Goal: Transaction & Acquisition: Purchase product/service

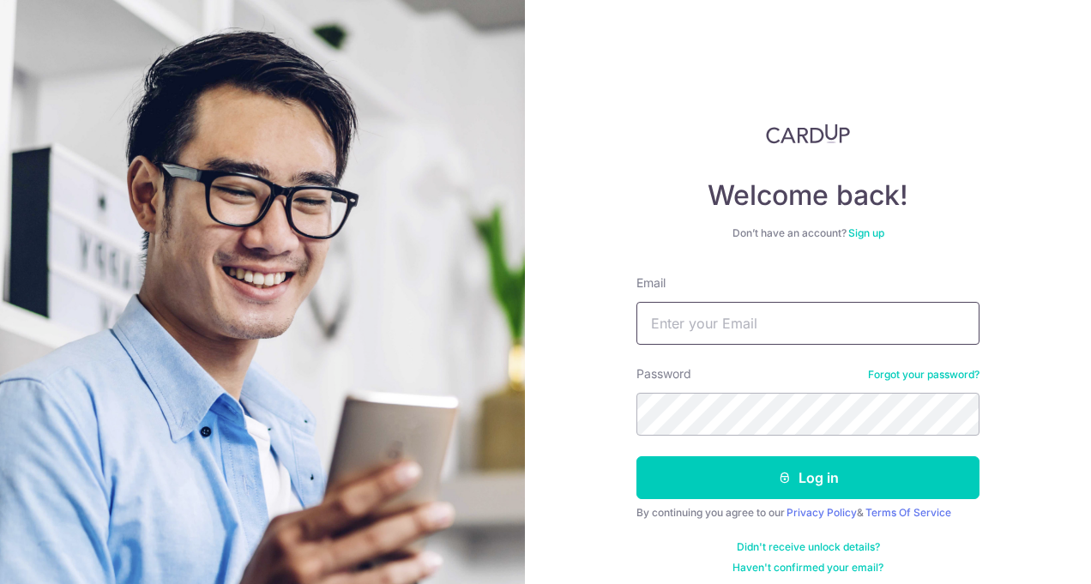
click at [709, 317] on input "Email" at bounding box center [807, 323] width 343 height 43
type input "[EMAIL_ADDRESS][DOMAIN_NAME]"
click at [636, 456] on button "Log in" at bounding box center [807, 477] width 343 height 43
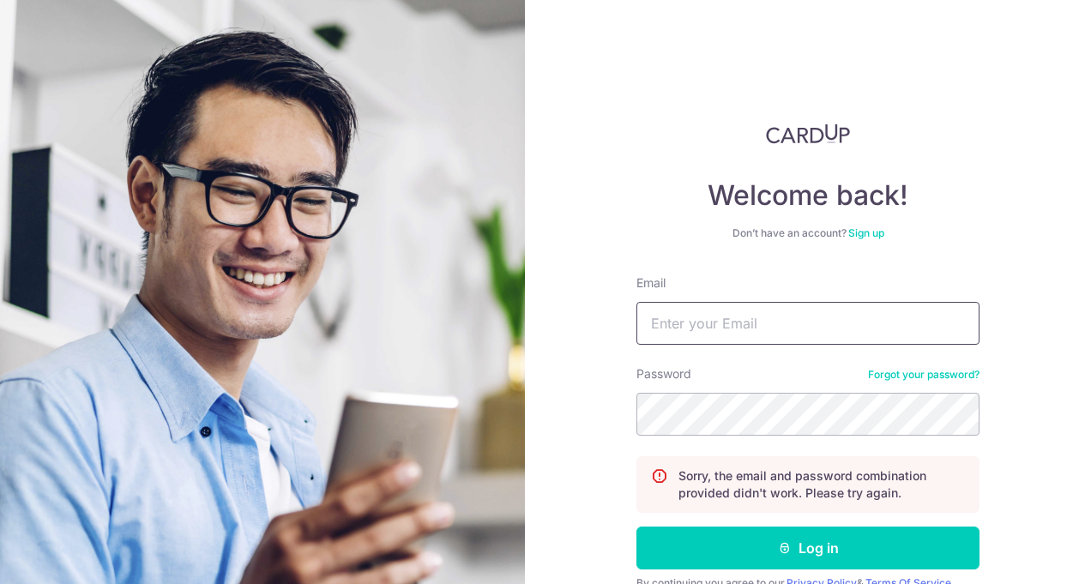
click at [744, 322] on input "Email" at bounding box center [807, 323] width 343 height 43
type input "benzamin80@gmail.com"
click at [636, 527] on button "Log in" at bounding box center [807, 548] width 343 height 43
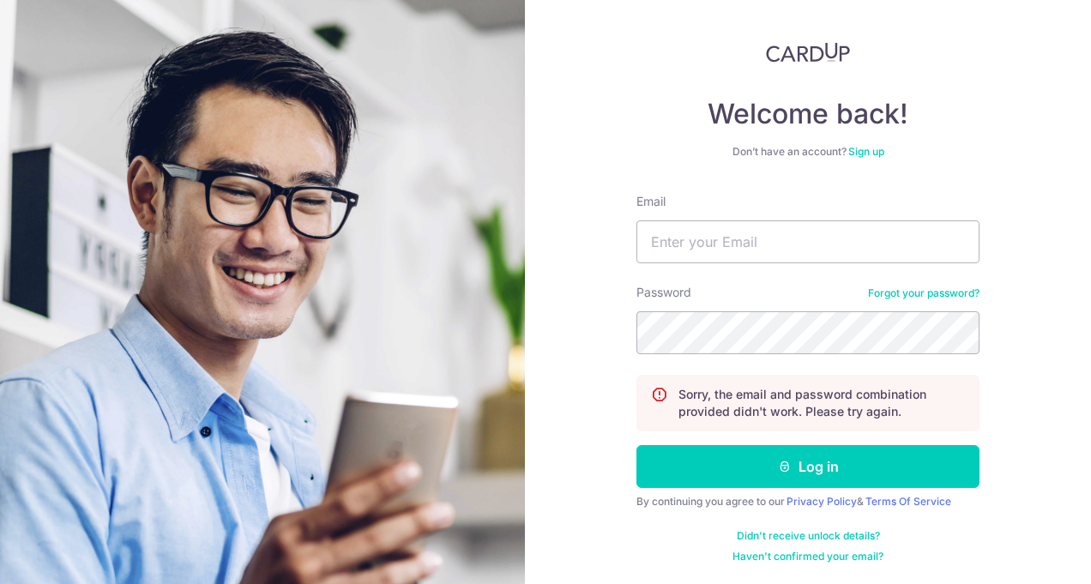
click at [947, 292] on link "Forgot your password?" at bounding box center [924, 293] width 112 height 14
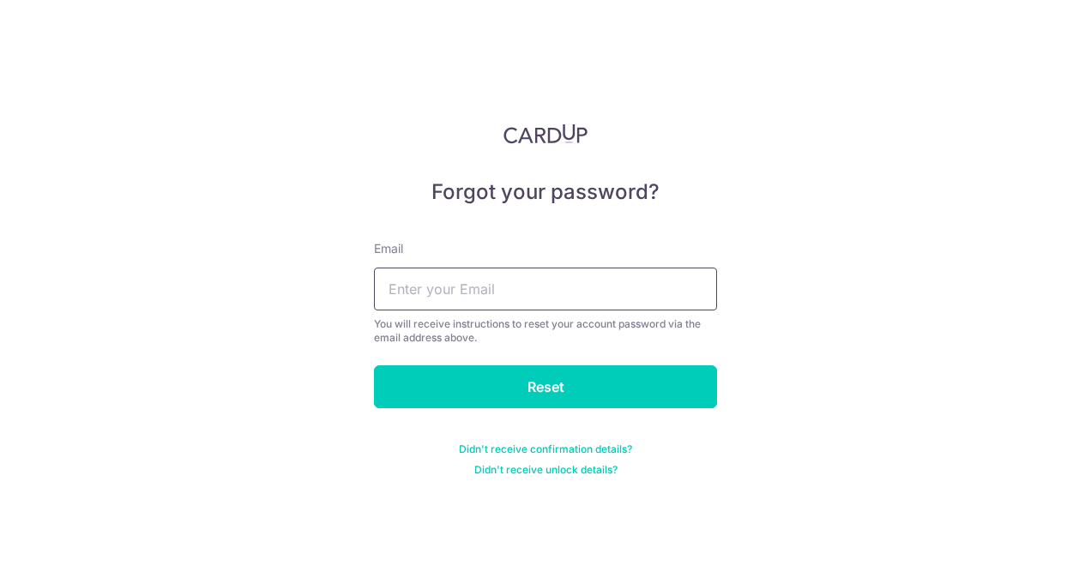
click at [505, 302] on input "text" at bounding box center [545, 289] width 343 height 43
type input "benzamin80@gmail.com"
click at [374, 365] on input "Reset" at bounding box center [545, 386] width 343 height 43
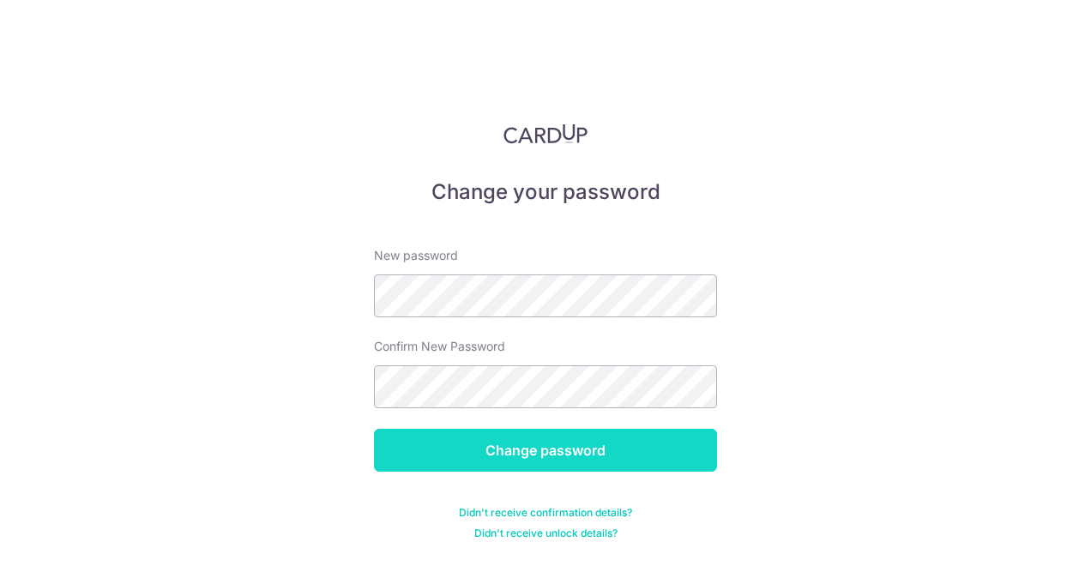
click at [532, 445] on input "Change password" at bounding box center [545, 450] width 343 height 43
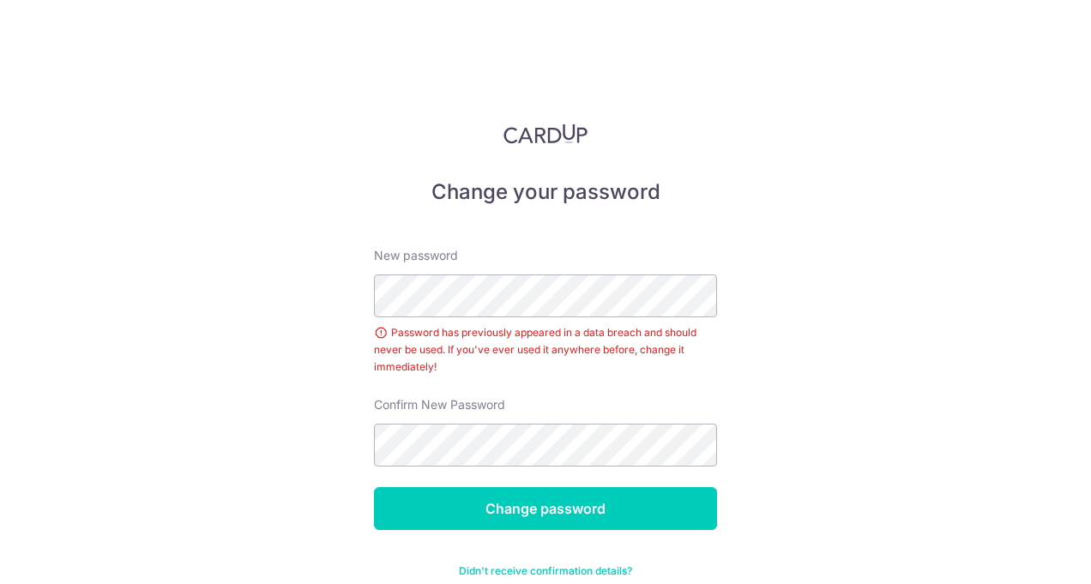
scroll to position [35, 0]
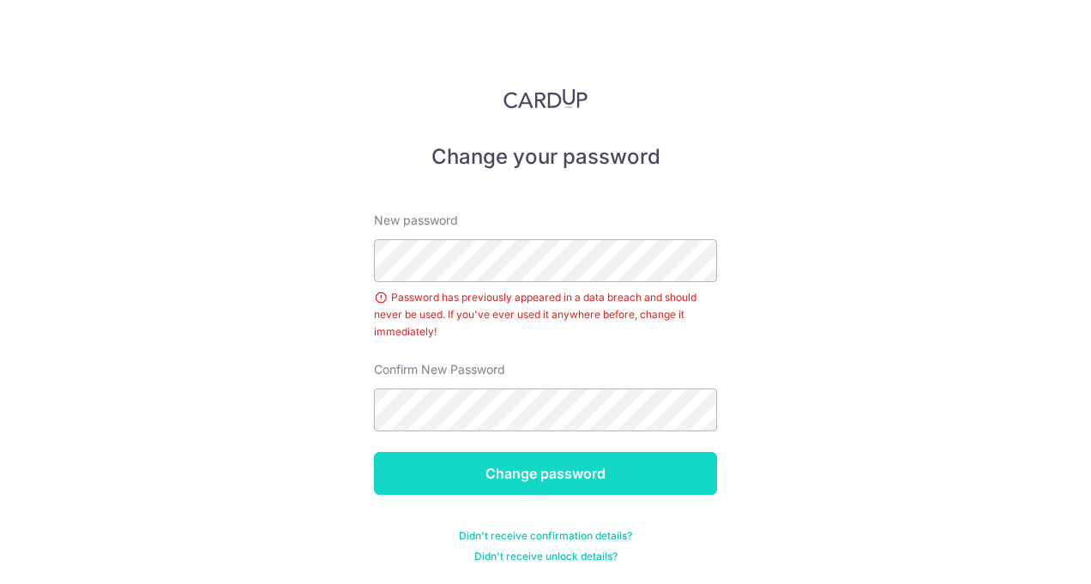
click at [540, 480] on input "Change password" at bounding box center [545, 473] width 343 height 43
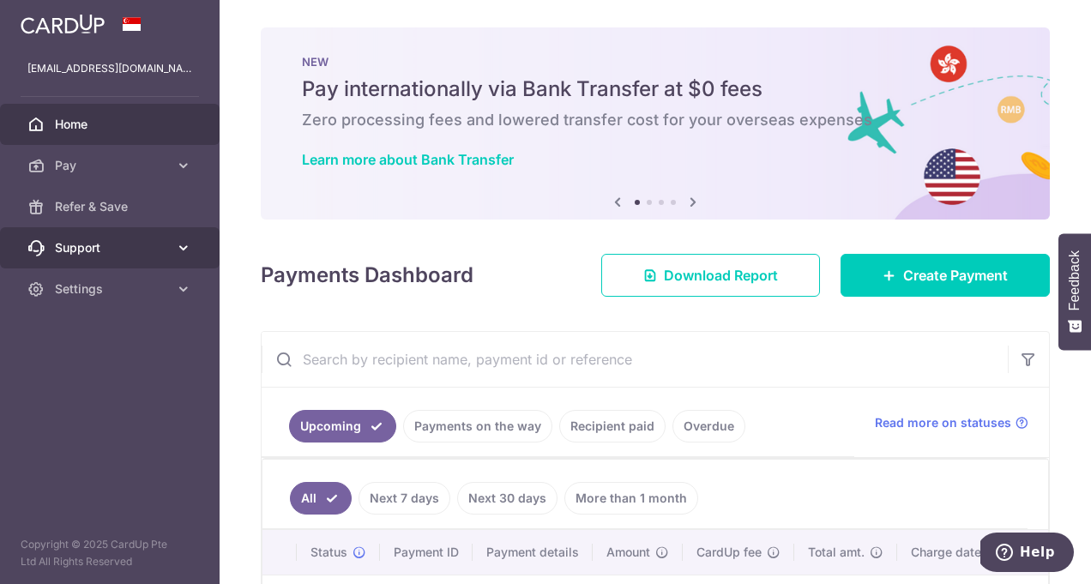
click at [178, 245] on icon at bounding box center [183, 247] width 17 height 17
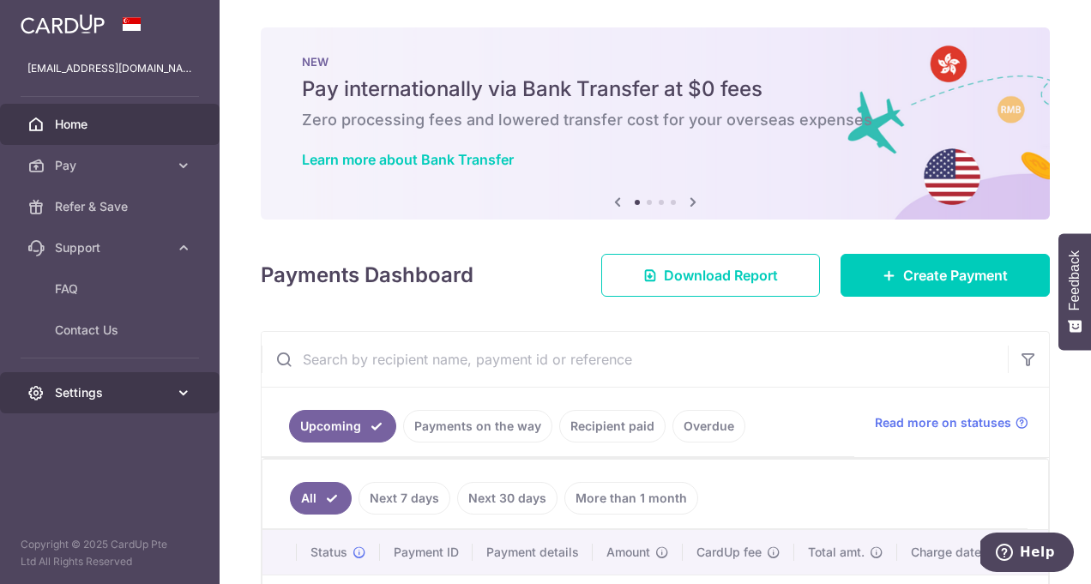
click at [183, 397] on icon at bounding box center [183, 392] width 17 height 17
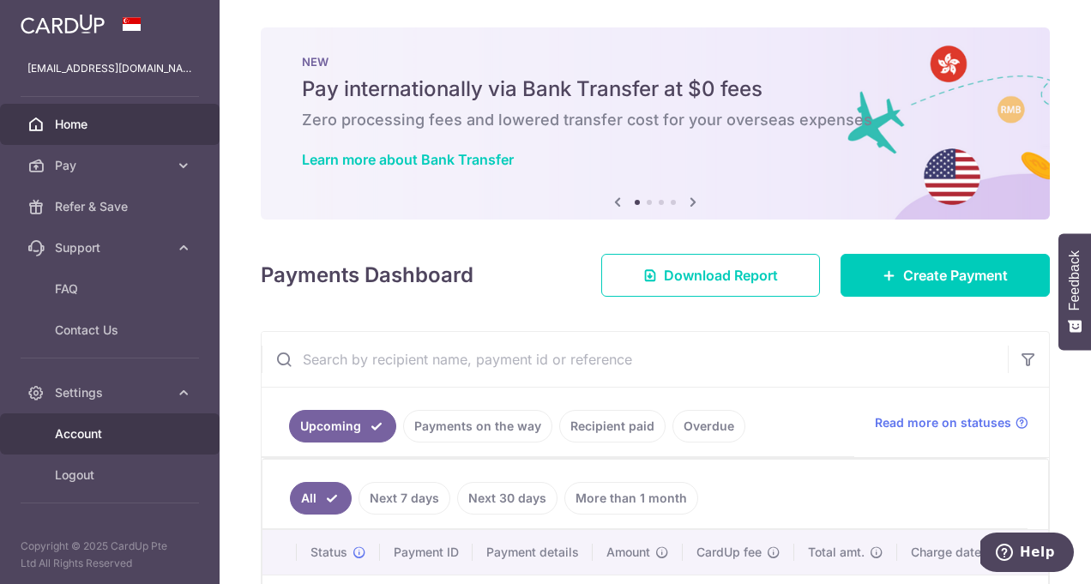
click at [121, 436] on span "Account" at bounding box center [111, 433] width 113 height 17
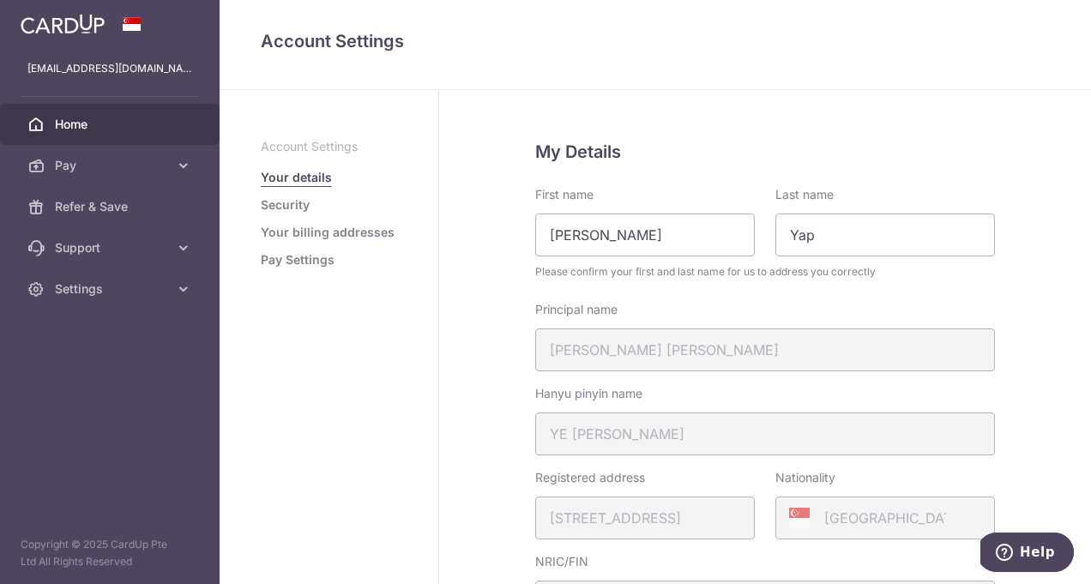
click at [89, 128] on span "Home" at bounding box center [111, 124] width 113 height 17
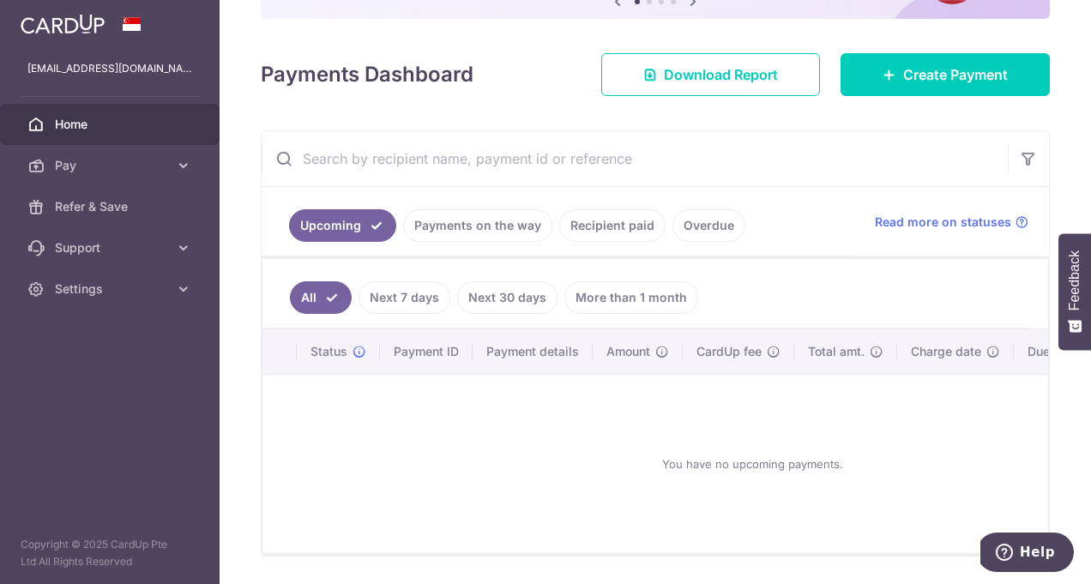
scroll to position [211, 0]
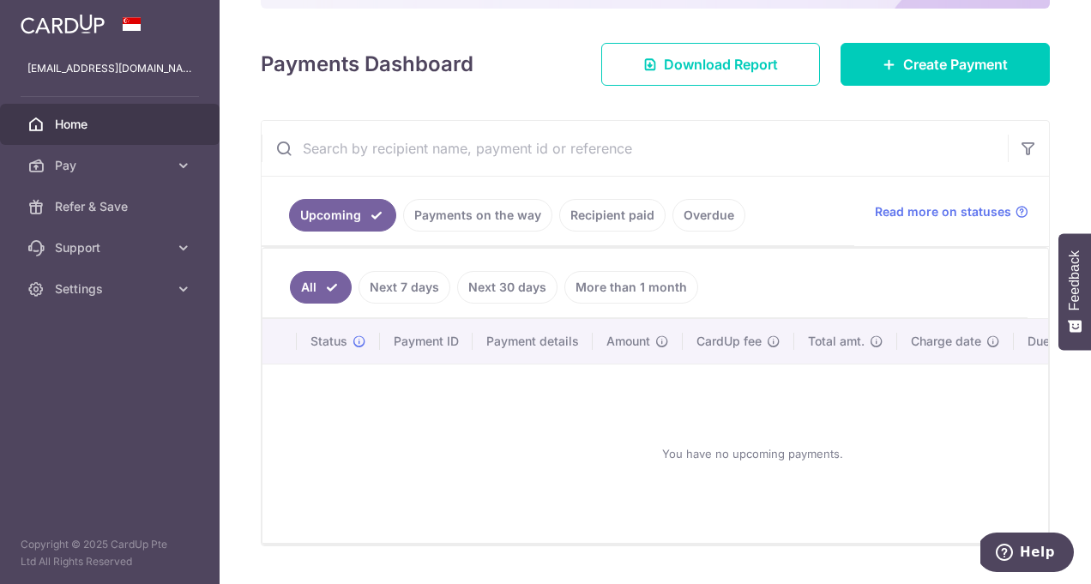
click at [621, 226] on link "Recipient paid" at bounding box center [612, 215] width 106 height 33
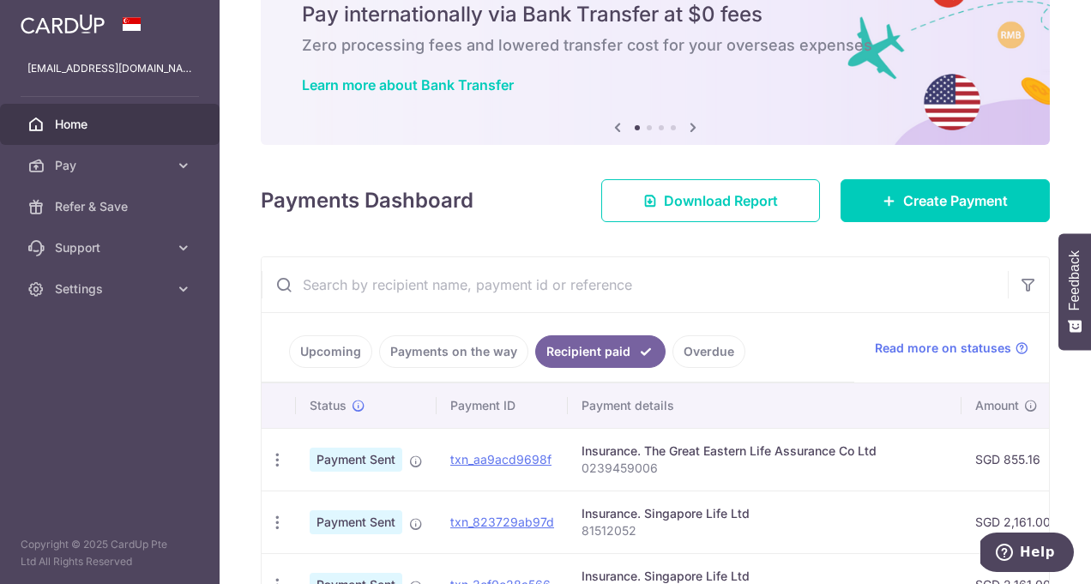
scroll to position [0, 0]
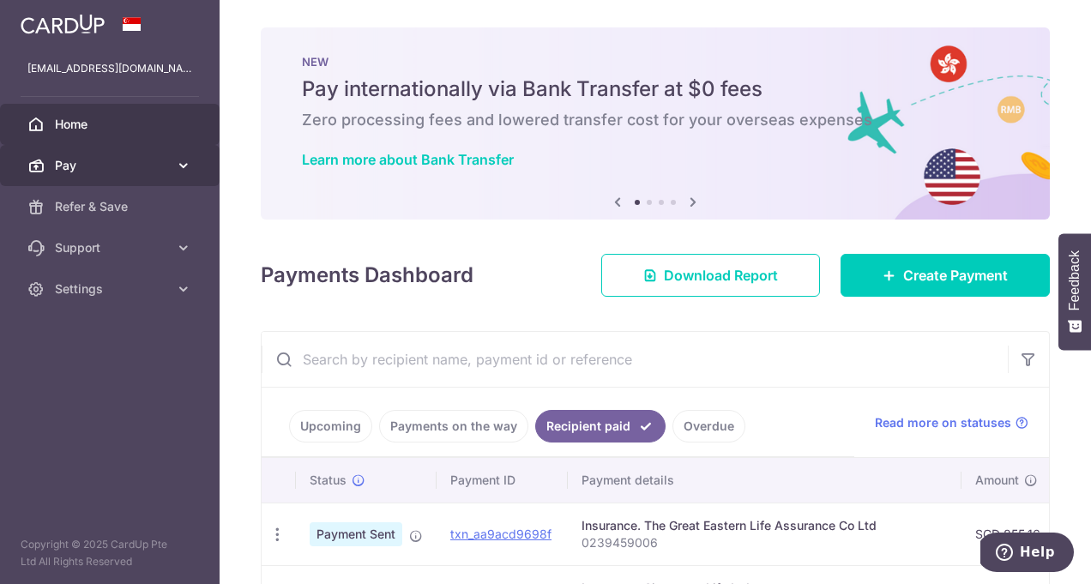
click at [186, 164] on icon at bounding box center [183, 165] width 17 height 17
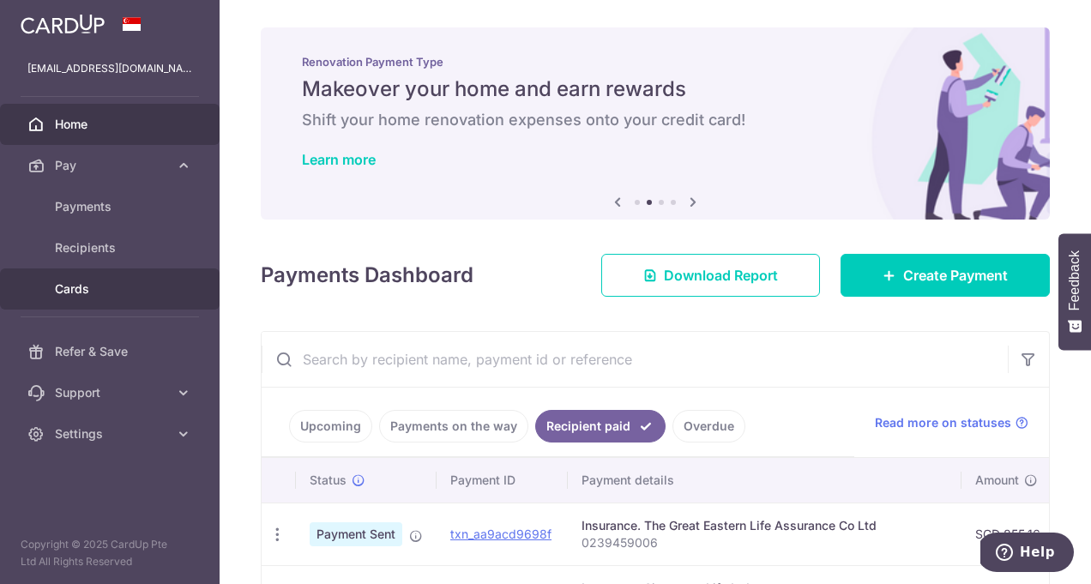
click at [66, 291] on span "Cards" at bounding box center [111, 288] width 113 height 17
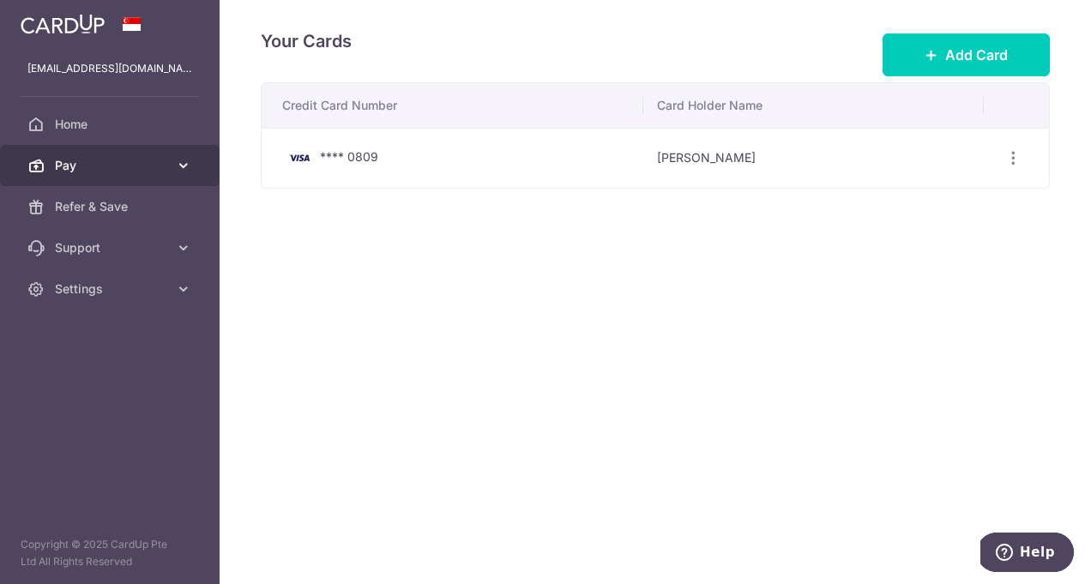
click at [122, 165] on span "Pay" at bounding box center [111, 165] width 113 height 17
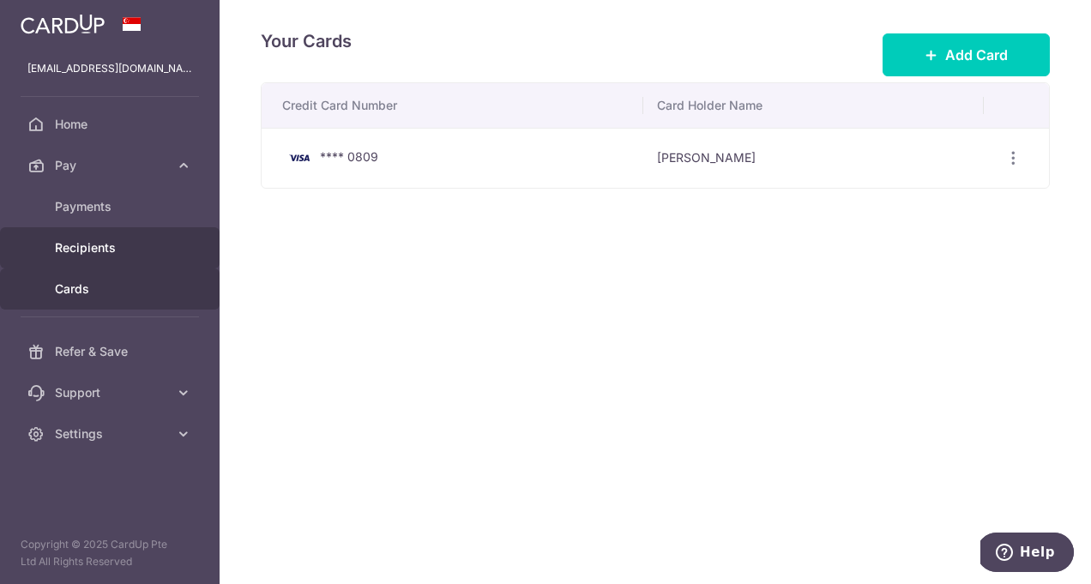
click at [107, 243] on span "Recipients" at bounding box center [111, 247] width 113 height 17
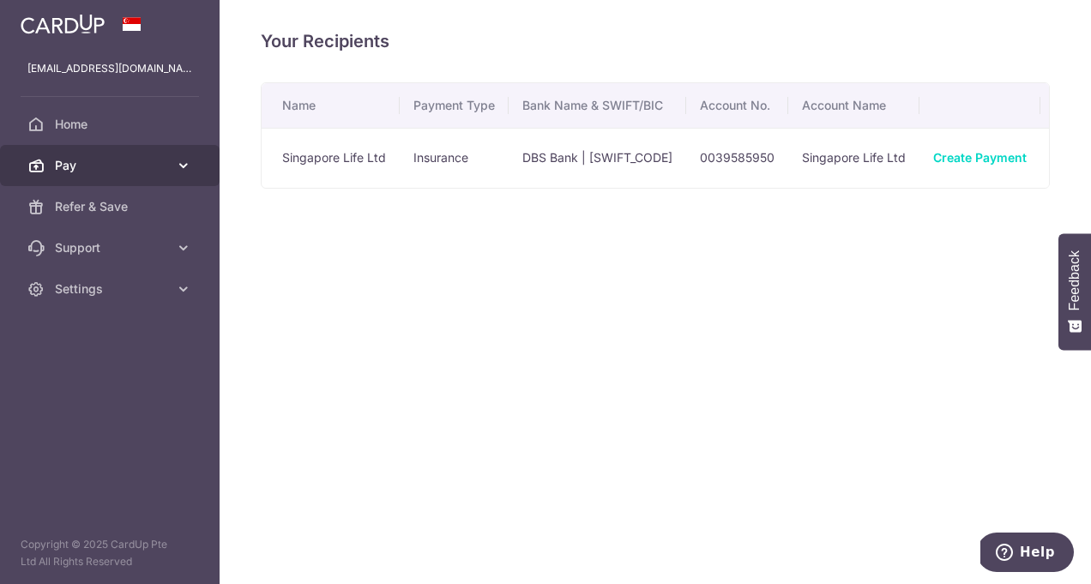
click at [188, 159] on icon at bounding box center [183, 165] width 17 height 17
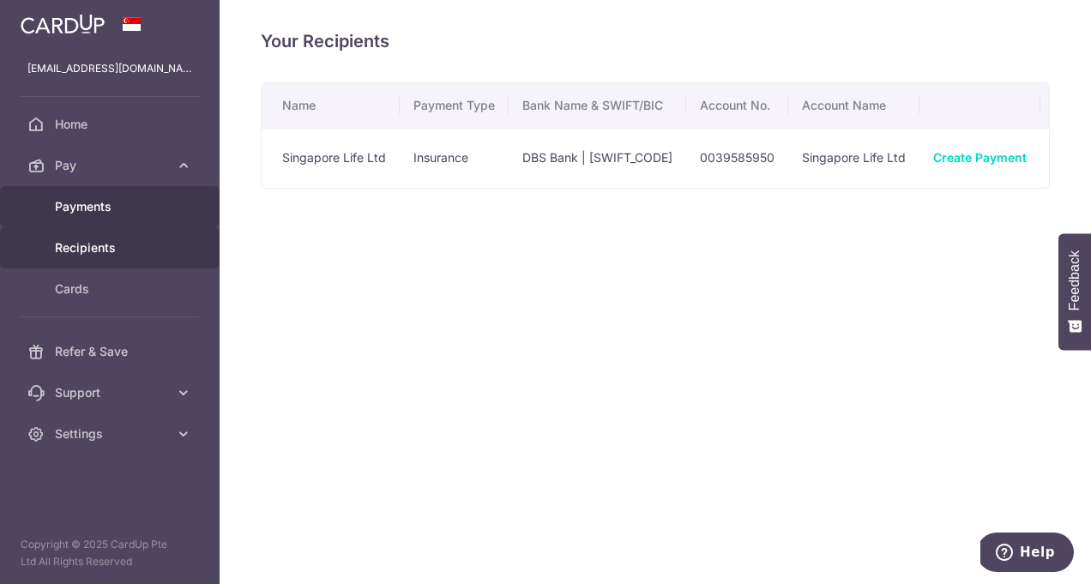
click at [128, 203] on span "Payments" at bounding box center [111, 206] width 113 height 17
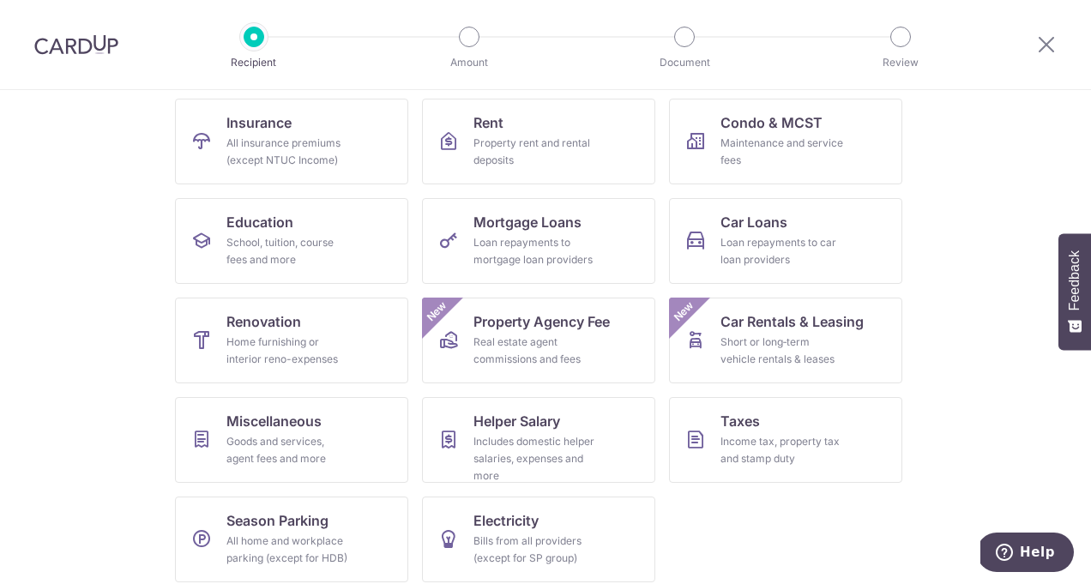
scroll to position [175, 0]
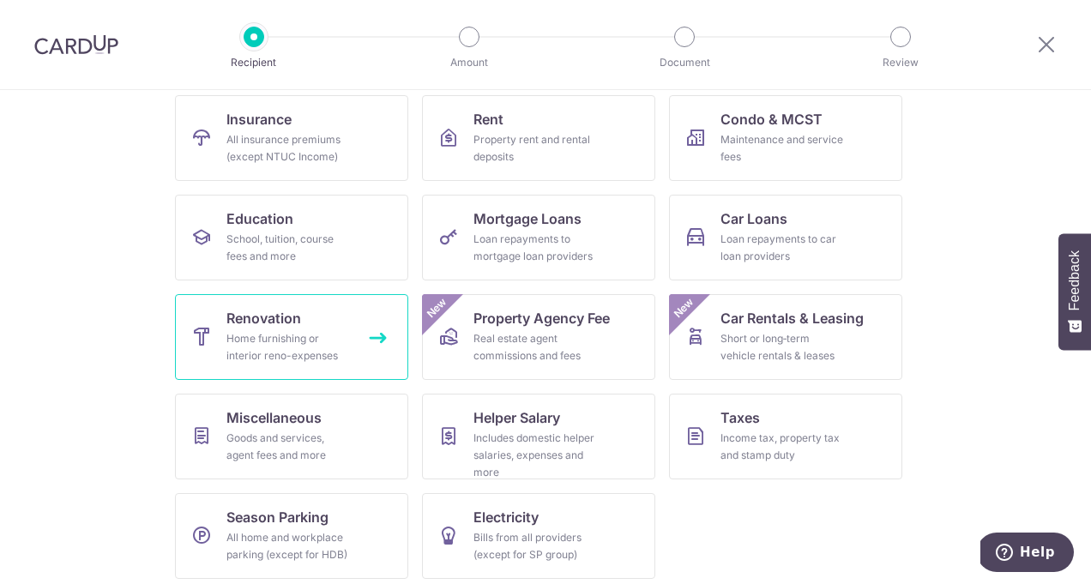
click at [299, 347] on div "Home furnishing or interior reno-expenses" at bounding box center [288, 347] width 124 height 34
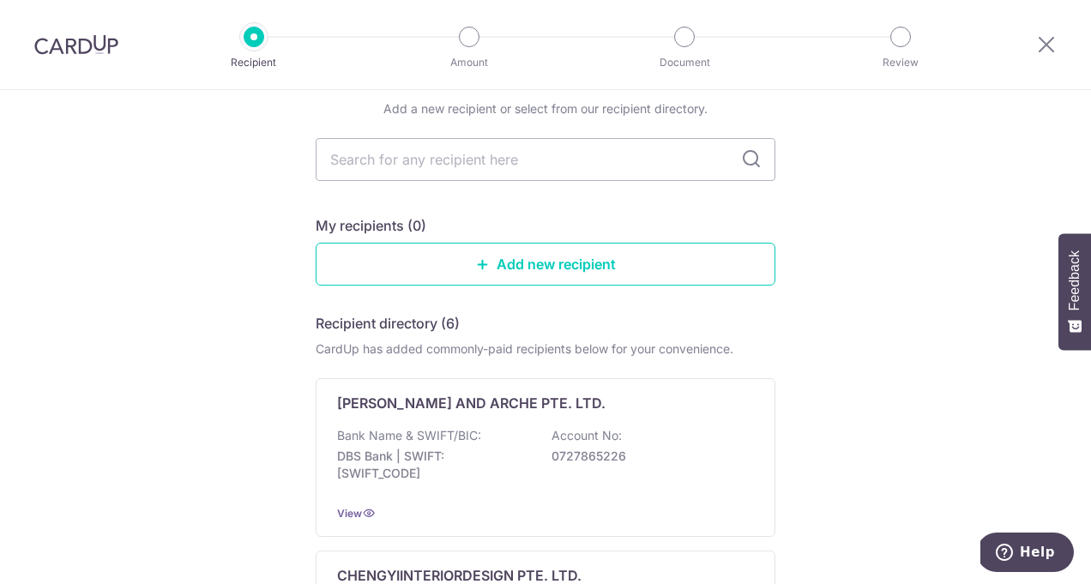
scroll to position [59, 0]
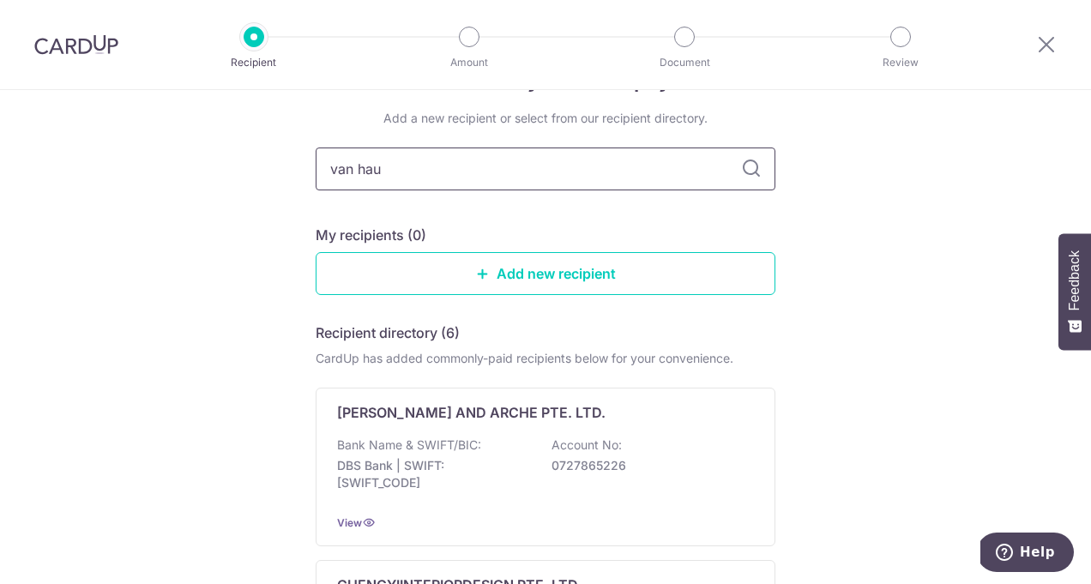
type input "van haus"
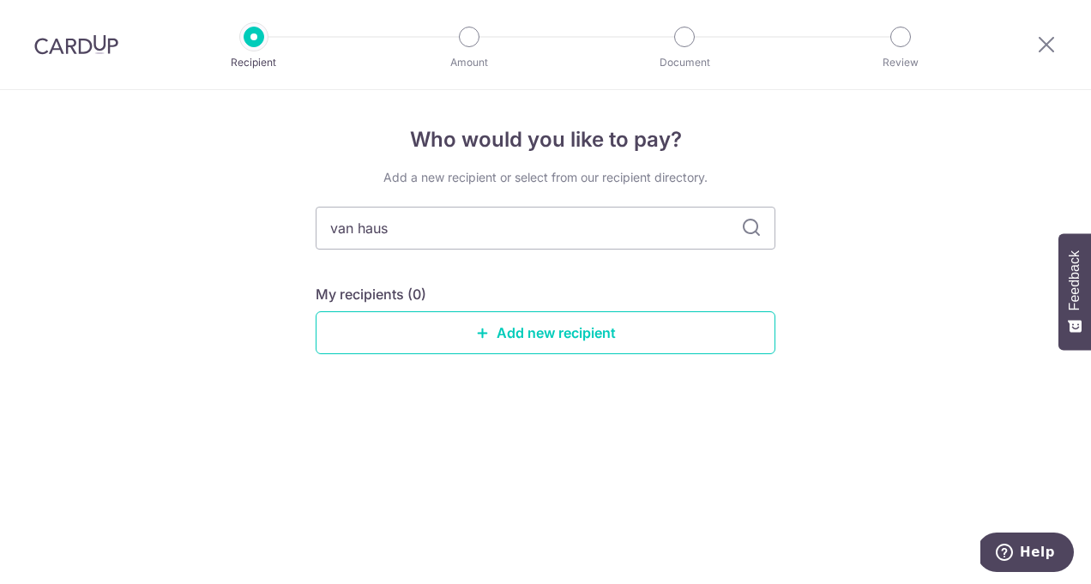
click at [752, 226] on icon at bounding box center [751, 228] width 21 height 21
click at [522, 337] on link "Add new recipient" at bounding box center [546, 332] width 460 height 43
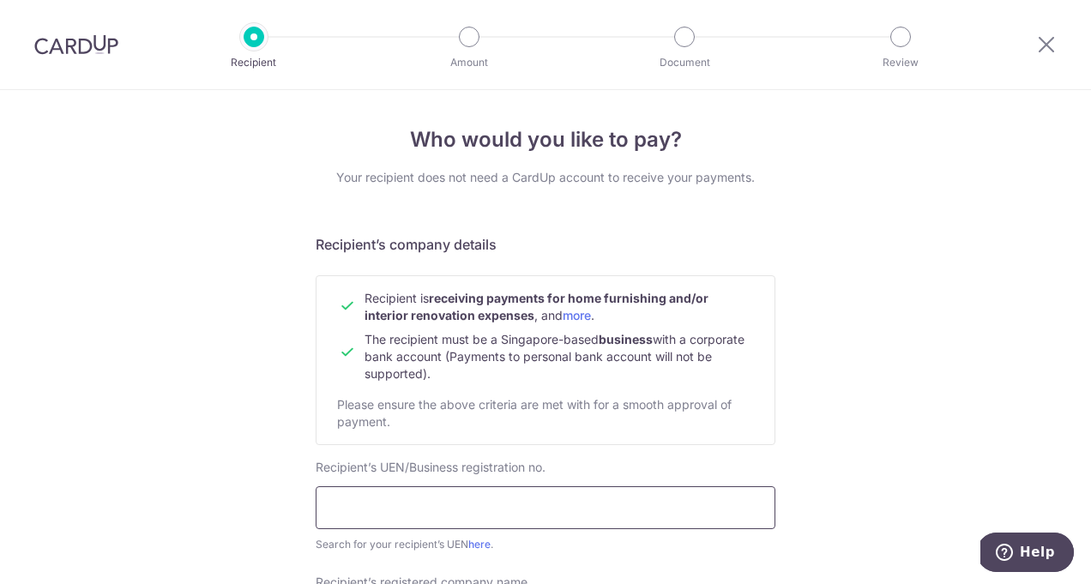
scroll to position [157, 0]
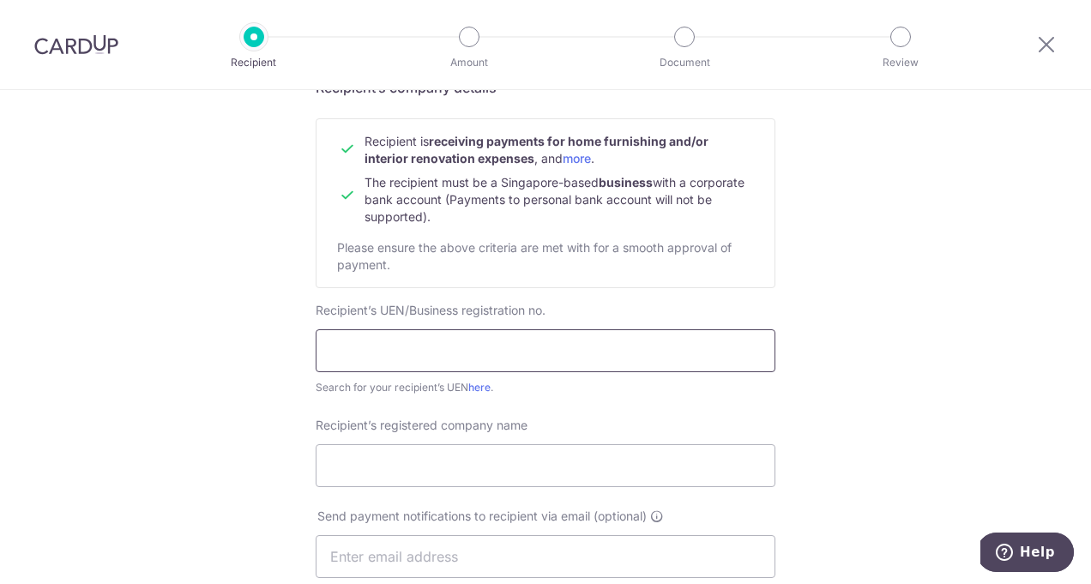
click at [453, 368] on input "text" at bounding box center [546, 350] width 460 height 43
click at [483, 387] on link "here" at bounding box center [479, 387] width 22 height 13
click at [480, 358] on input "text" at bounding box center [546, 350] width 460 height 43
click at [473, 350] on input "text" at bounding box center [546, 350] width 460 height 43
paste input "201420303K"
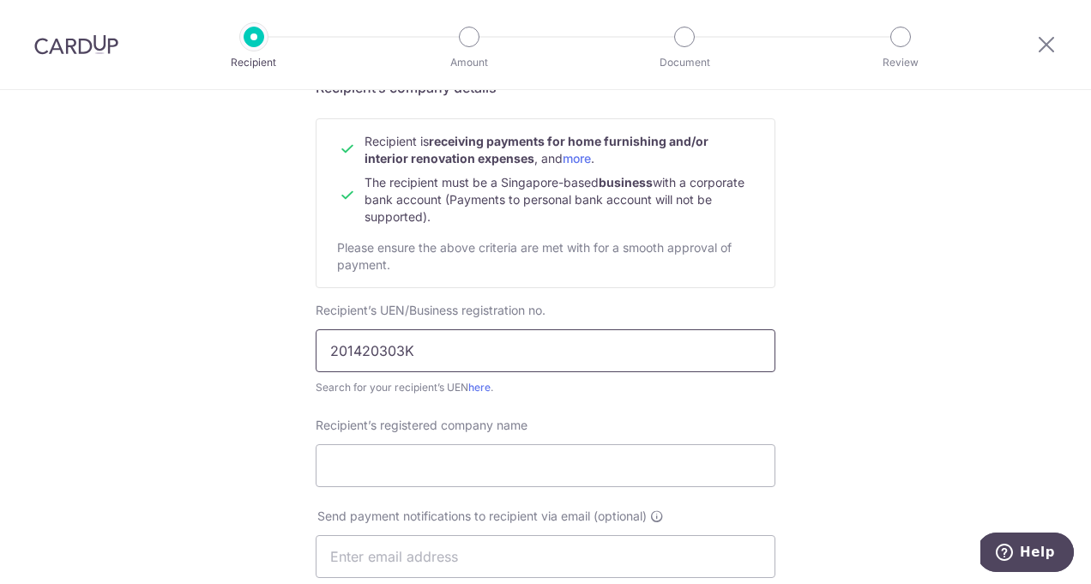
type input "201420303K"
click at [849, 320] on div "Who would you like to pay? Your recipient does not need a CardUp account to rec…" at bounding box center [545, 578] width 1091 height 1290
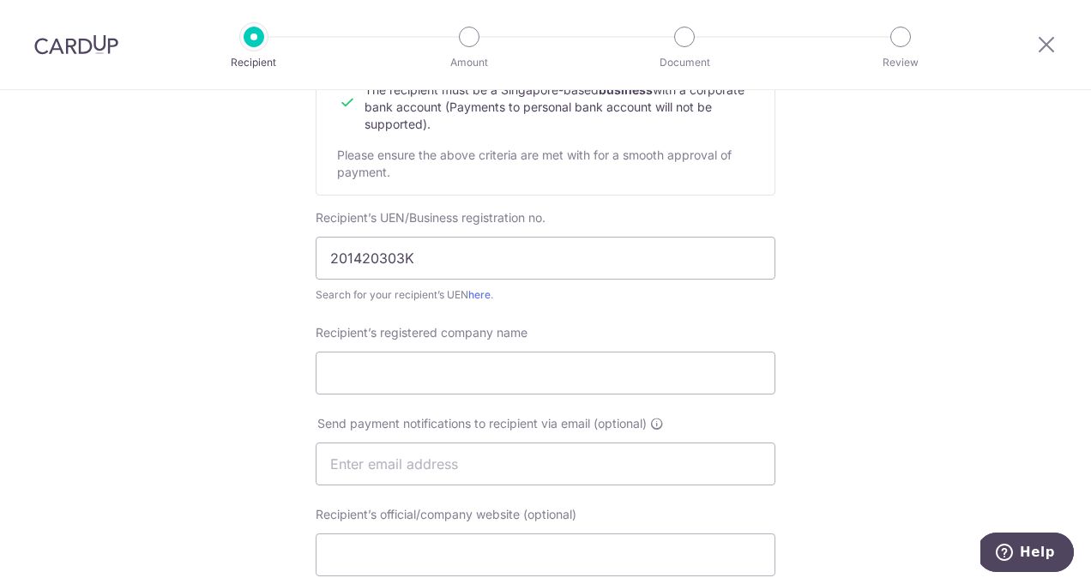
scroll to position [253, 0]
click at [412, 376] on input "Recipient’s registered company name" at bounding box center [546, 369] width 460 height 43
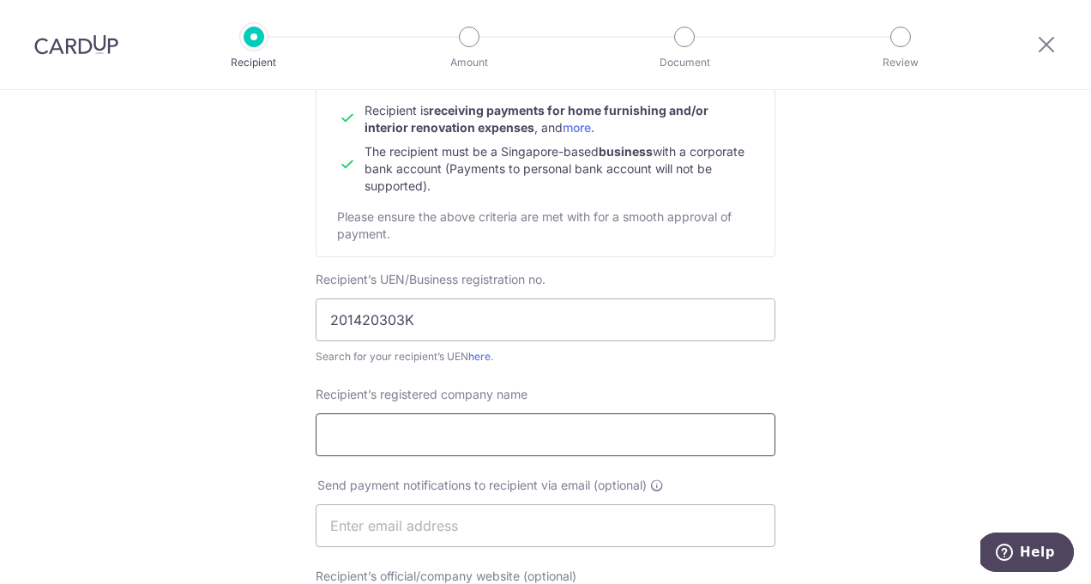
scroll to position [184, 0]
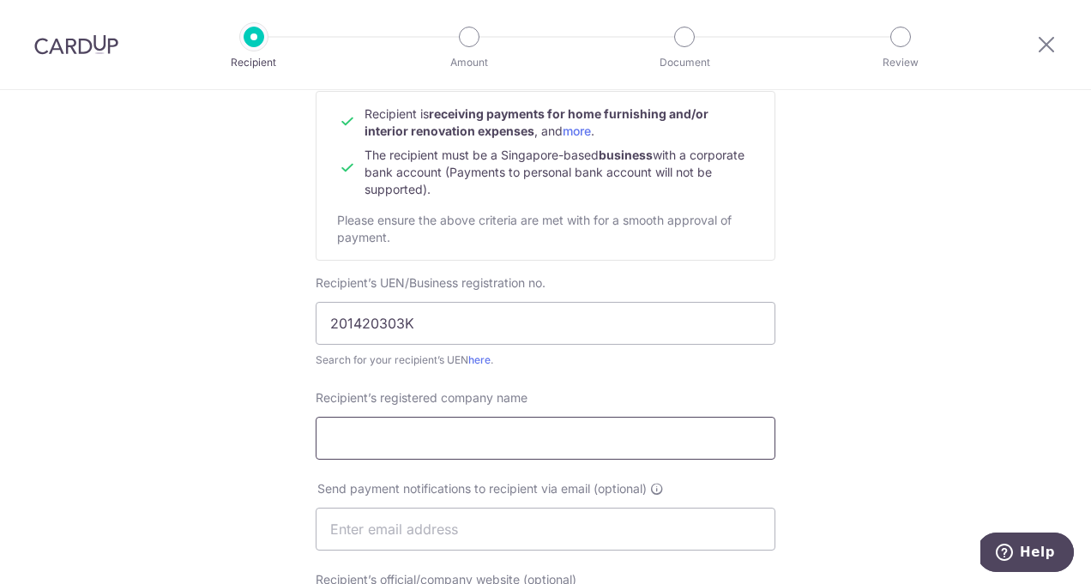
paste input "VAN HUS INTERIOR DESIGN PTE. LTD."
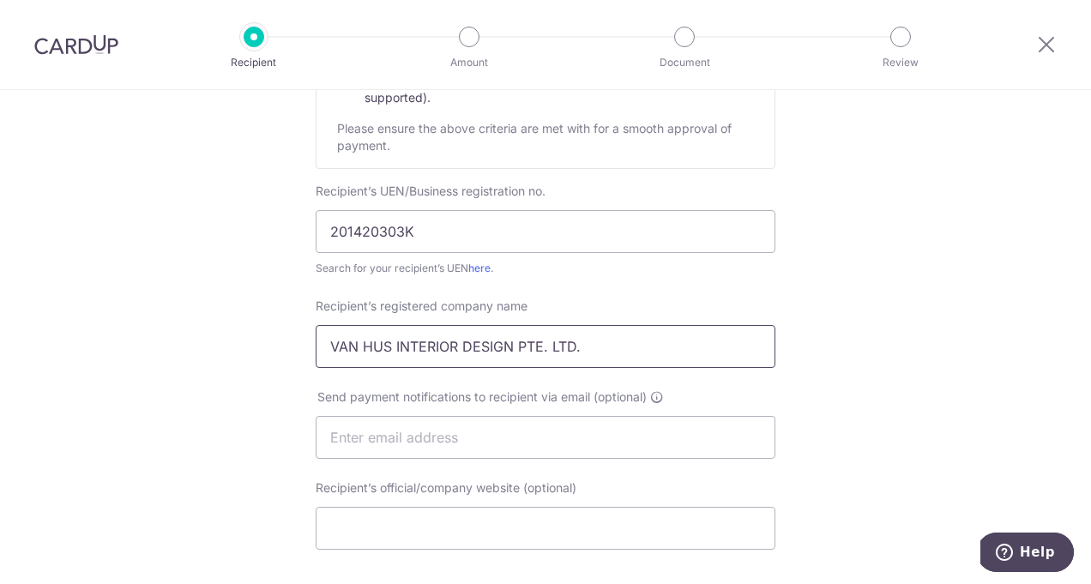
scroll to position [293, 0]
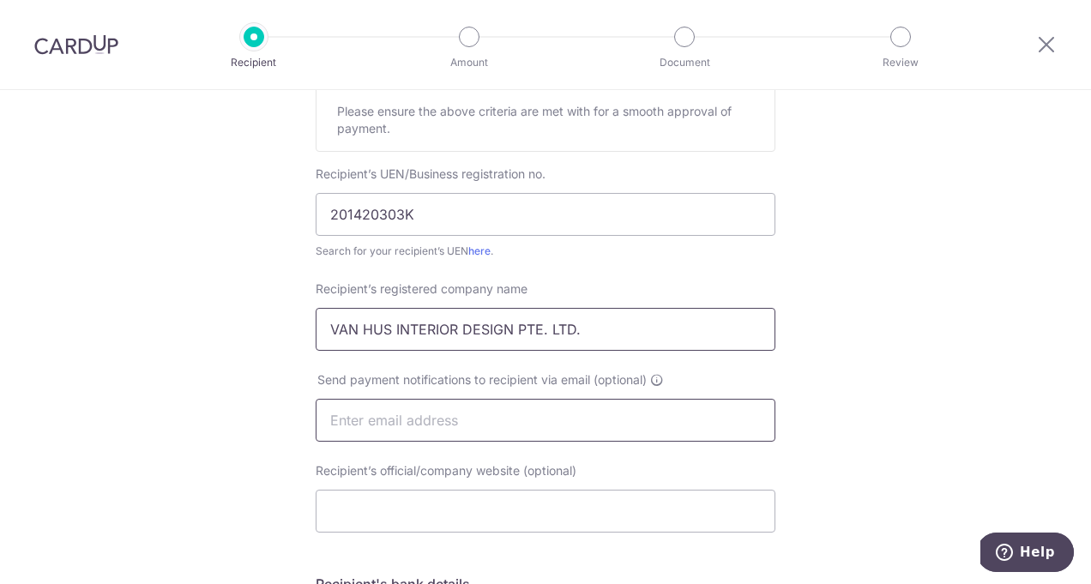
type input "VAN HUS INTERIOR DESIGN PTE. LTD."
click at [443, 422] on input "text" at bounding box center [546, 420] width 460 height 43
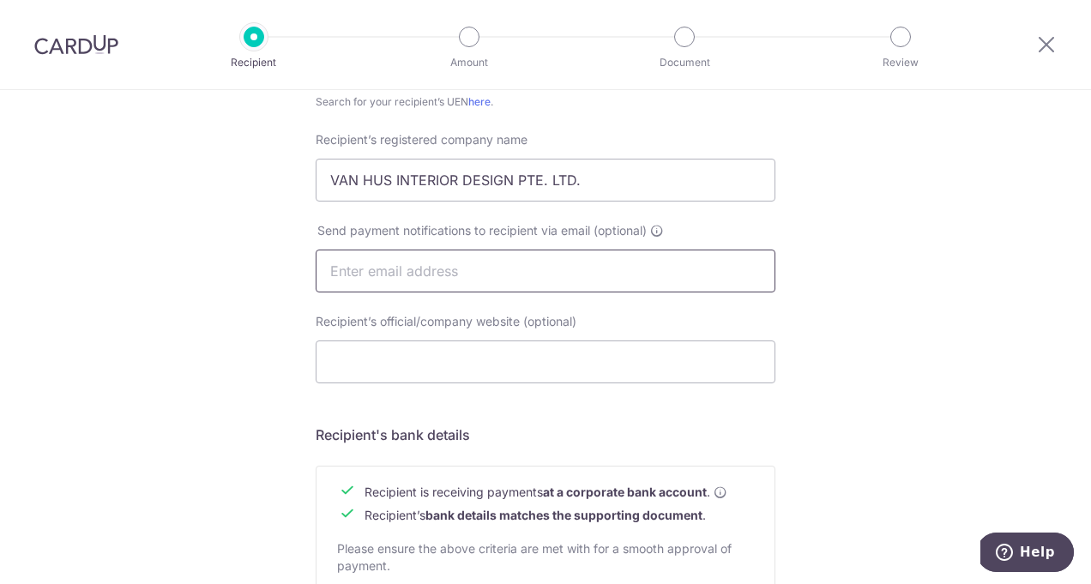
scroll to position [455, 0]
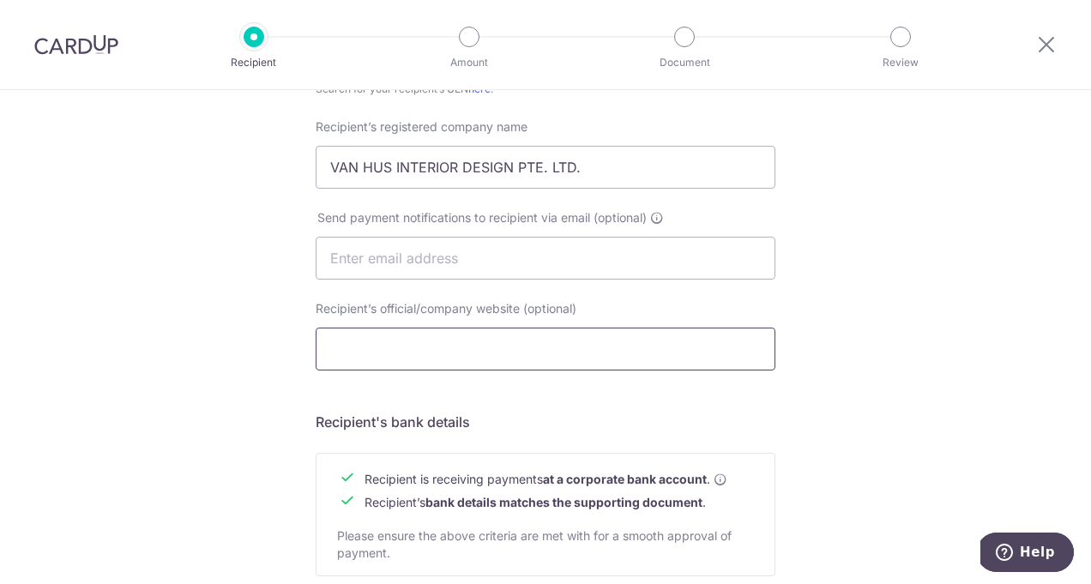
click at [435, 352] on input "Recipient’s official/company website (optional)" at bounding box center [546, 349] width 460 height 43
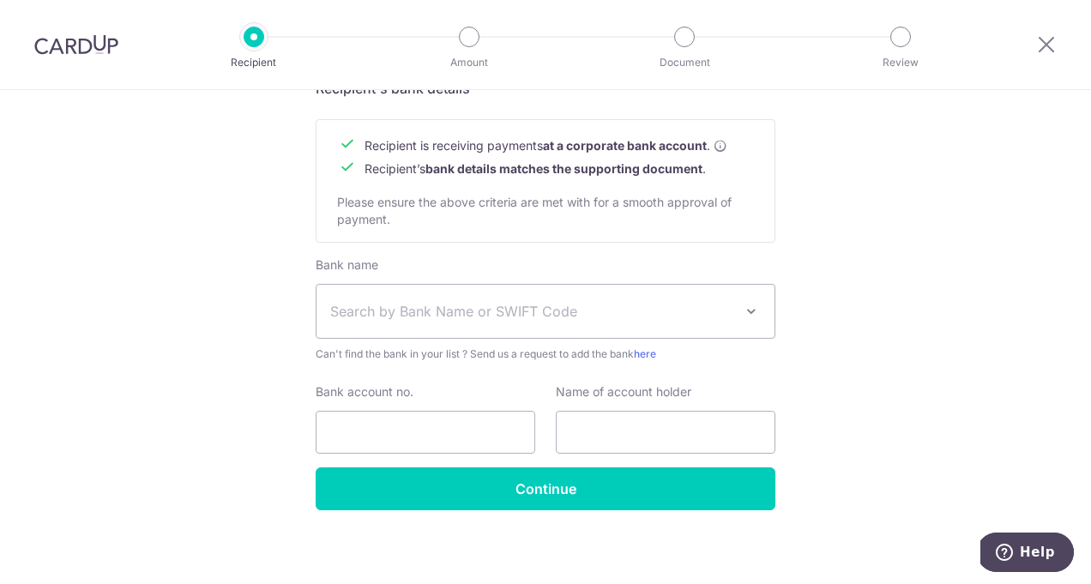
scroll to position [797, 0]
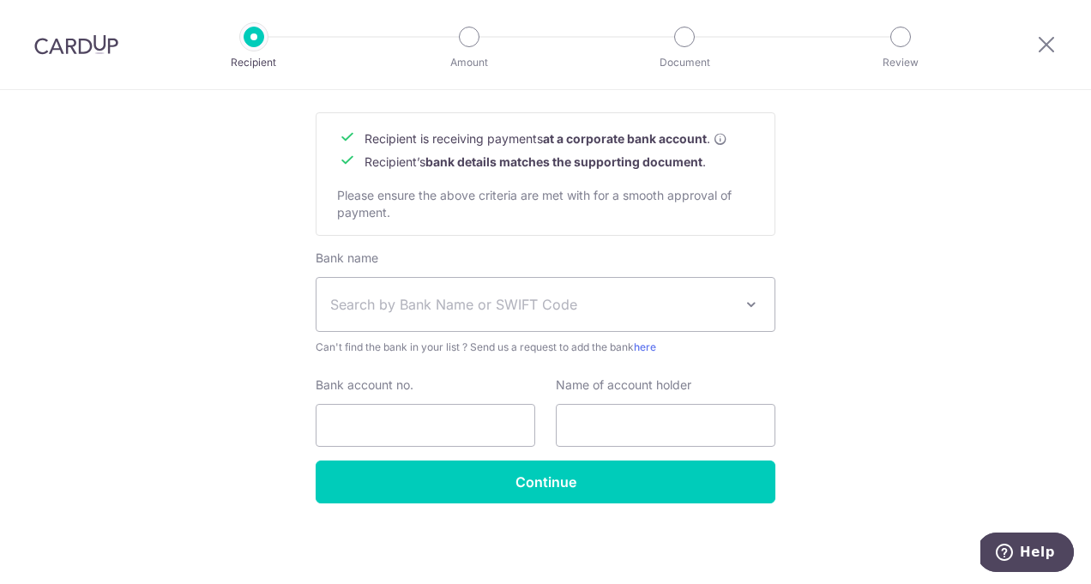
click at [754, 305] on span at bounding box center [751, 304] width 21 height 21
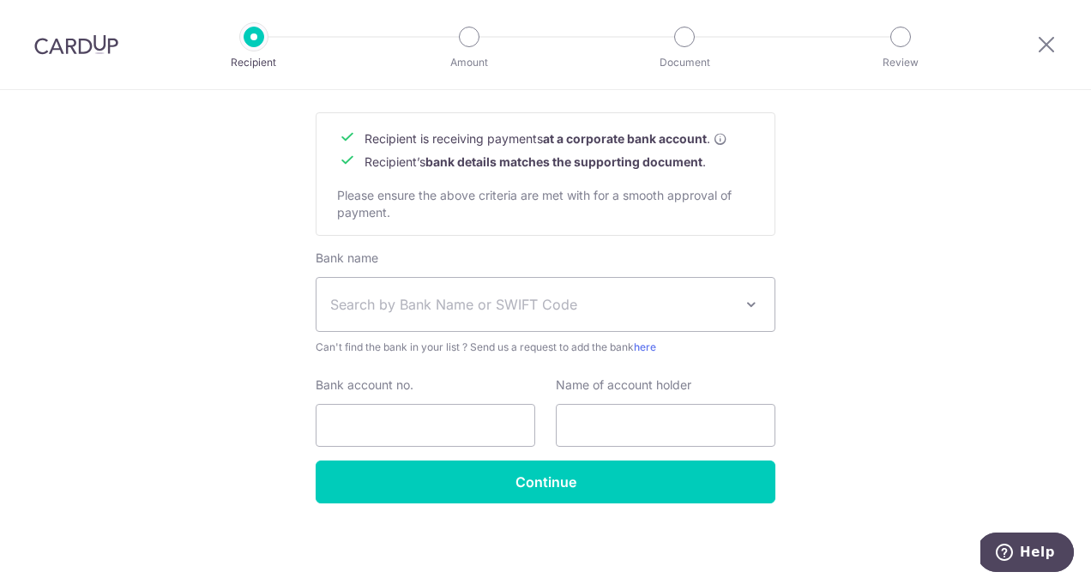
click at [502, 305] on span "Search by Bank Name or SWIFT Code" at bounding box center [531, 304] width 403 height 21
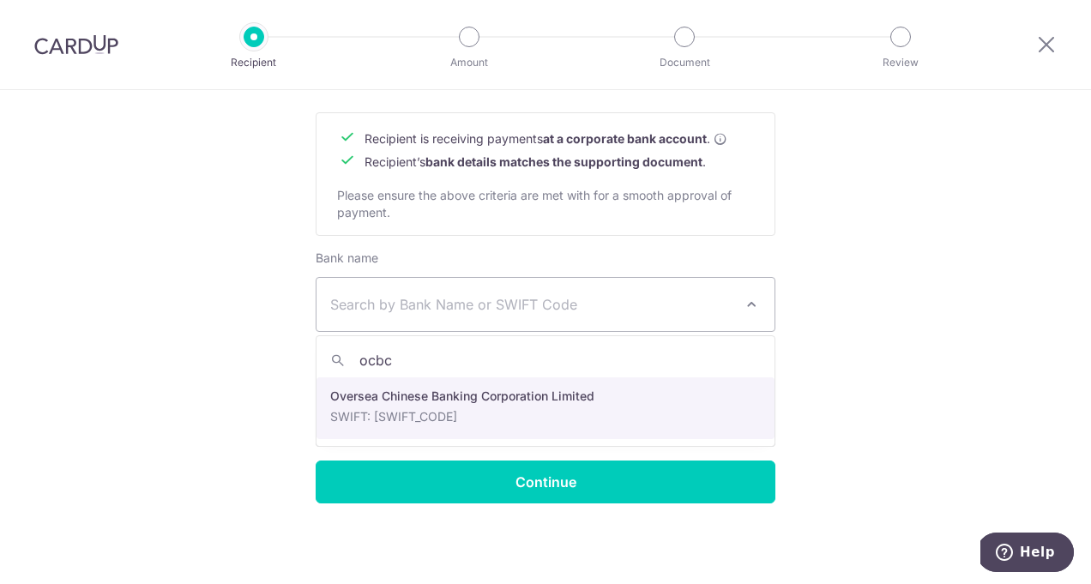
type input "ocbc"
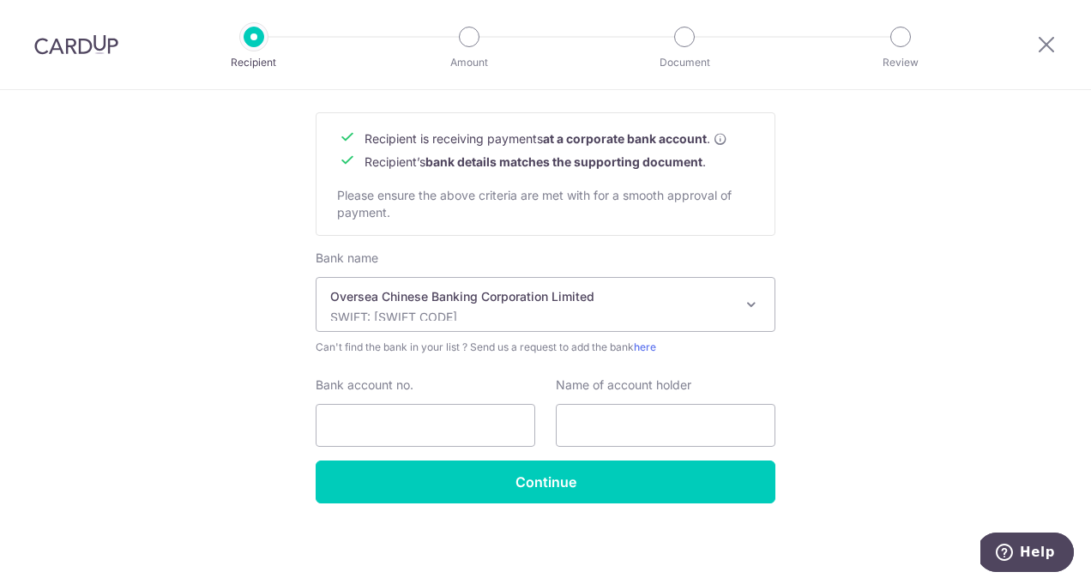
select select "12"
click at [416, 423] on input "Bank account no." at bounding box center [426, 425] width 220 height 43
type input "686720848-001"
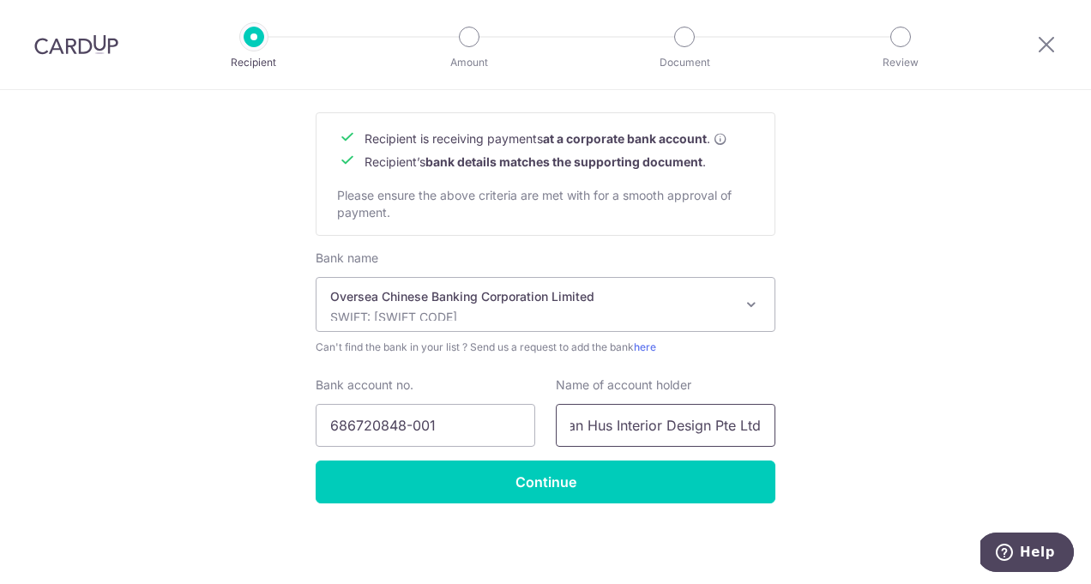
type input "Van Hus Interior Design Pte Ltd"
drag, startPoint x: 713, startPoint y: 420, endPoint x: 833, endPoint y: 438, distance: 121.4
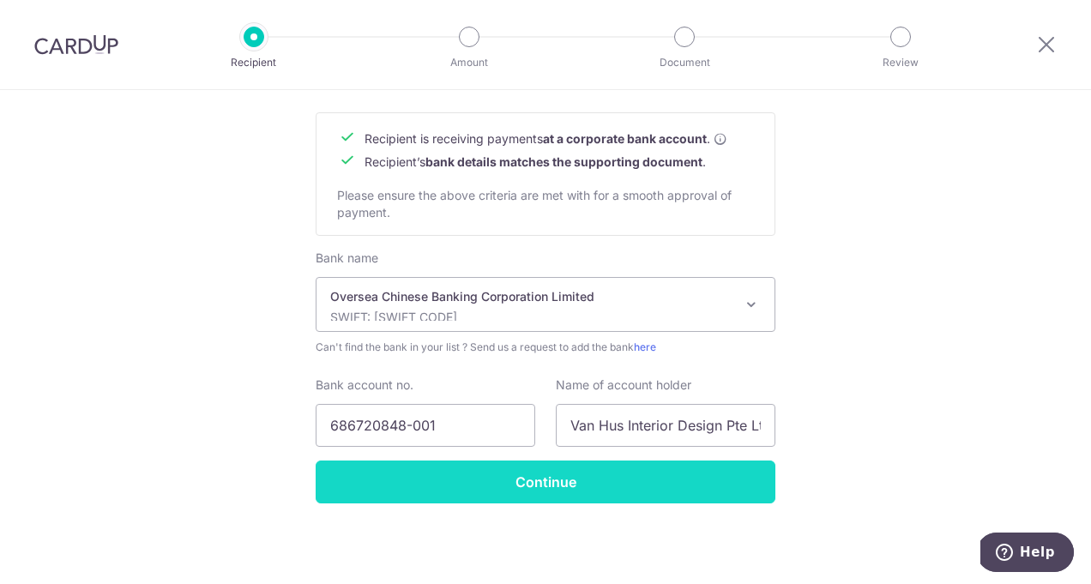
click at [700, 489] on input "Continue" at bounding box center [546, 482] width 460 height 43
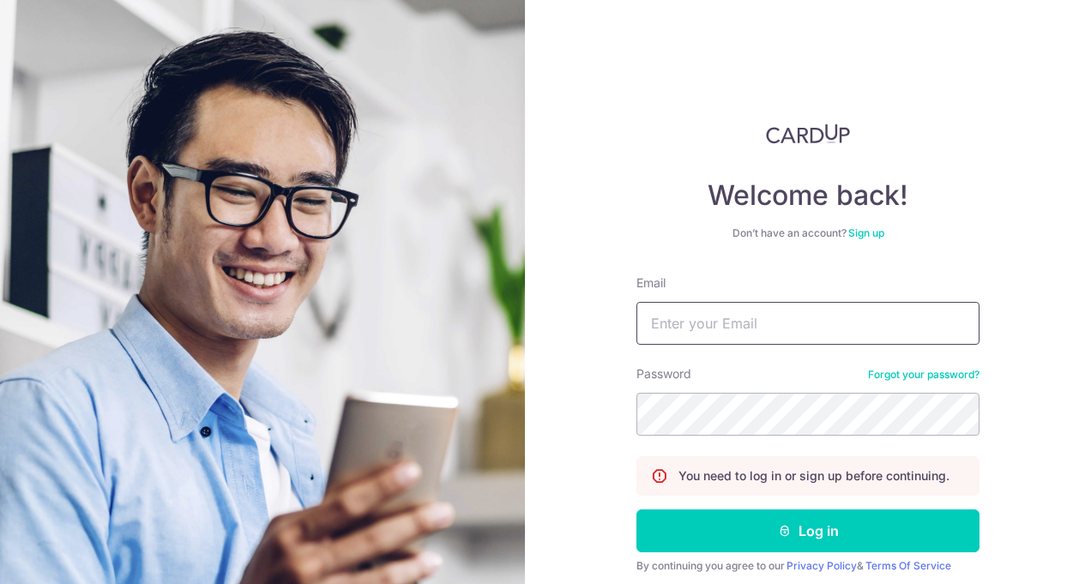
click at [763, 323] on input "Email" at bounding box center [807, 323] width 343 height 43
type input "[EMAIL_ADDRESS][DOMAIN_NAME]"
click at [636, 510] on button "Log in" at bounding box center [807, 531] width 343 height 43
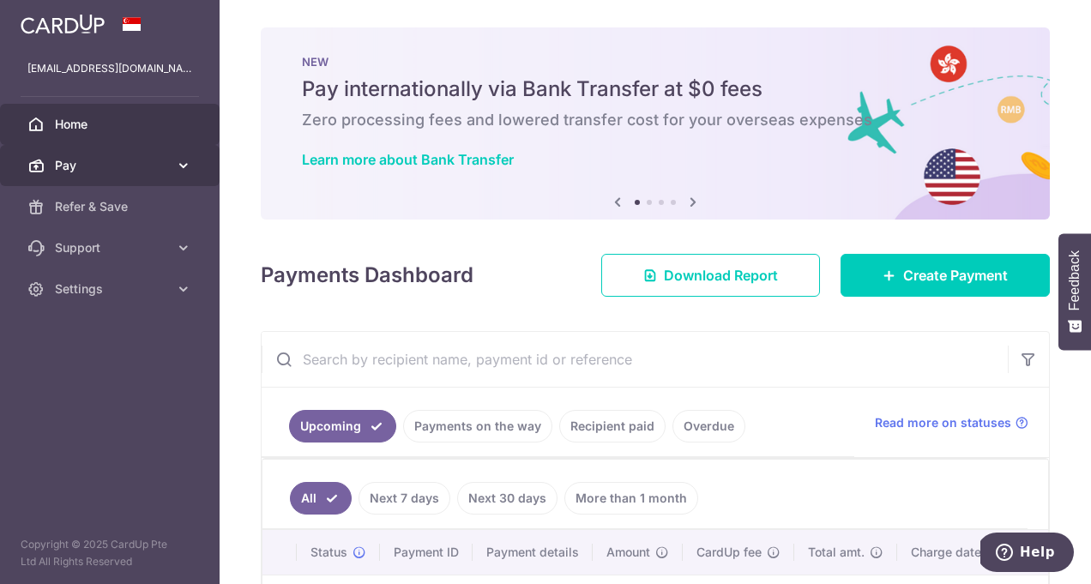
click at [183, 170] on icon at bounding box center [183, 165] width 17 height 17
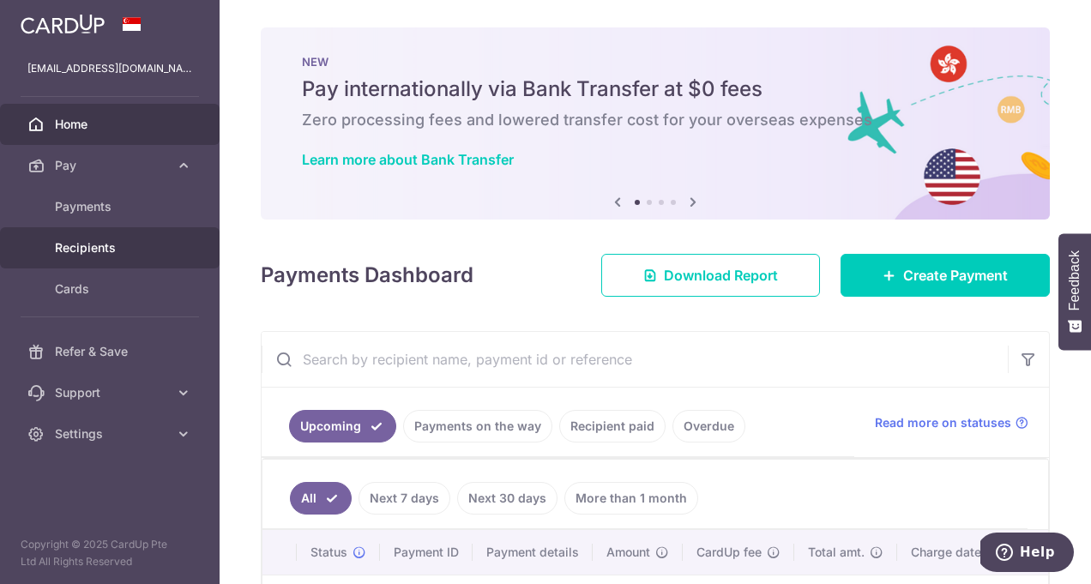
click at [150, 246] on span "Recipients" at bounding box center [111, 247] width 113 height 17
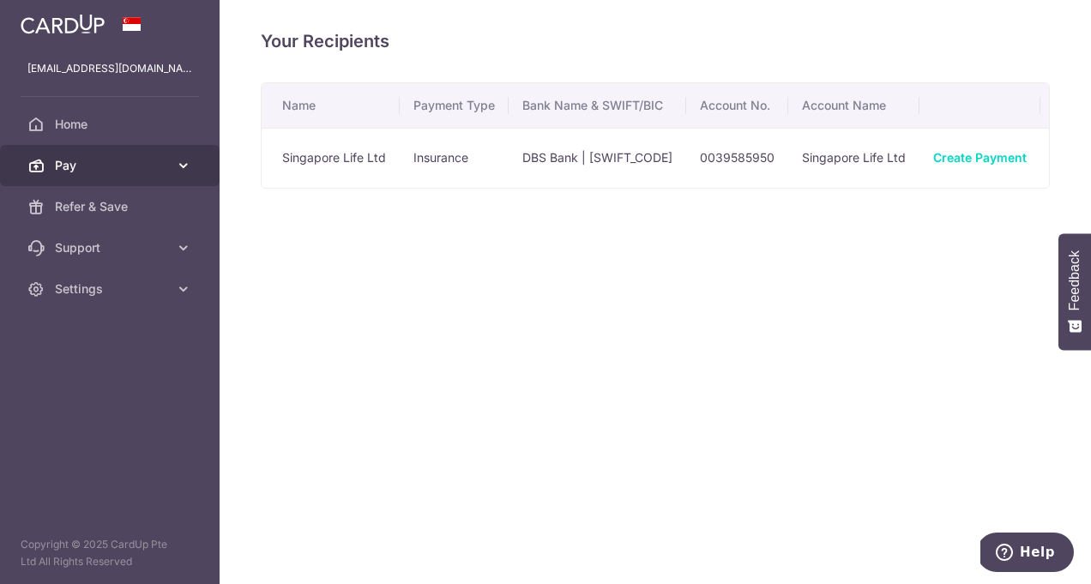
click at [184, 171] on icon at bounding box center [183, 165] width 17 height 17
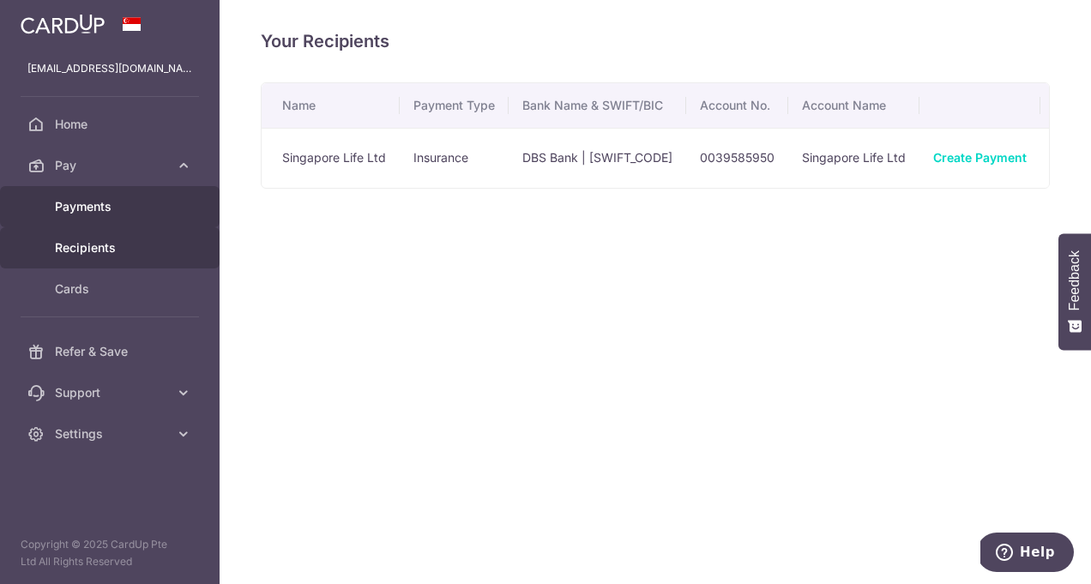
click at [144, 205] on span "Payments" at bounding box center [111, 206] width 113 height 17
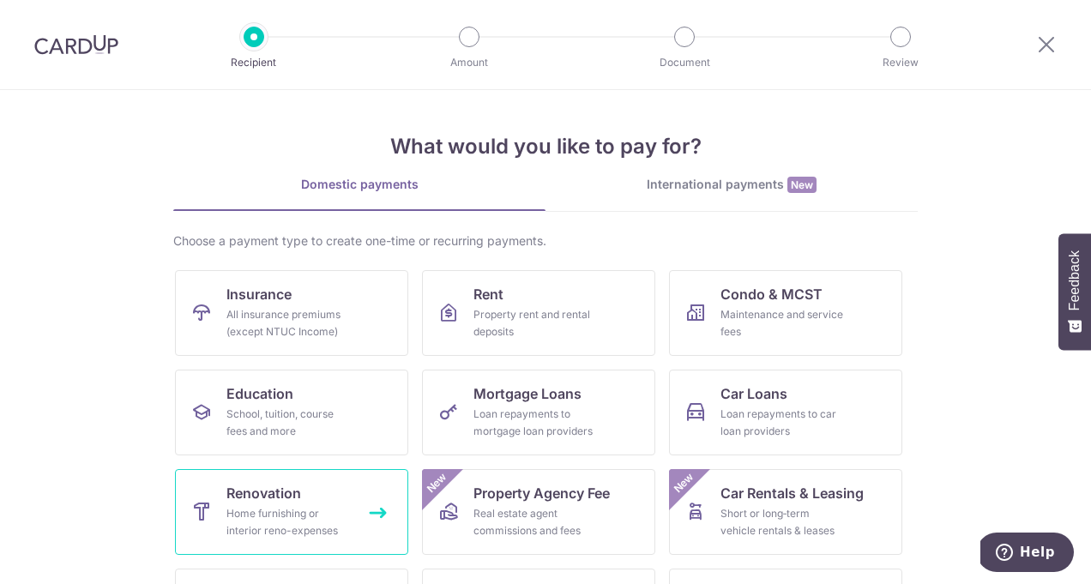
click at [293, 492] on span "Renovation" at bounding box center [263, 493] width 75 height 21
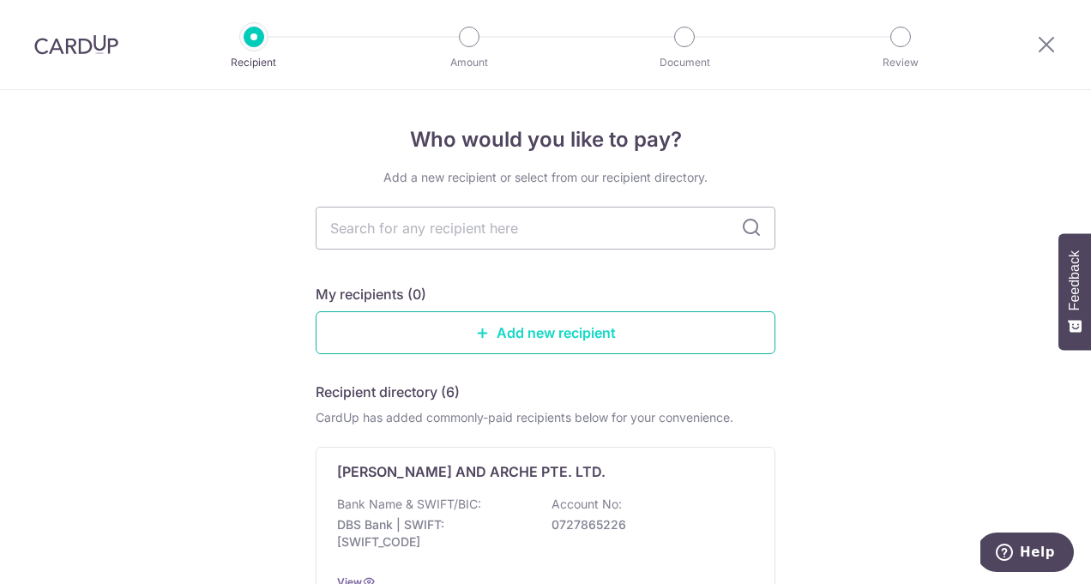
click at [550, 332] on link "Add new recipient" at bounding box center [546, 332] width 460 height 43
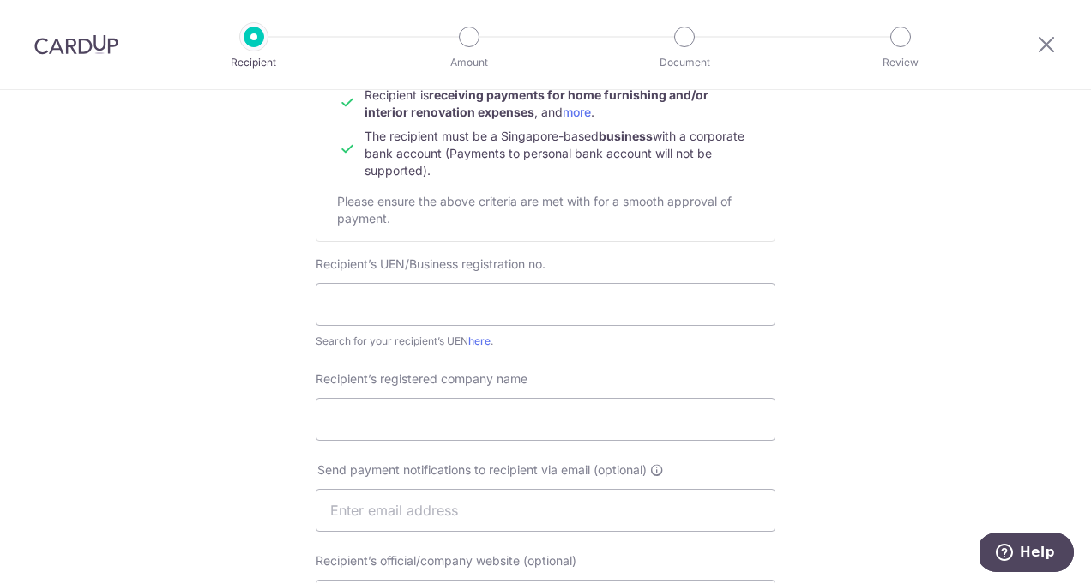
scroll to position [204, 0]
click at [515, 289] on input "text" at bounding box center [546, 303] width 460 height 43
click at [485, 336] on link "here" at bounding box center [479, 340] width 22 height 13
click at [447, 301] on input "text" at bounding box center [546, 303] width 460 height 43
paste input "201420303K"
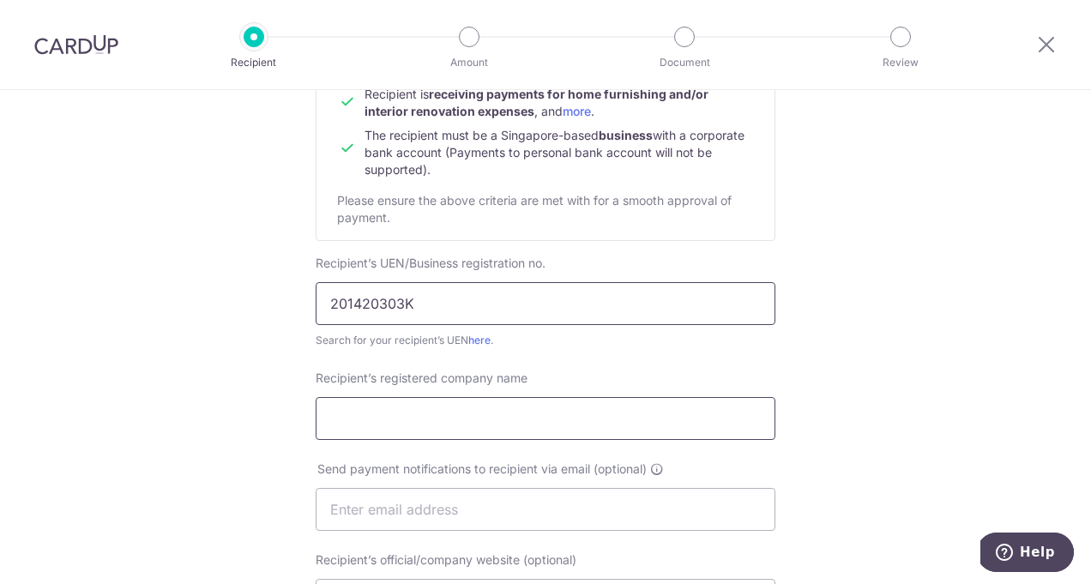
type input "201420303K"
click at [427, 414] on input "Recipient’s registered company name" at bounding box center [546, 418] width 460 height 43
paste input "VAN HUS INTERIOR DESIGN PTE. LTD."
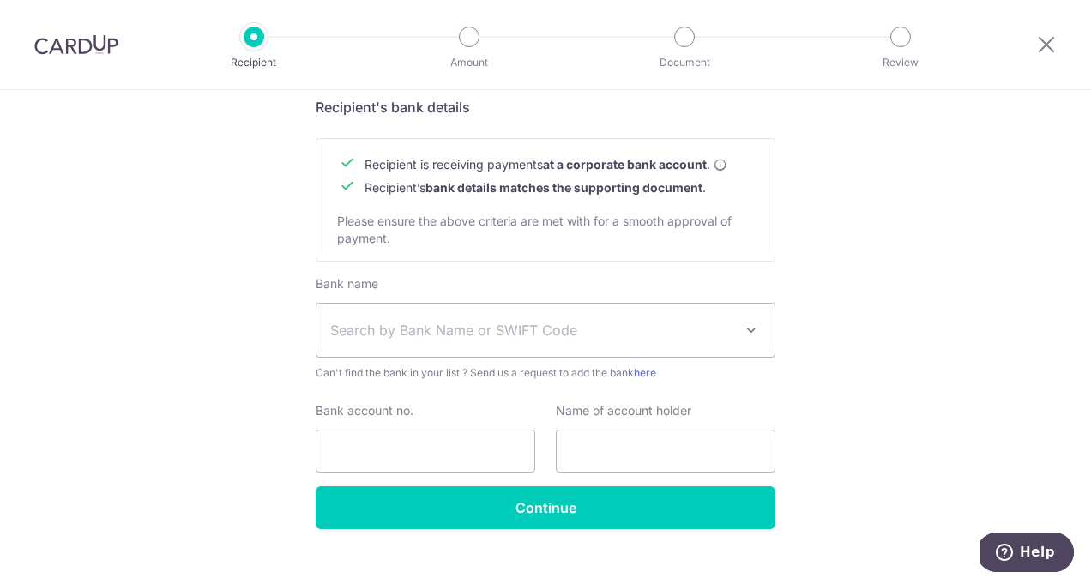
scroll to position [773, 0]
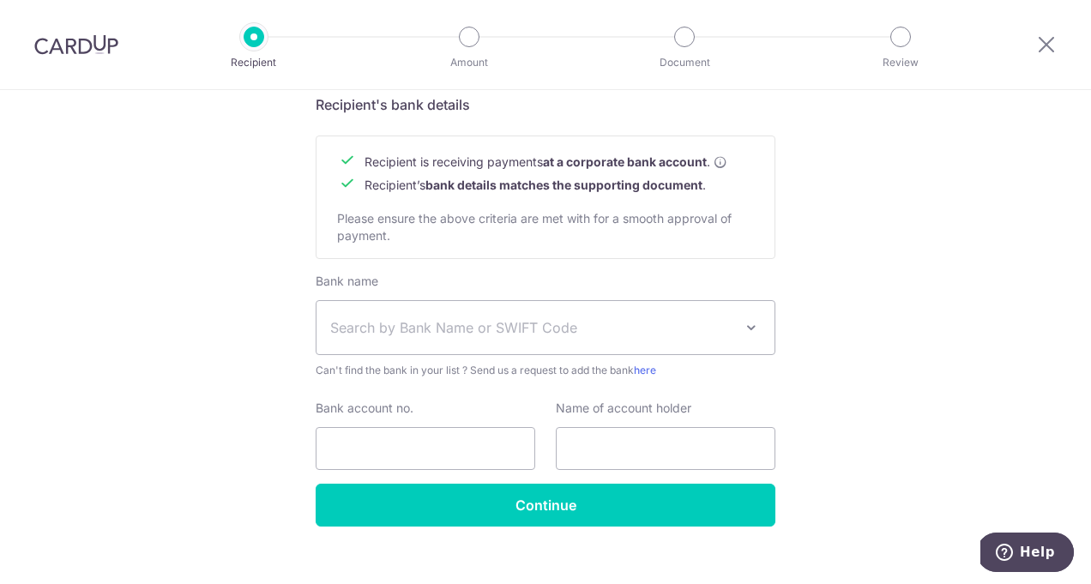
type input "VAN HUS INTERIOR DESIGN PTE. LTD."
click at [421, 326] on span "Search by Bank Name or SWIFT Code" at bounding box center [531, 327] width 403 height 21
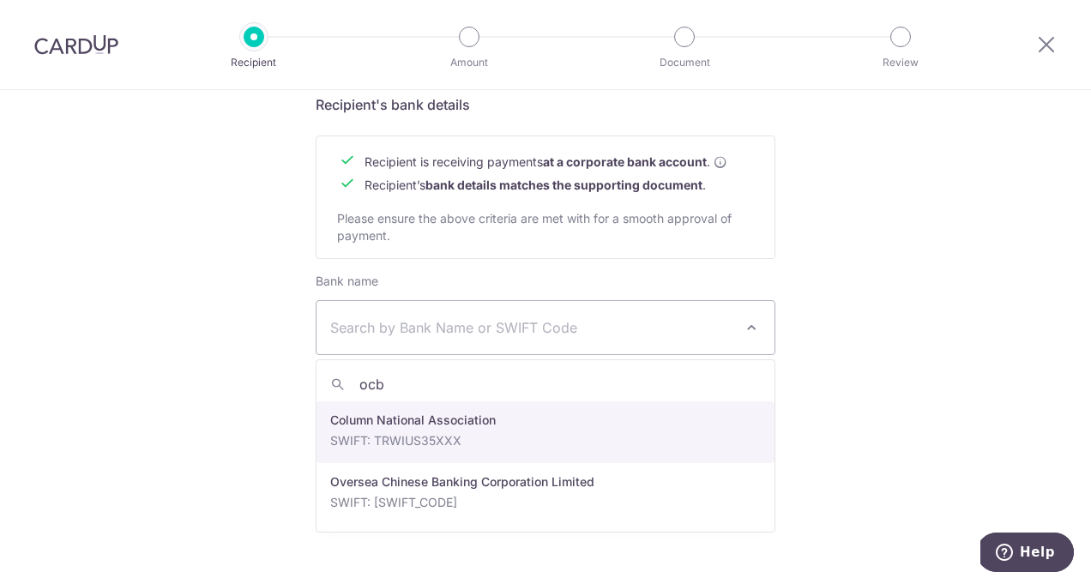
type input "ocbc"
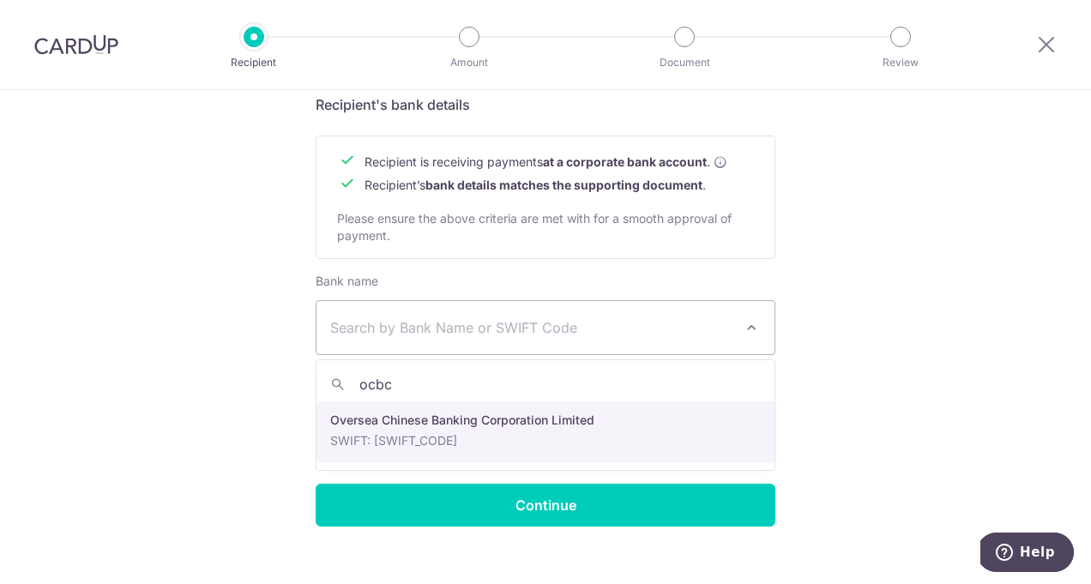
select select "12"
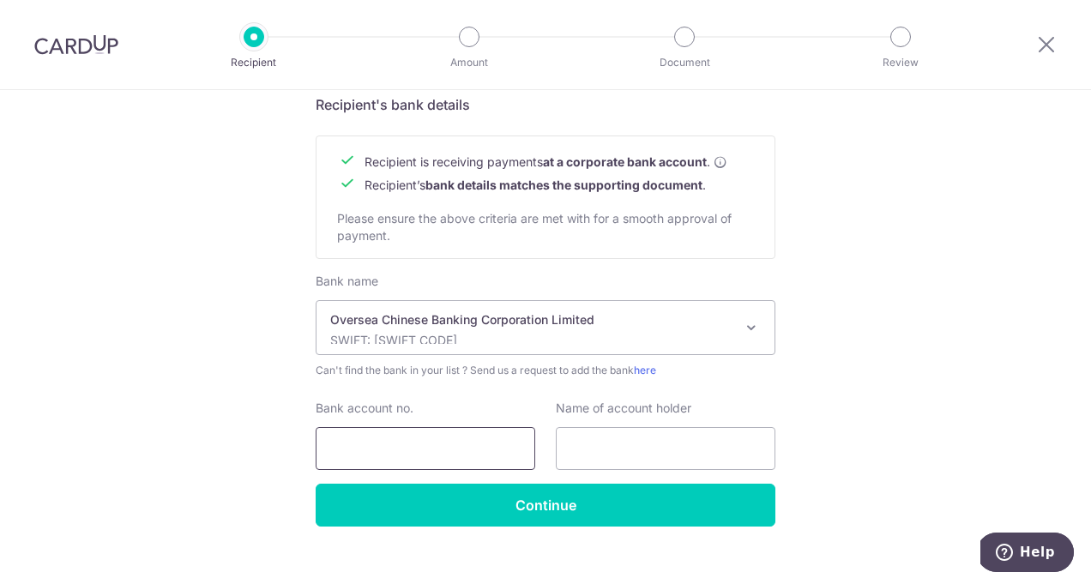
click at [432, 455] on input "Bank account no." at bounding box center [426, 448] width 220 height 43
type input "686720848-001"
click at [685, 450] on input "text" at bounding box center [666, 448] width 220 height 43
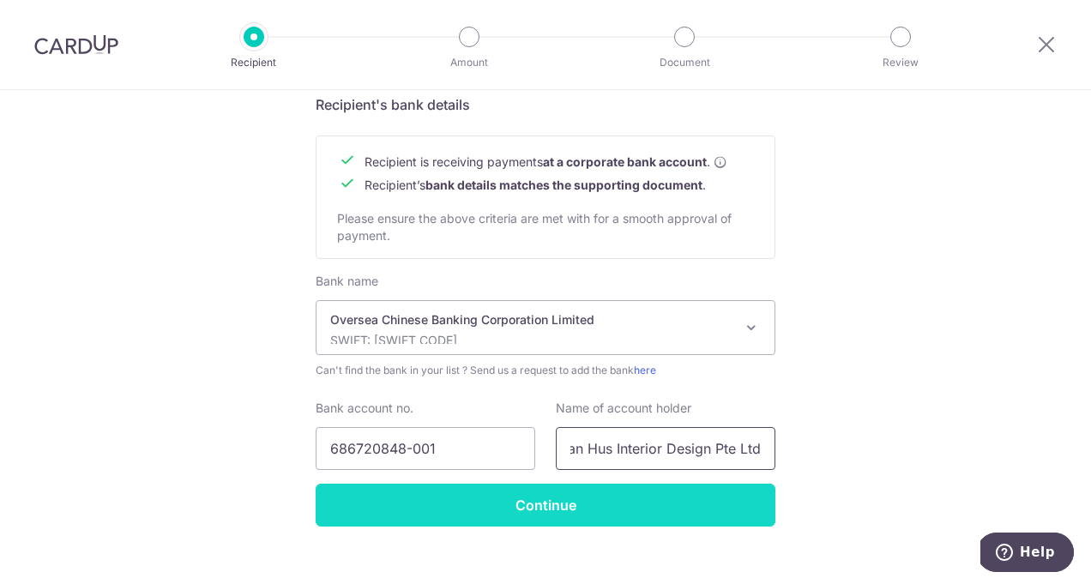
type input "Van Hus Interior Design Pte Ltd"
click at [591, 505] on input "Continue" at bounding box center [546, 505] width 460 height 43
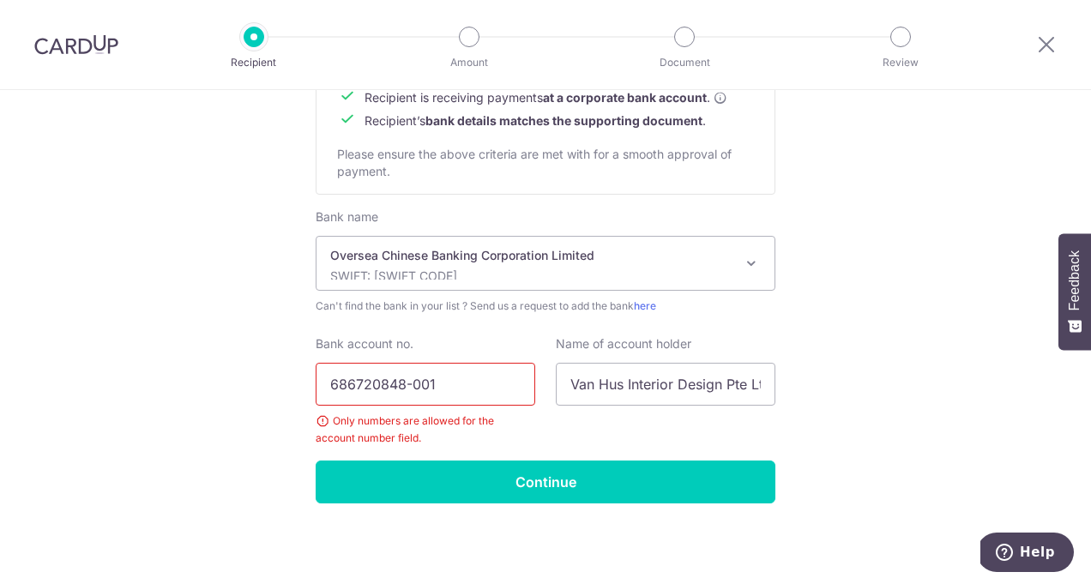
click at [412, 384] on input "686720848-001" at bounding box center [426, 384] width 220 height 43
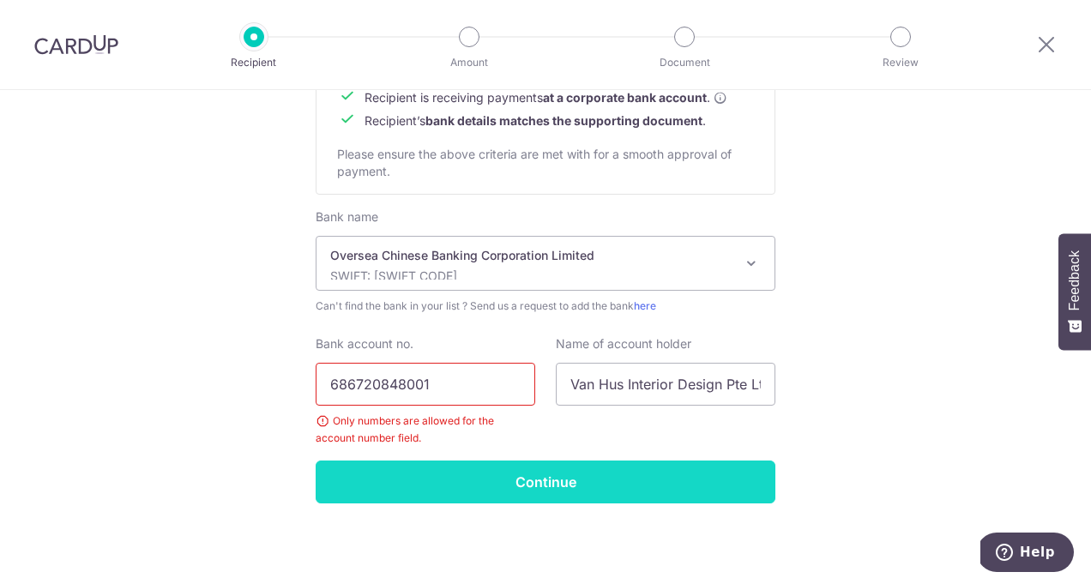
type input "686720848001"
click at [541, 488] on input "Continue" at bounding box center [546, 482] width 460 height 43
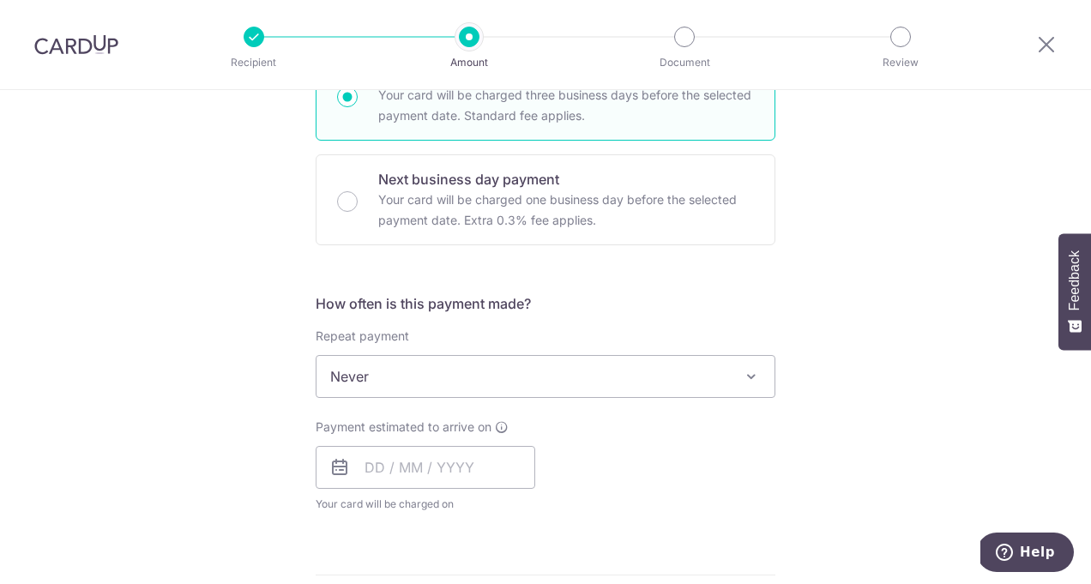
scroll to position [479, 0]
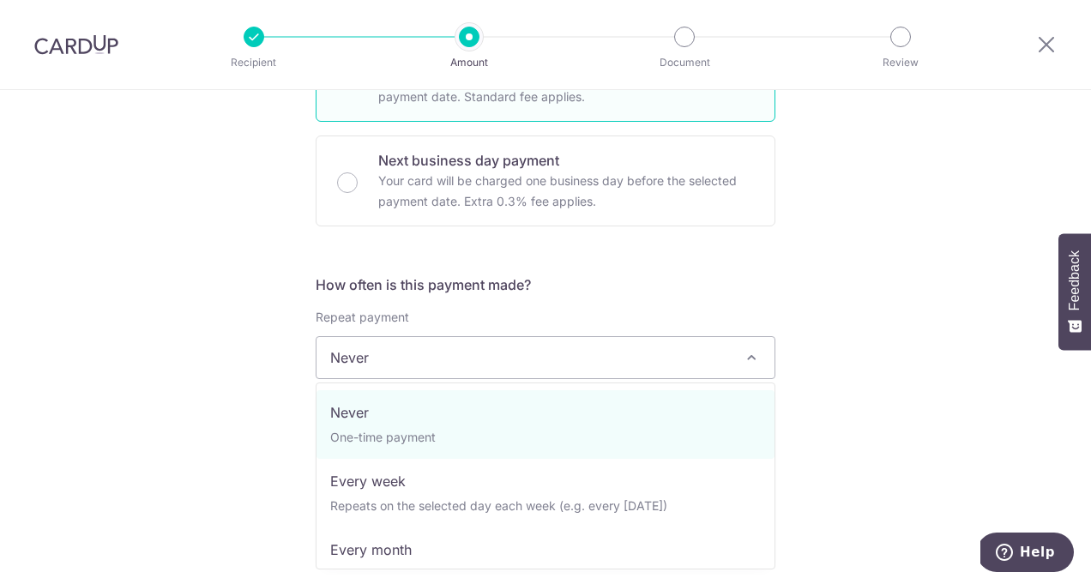
click at [751, 351] on span at bounding box center [751, 357] width 21 height 21
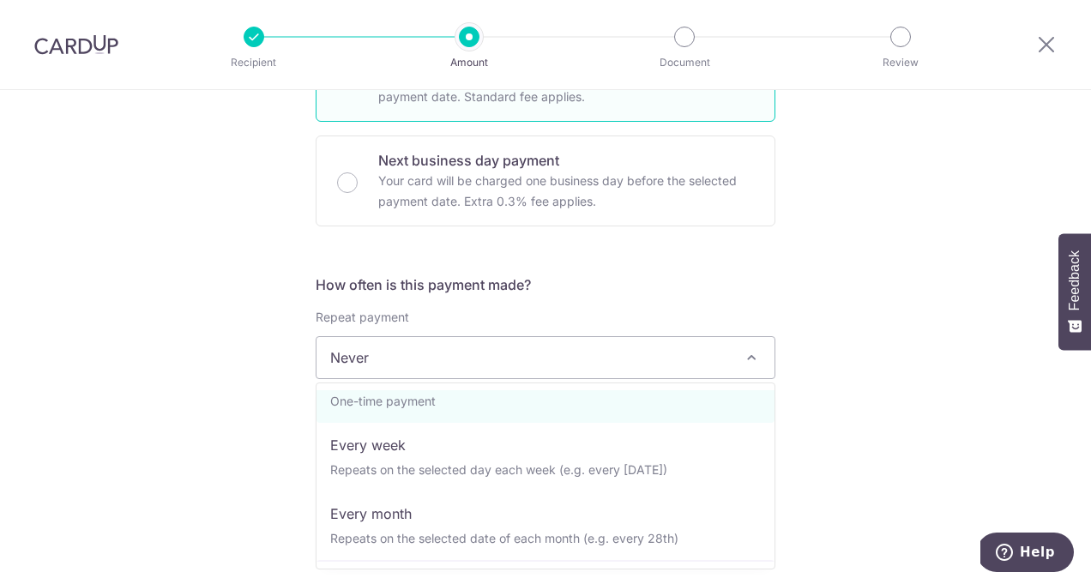
scroll to position [27, 0]
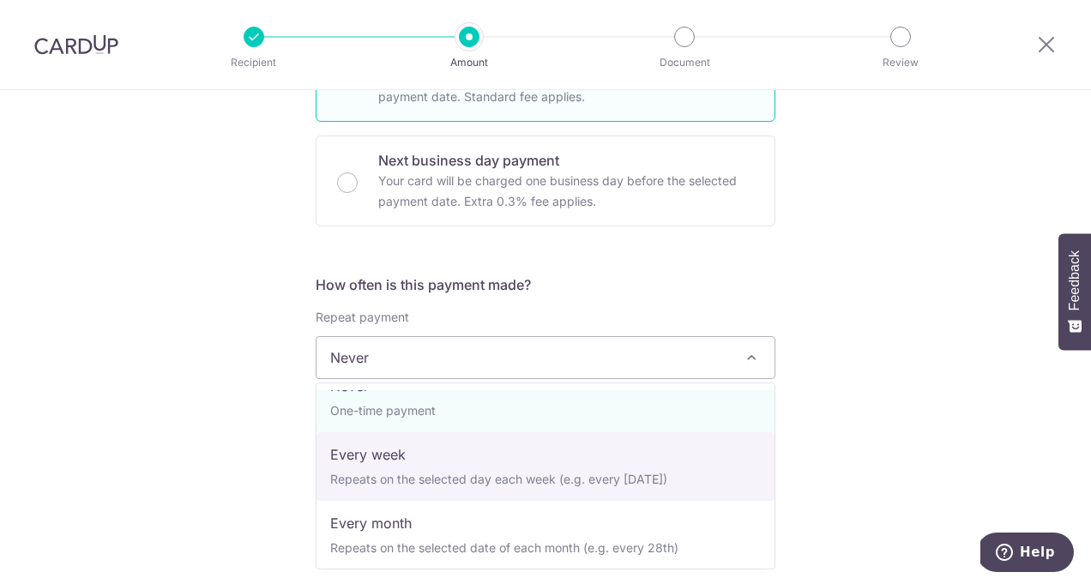
select select "2"
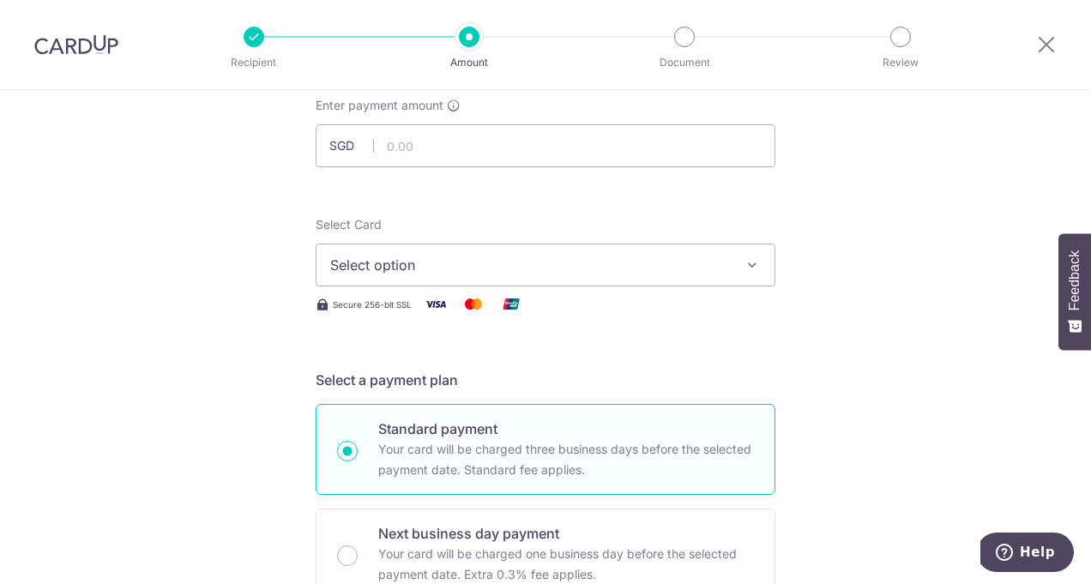
scroll to position [52, 0]
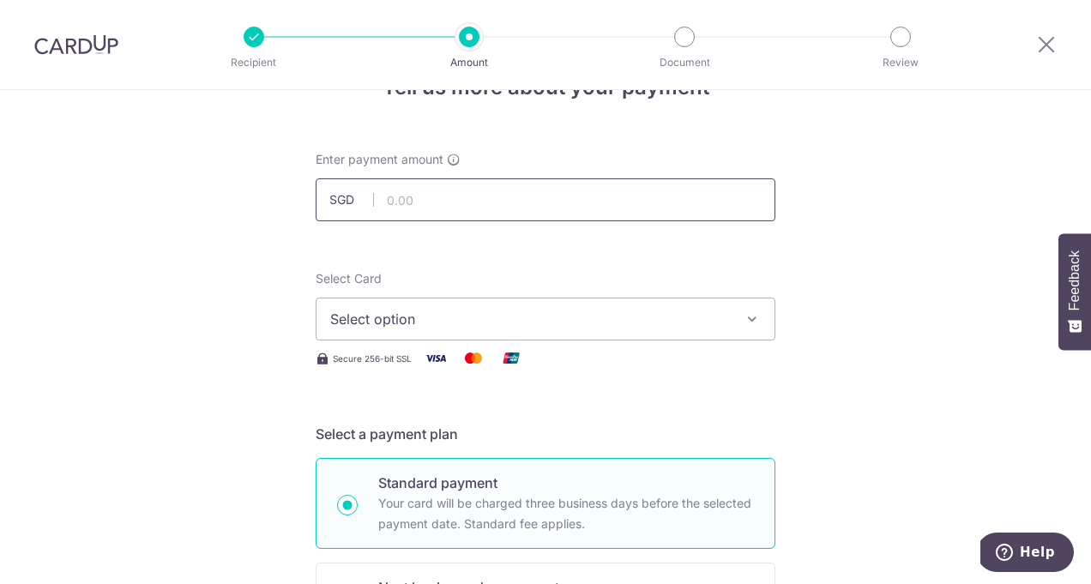
click at [588, 198] on input "text" at bounding box center [546, 199] width 460 height 43
click at [498, 208] on input "text" at bounding box center [546, 199] width 460 height 43
type input "6,600.00"
click at [489, 316] on span "Select option" at bounding box center [530, 319] width 400 height 21
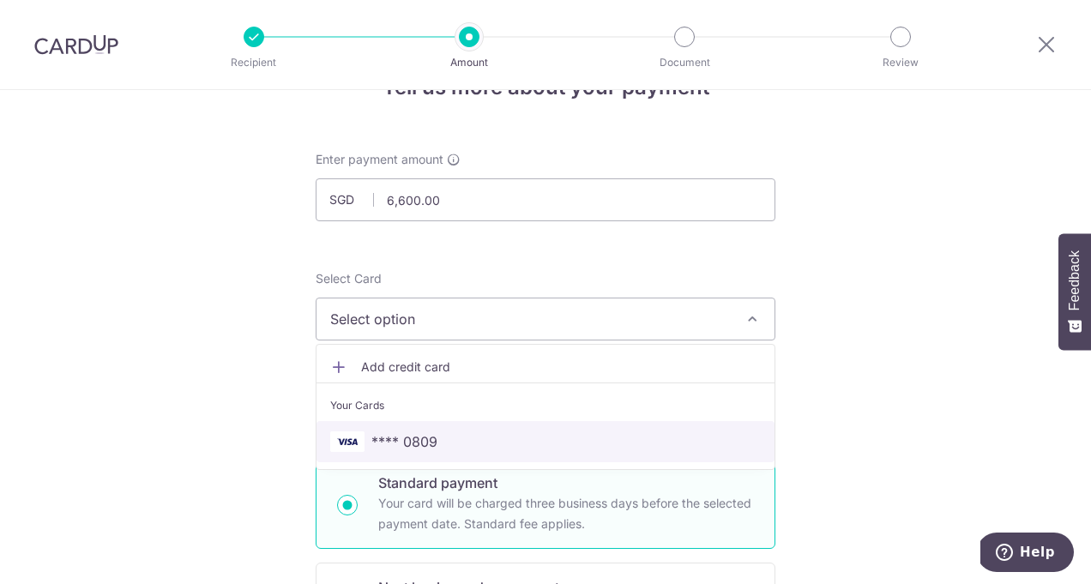
click at [423, 443] on span "**** 0809" at bounding box center [404, 441] width 66 height 21
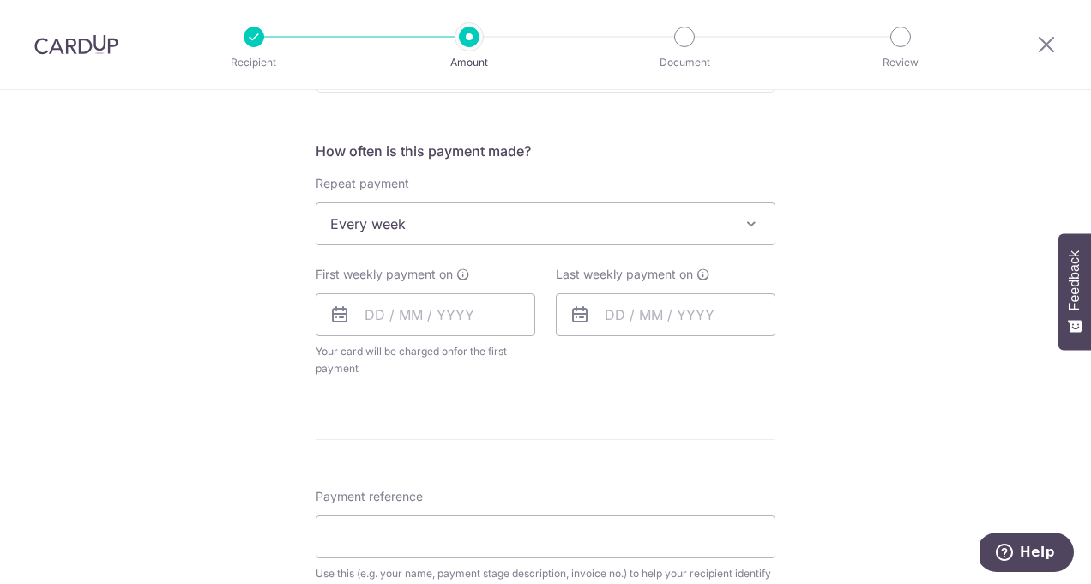
scroll to position [614, 0]
click at [340, 314] on icon at bounding box center [339, 314] width 21 height 21
click at [377, 319] on input "text" at bounding box center [426, 313] width 220 height 43
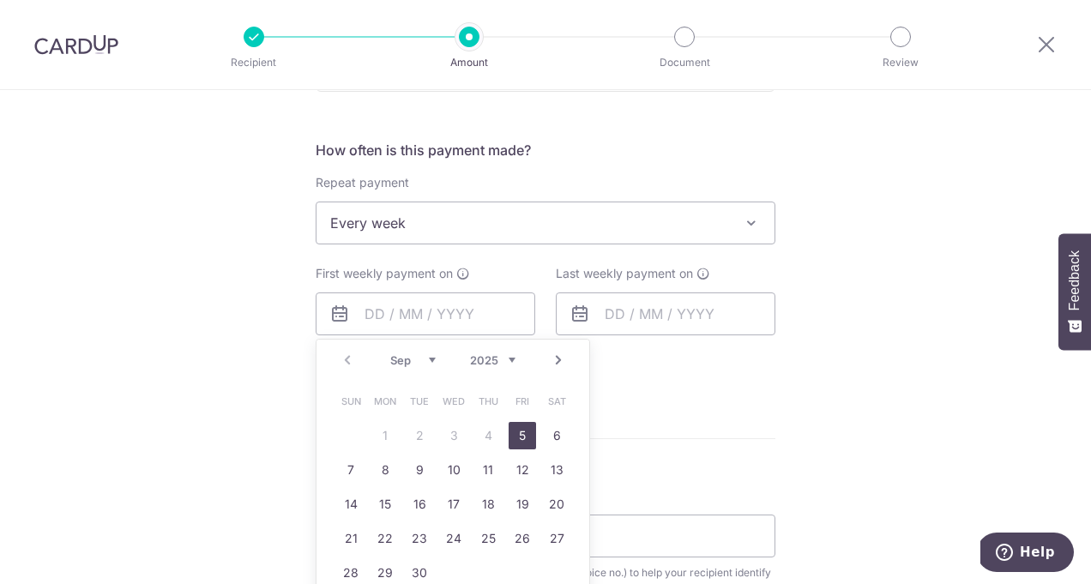
click at [523, 433] on link "5" at bounding box center [522, 435] width 27 height 27
type input "[DATE]"
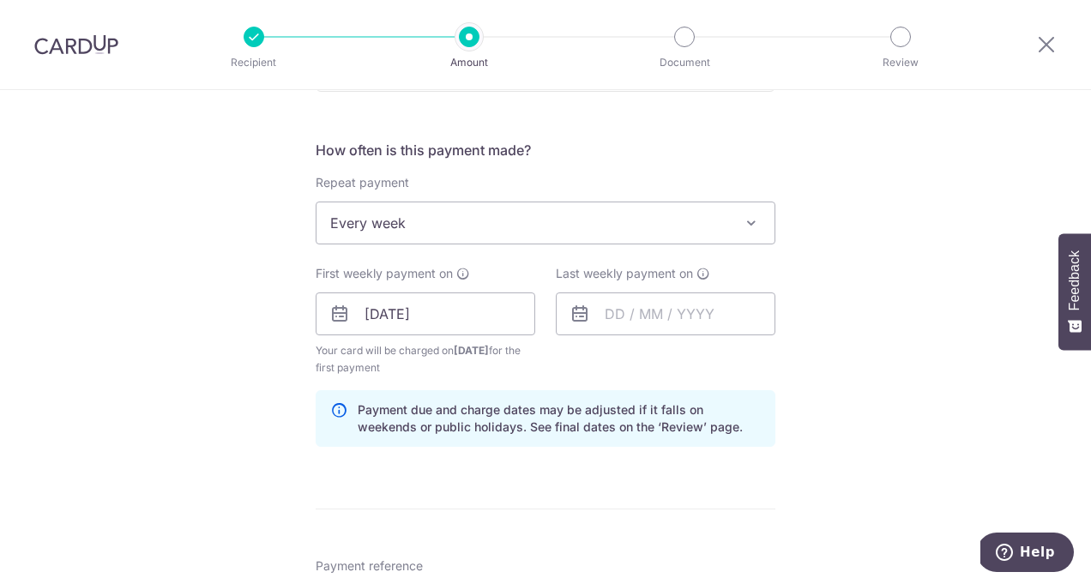
click at [508, 211] on span "Every week" at bounding box center [546, 222] width 458 height 41
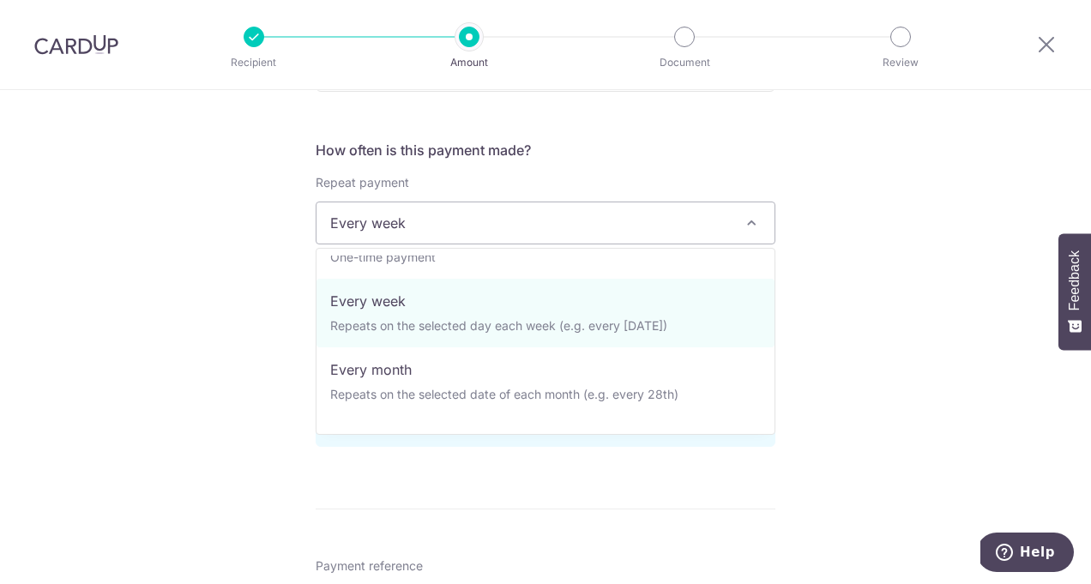
scroll to position [0, 0]
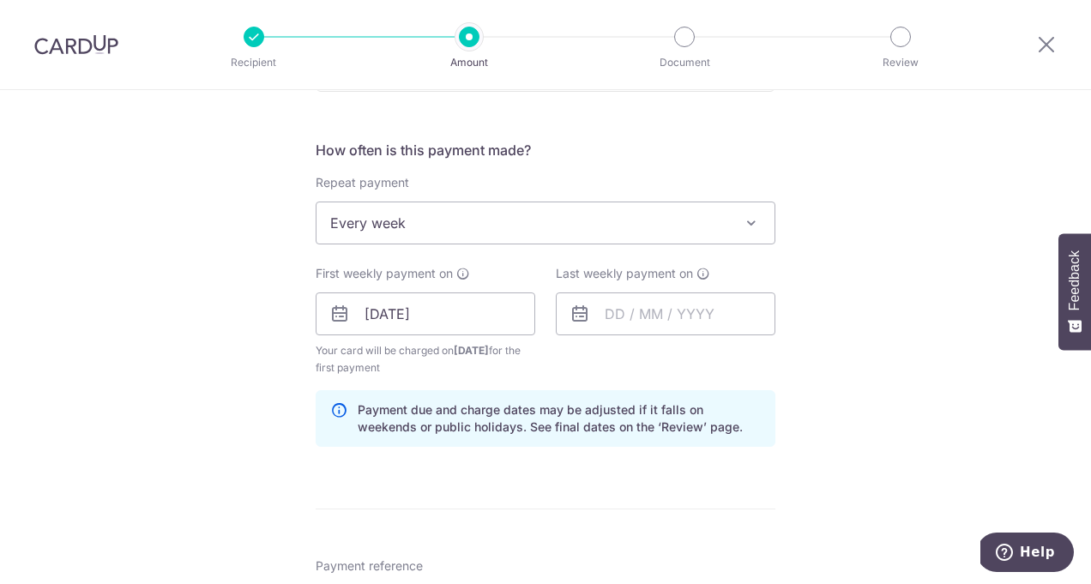
click at [944, 263] on div "Tell us more about your payment Enter payment amount SGD 6,600.00 6600.00 Recip…" at bounding box center [545, 353] width 1091 height 1754
click at [673, 320] on input "text" at bounding box center [666, 313] width 220 height 43
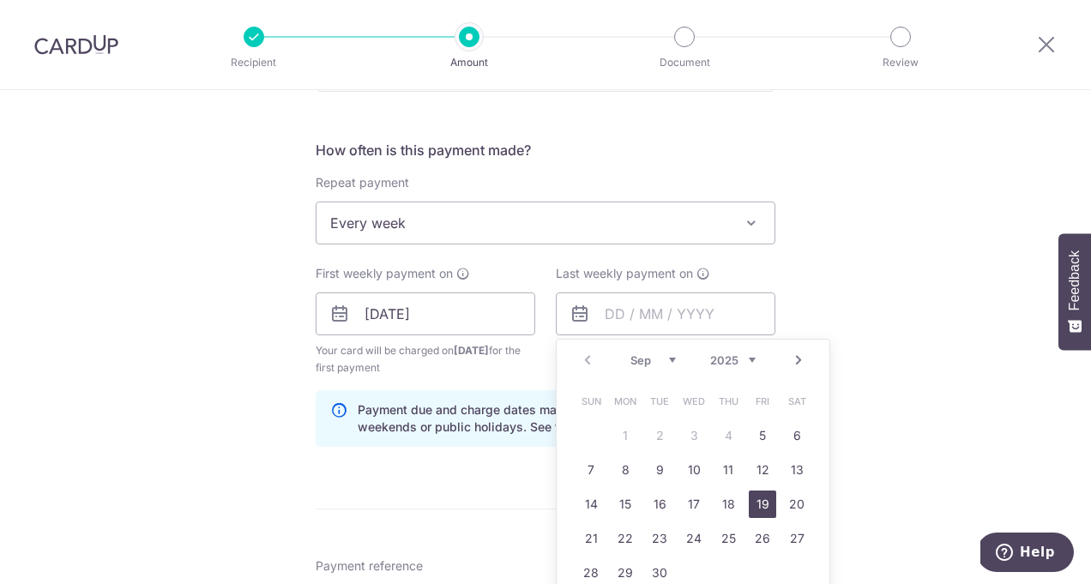
click at [763, 503] on link "19" at bounding box center [762, 504] width 27 height 27
type input "19/09/2025"
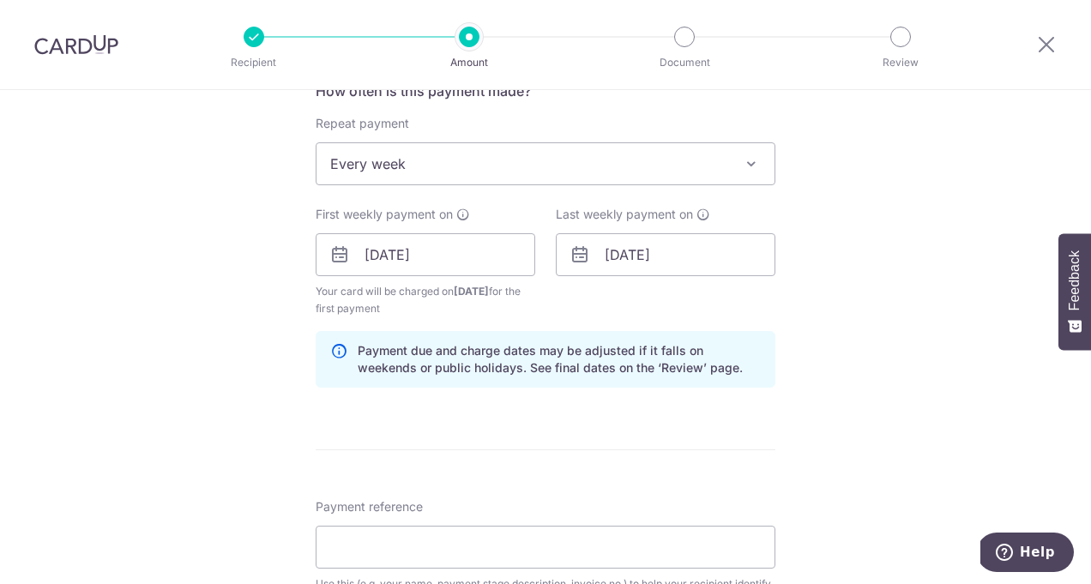
scroll to position [676, 0]
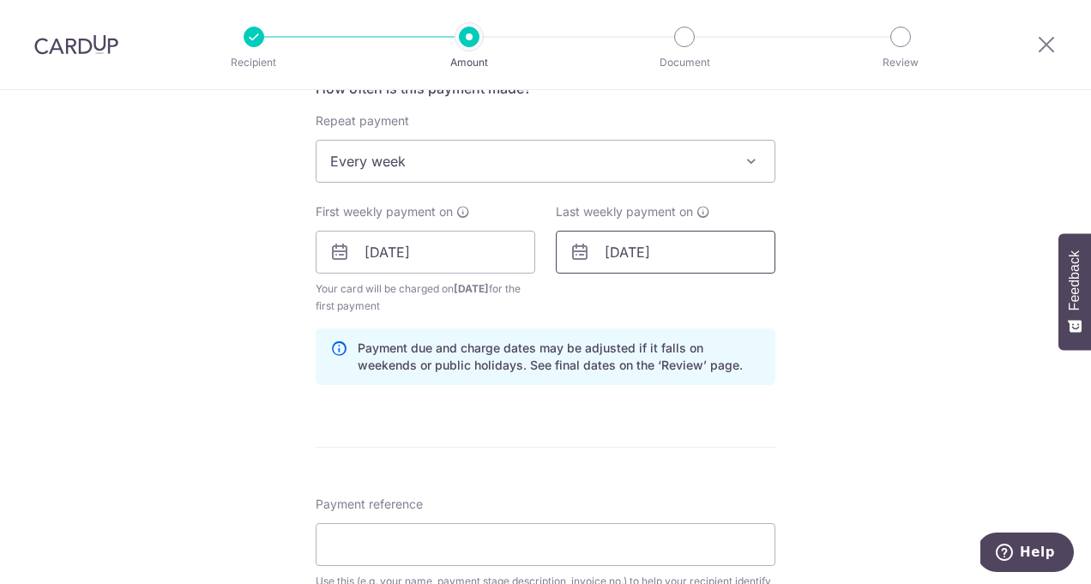
click at [707, 244] on input "19/09/2025" at bounding box center [666, 252] width 220 height 43
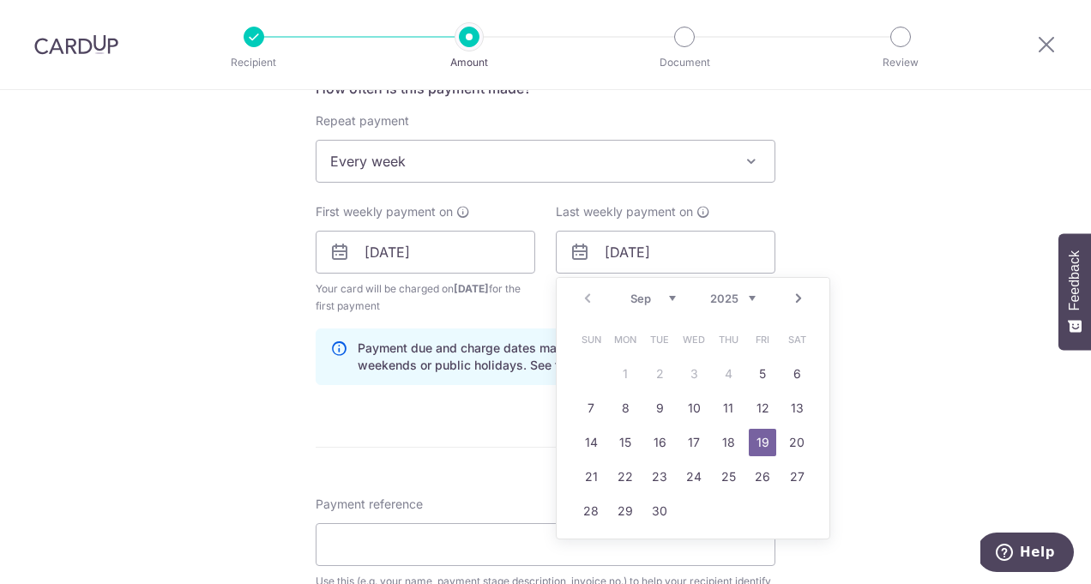
click at [919, 223] on div "Tell us more about your payment Enter payment amount SGD 6,600.00 6600.00 Recip…" at bounding box center [545, 291] width 1091 height 1754
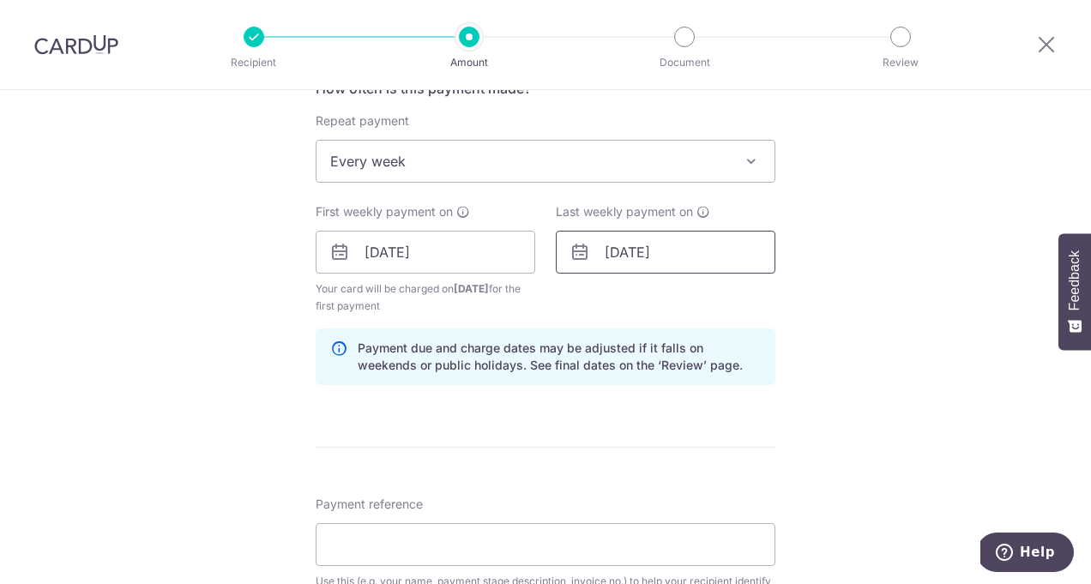
click at [741, 257] on input "19/09/2025" at bounding box center [666, 252] width 220 height 43
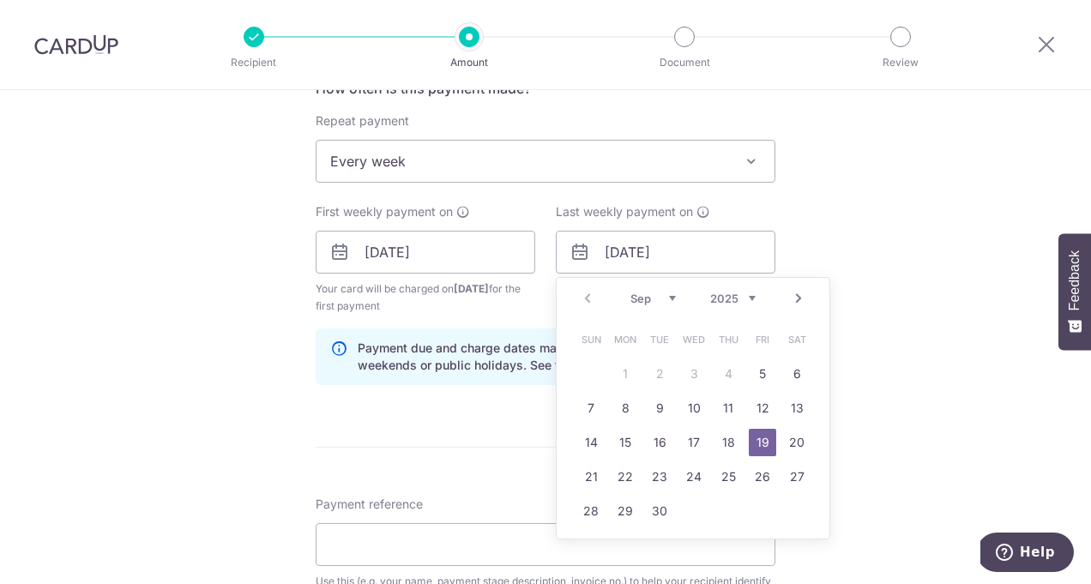
click at [883, 346] on div "Tell us more about your payment Enter payment amount SGD 6,600.00 6600.00 Recip…" at bounding box center [545, 291] width 1091 height 1754
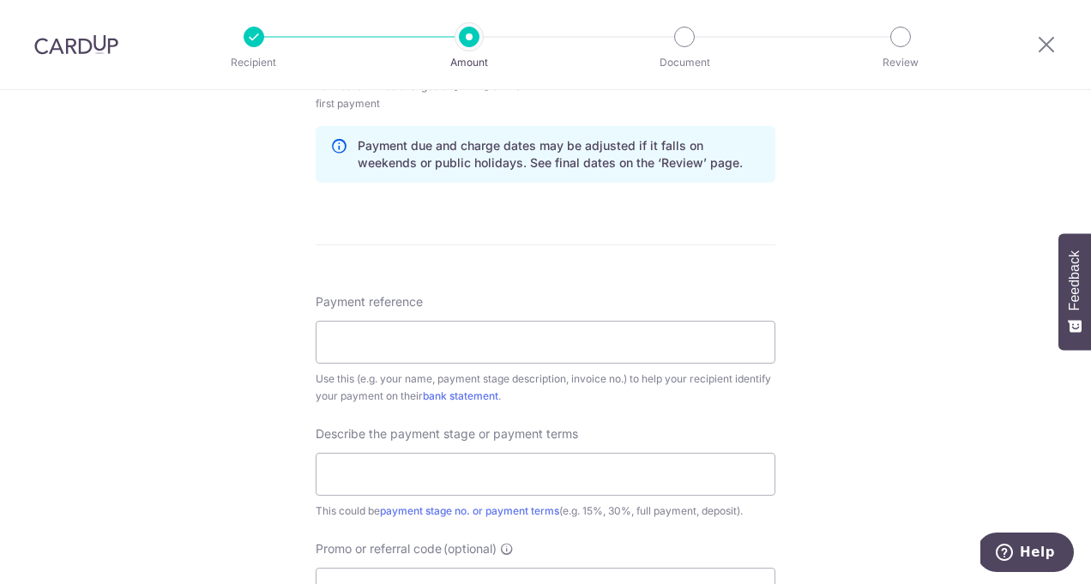
scroll to position [882, 0]
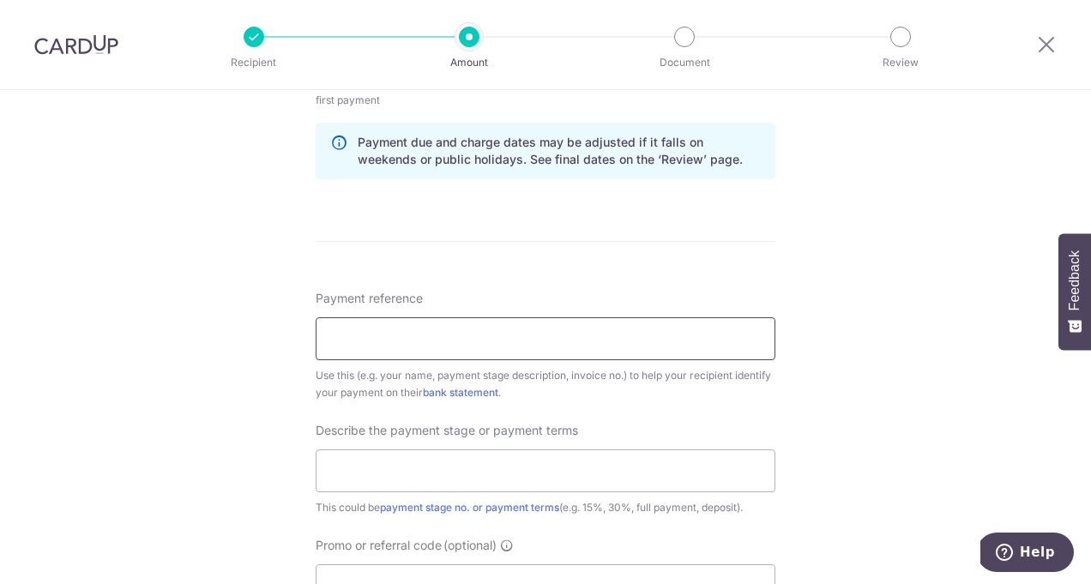
click at [414, 342] on input "Payment reference" at bounding box center [546, 338] width 460 height 43
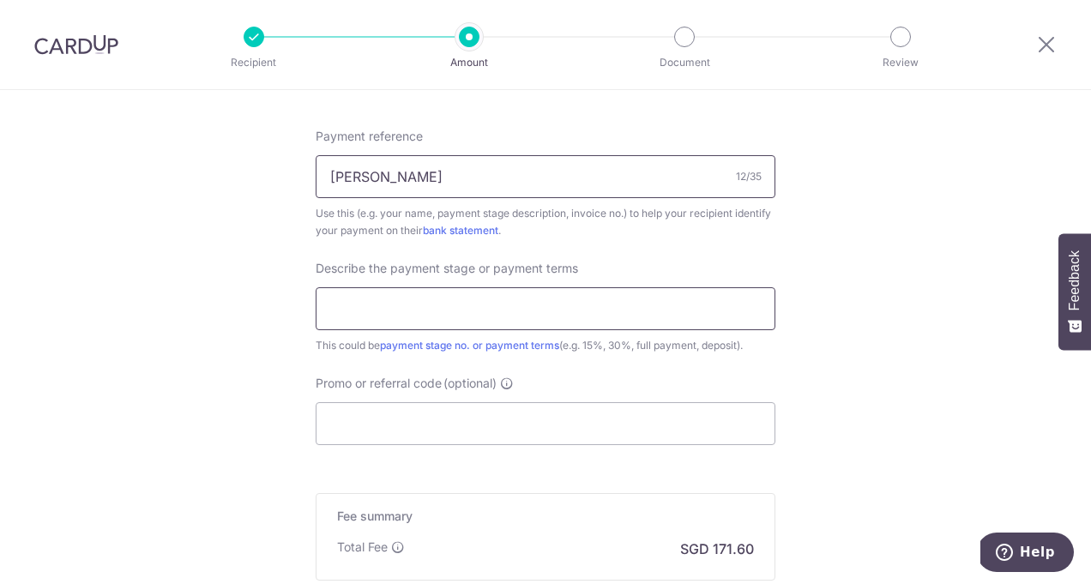
scroll to position [1059, 0]
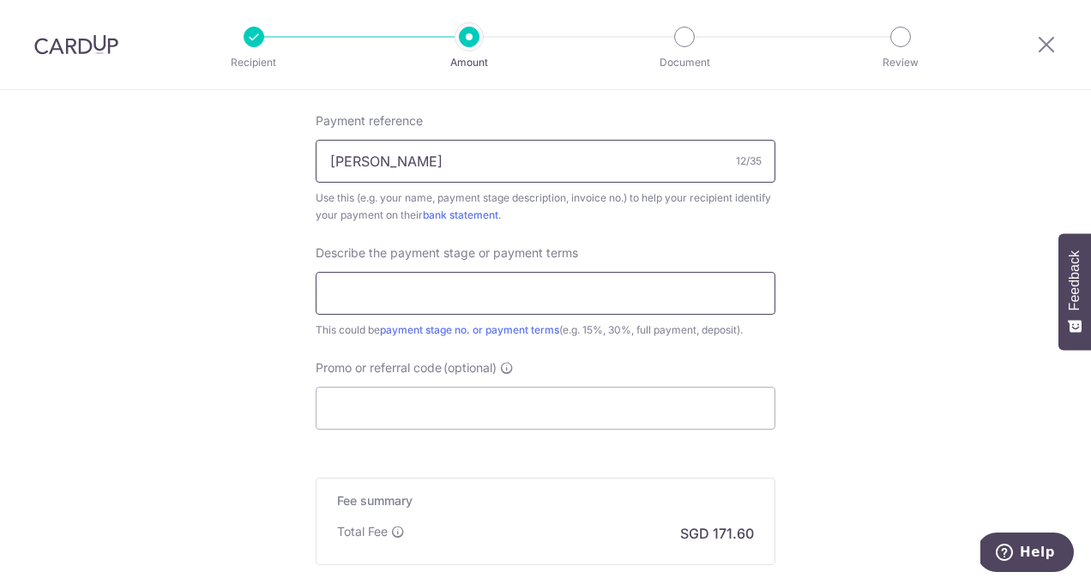
type input "[PERSON_NAME]"
click at [570, 292] on input "text" at bounding box center [546, 293] width 460 height 43
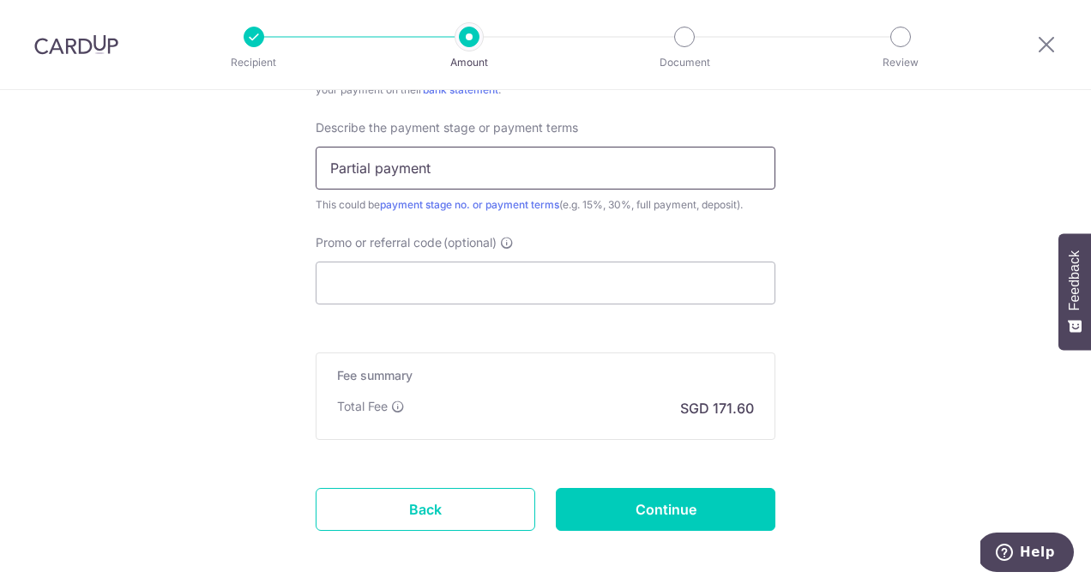
scroll to position [1195, 0]
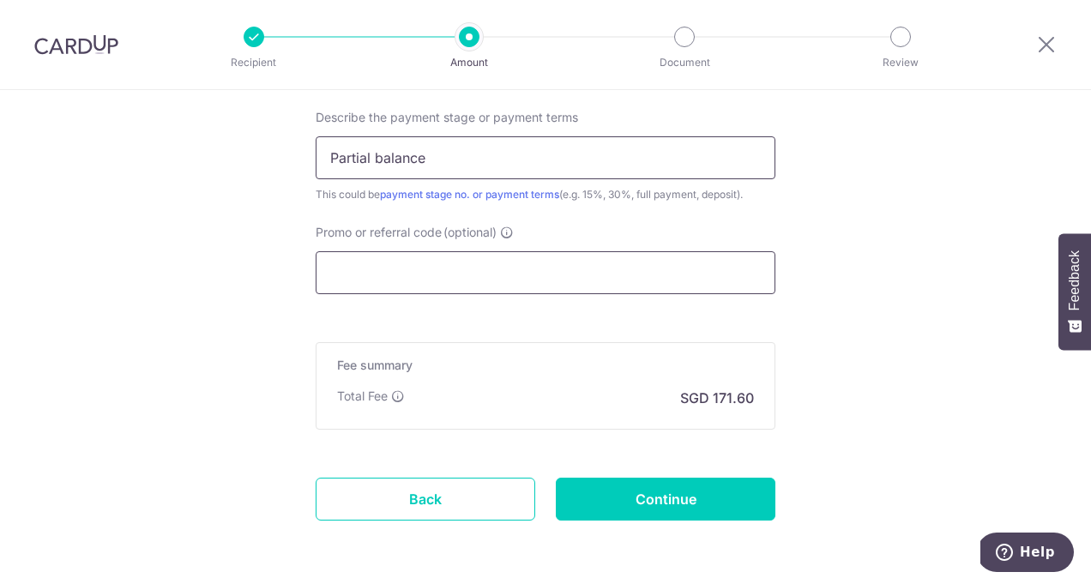
type input "Partial balance"
click at [578, 268] on input "Promo or referral code (optional)" at bounding box center [546, 272] width 460 height 43
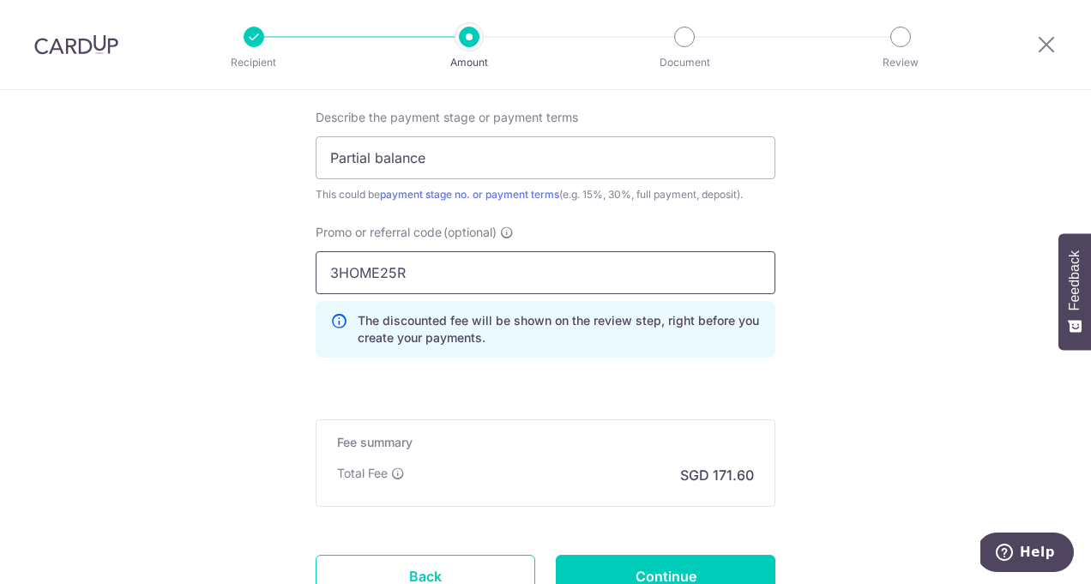
type input "3HOME25R"
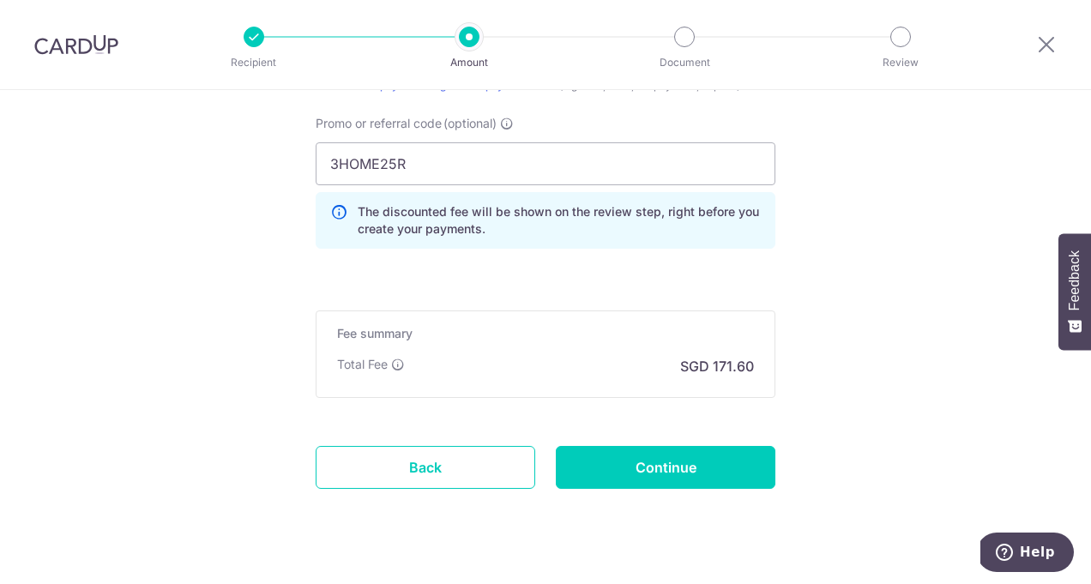
scroll to position [1337, 0]
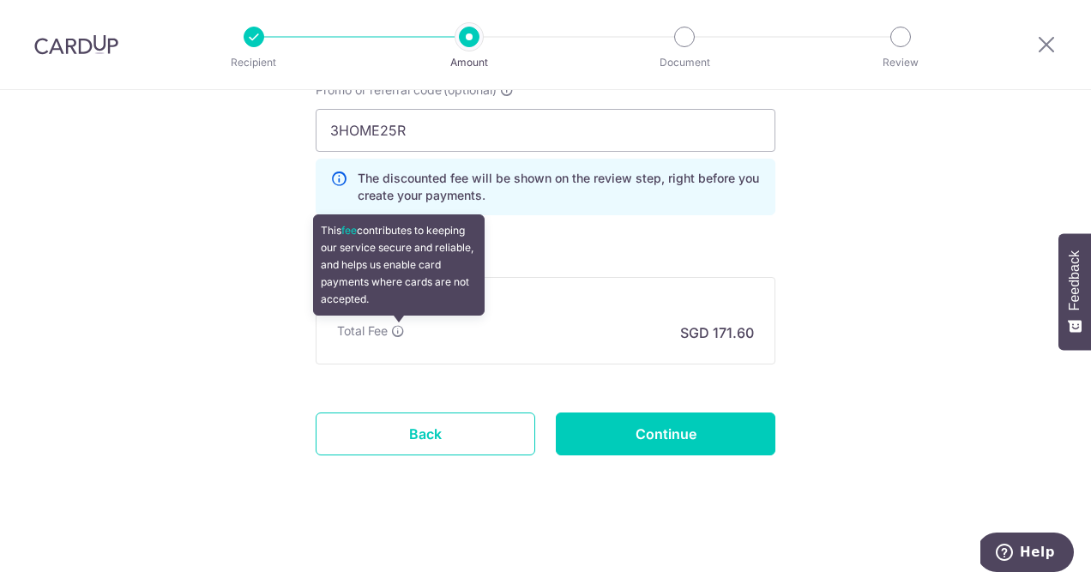
click at [400, 331] on icon at bounding box center [398, 331] width 14 height 14
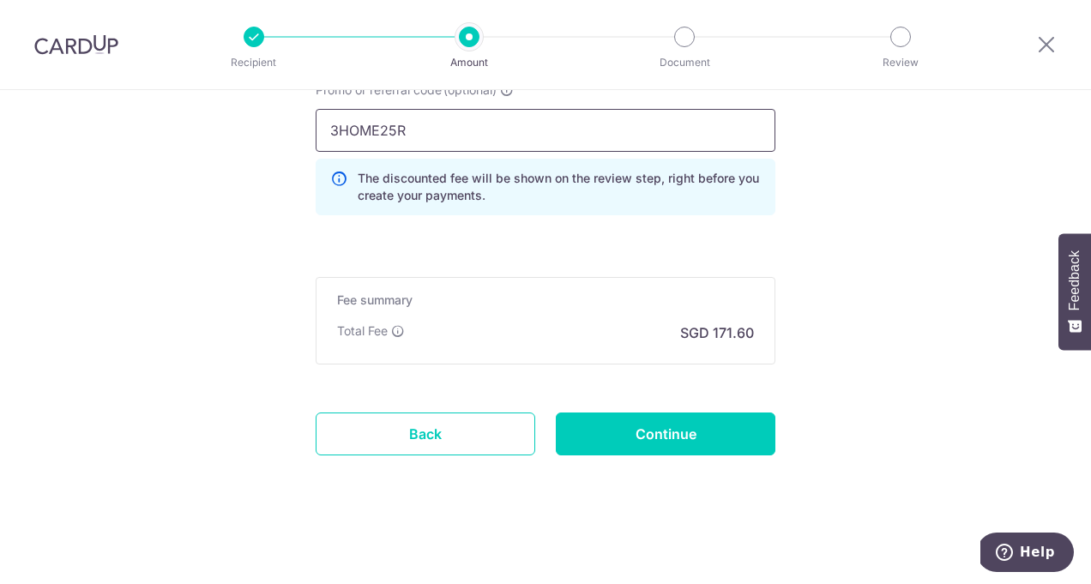
click at [465, 133] on input "3HOME25R" at bounding box center [546, 130] width 460 height 43
drag, startPoint x: 465, startPoint y: 133, endPoint x: 260, endPoint y: 133, distance: 205.0
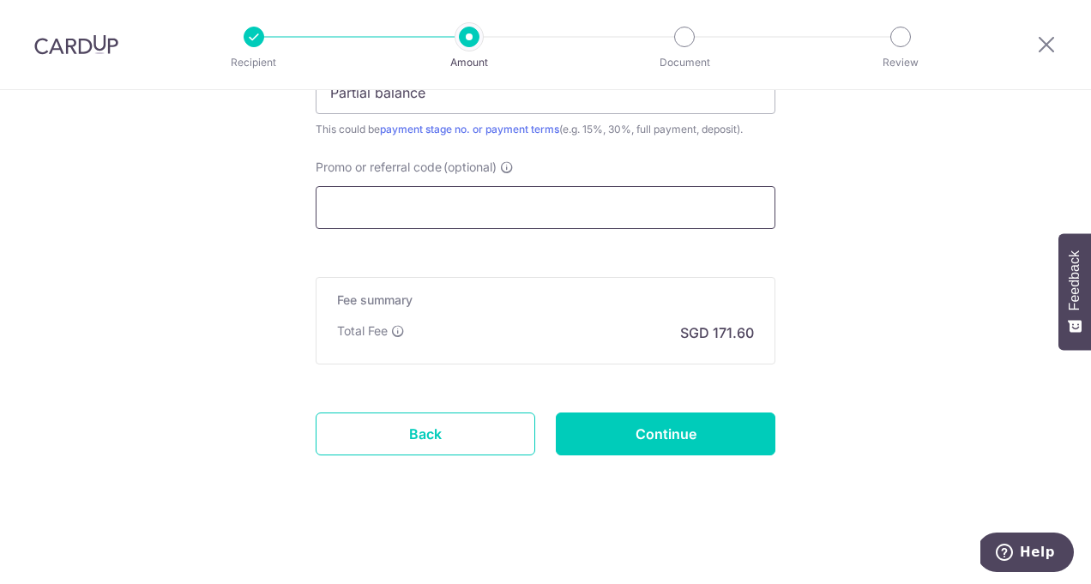
scroll to position [1260, 0]
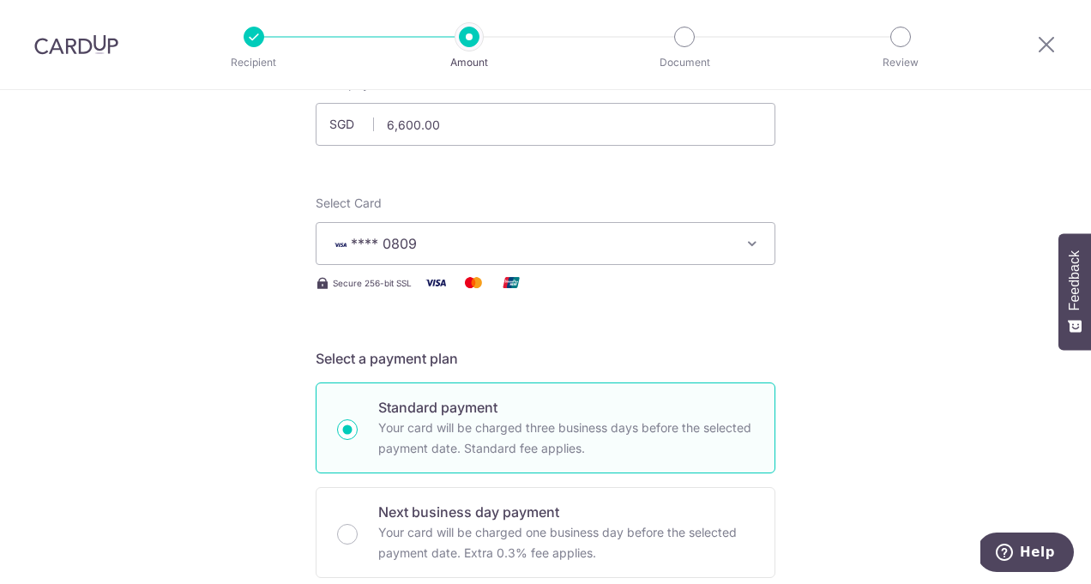
scroll to position [0, 0]
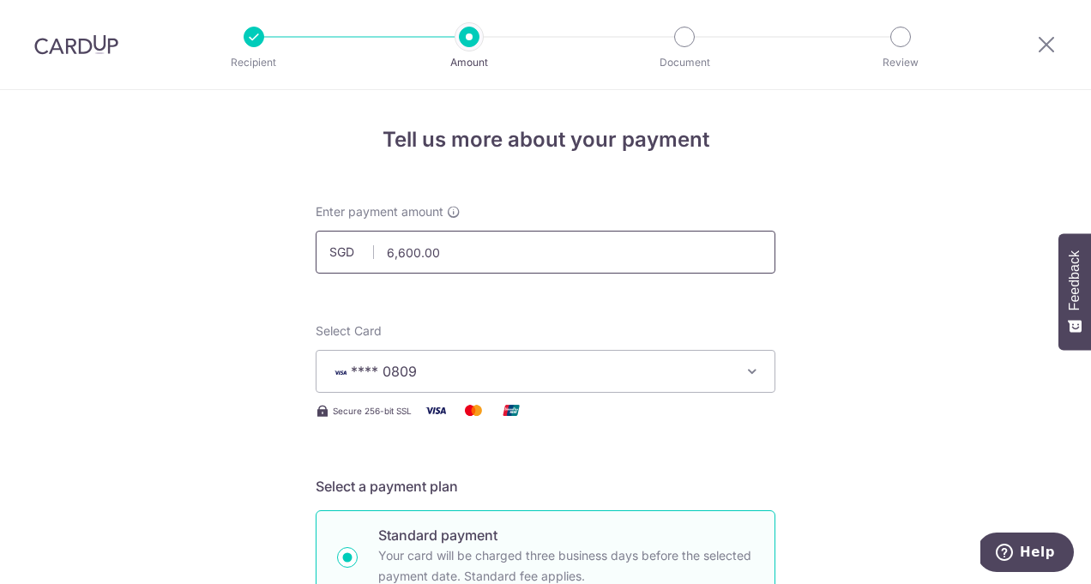
drag, startPoint x: 461, startPoint y: 255, endPoint x: 366, endPoint y: 255, distance: 94.4
click at [366, 255] on div "SGD 6,600.00 6600.00" at bounding box center [546, 252] width 460 height 43
type input "6"
drag, startPoint x: 458, startPoint y: 255, endPoint x: 367, endPoint y: 248, distance: 91.2
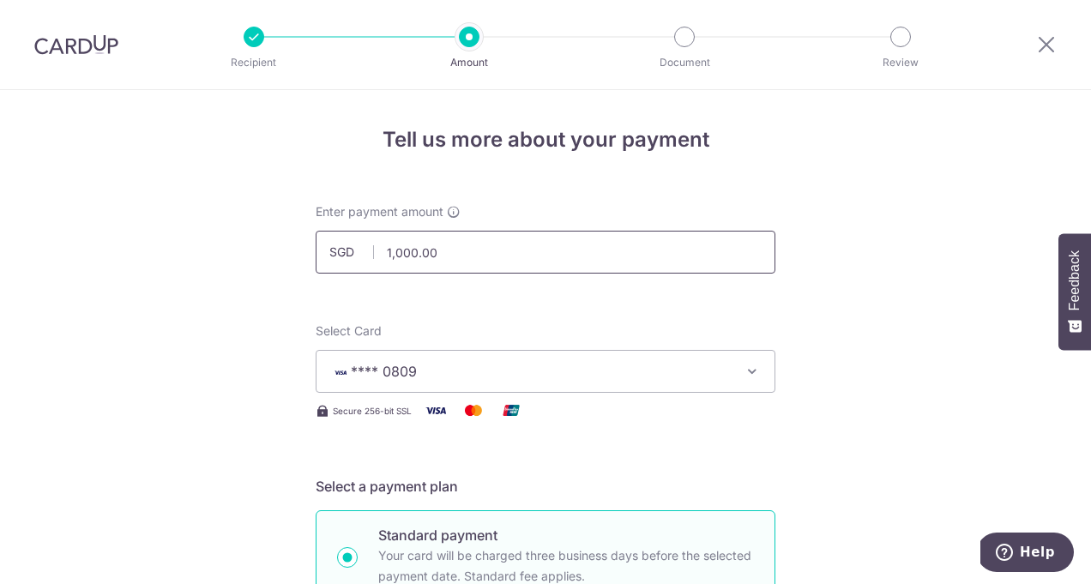
click at [367, 248] on div "SGD 1,000.00 1000.00" at bounding box center [546, 252] width 460 height 43
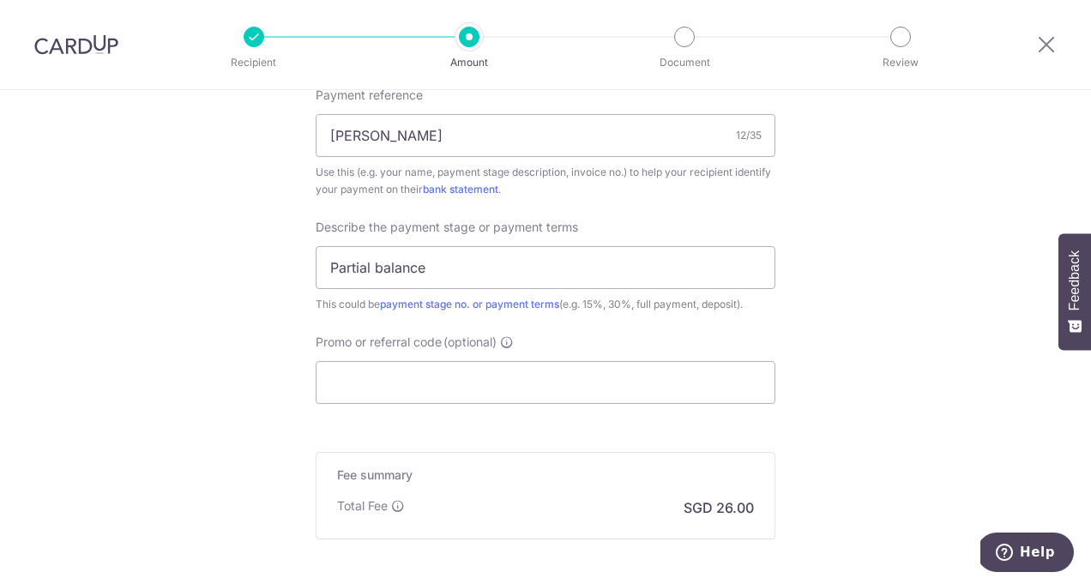
scroll to position [1088, 0]
click at [484, 384] on input "Promo or referral code (optional)" at bounding box center [546, 380] width 460 height 43
type input "6,600.00"
paste input "3HOME25R"
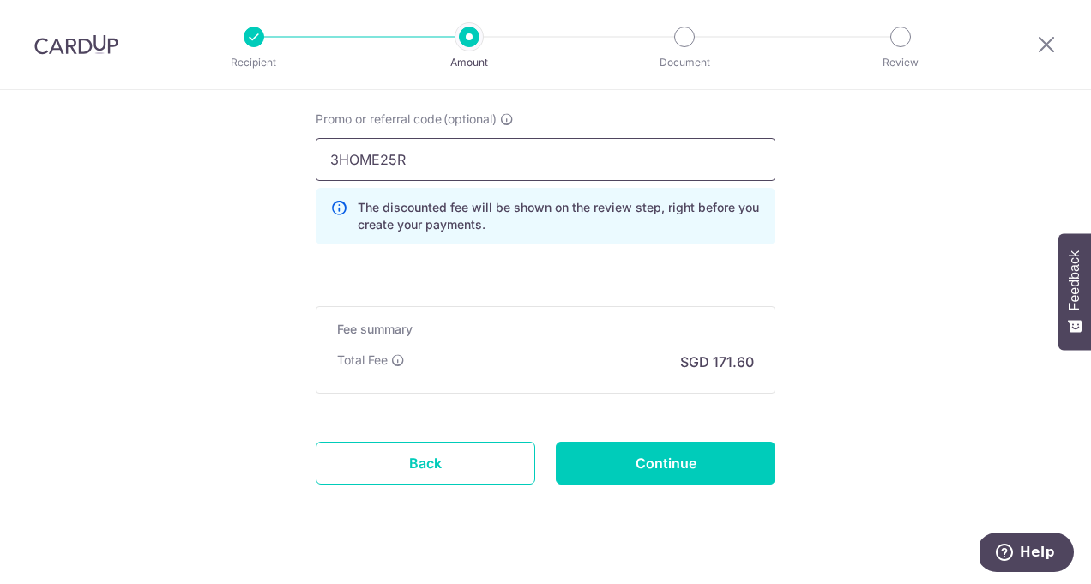
scroll to position [1319, 0]
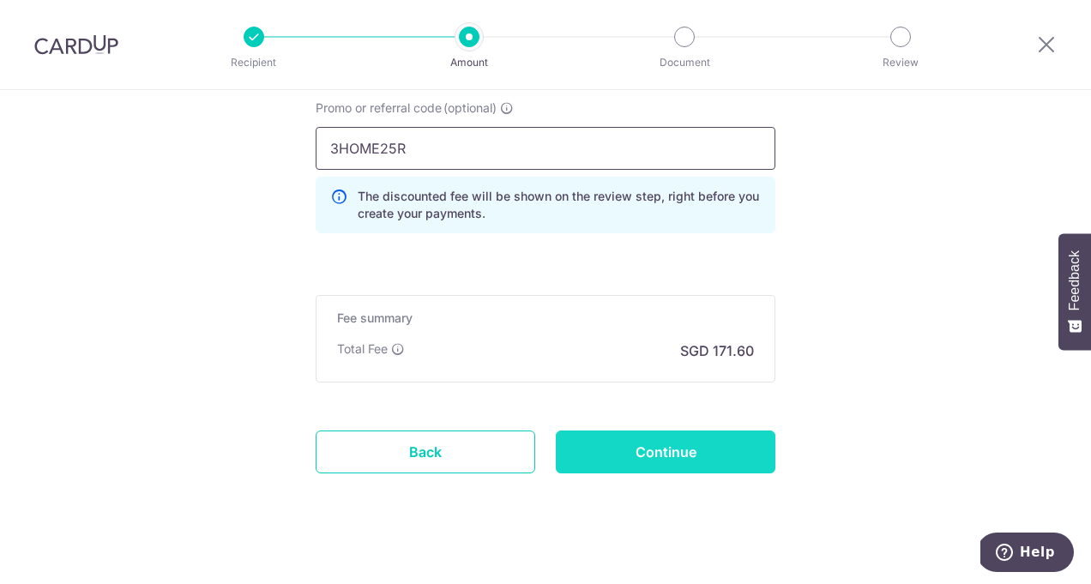
type input "3HOME25R"
click at [650, 459] on input "Continue" at bounding box center [666, 452] width 220 height 43
type input "Create Schedule"
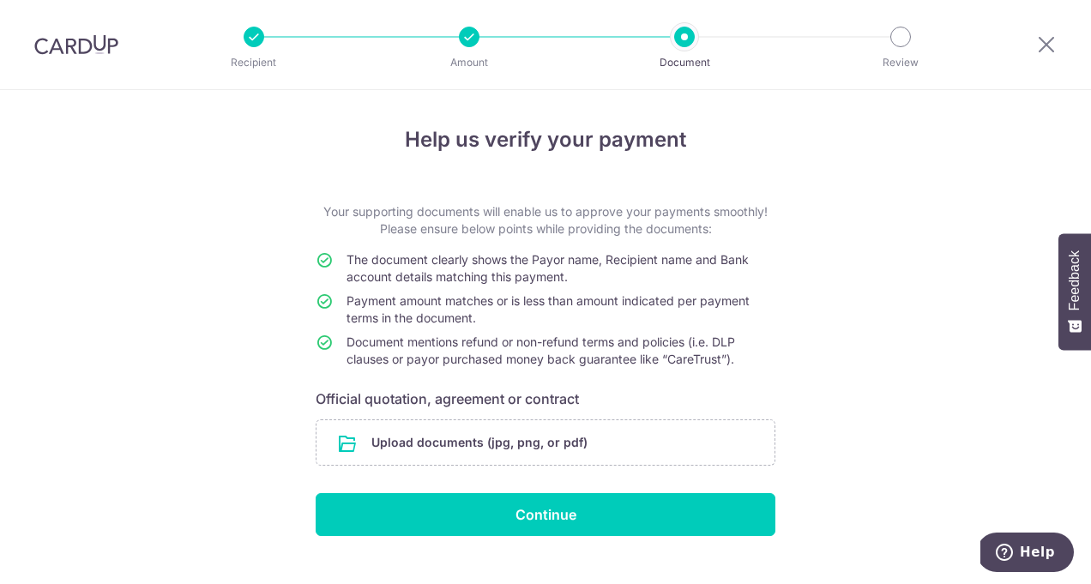
scroll to position [33, 0]
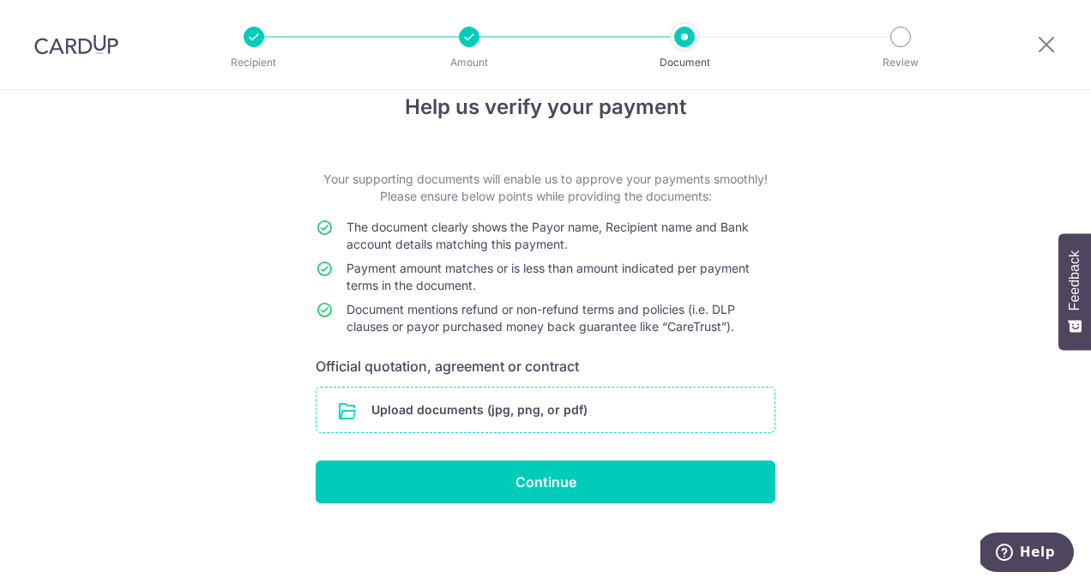
click at [457, 405] on input "file" at bounding box center [546, 410] width 458 height 45
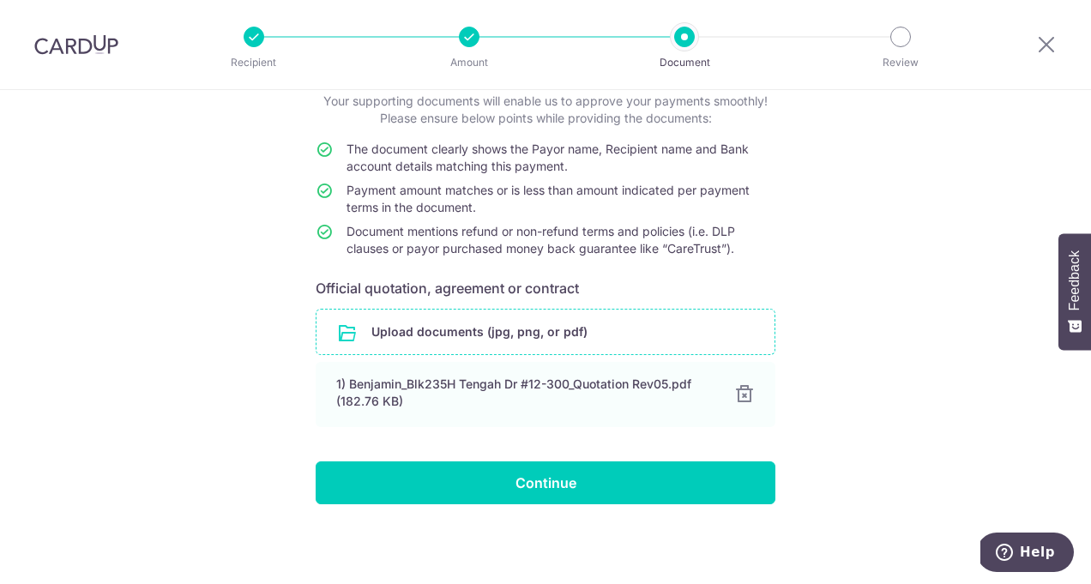
scroll to position [112, 0]
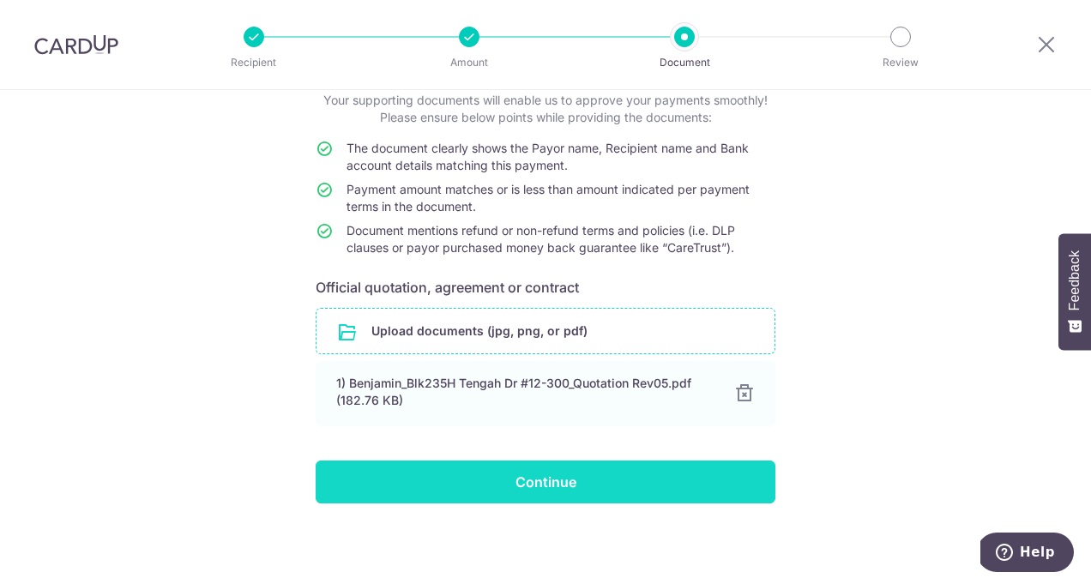
click at [573, 487] on input "Continue" at bounding box center [546, 482] width 460 height 43
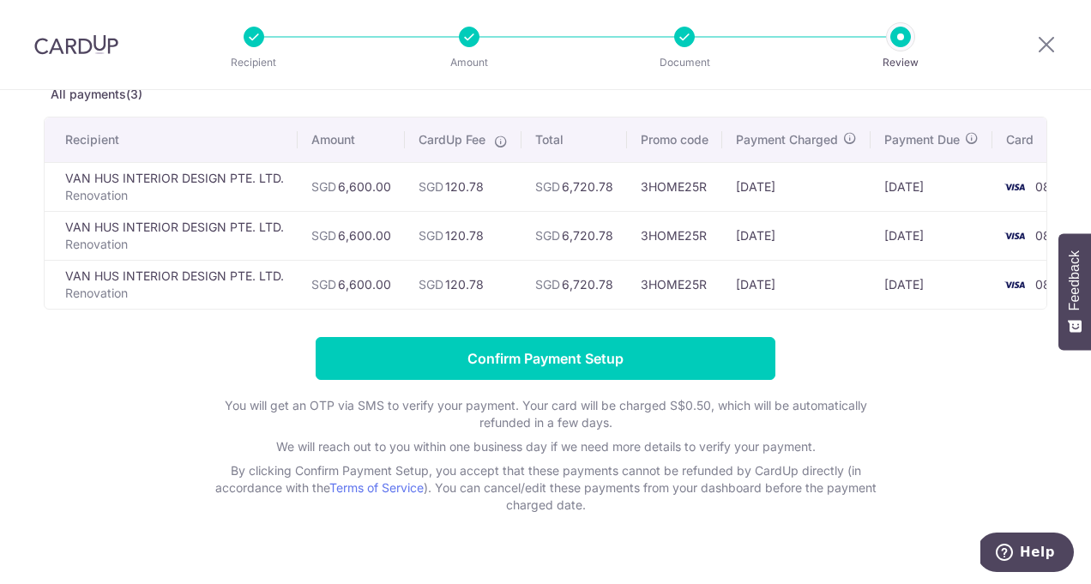
scroll to position [111, 0]
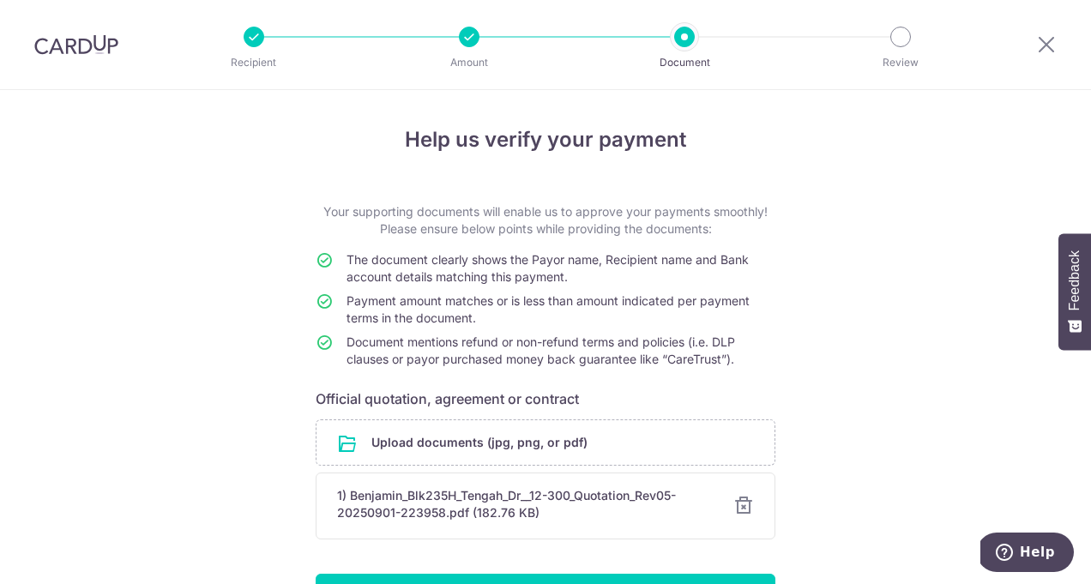
scroll to position [113, 0]
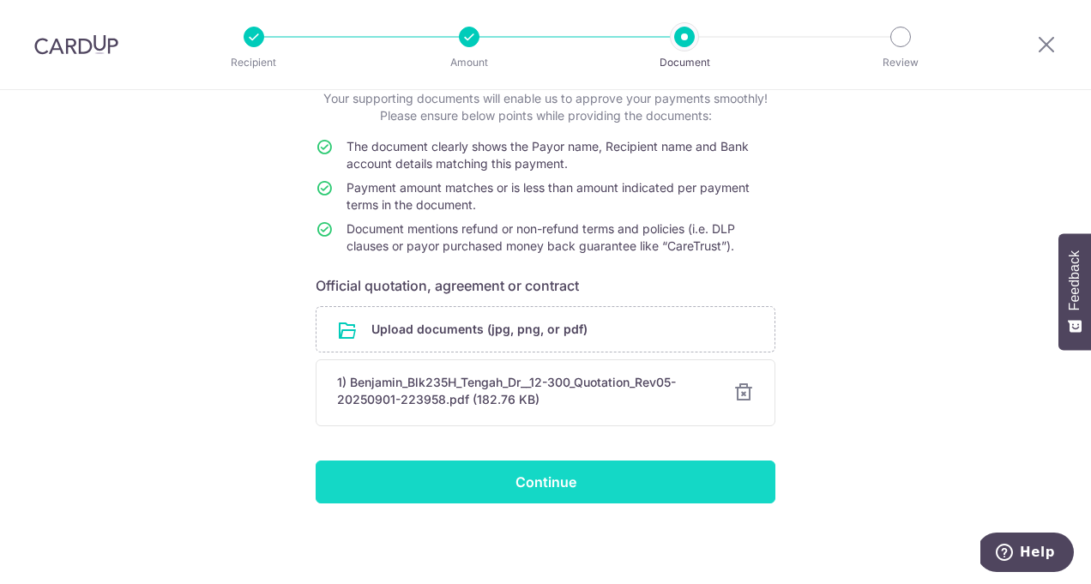
click at [537, 486] on input "Continue" at bounding box center [546, 482] width 460 height 43
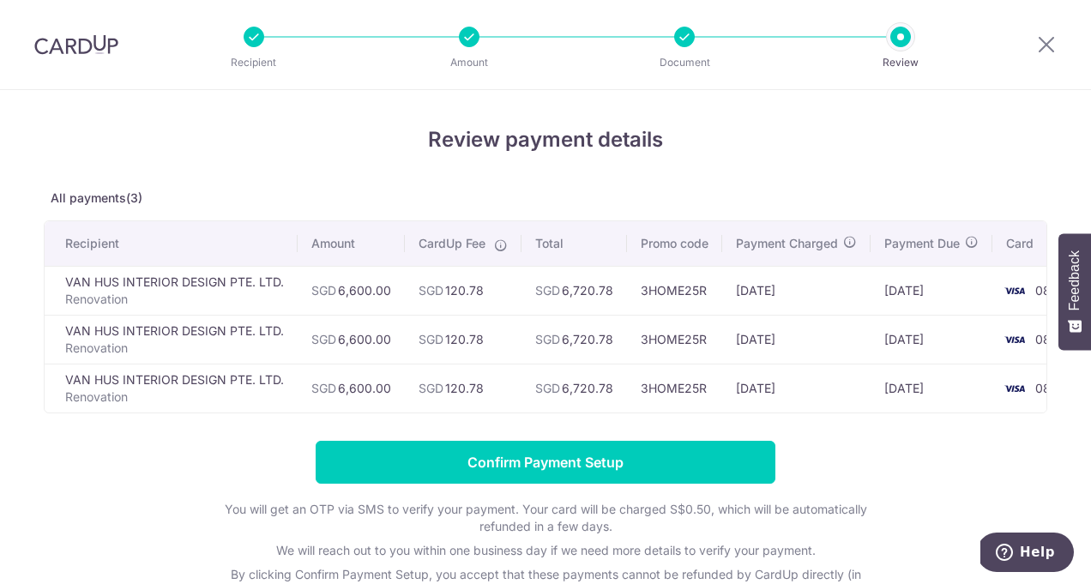
click at [681, 44] on div at bounding box center [684, 37] width 21 height 21
click at [1049, 42] on icon at bounding box center [1046, 43] width 21 height 21
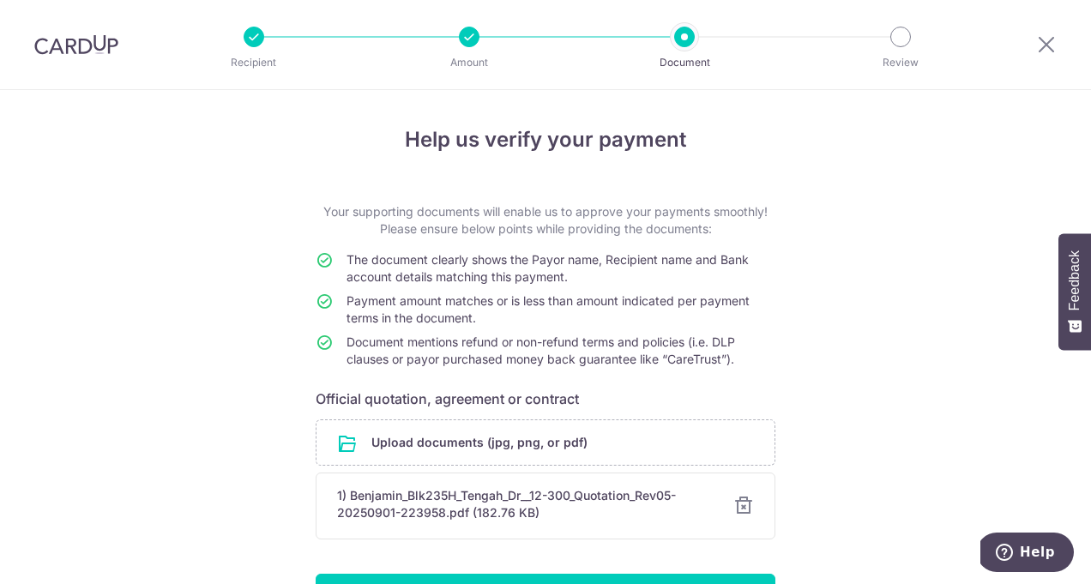
click at [353, 172] on div "Help us verify your payment Your supporting documents will enable us to approve…" at bounding box center [546, 370] width 460 height 492
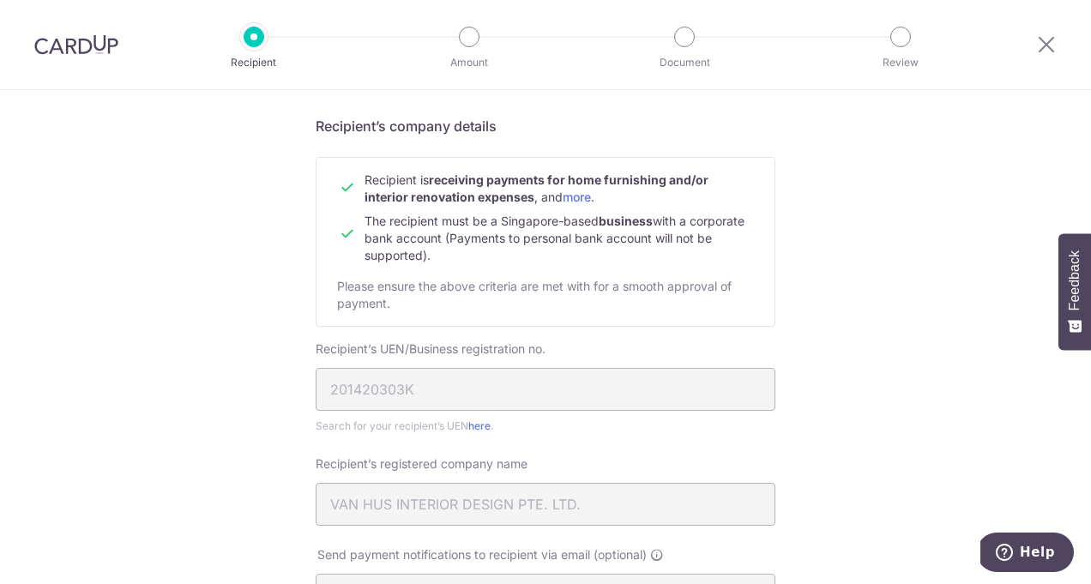
scroll to position [268, 0]
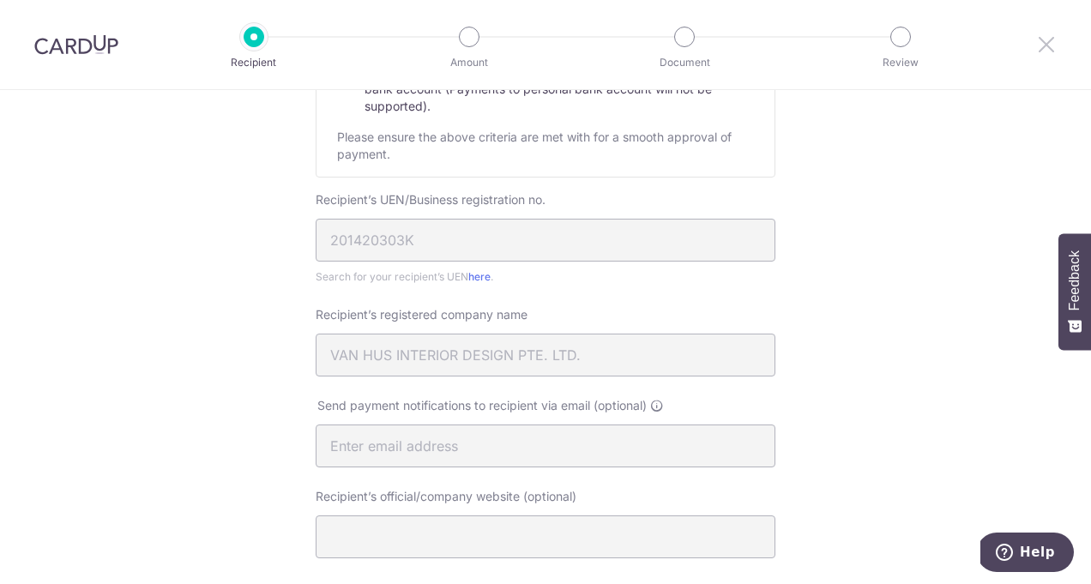
click at [1046, 51] on icon at bounding box center [1046, 43] width 21 height 21
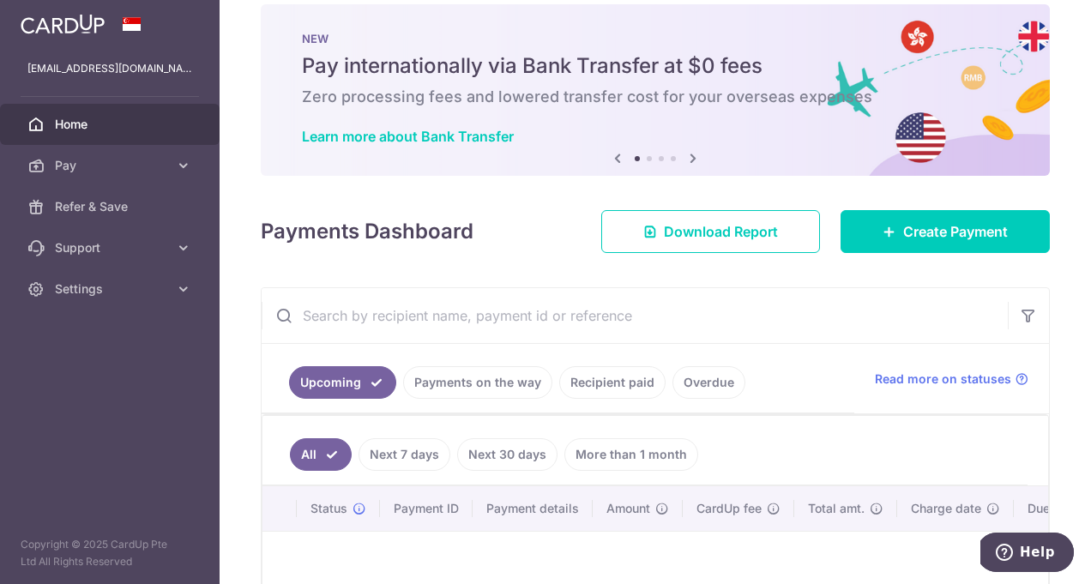
scroll to position [21, 0]
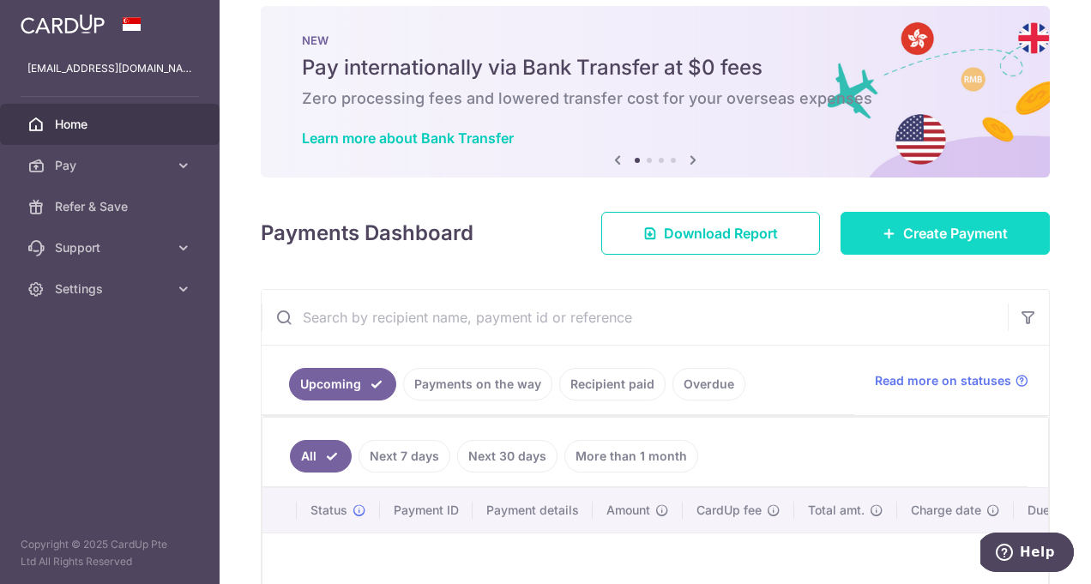
click at [883, 253] on link "Create Payment" at bounding box center [945, 233] width 209 height 43
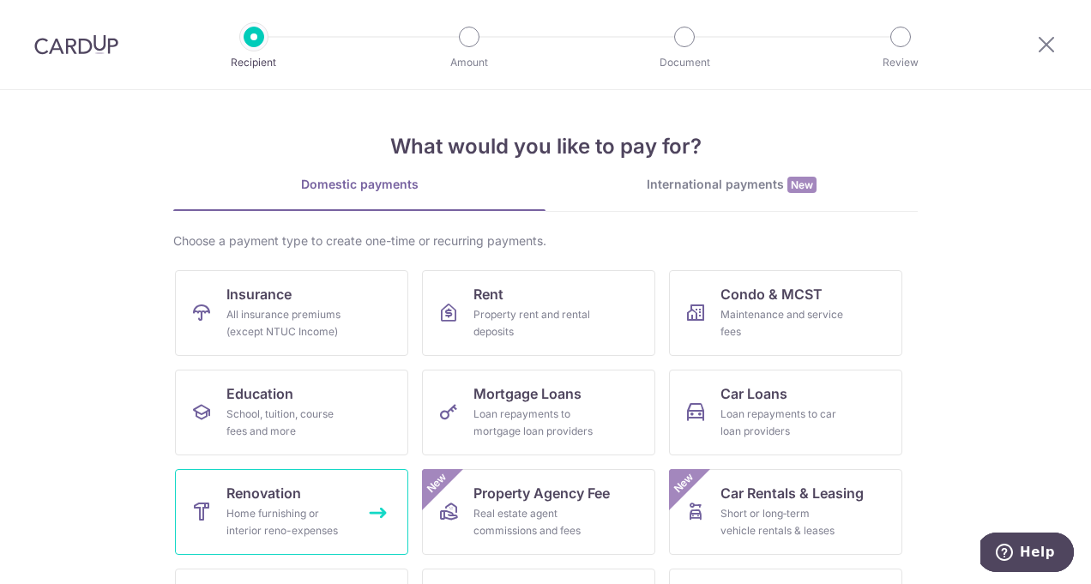
click at [273, 519] on div "Home furnishing or interior reno-expenses" at bounding box center [288, 522] width 124 height 34
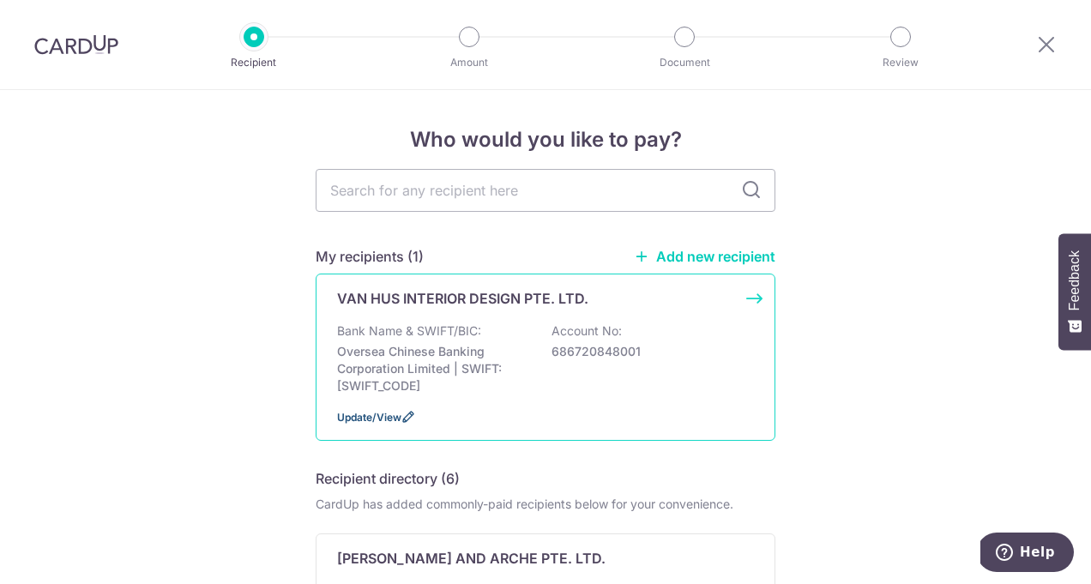
click at [376, 422] on span "Update/View" at bounding box center [369, 417] width 64 height 13
click at [406, 418] on icon at bounding box center [408, 417] width 14 height 14
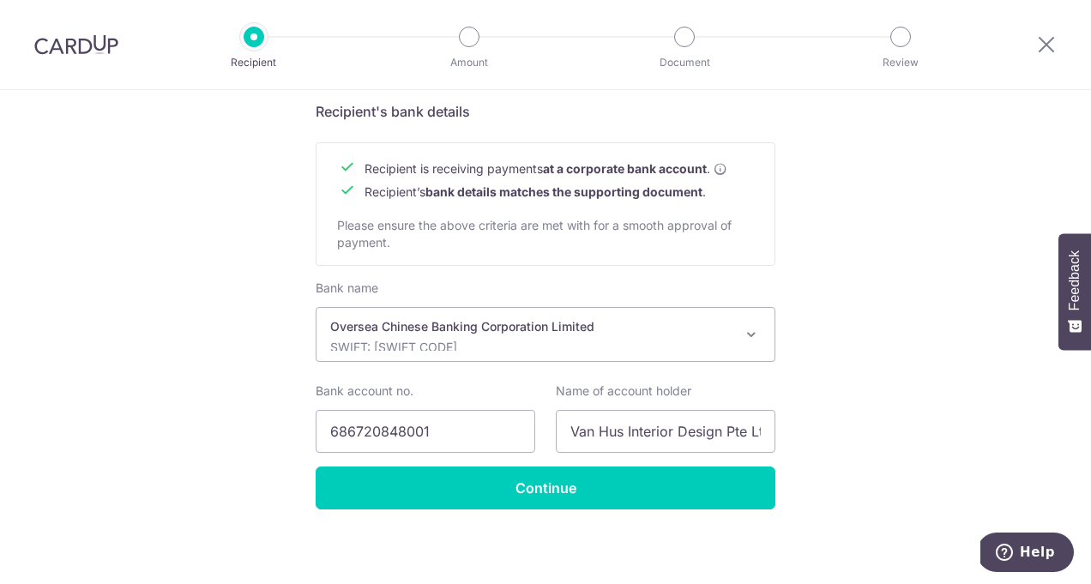
scroll to position [773, 0]
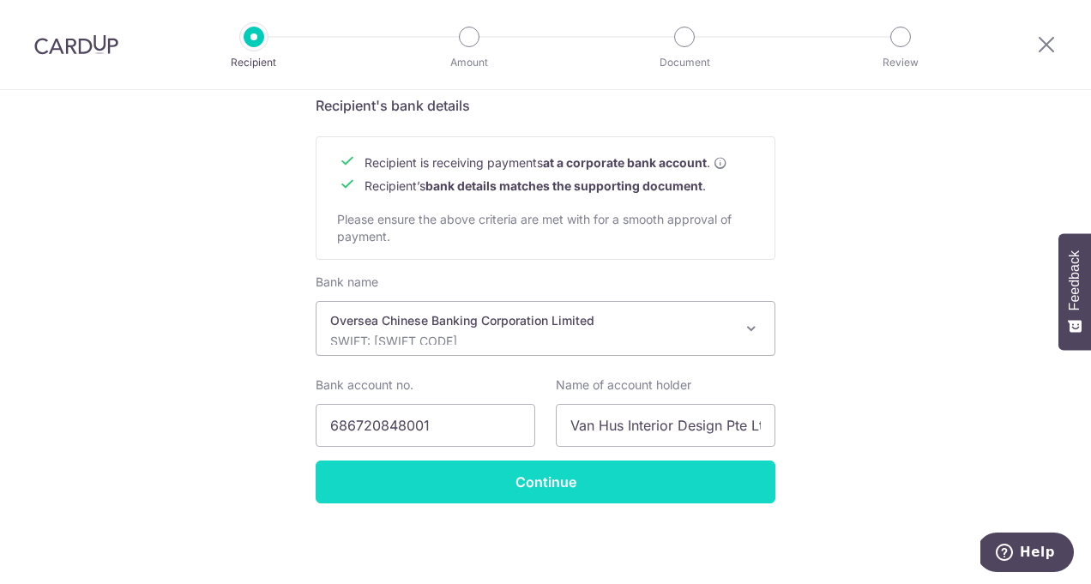
click at [686, 478] on input "Continue" at bounding box center [546, 482] width 460 height 43
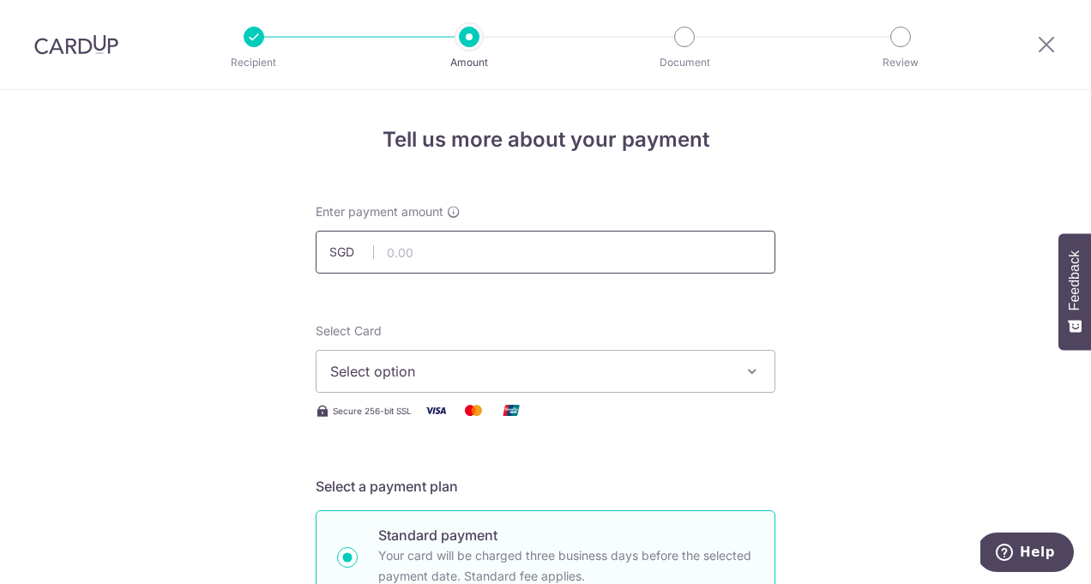
click at [472, 247] on input "text" at bounding box center [546, 252] width 460 height 43
type input "6,600.00"
click at [407, 369] on span "Select option" at bounding box center [530, 371] width 400 height 21
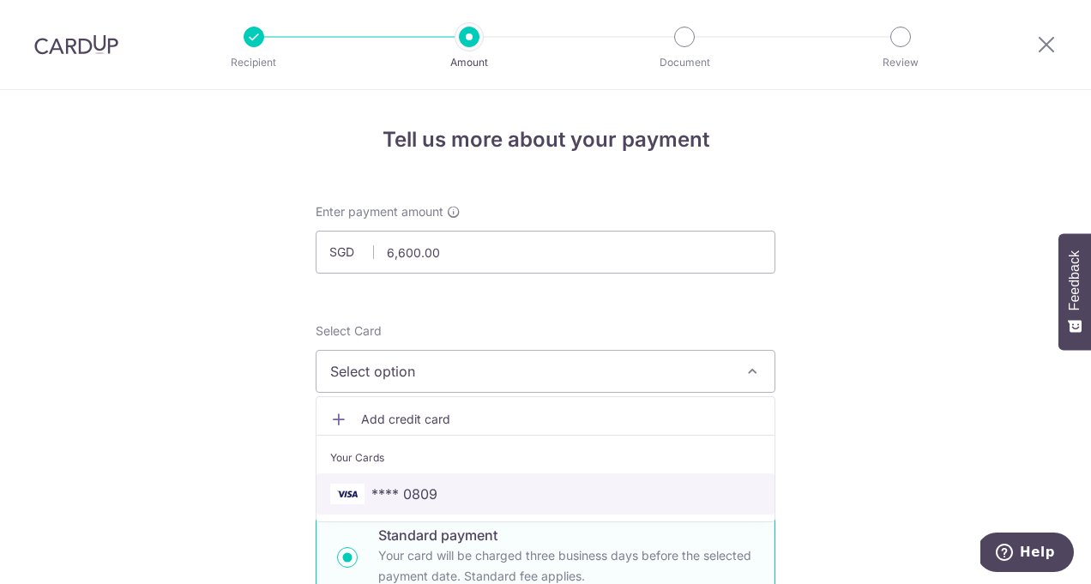
click at [380, 493] on span "**** 0809" at bounding box center [404, 494] width 66 height 21
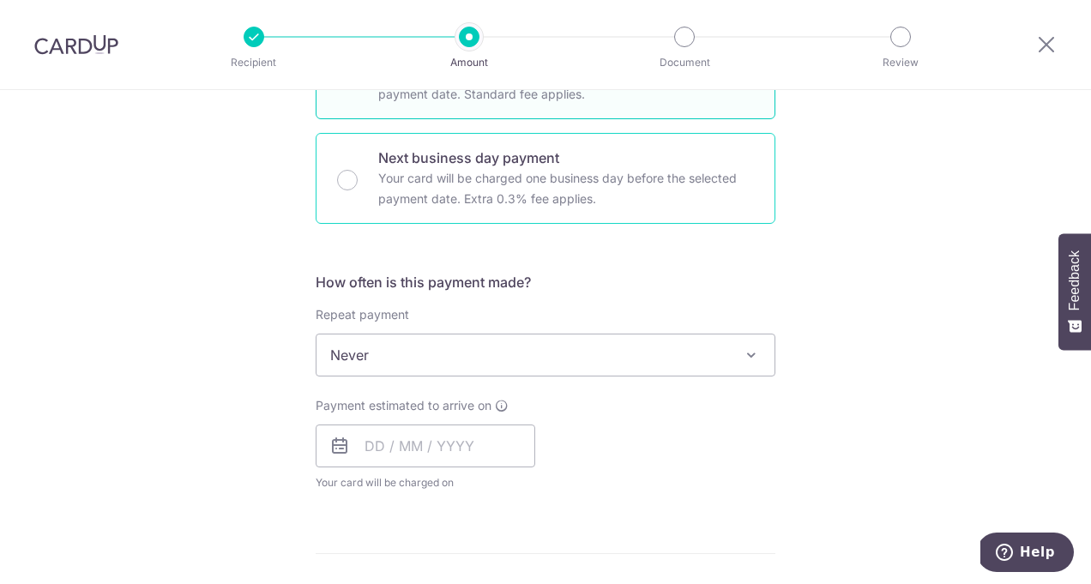
scroll to position [574, 0]
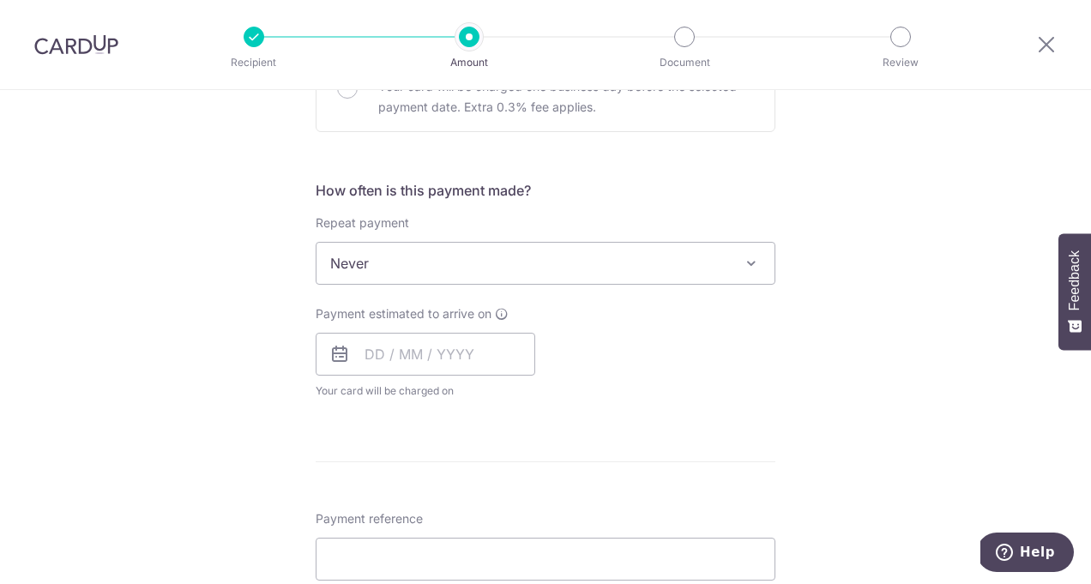
click at [613, 281] on span "Never" at bounding box center [546, 263] width 458 height 41
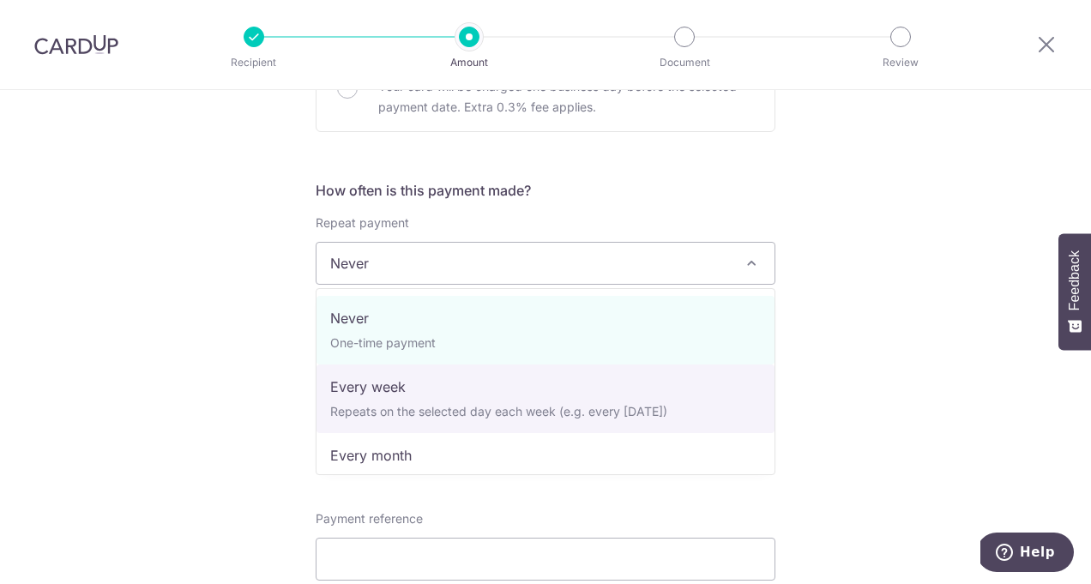
select select "2"
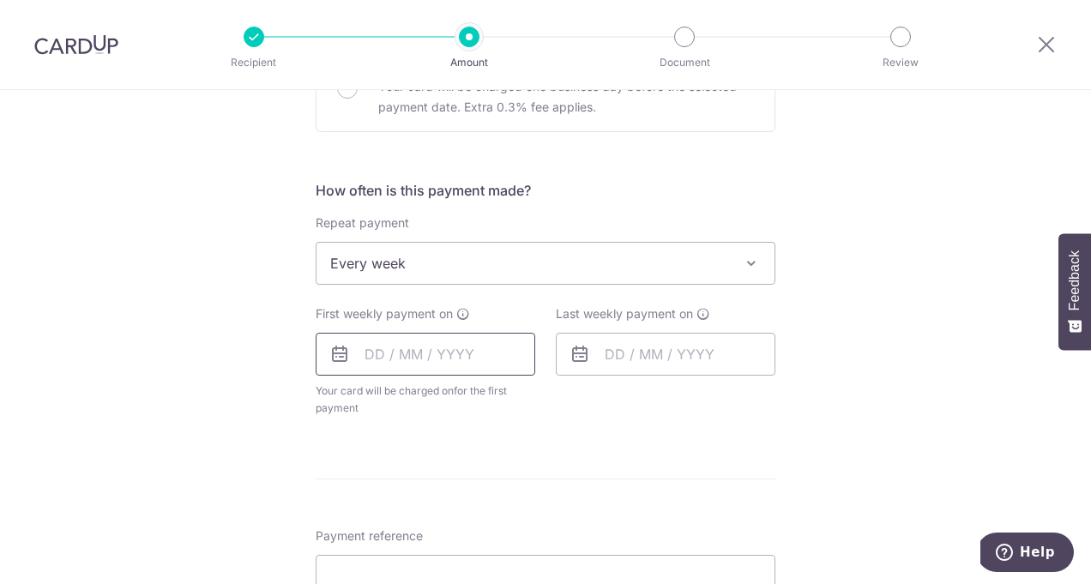
click at [365, 359] on input "text" at bounding box center [426, 354] width 220 height 43
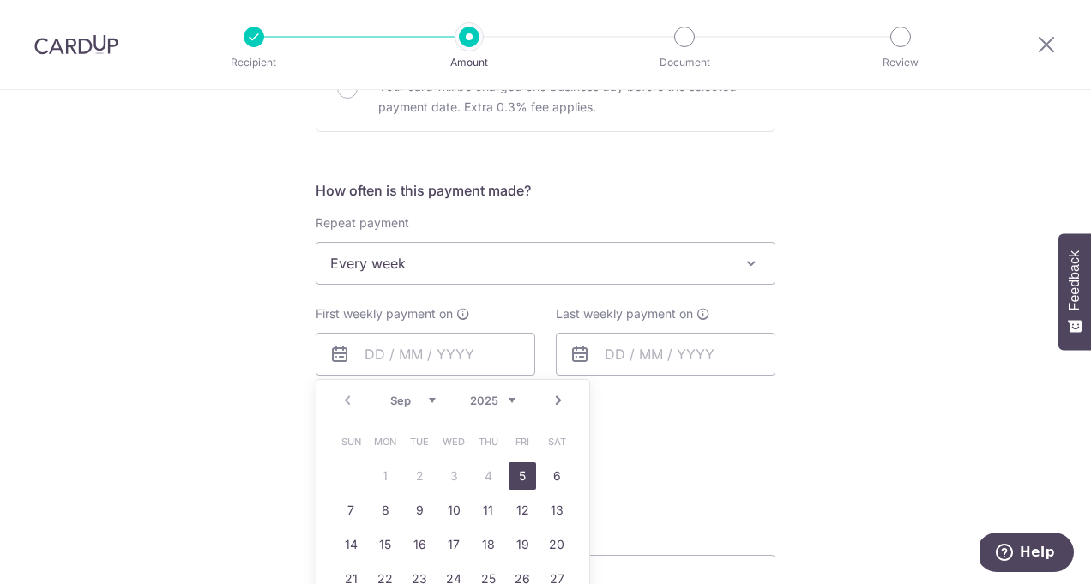
click at [517, 481] on link "5" at bounding box center [522, 475] width 27 height 27
type input "[DATE]"
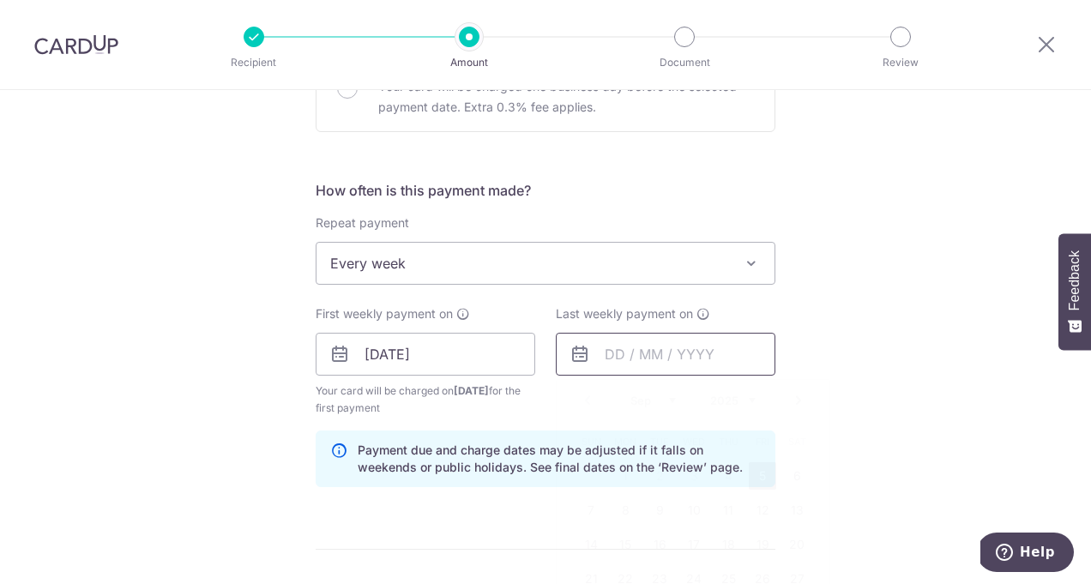
click at [632, 359] on input "text" at bounding box center [666, 354] width 220 height 43
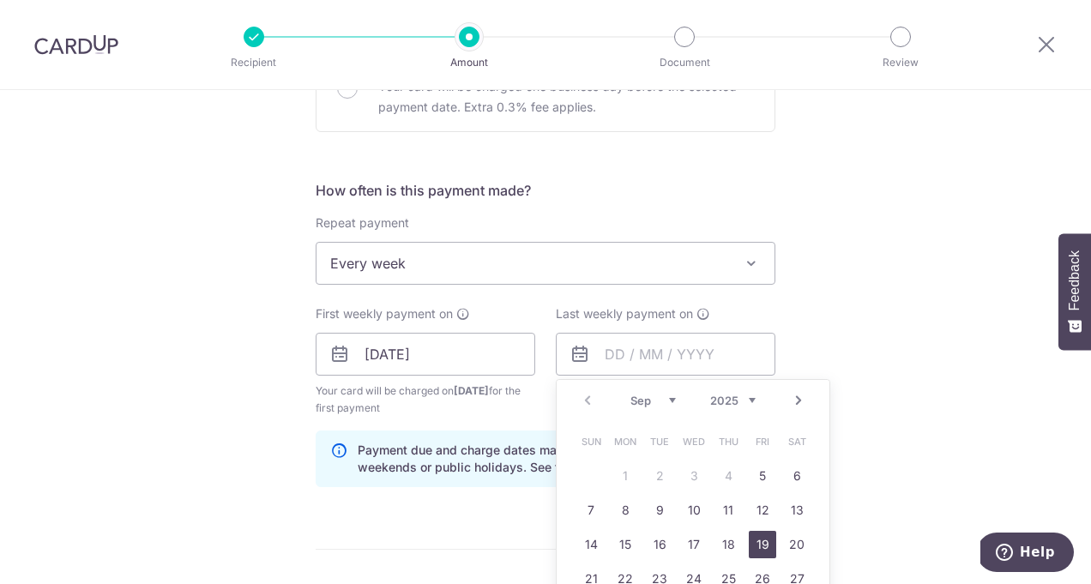
click at [765, 546] on link "19" at bounding box center [762, 544] width 27 height 27
type input "[DATE]"
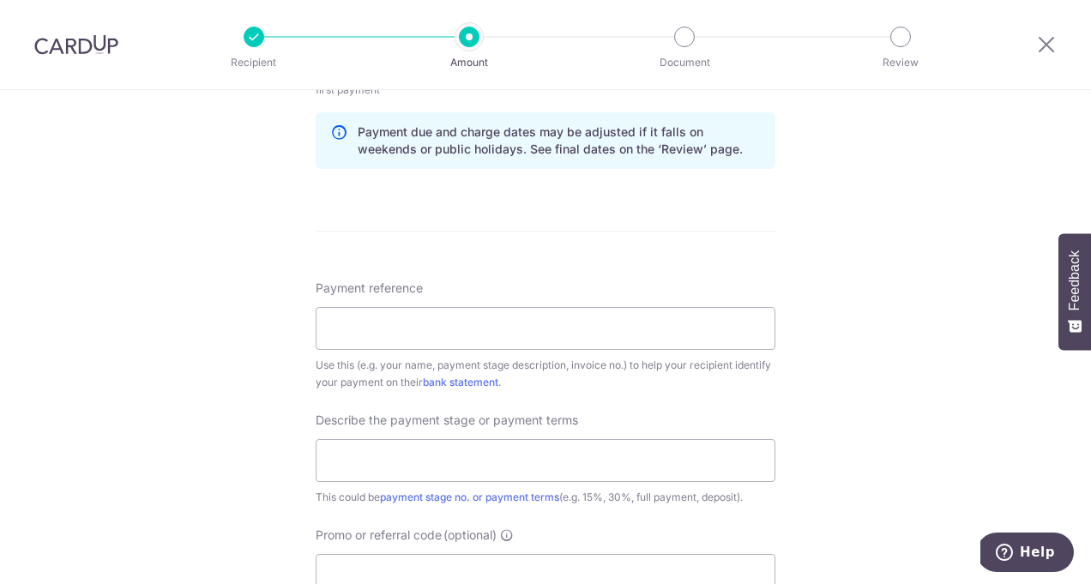
scroll to position [949, 0]
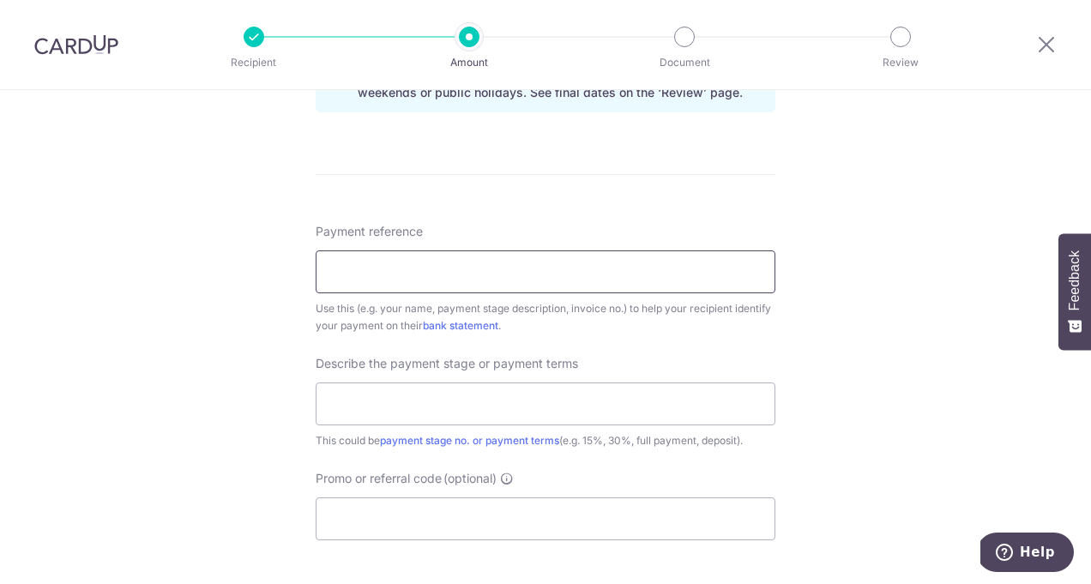
click at [544, 270] on input "Payment reference" at bounding box center [546, 271] width 460 height 43
type input "b"
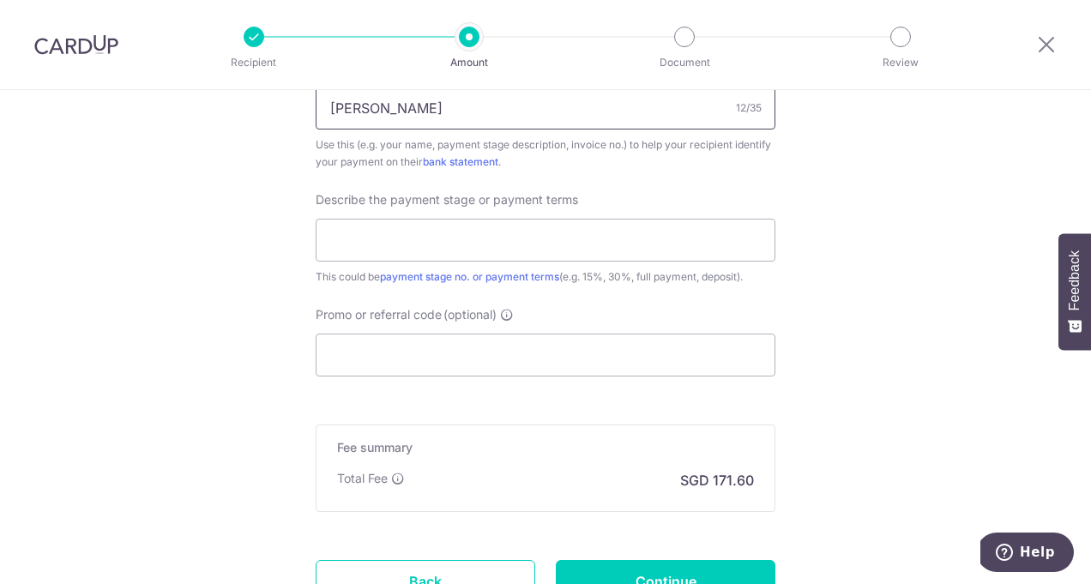
scroll to position [1122, 0]
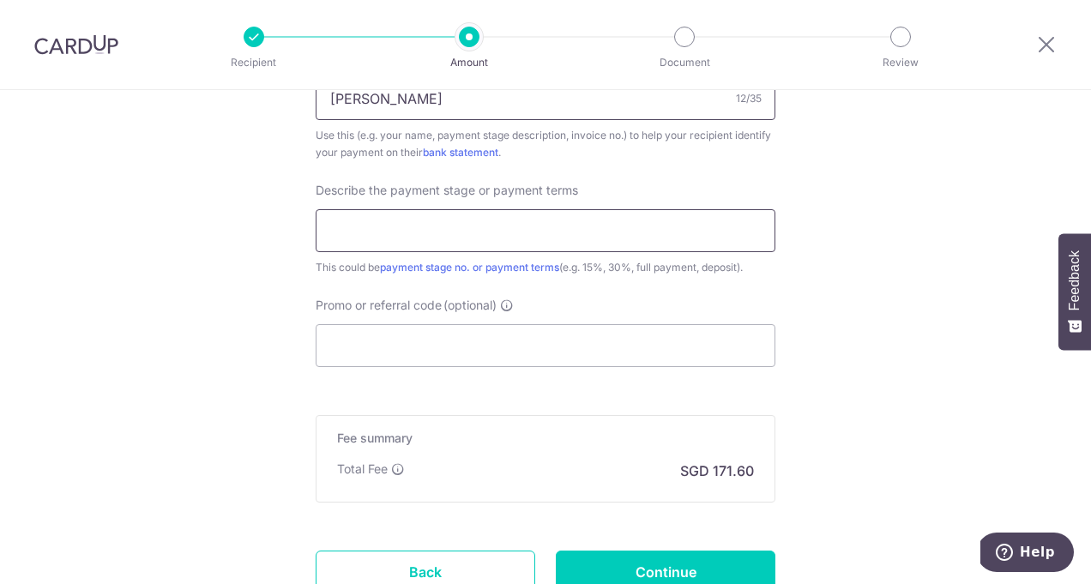
type input "Benjamin Yap"
click at [448, 226] on input "text" at bounding box center [546, 230] width 460 height 43
type input "Partial balance"
click at [453, 350] on input "Promo or referral code (optional)" at bounding box center [546, 345] width 460 height 43
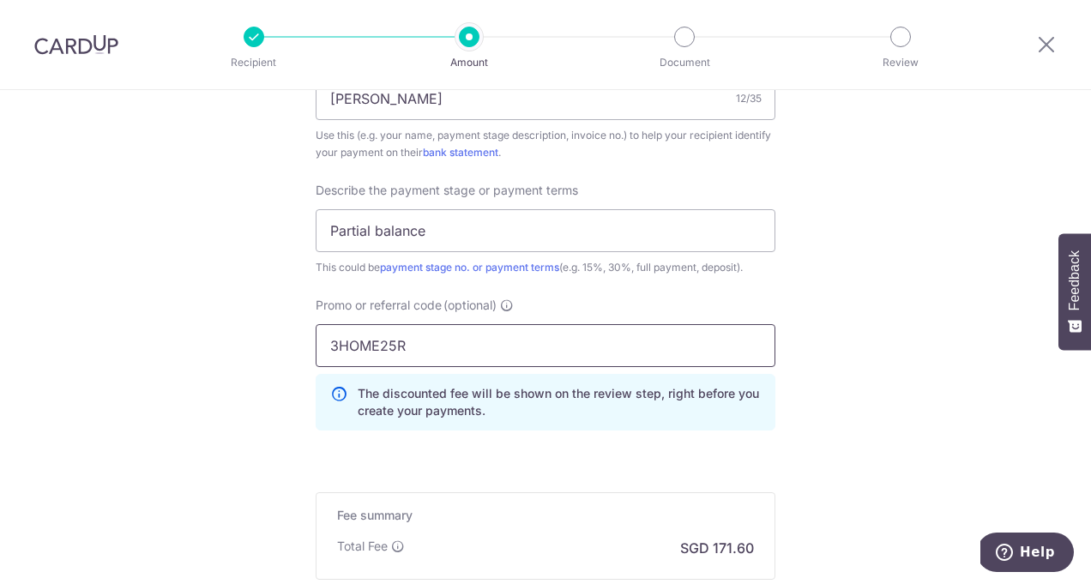
type input "3HOME25R"
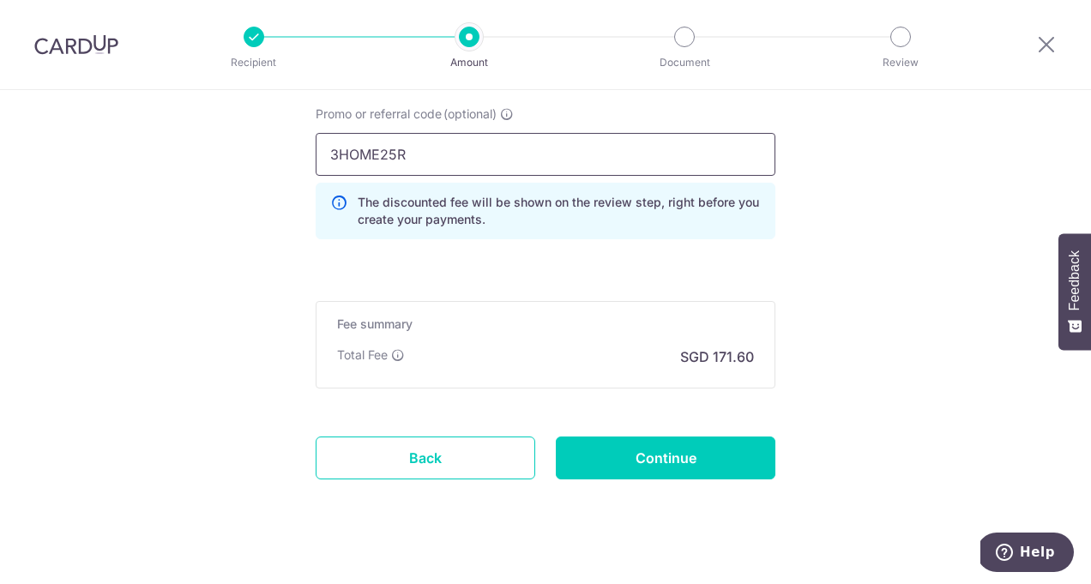
scroll to position [1332, 0]
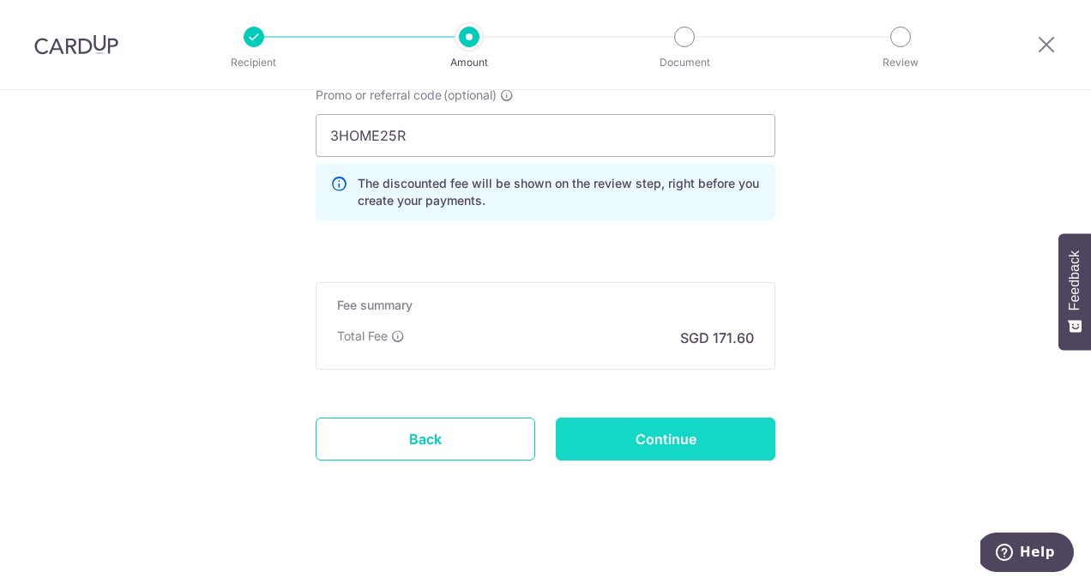
click at [729, 441] on input "Continue" at bounding box center [666, 439] width 220 height 43
type input "Create Schedule"
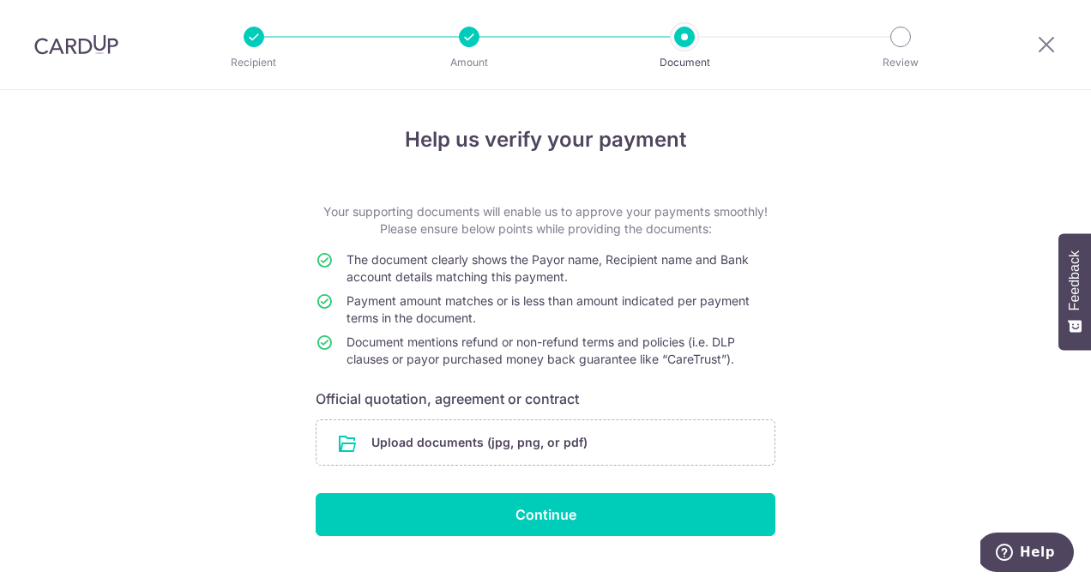
click at [729, 441] on input "file" at bounding box center [546, 442] width 458 height 45
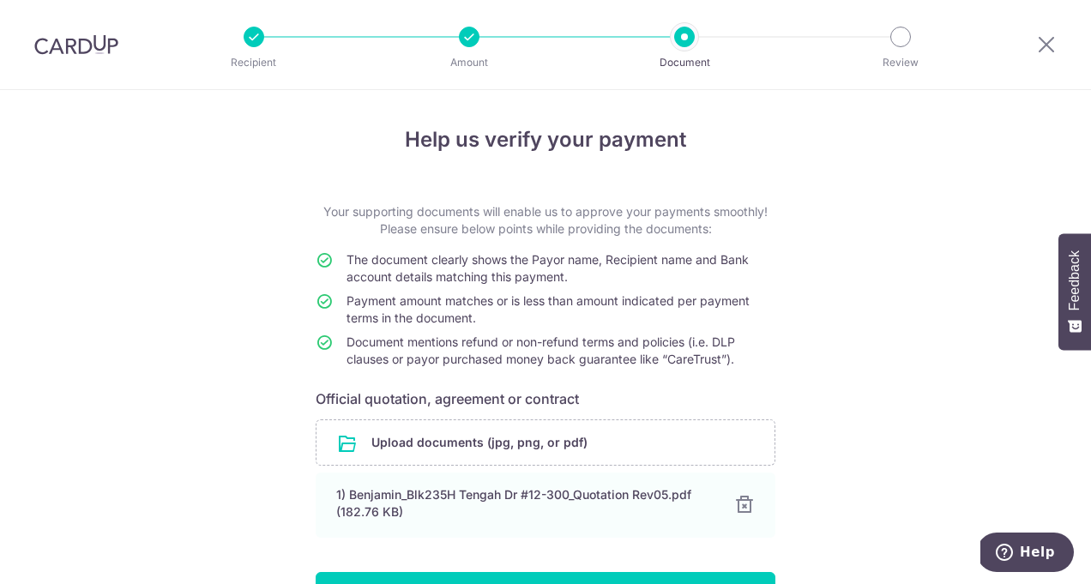
scroll to position [112, 0]
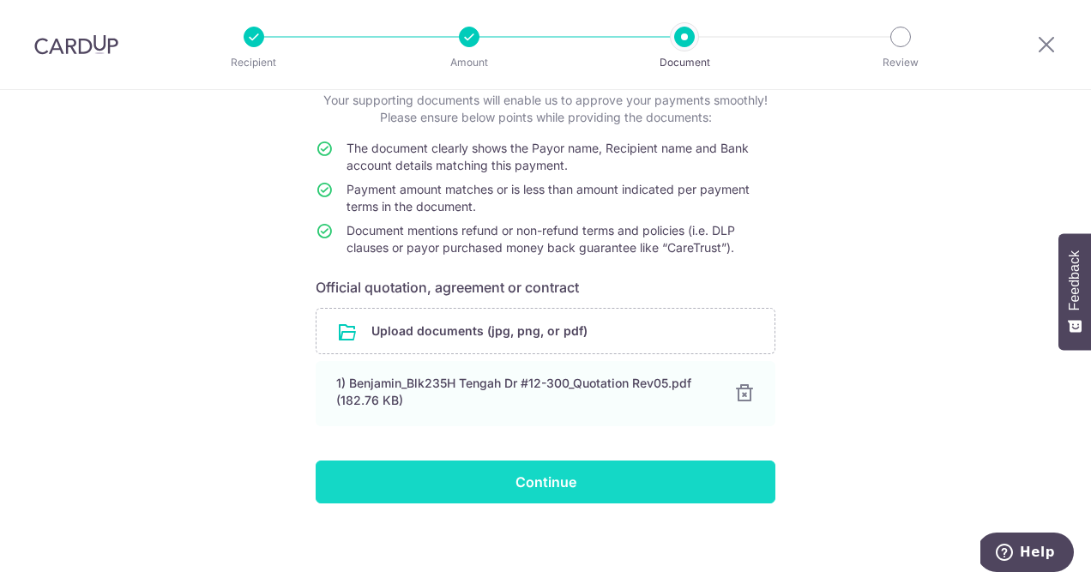
click at [578, 486] on input "Continue" at bounding box center [546, 482] width 460 height 43
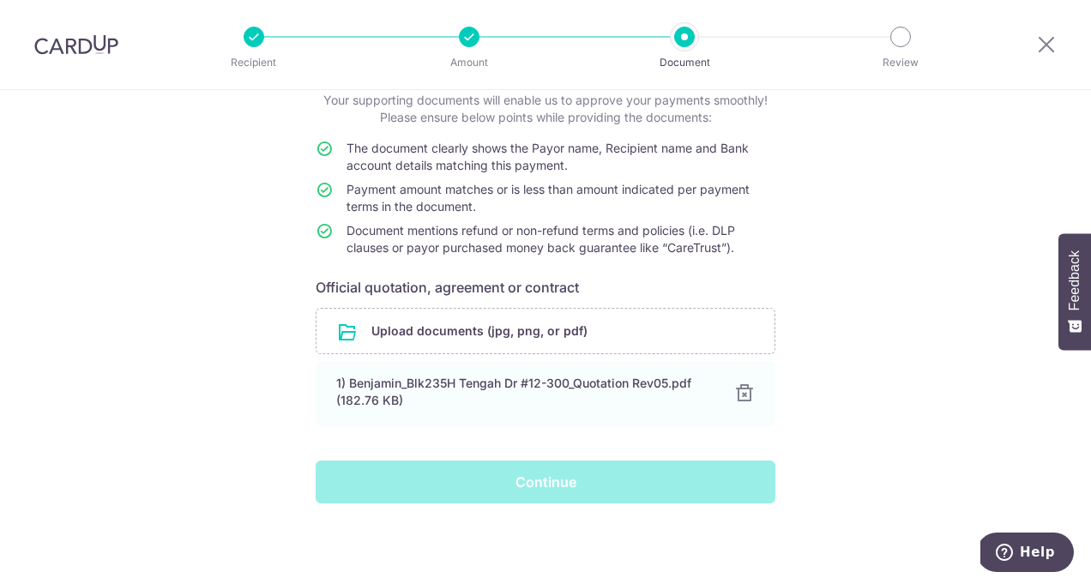
click at [884, 230] on div "Help us verify your payment Your supporting documents will enable us to approve…" at bounding box center [545, 282] width 1091 height 606
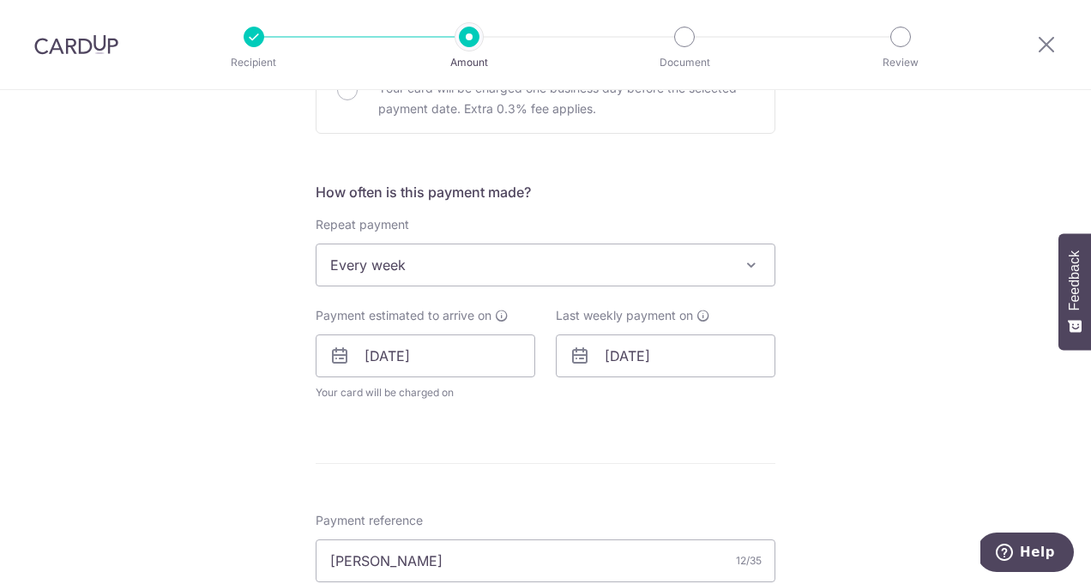
scroll to position [584, 0]
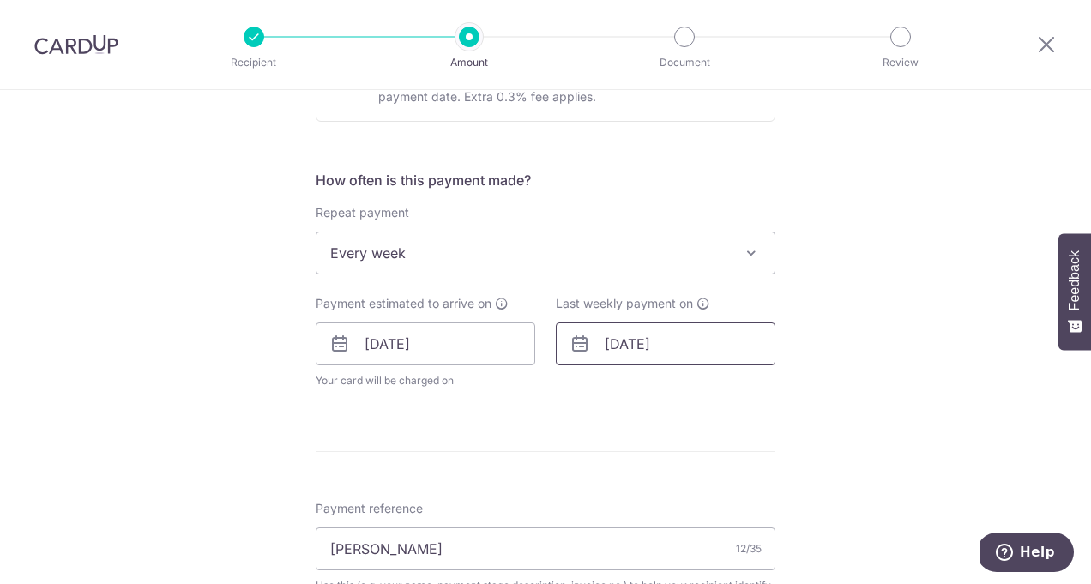
click at [634, 349] on input "[DATE]" at bounding box center [666, 344] width 220 height 43
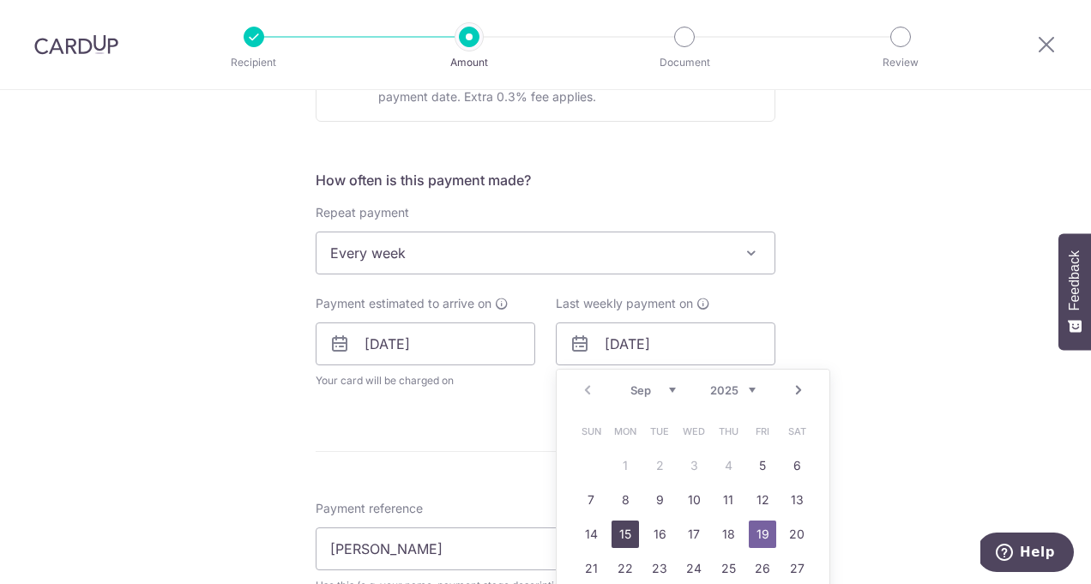
click at [635, 534] on link "15" at bounding box center [625, 534] width 27 height 27
type input "15/09/2025"
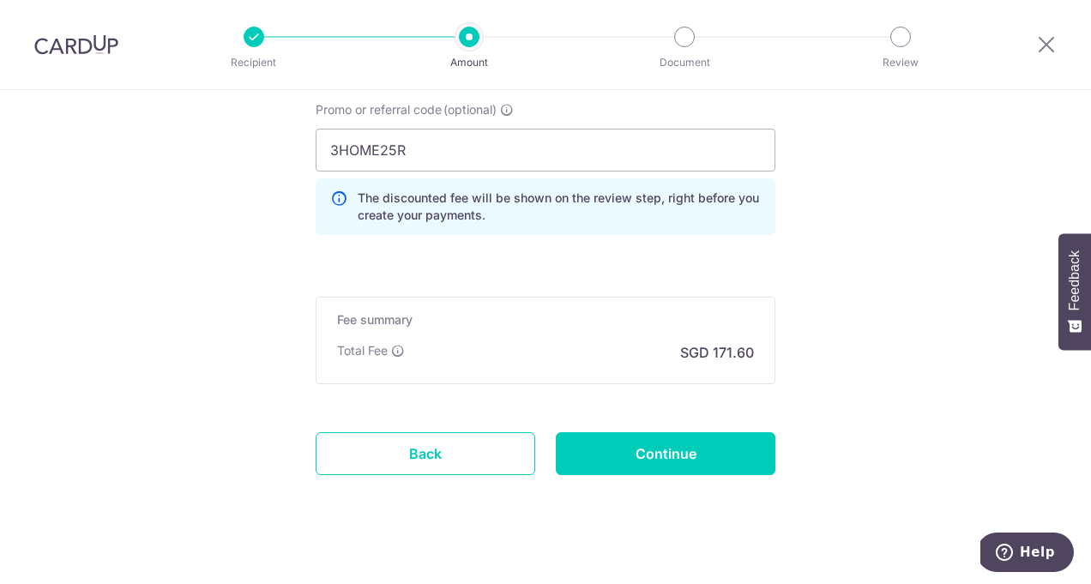
scroll to position [1320, 0]
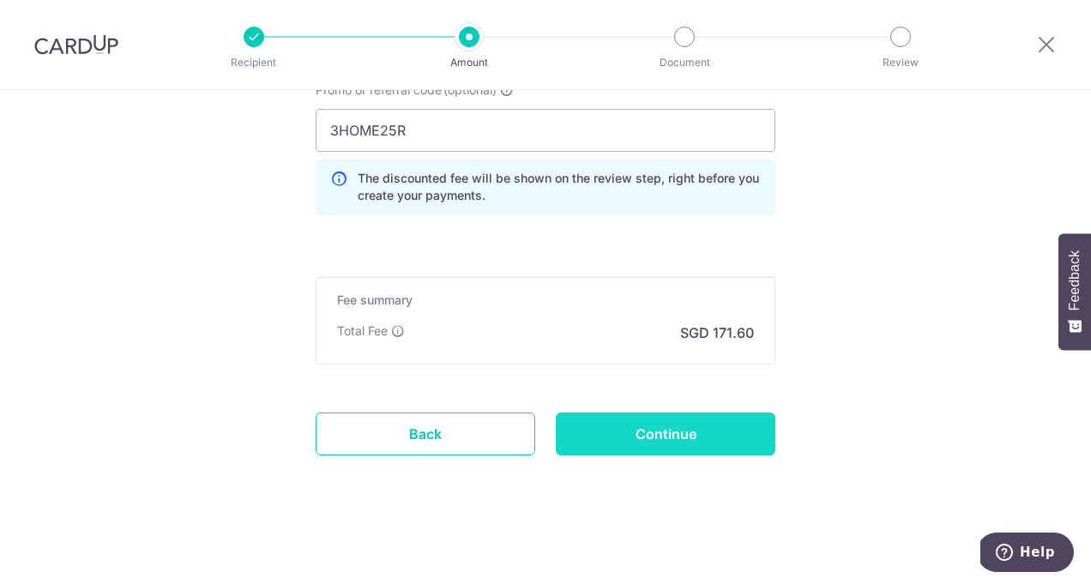
click at [636, 432] on input "Continue" at bounding box center [666, 434] width 220 height 43
type input "Update Schedule"
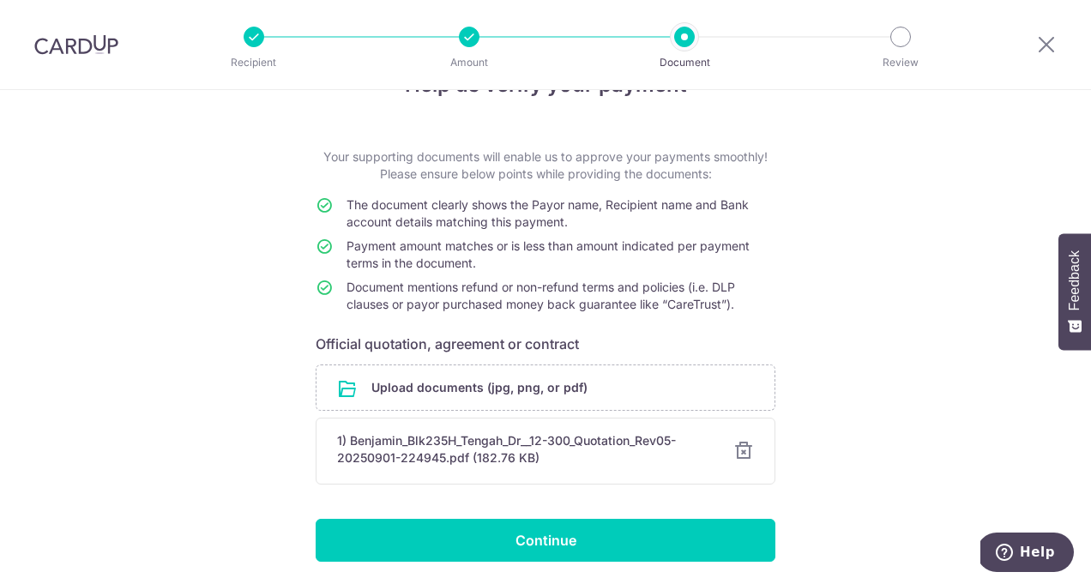
scroll to position [113, 0]
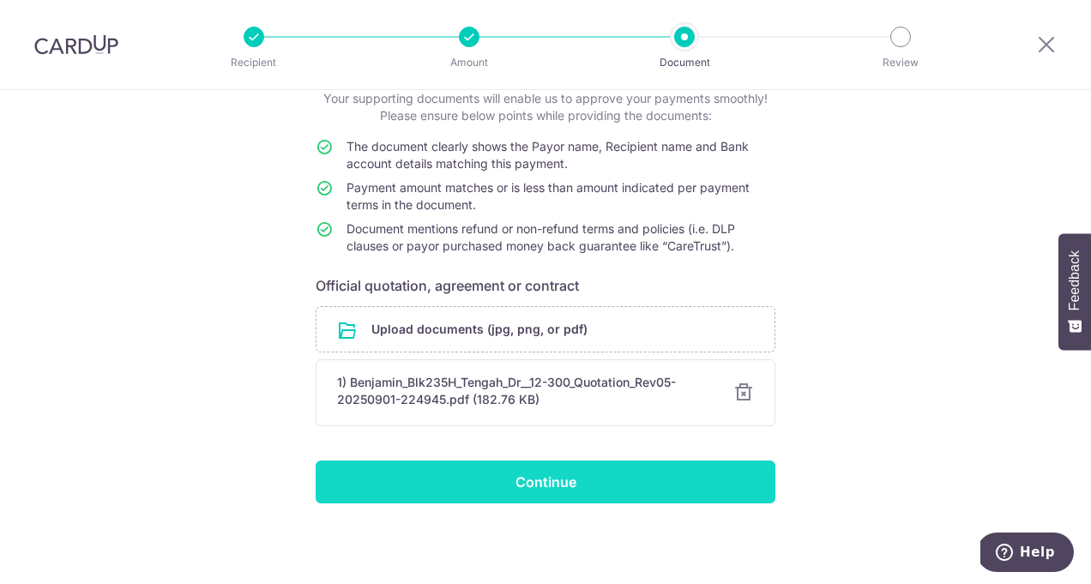
click at [669, 484] on input "Continue" at bounding box center [546, 482] width 460 height 43
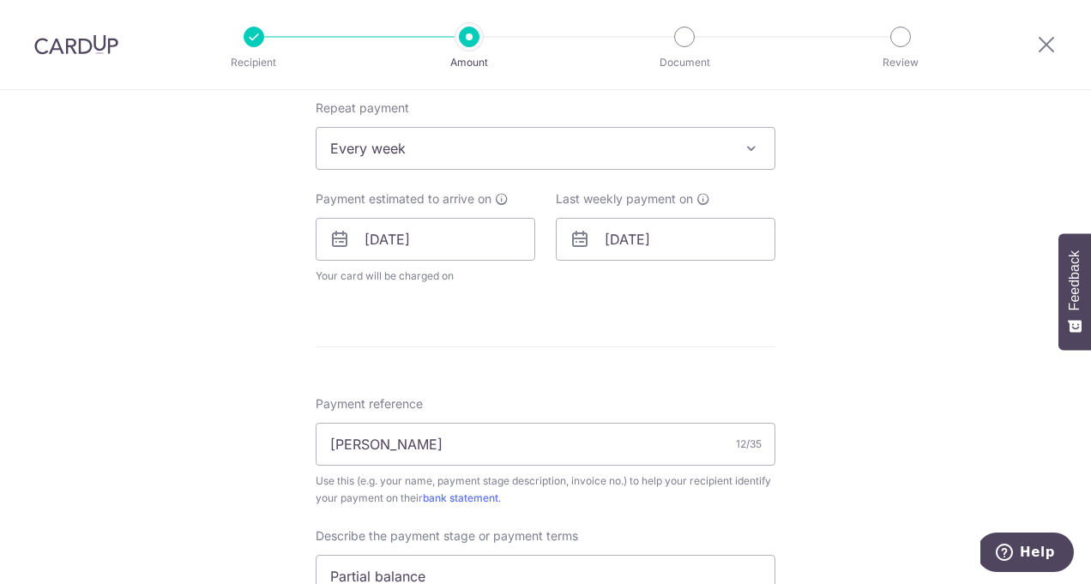
scroll to position [662, 0]
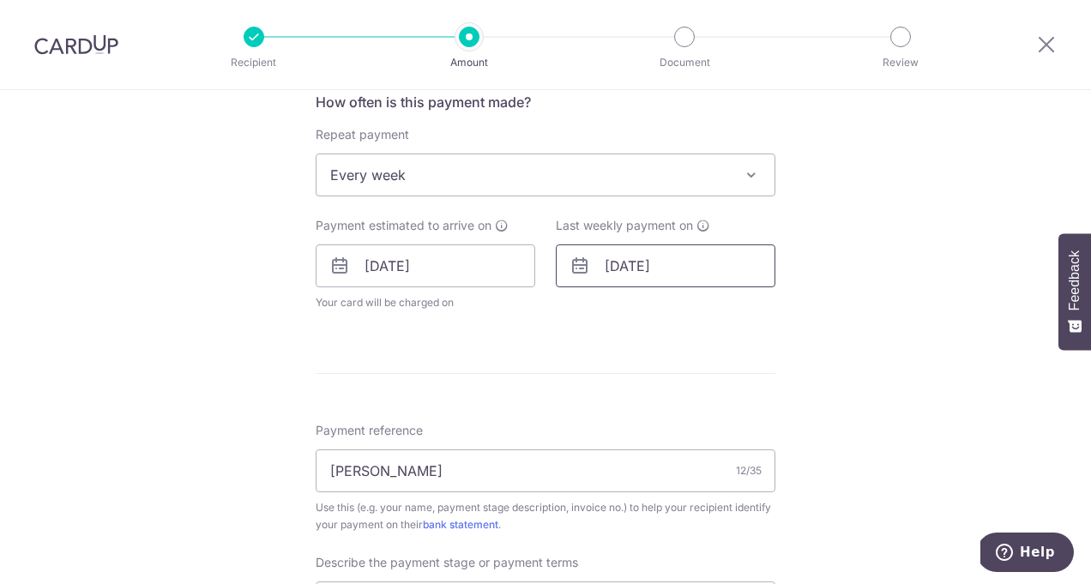
click at [668, 250] on input "15/09/2025" at bounding box center [666, 265] width 220 height 43
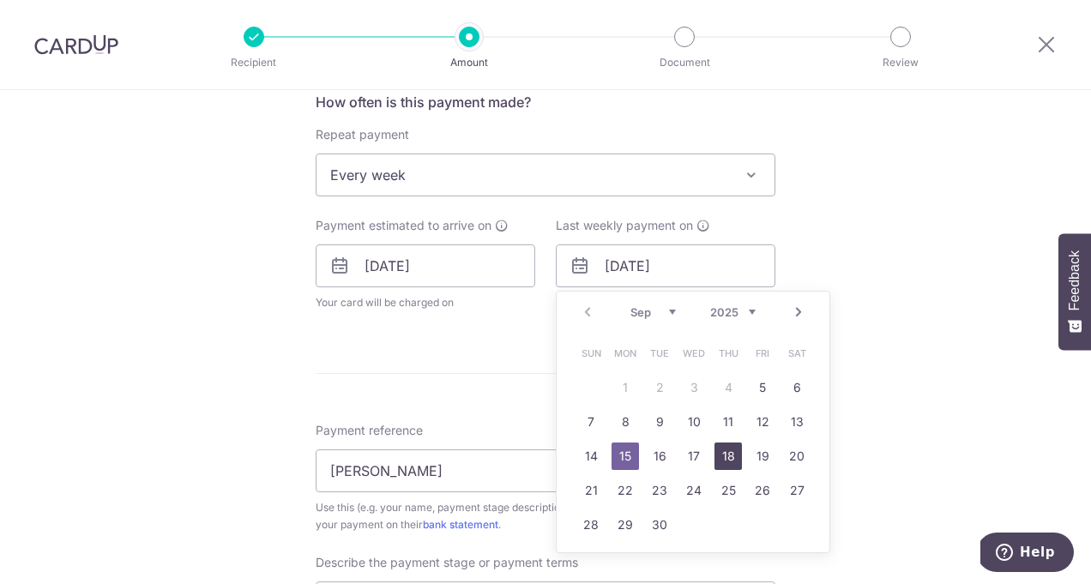
click at [735, 454] on link "18" at bounding box center [728, 456] width 27 height 27
type input "18/09/2025"
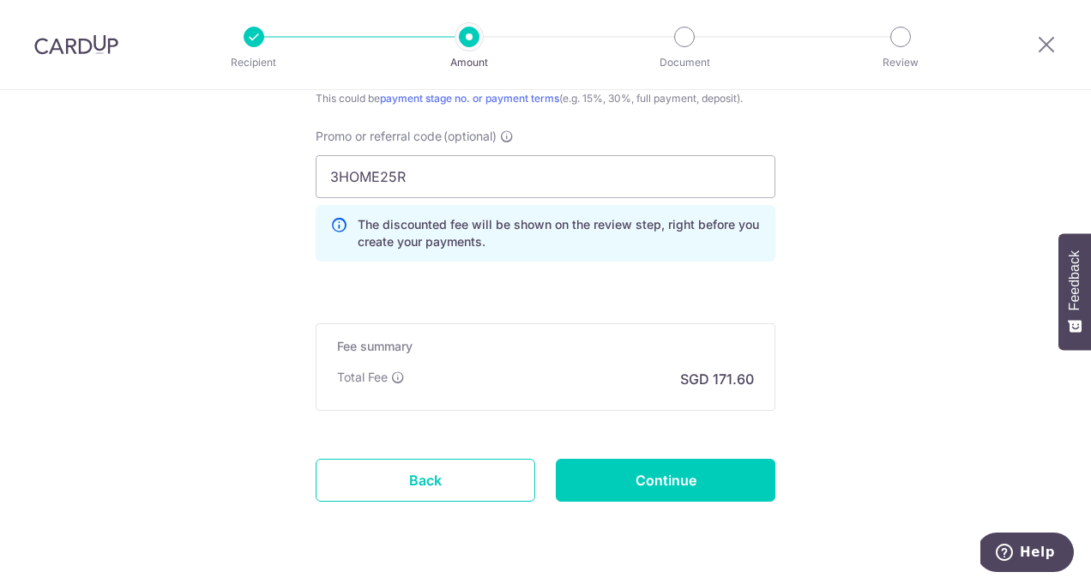
scroll to position [1277, 0]
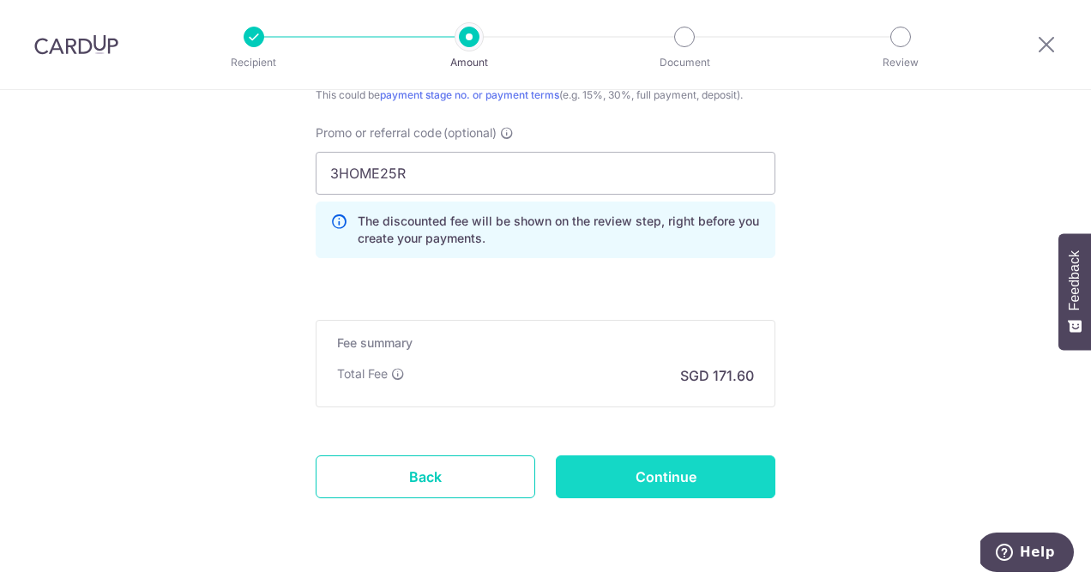
click at [758, 484] on input "Continue" at bounding box center [666, 476] width 220 height 43
type input "Update Schedule"
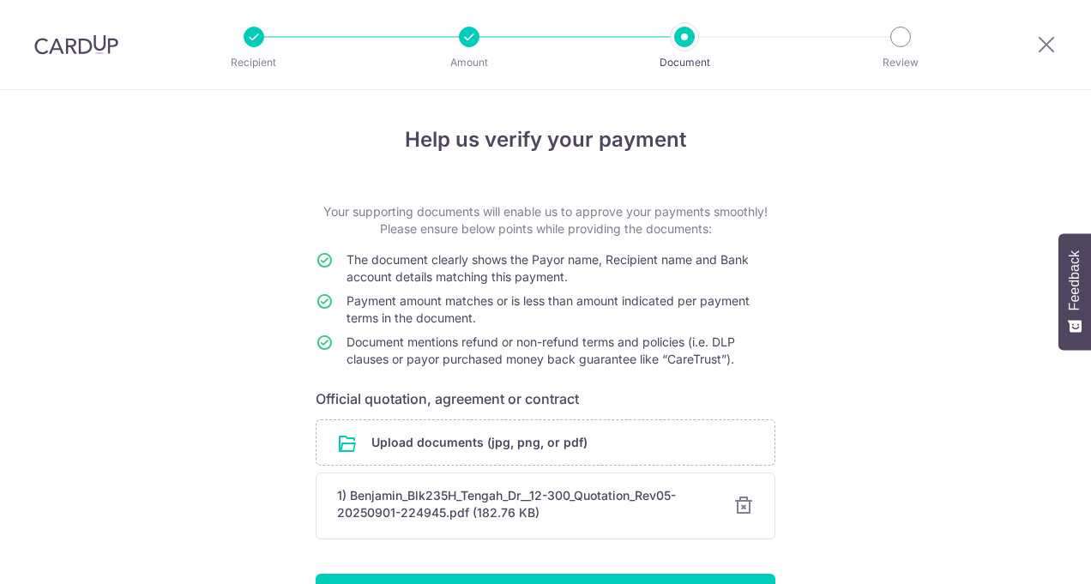
scroll to position [113, 0]
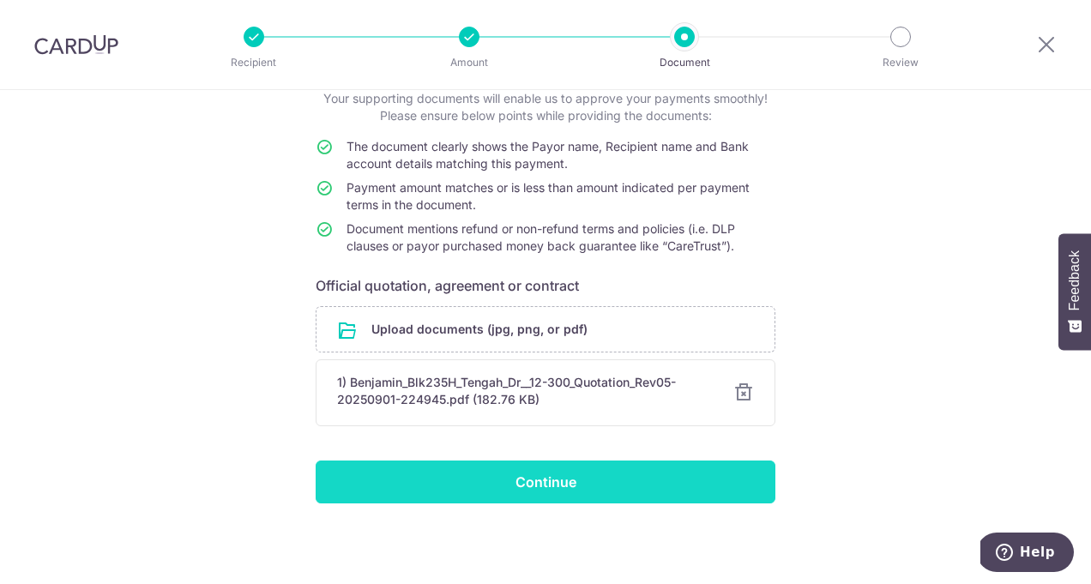
click at [724, 477] on input "Continue" at bounding box center [546, 482] width 460 height 43
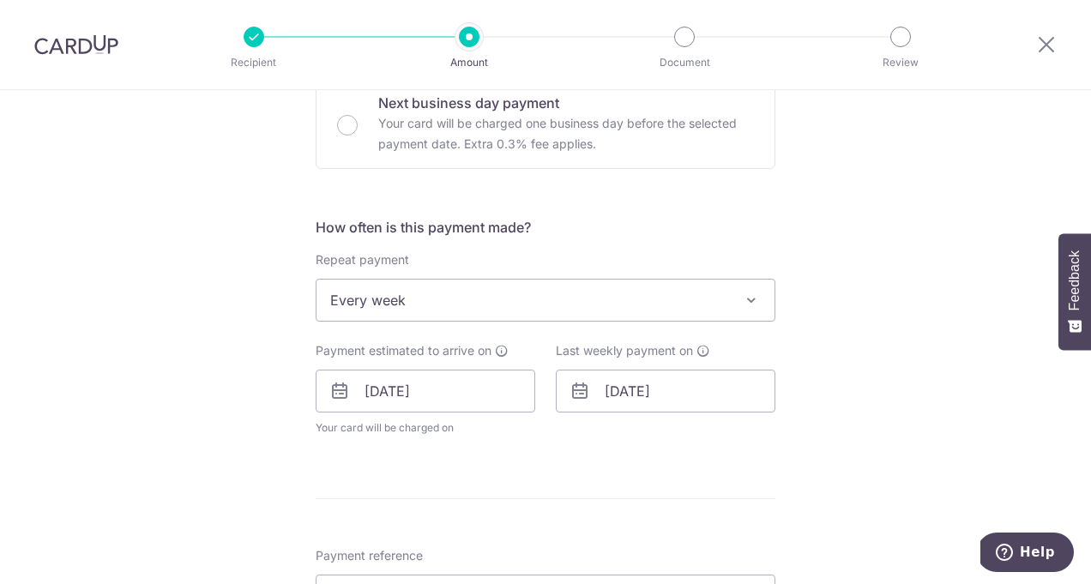
scroll to position [551, 0]
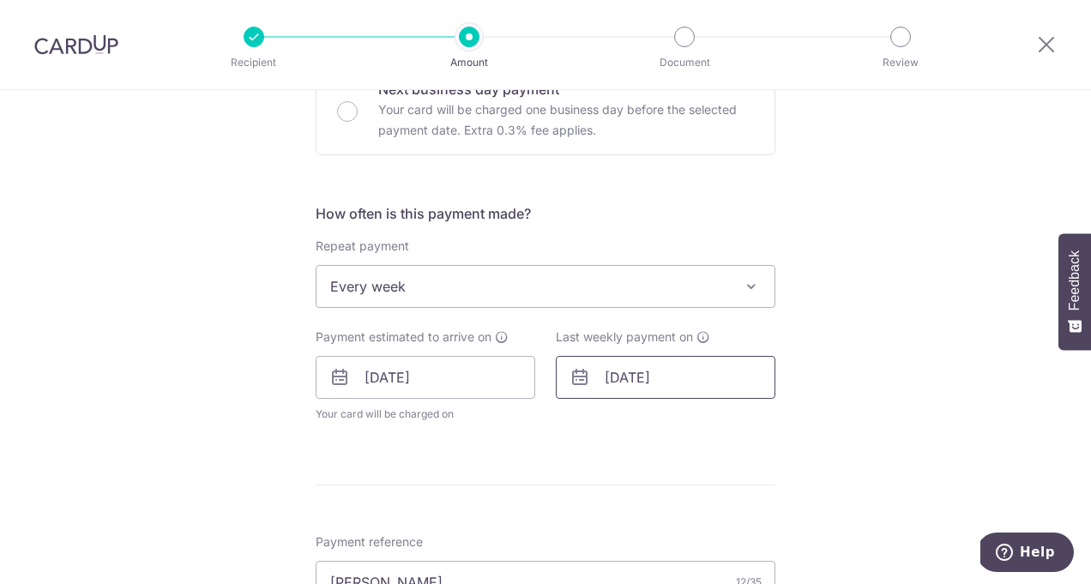
click at [594, 379] on input "18/09/2025" at bounding box center [666, 377] width 220 height 43
click at [760, 560] on link "19" at bounding box center [762, 567] width 27 height 27
type input "19/09/2025"
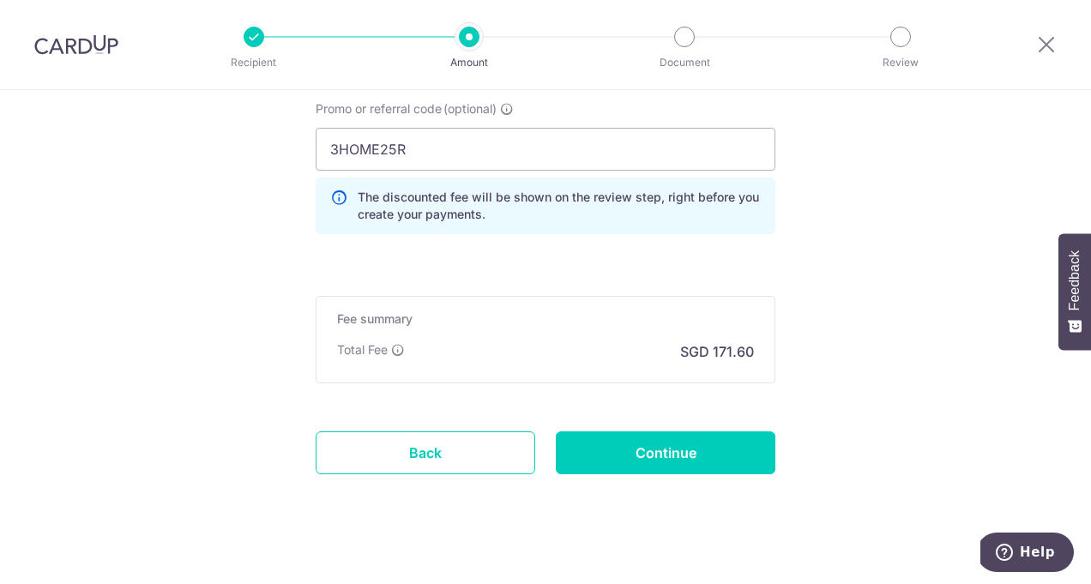
scroll to position [1320, 0]
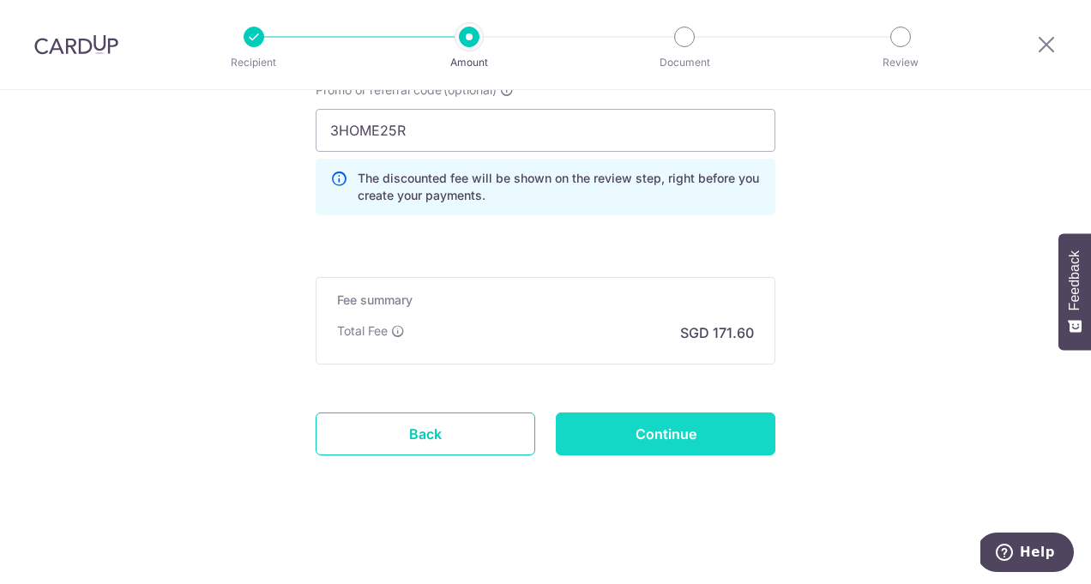
click at [686, 434] on input "Continue" at bounding box center [666, 434] width 220 height 43
type input "Update Schedule"
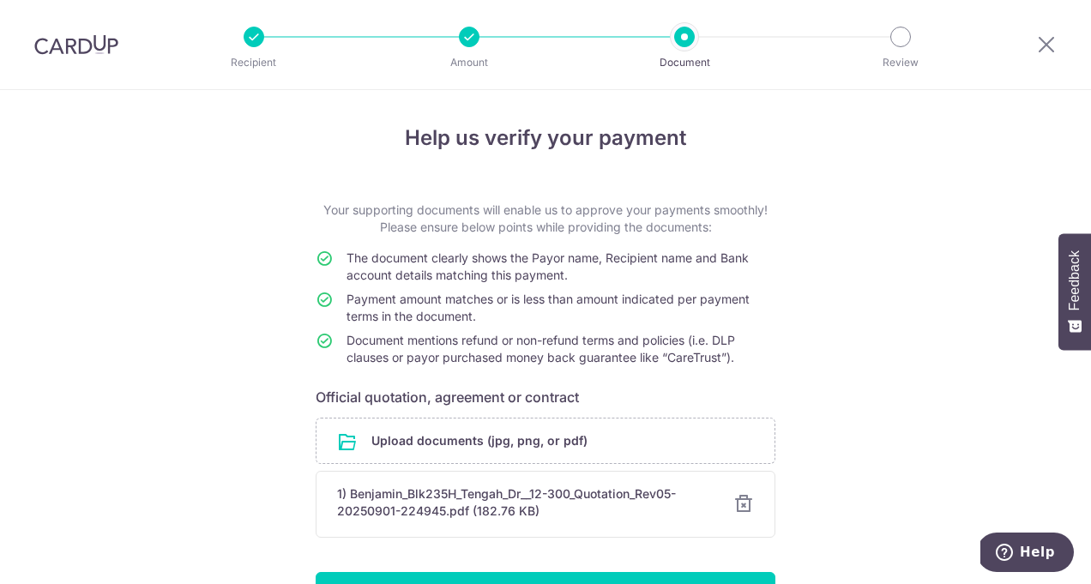
scroll to position [113, 0]
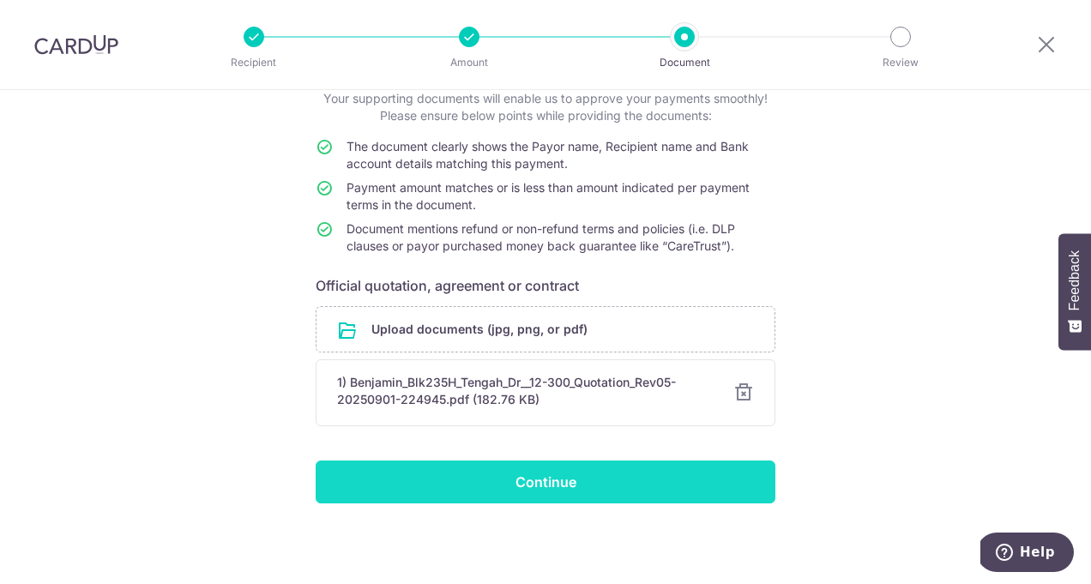
click at [606, 496] on input "Continue" at bounding box center [546, 482] width 460 height 43
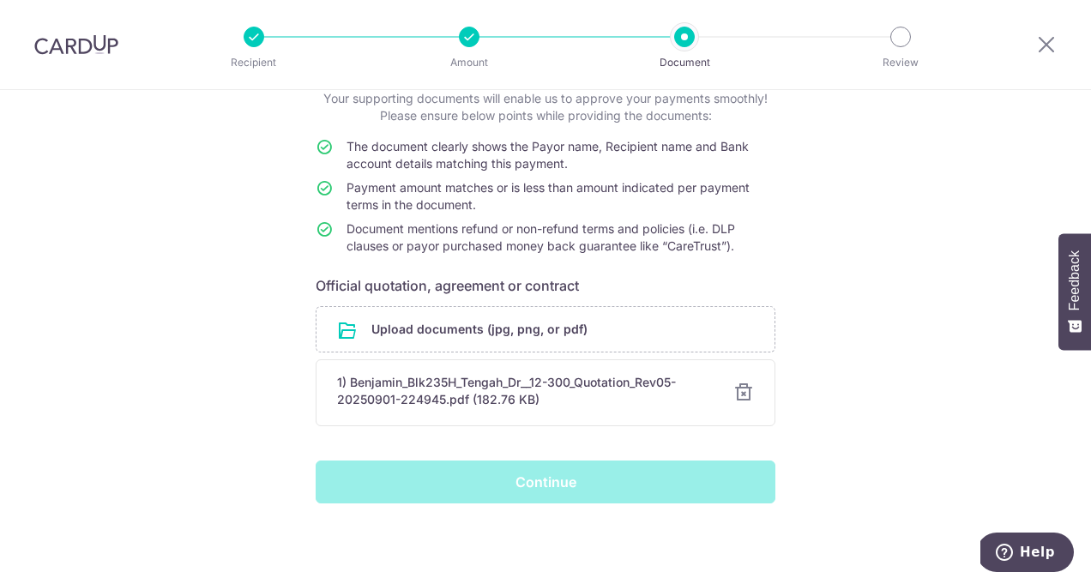
click at [853, 239] on div "Help us verify your payment Your supporting documents will enable us to approve…" at bounding box center [545, 280] width 1091 height 607
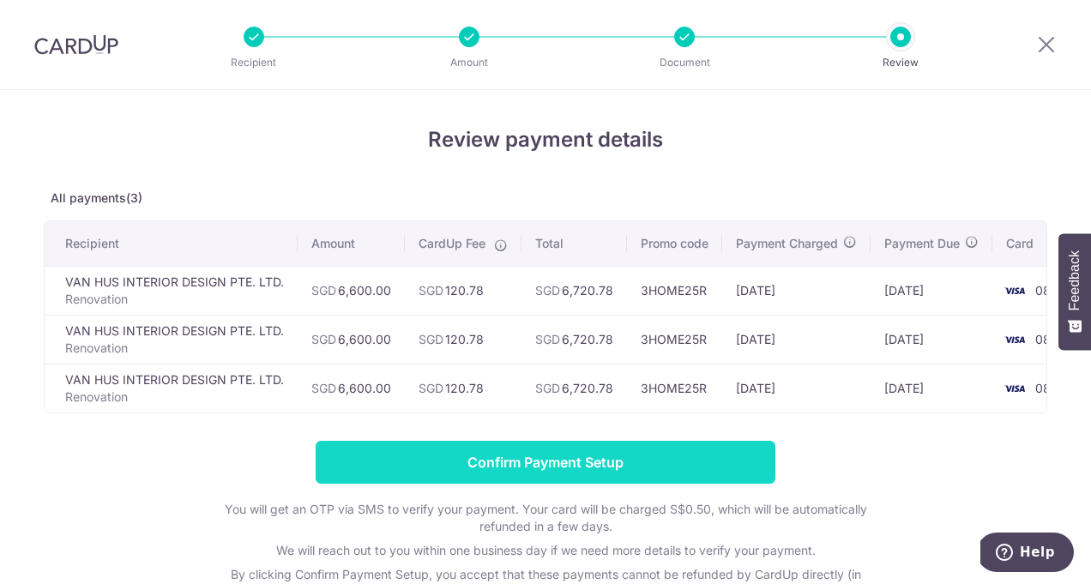
click at [655, 467] on input "Confirm Payment Setup" at bounding box center [546, 462] width 460 height 43
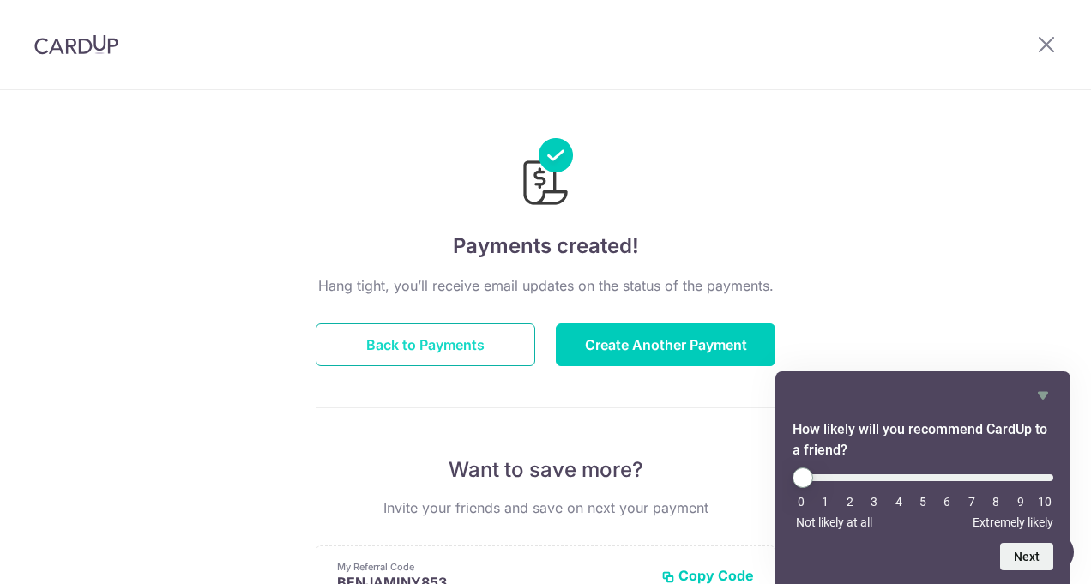
click at [489, 347] on button "Back to Payments" at bounding box center [426, 344] width 220 height 43
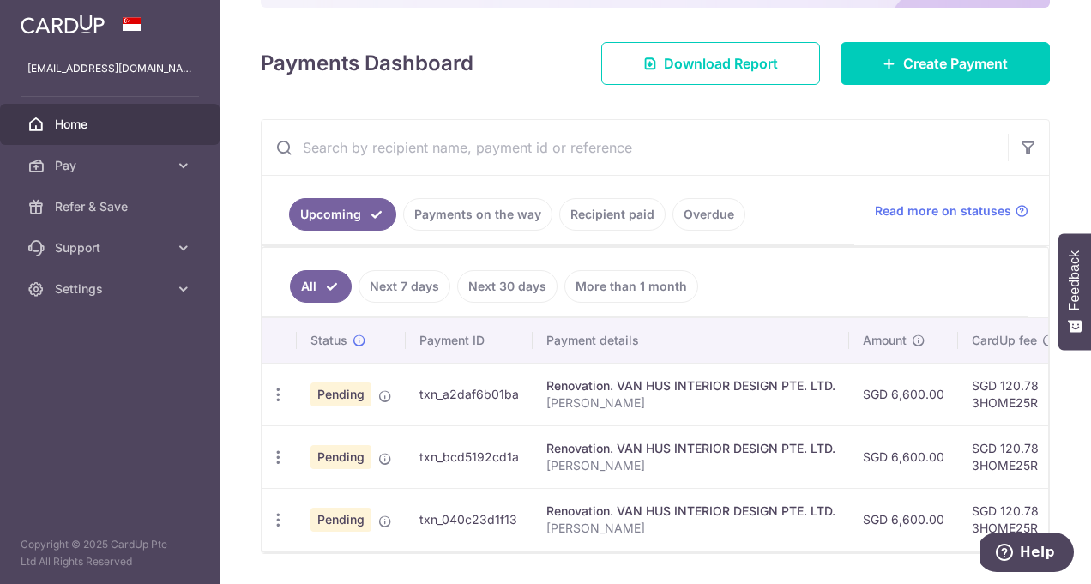
scroll to position [262, 0]
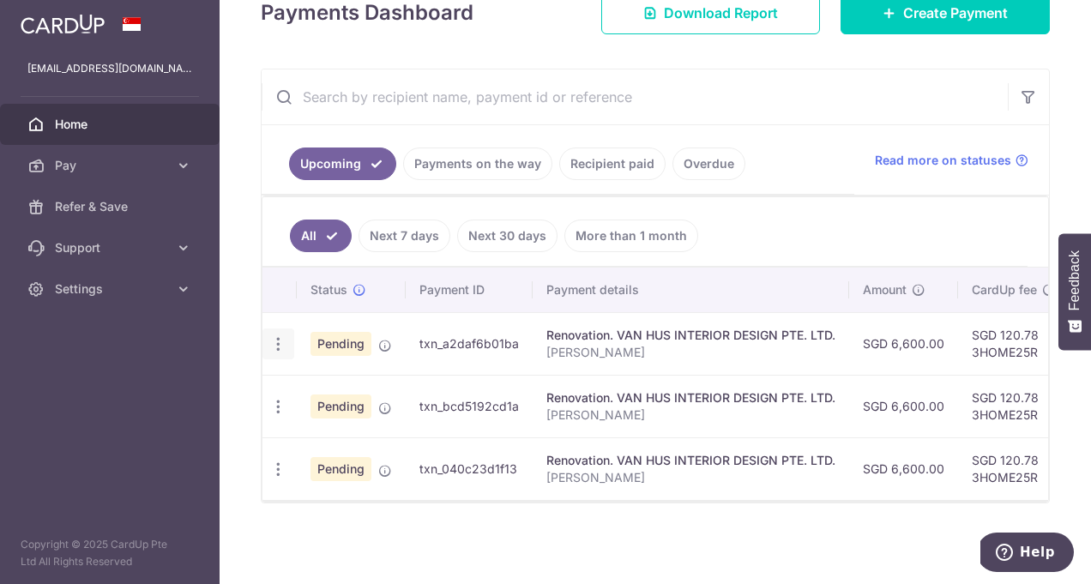
click at [285, 343] on icon "button" at bounding box center [278, 344] width 18 height 18
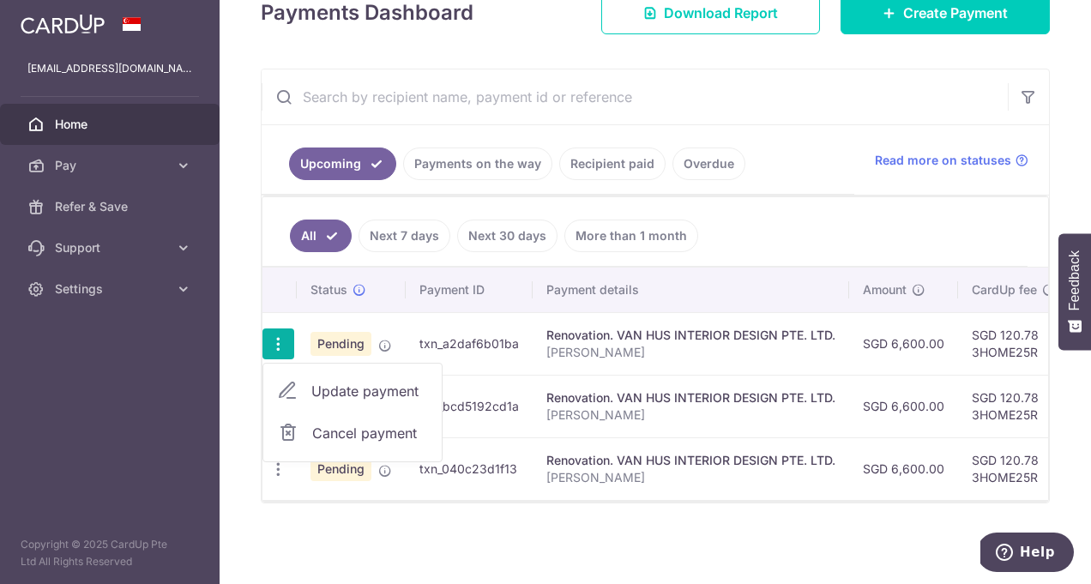
click at [327, 395] on span "Update payment" at bounding box center [369, 391] width 117 height 21
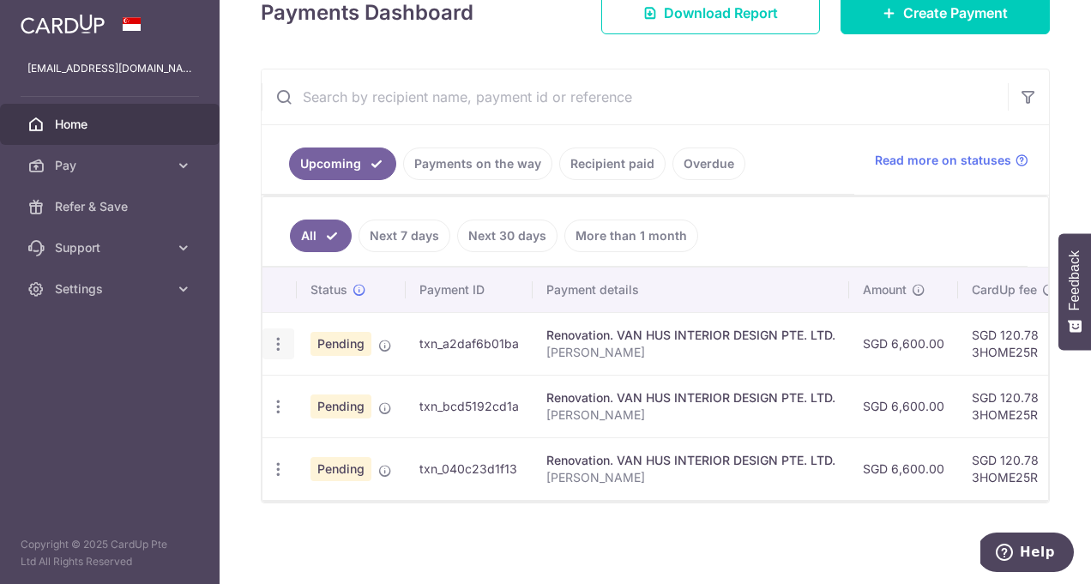
click at [280, 346] on icon "button" at bounding box center [278, 344] width 18 height 18
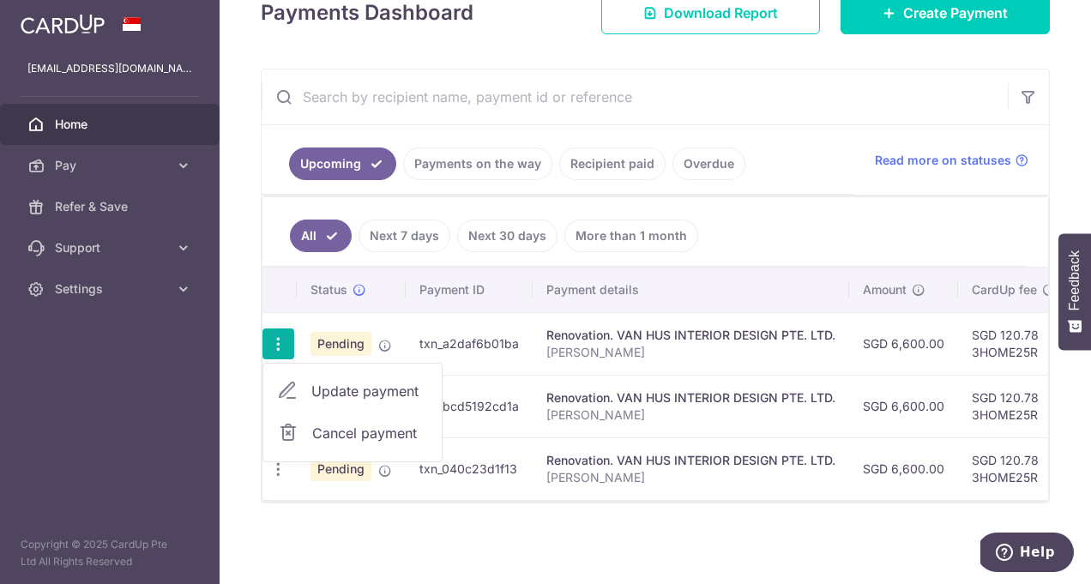
click at [348, 393] on span "Update payment" at bounding box center [369, 391] width 117 height 21
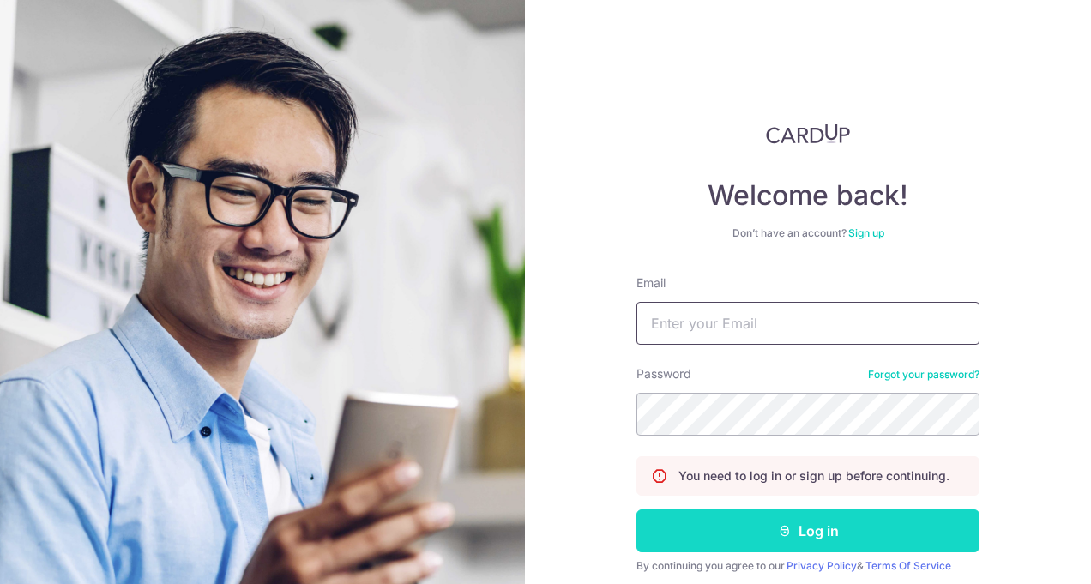
type input "[EMAIL_ADDRESS][DOMAIN_NAME]"
click at [749, 538] on button "Log in" at bounding box center [807, 531] width 343 height 43
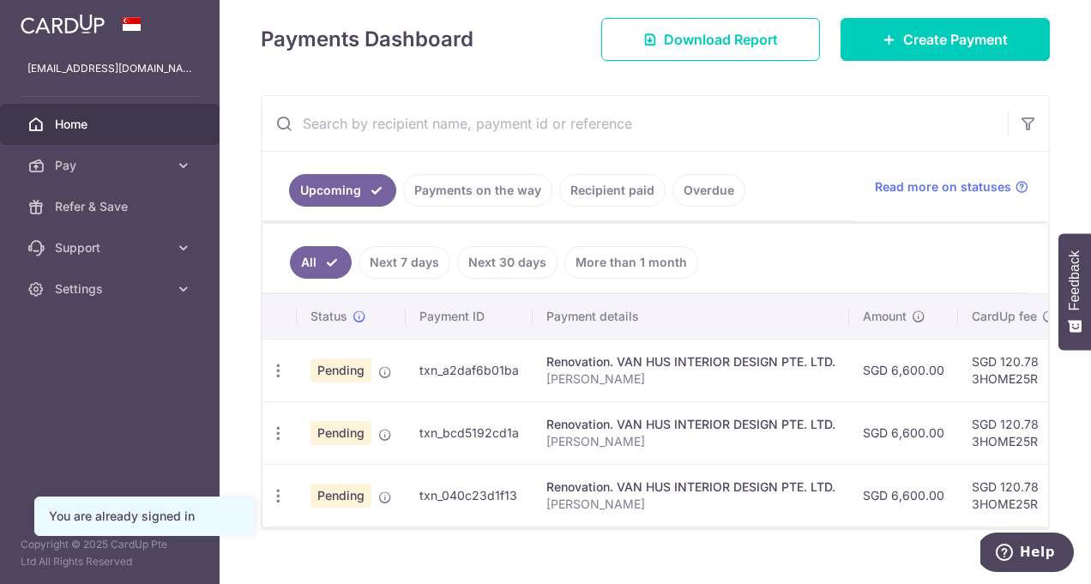
scroll to position [262, 0]
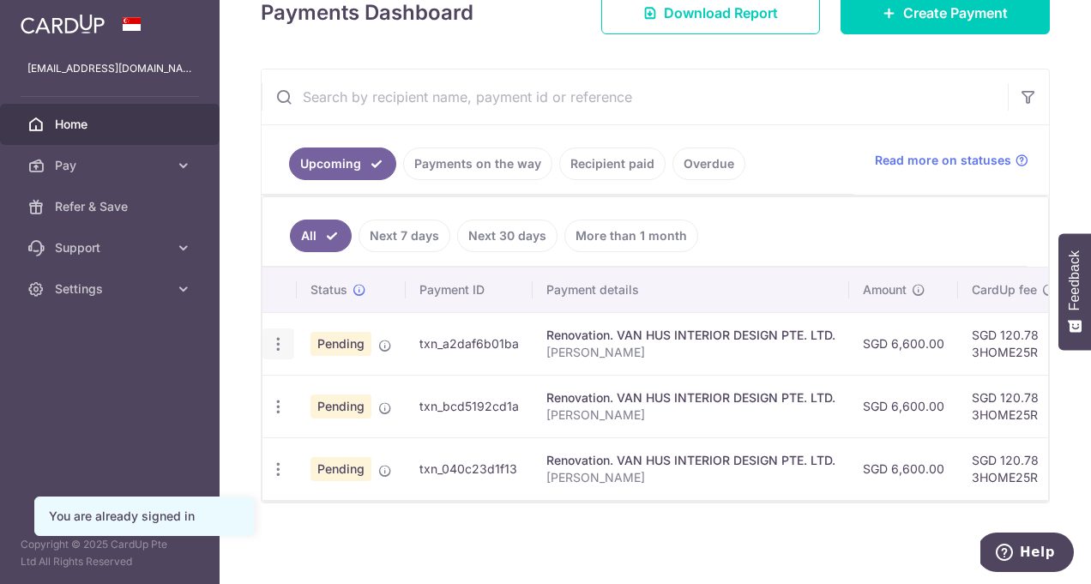
click at [283, 346] on icon "button" at bounding box center [278, 344] width 18 height 18
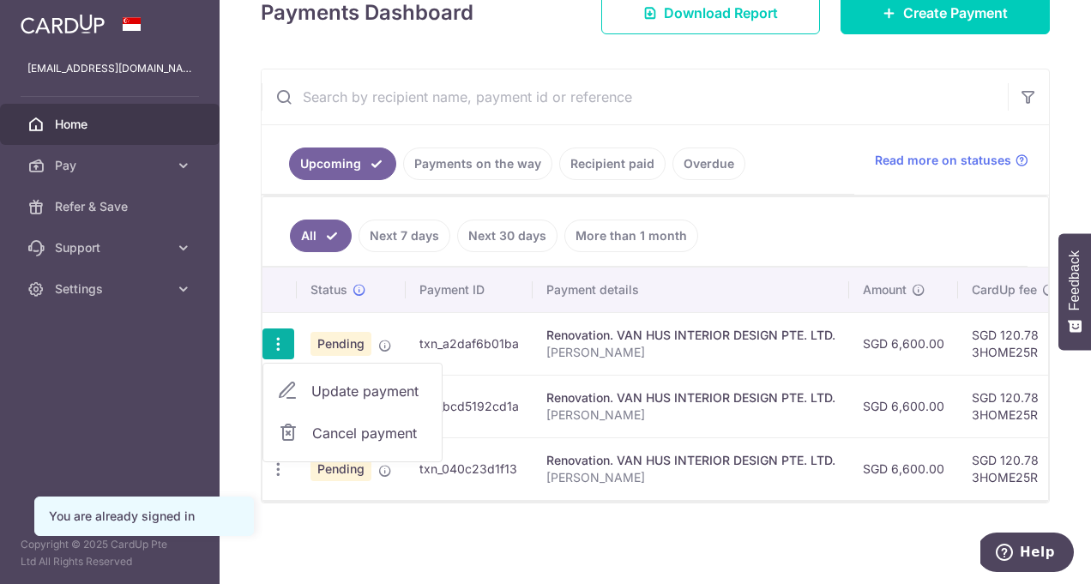
click at [326, 397] on span "Update payment" at bounding box center [369, 391] width 117 height 21
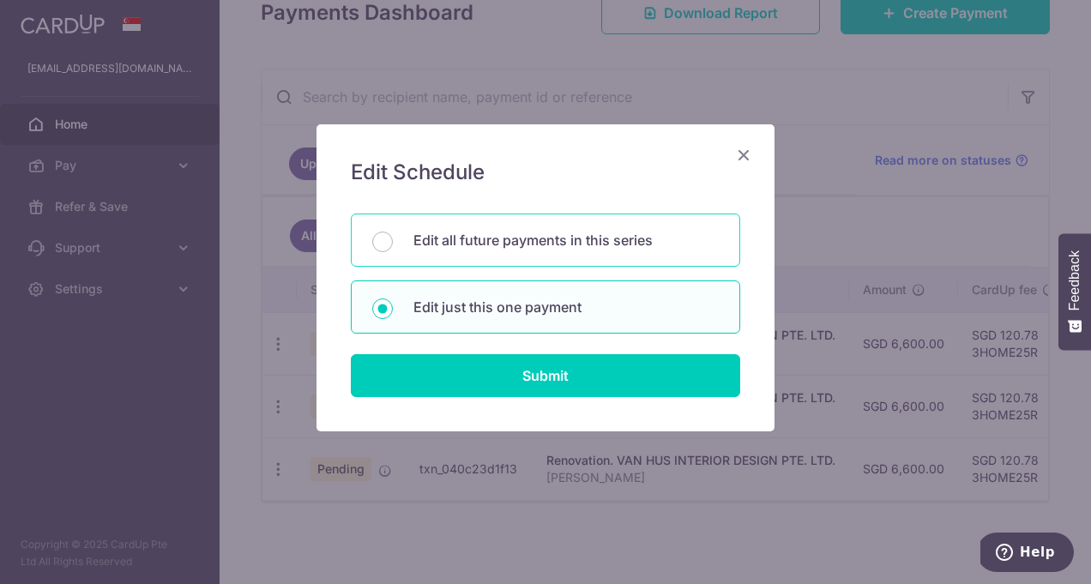
click at [508, 242] on p "Edit all future payments in this series" at bounding box center [565, 240] width 305 height 21
click at [393, 242] on input "Edit all future payments in this series" at bounding box center [382, 242] width 21 height 21
radio input "true"
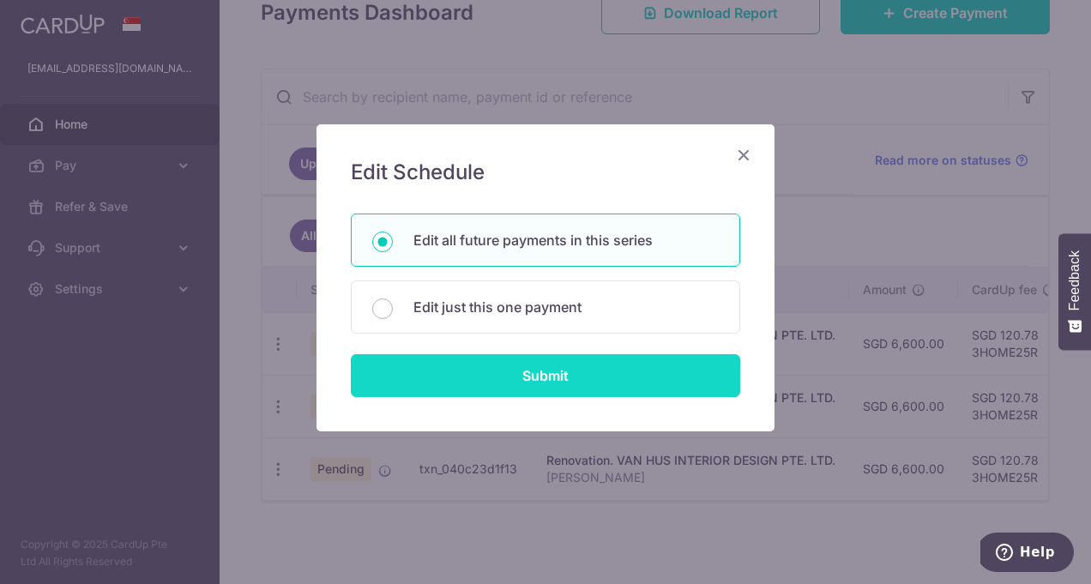
click at [540, 391] on input "Submit" at bounding box center [545, 375] width 389 height 43
radio input "true"
type input "6,600.00"
type input "Benjamin Yap"
type input "Partial balance"
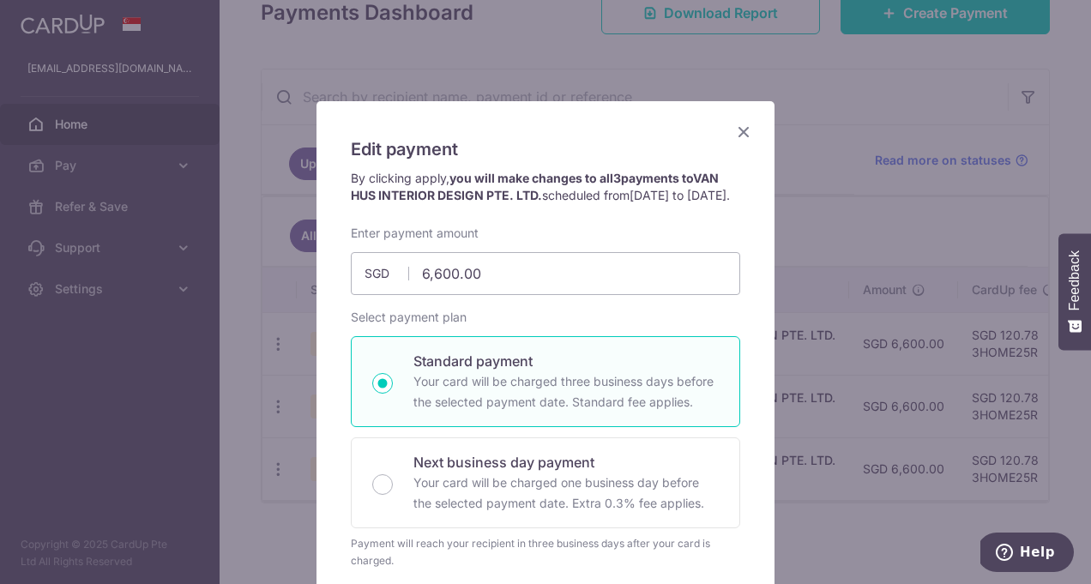
scroll to position [0, 0]
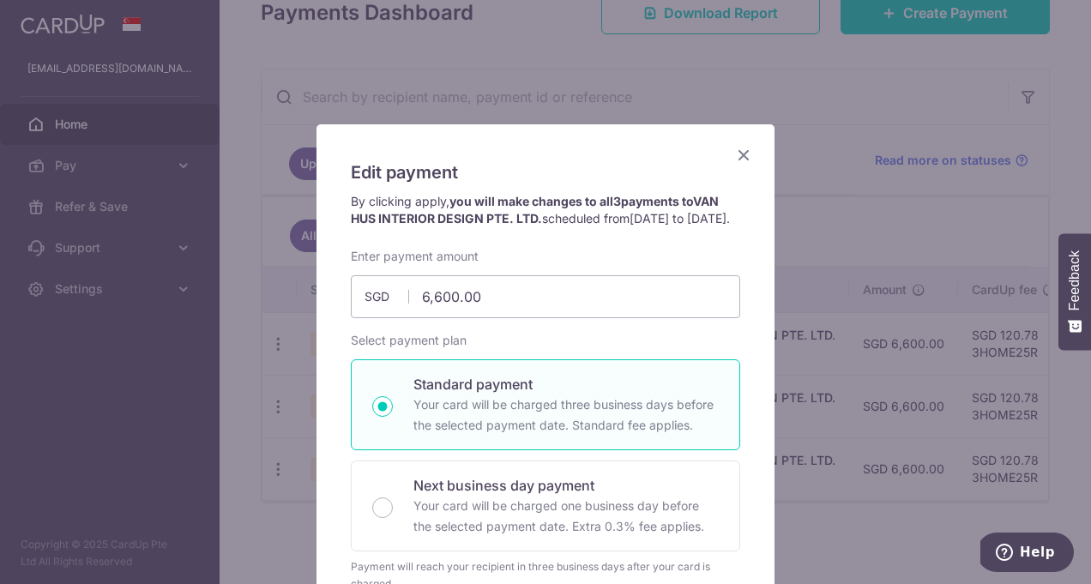
click at [740, 158] on icon "Close" at bounding box center [743, 154] width 21 height 21
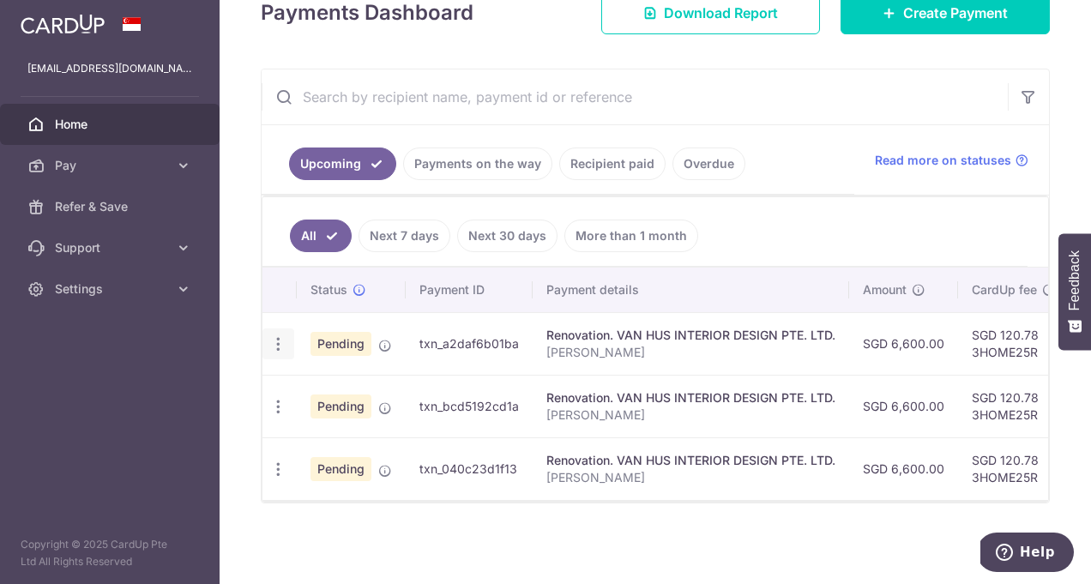
click at [285, 338] on icon "button" at bounding box center [278, 344] width 18 height 18
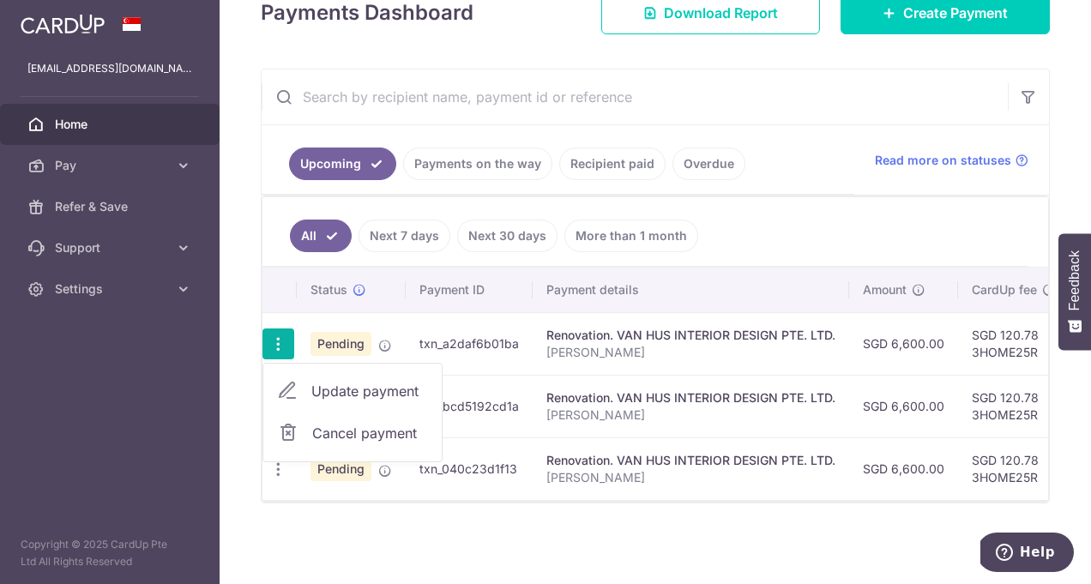
click at [331, 430] on span "Cancel payment" at bounding box center [369, 433] width 115 height 21
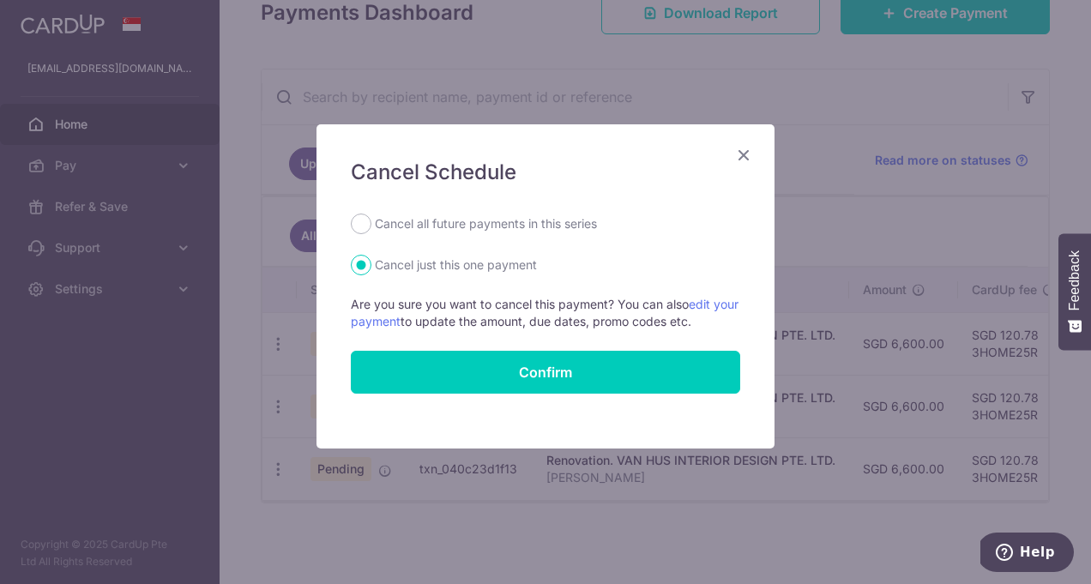
click at [576, 231] on label "Cancel all future payments in this series" at bounding box center [486, 224] width 222 height 21
click at [371, 231] on input "Cancel all future payments in this series" at bounding box center [361, 224] width 21 height 21
radio input "true"
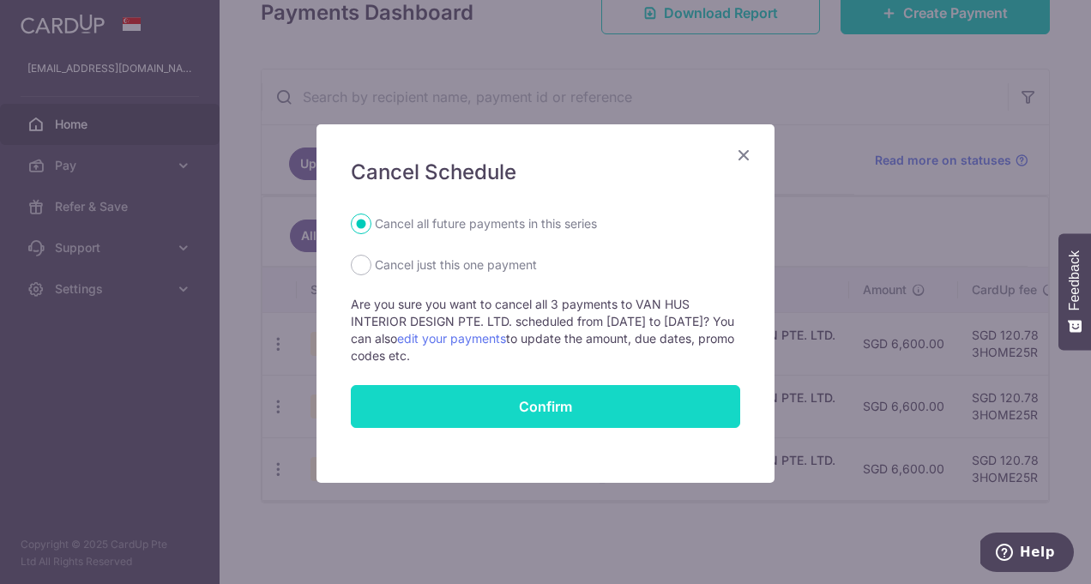
click at [544, 405] on button "Confirm" at bounding box center [545, 406] width 389 height 43
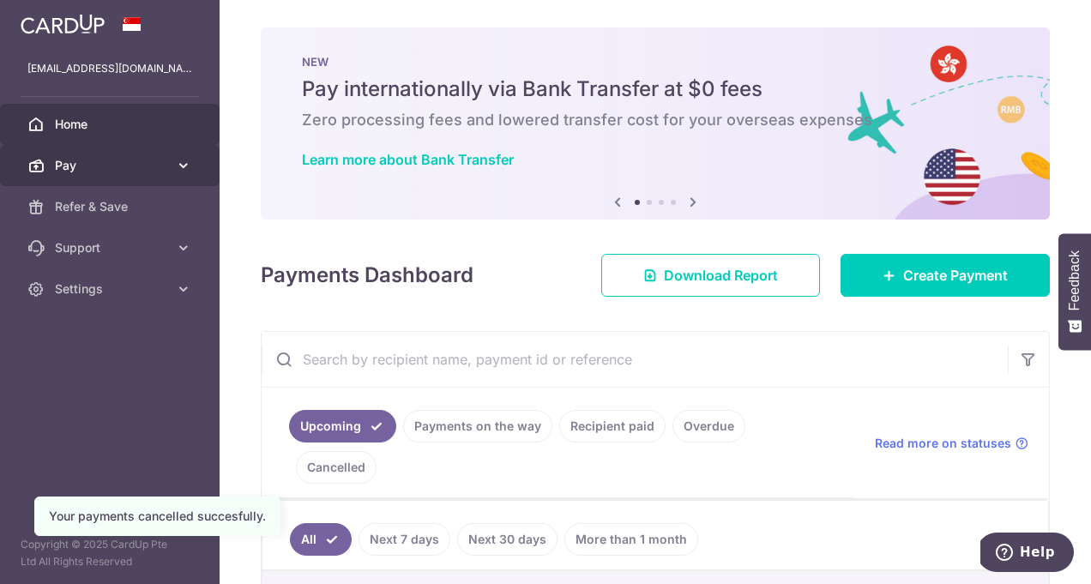
click at [130, 172] on span "Pay" at bounding box center [111, 165] width 113 height 17
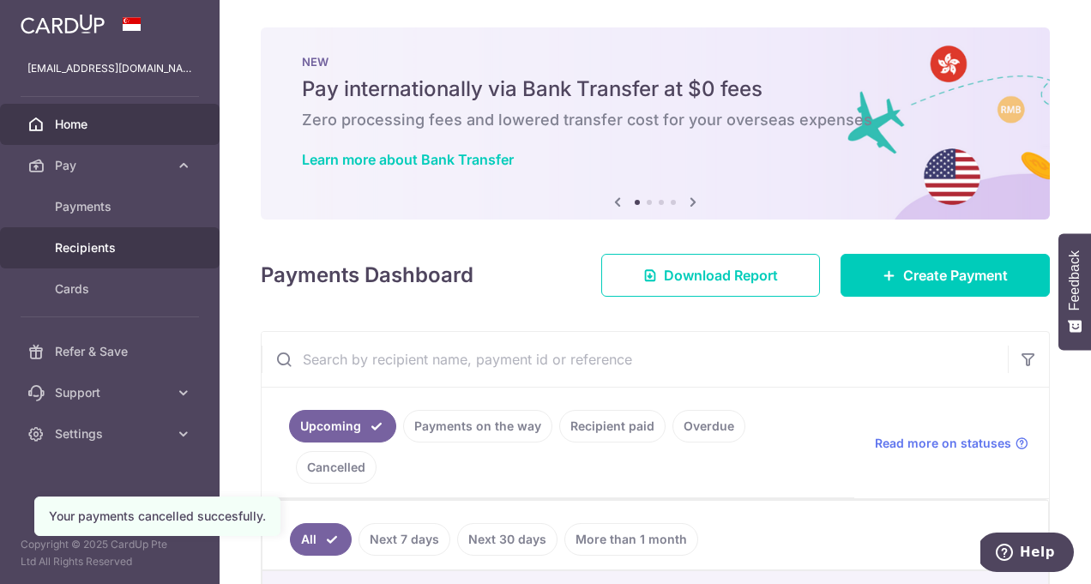
click at [105, 253] on span "Recipients" at bounding box center [111, 247] width 113 height 17
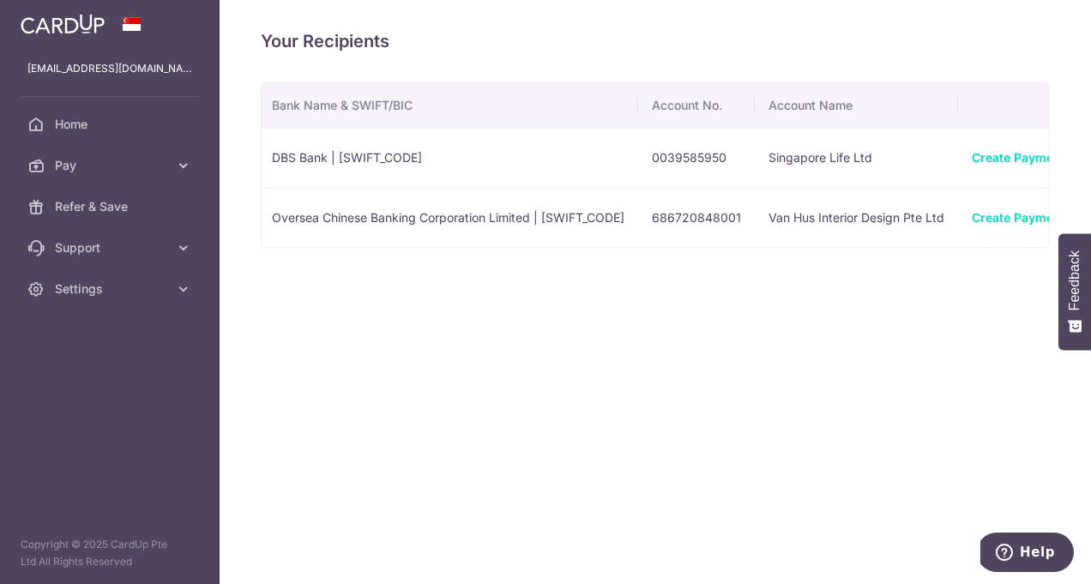
scroll to position [0, 470]
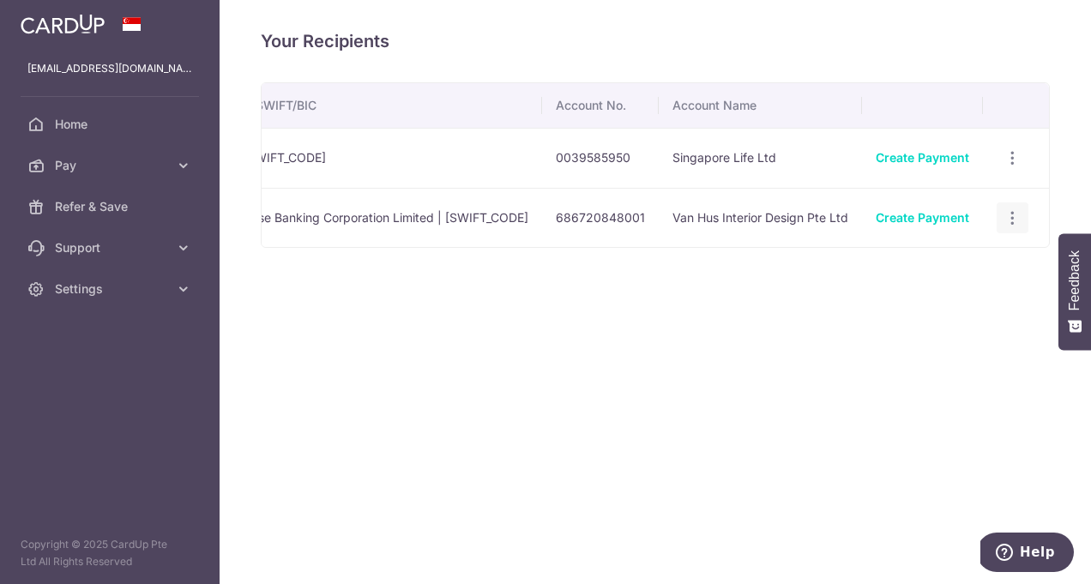
click at [1016, 167] on icon "button" at bounding box center [1013, 158] width 18 height 18
click at [961, 268] on span "View/Edit" at bounding box center [955, 265] width 117 height 21
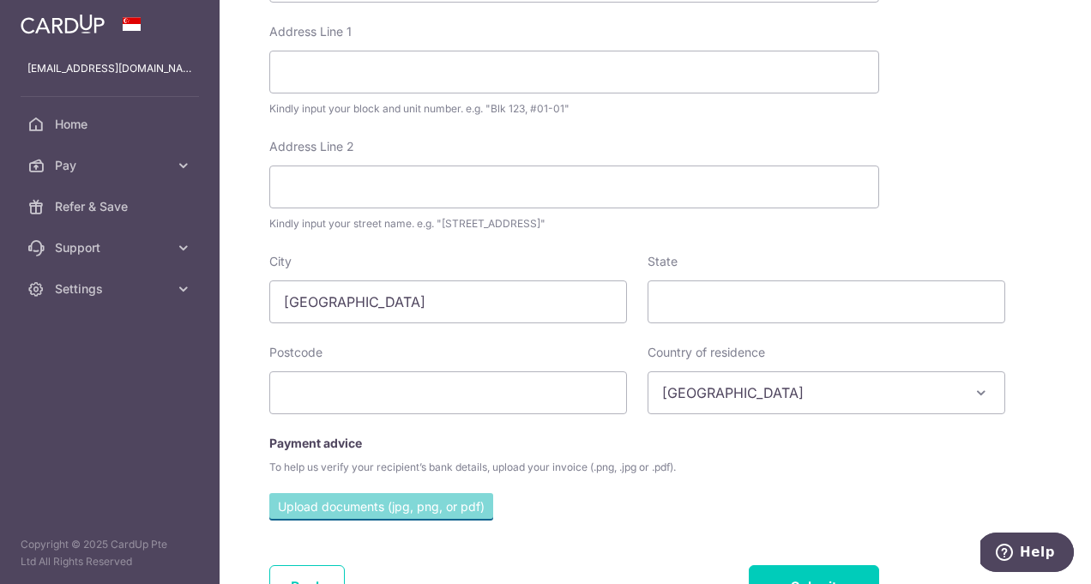
scroll to position [706, 0]
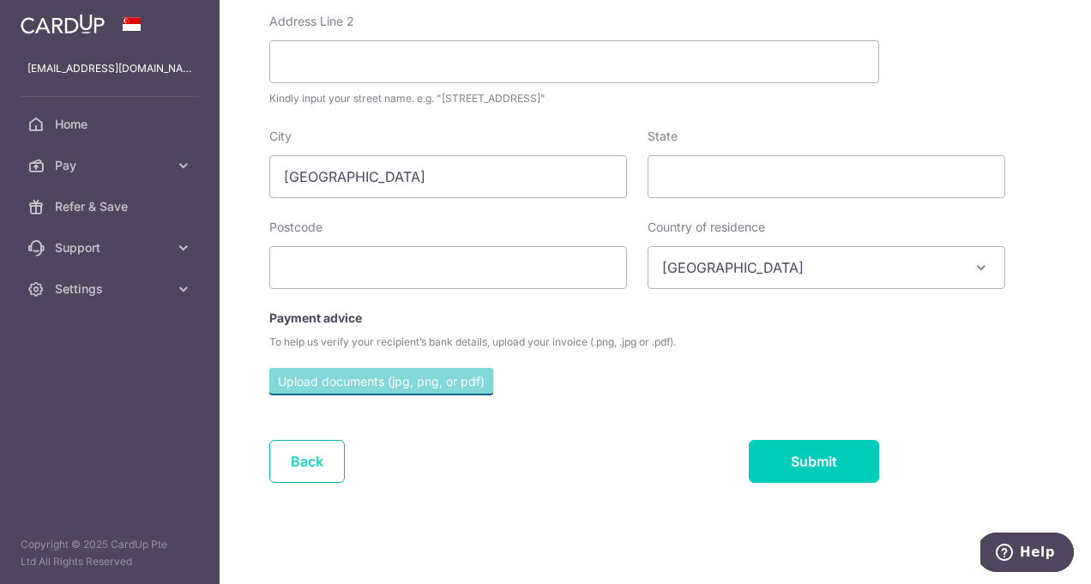
click at [321, 466] on link "Back" at bounding box center [306, 461] width 75 height 43
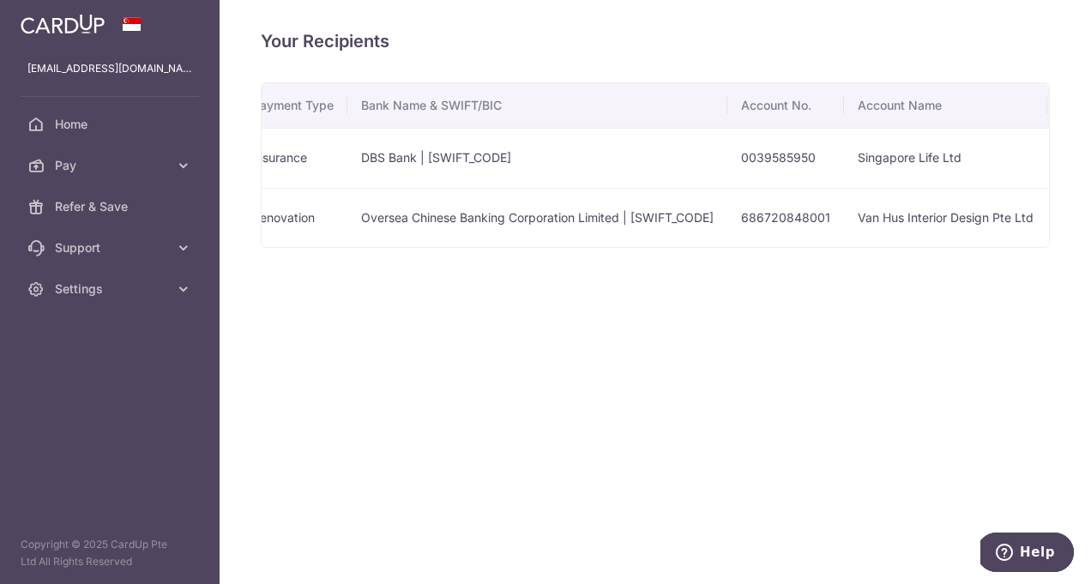
scroll to position [0, 470]
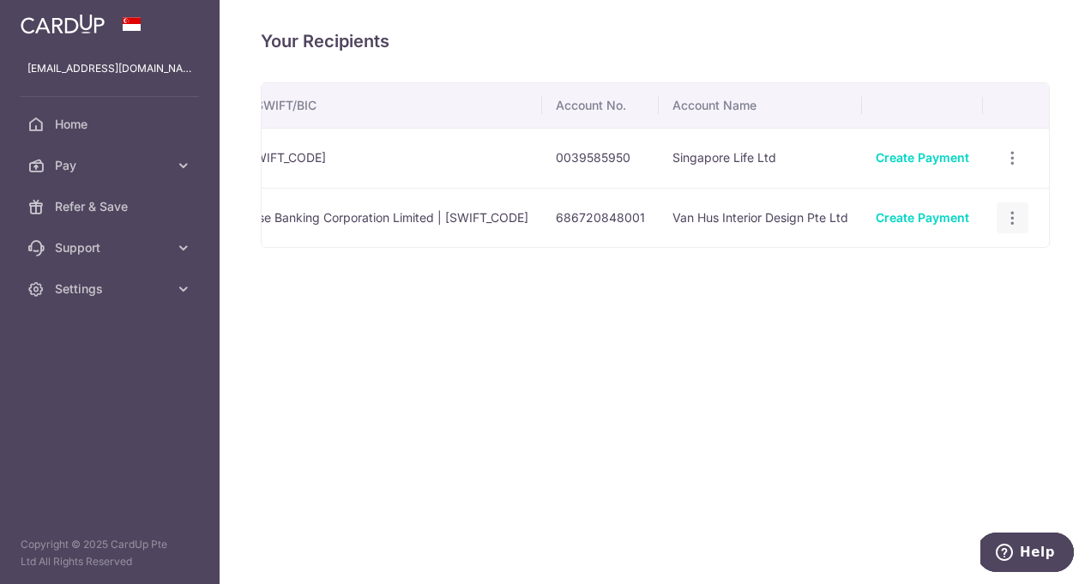
click at [1019, 167] on icon "button" at bounding box center [1013, 158] width 18 height 18
click at [733, 290] on div "Name Payment Type Bank Name & SWIFT/BIC Account No. Account Name Singapore Life…" at bounding box center [655, 219] width 789 height 274
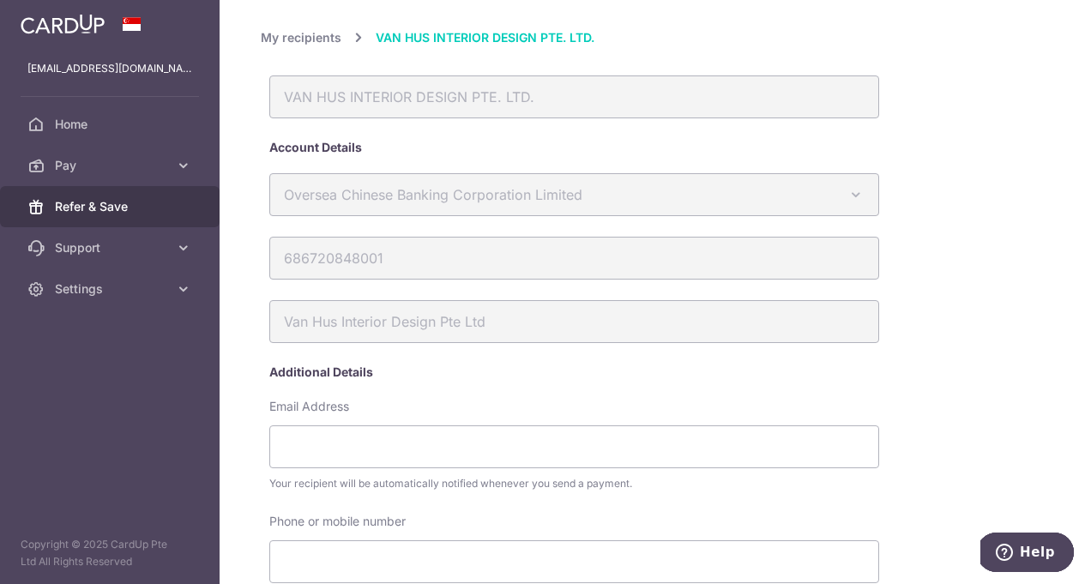
click at [149, 200] on span "Refer & Save" at bounding box center [111, 206] width 113 height 17
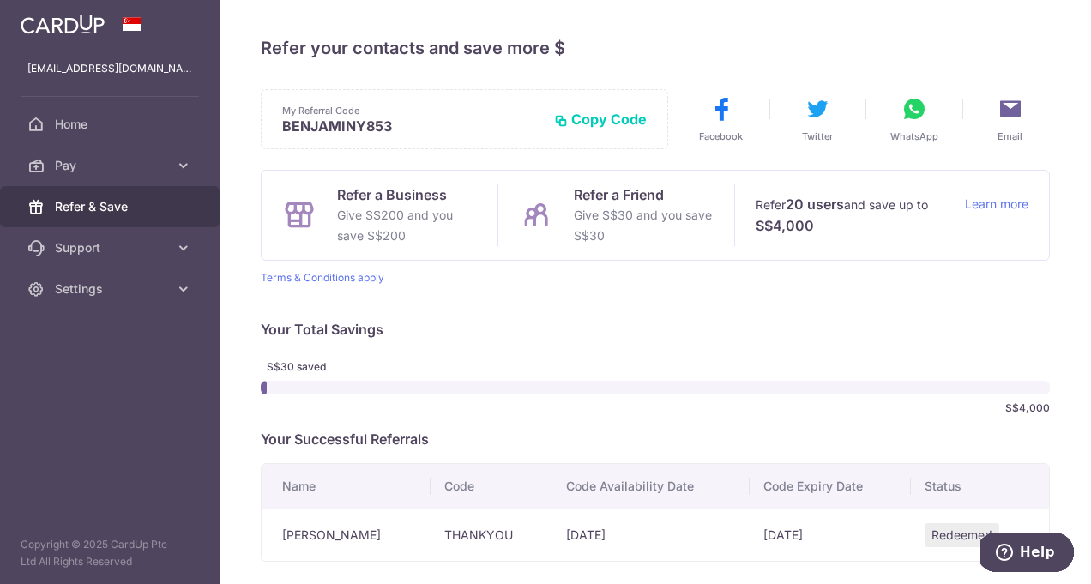
scroll to position [87, 0]
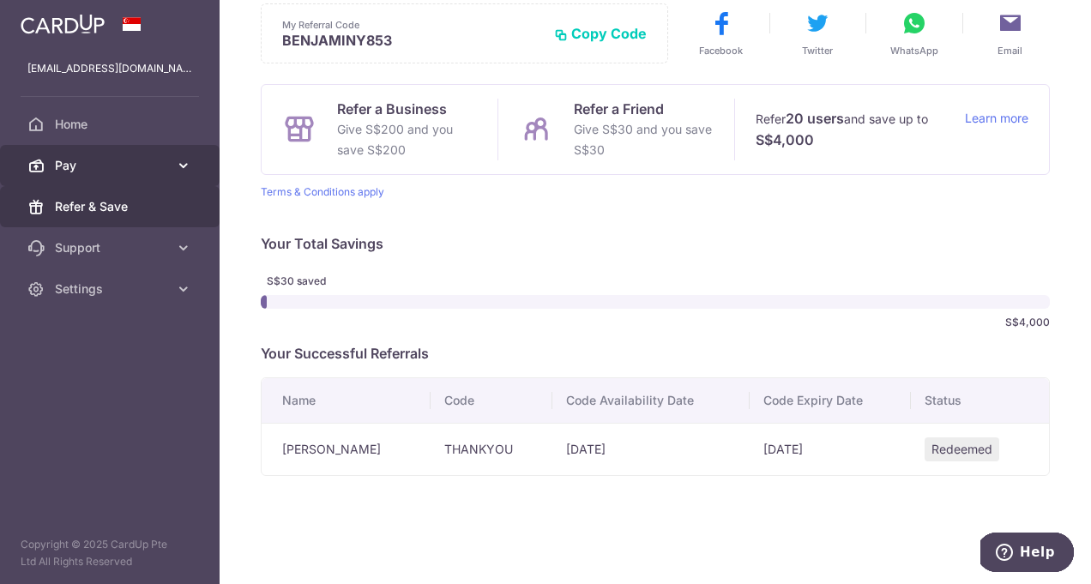
click at [120, 164] on span "Pay" at bounding box center [111, 165] width 113 height 17
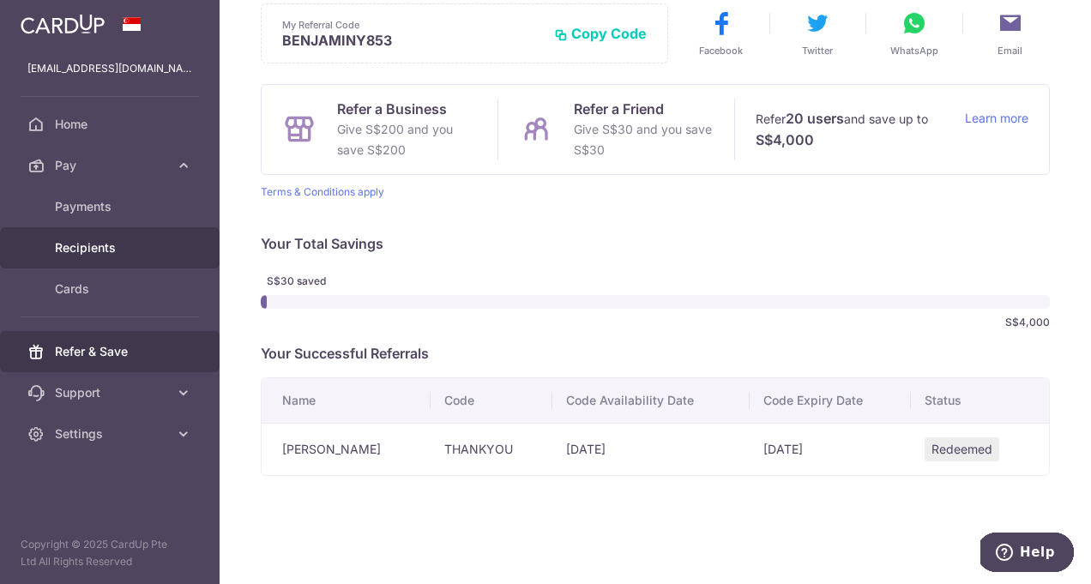
click at [99, 256] on span "Recipients" at bounding box center [111, 247] width 113 height 17
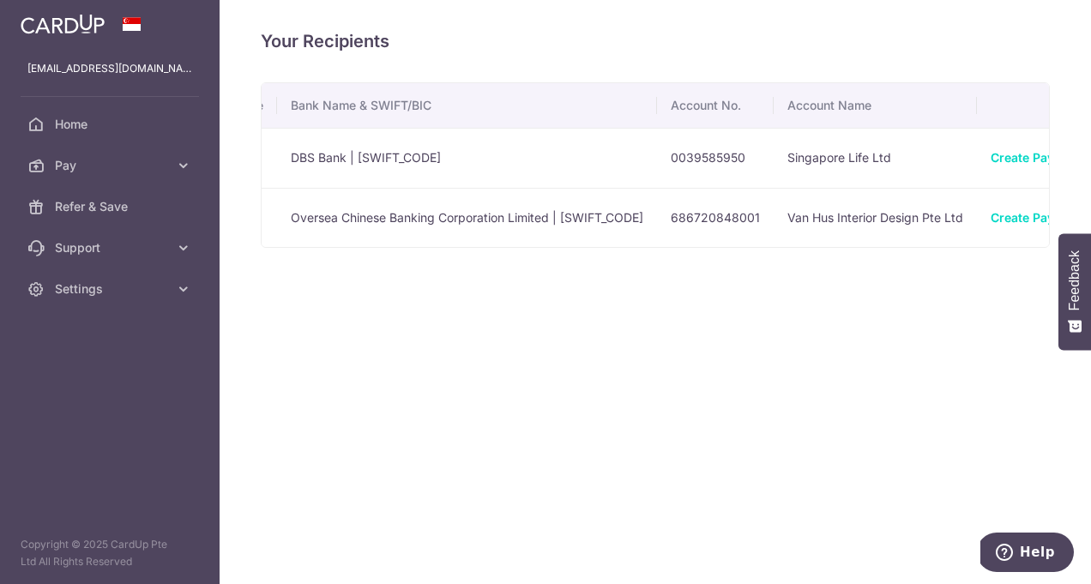
scroll to position [0, 470]
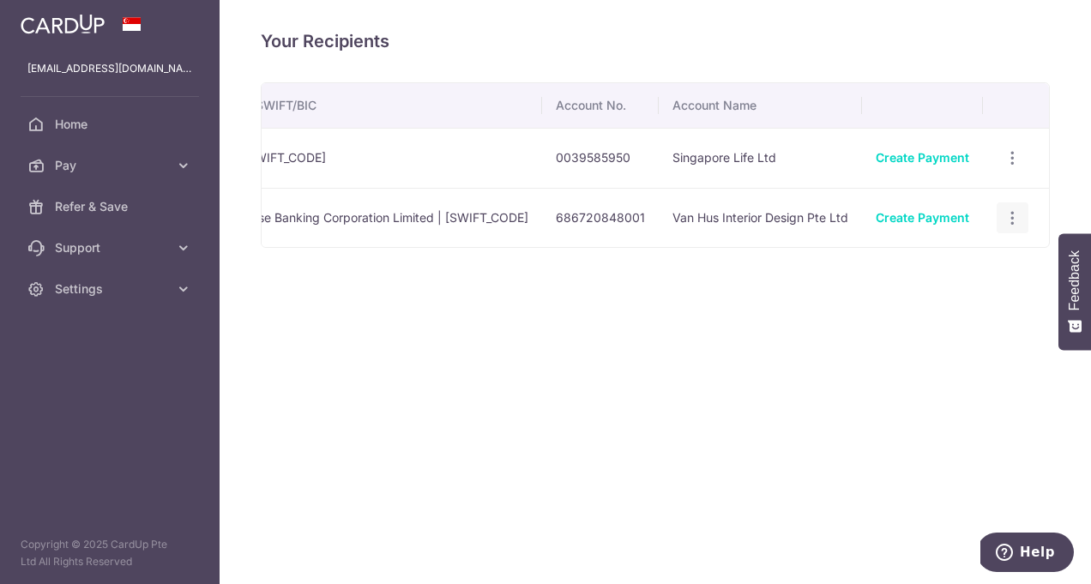
click at [1012, 167] on icon "button" at bounding box center [1013, 158] width 18 height 18
click at [775, 316] on div "Name Payment Type Bank Name & SWIFT/BIC Account No. Account Name Singapore Life…" at bounding box center [655, 219] width 789 height 274
click at [1020, 167] on icon "button" at bounding box center [1013, 158] width 18 height 18
click at [658, 371] on div "Your Recipients Name Payment Type Bank Name & SWIFT/BIC Account No. Account Nam…" at bounding box center [655, 292] width 871 height 584
click at [183, 281] on icon at bounding box center [183, 288] width 17 height 17
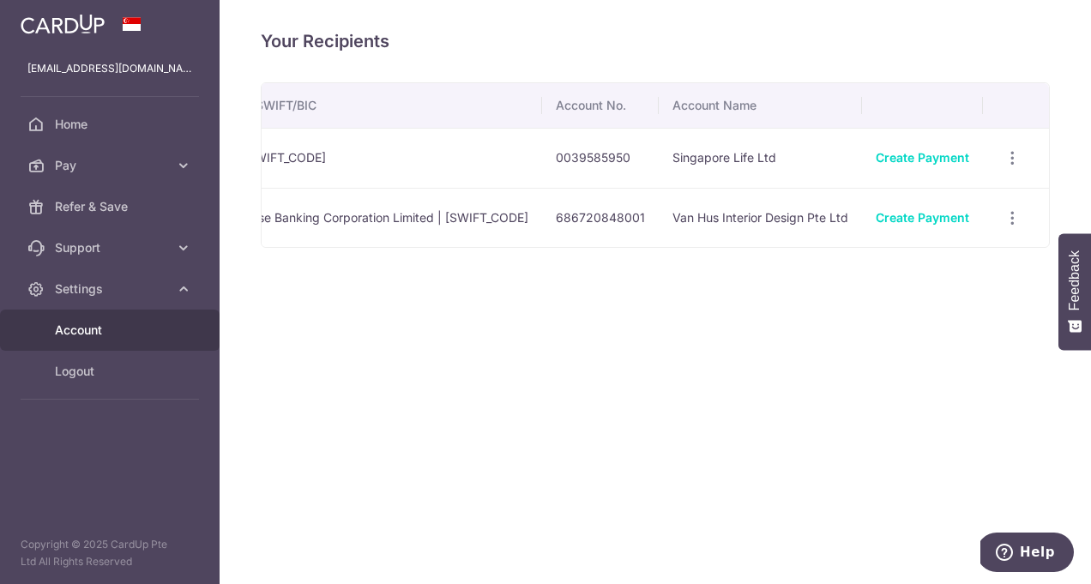
click at [114, 330] on span "Account" at bounding box center [111, 330] width 113 height 17
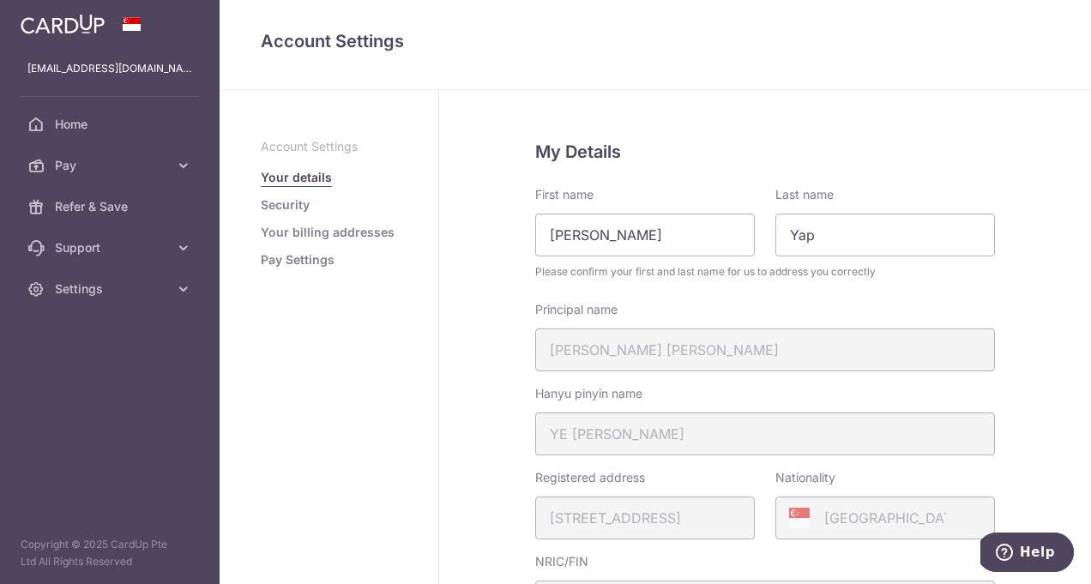
click at [300, 259] on link "Pay Settings" at bounding box center [298, 259] width 74 height 17
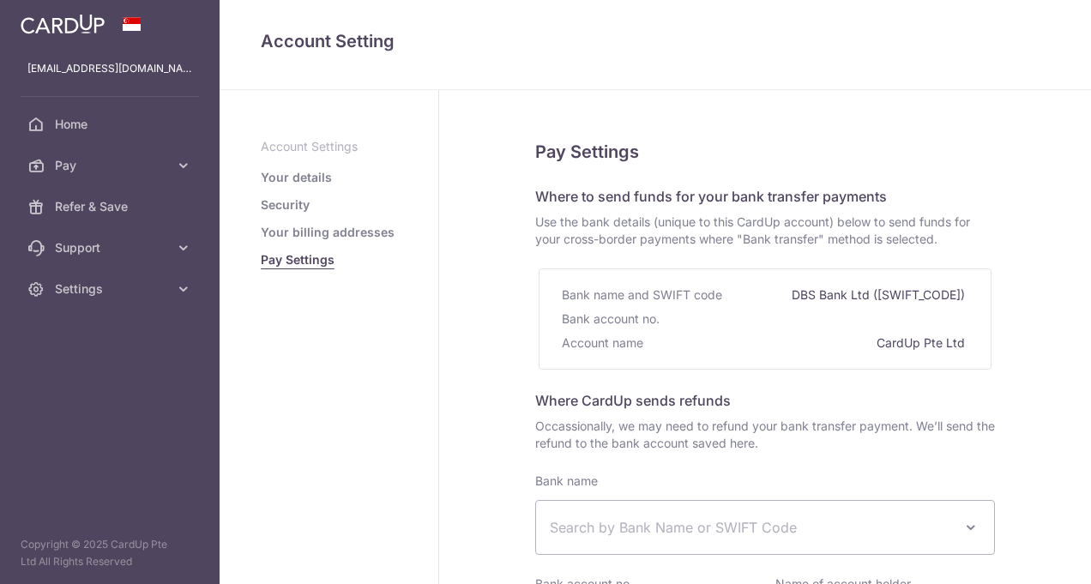
select select
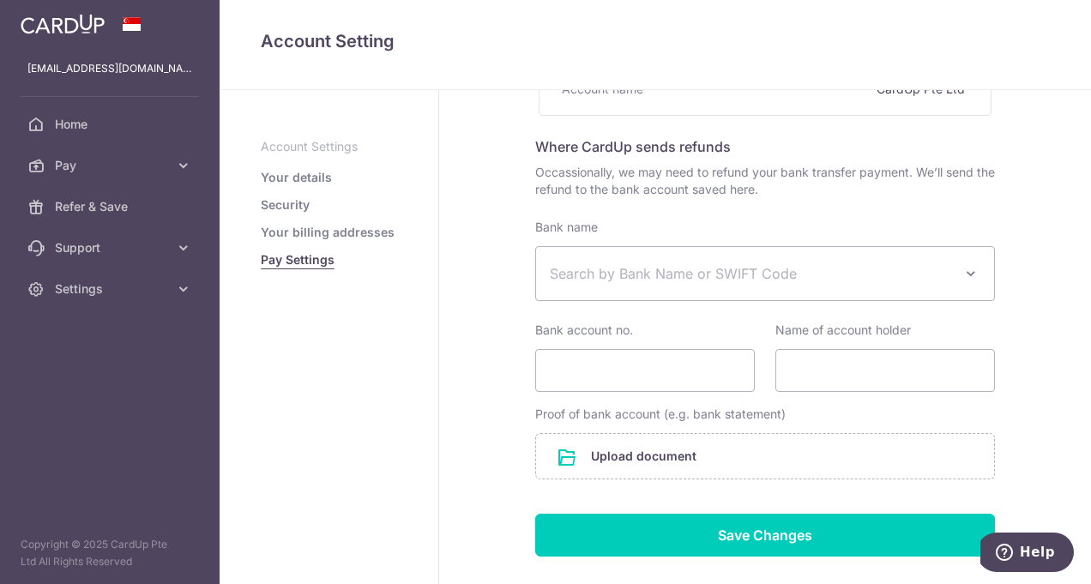
scroll to position [251, 0]
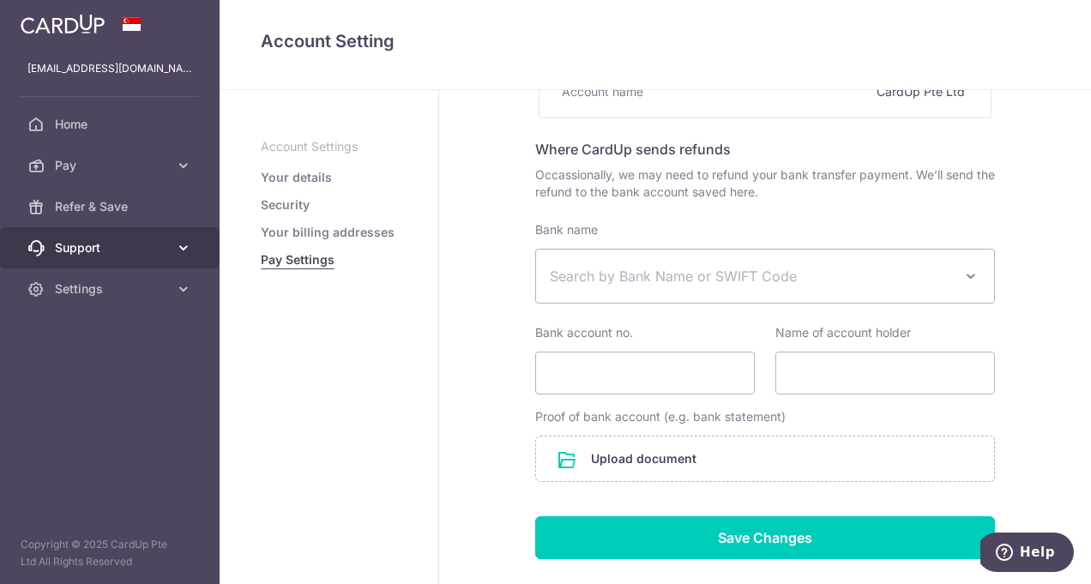
click at [94, 249] on span "Support" at bounding box center [111, 247] width 113 height 17
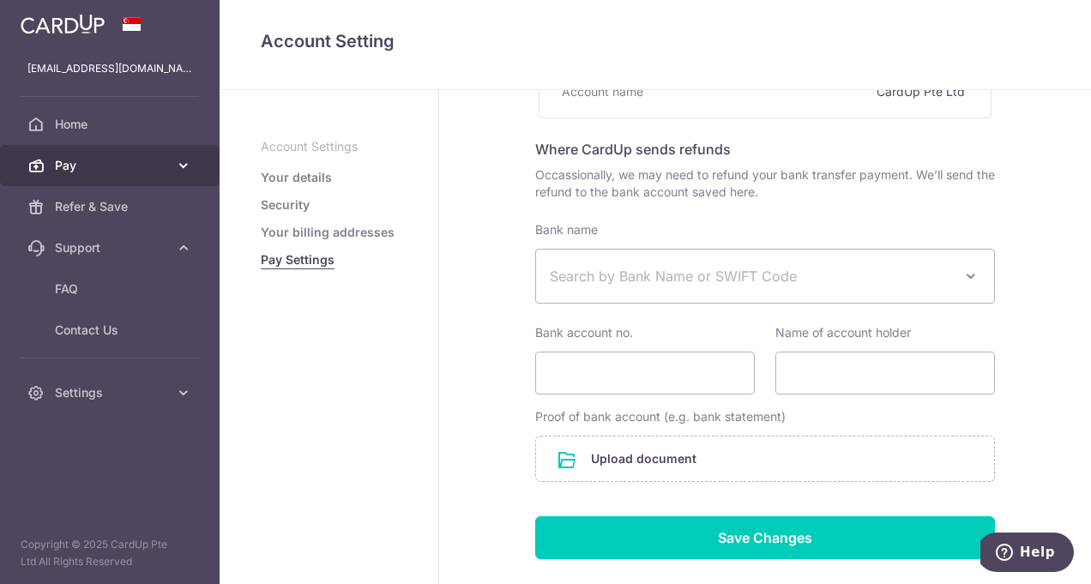
click at [171, 164] on link "Pay" at bounding box center [110, 165] width 220 height 41
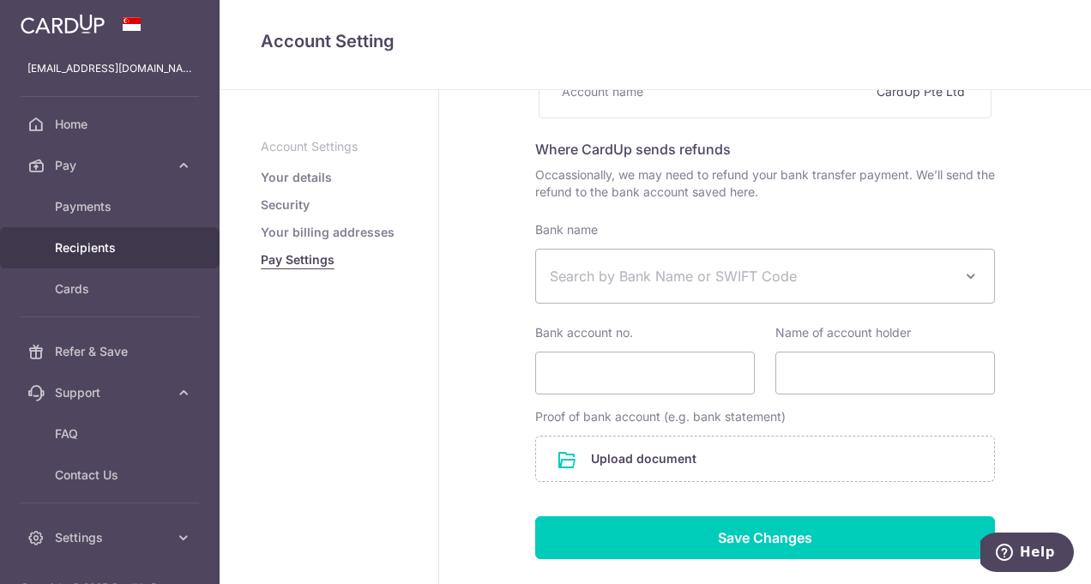
click at [72, 241] on span "Recipients" at bounding box center [111, 247] width 113 height 17
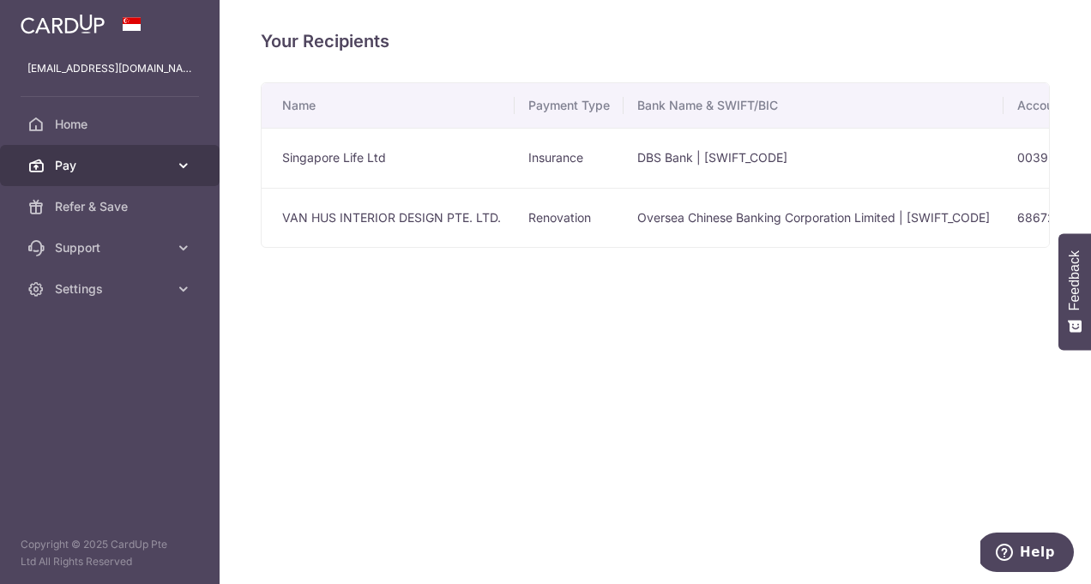
click at [185, 164] on icon at bounding box center [183, 165] width 17 height 17
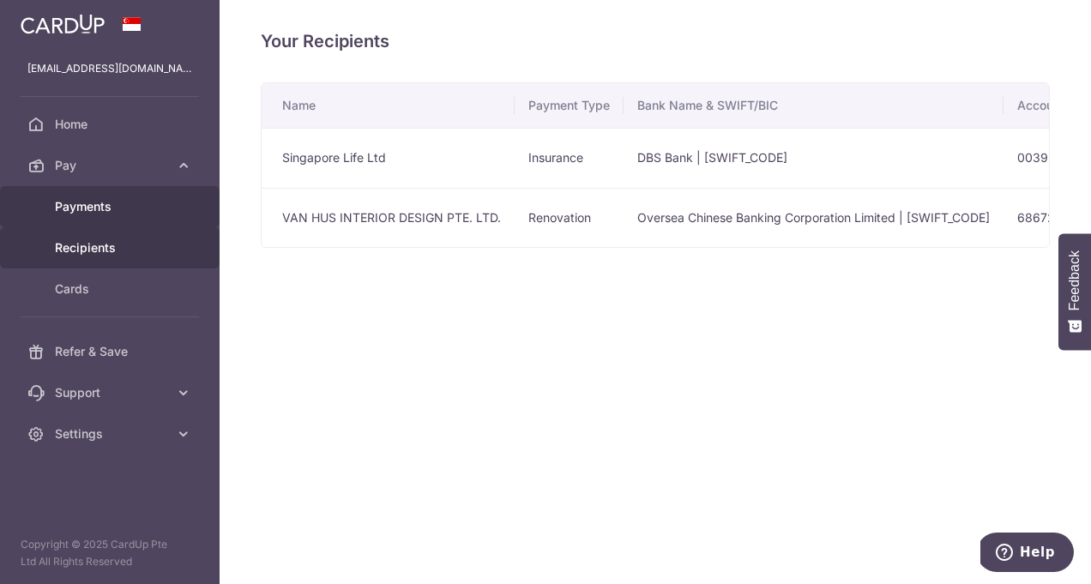
click at [160, 202] on span "Payments" at bounding box center [111, 206] width 113 height 17
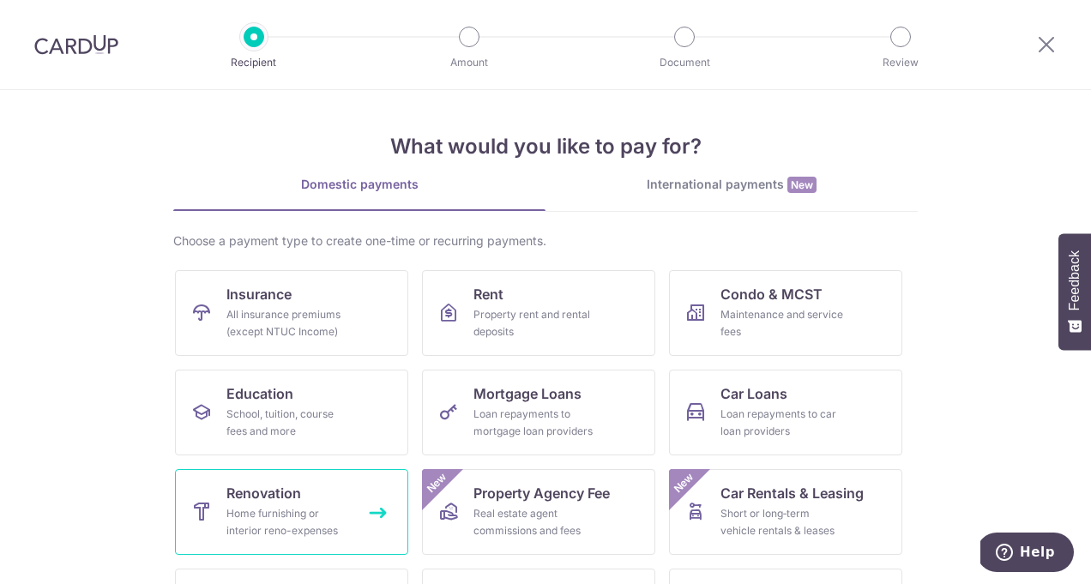
click at [302, 503] on link "Renovation Home furnishing or interior reno-expenses" at bounding box center [291, 512] width 233 height 86
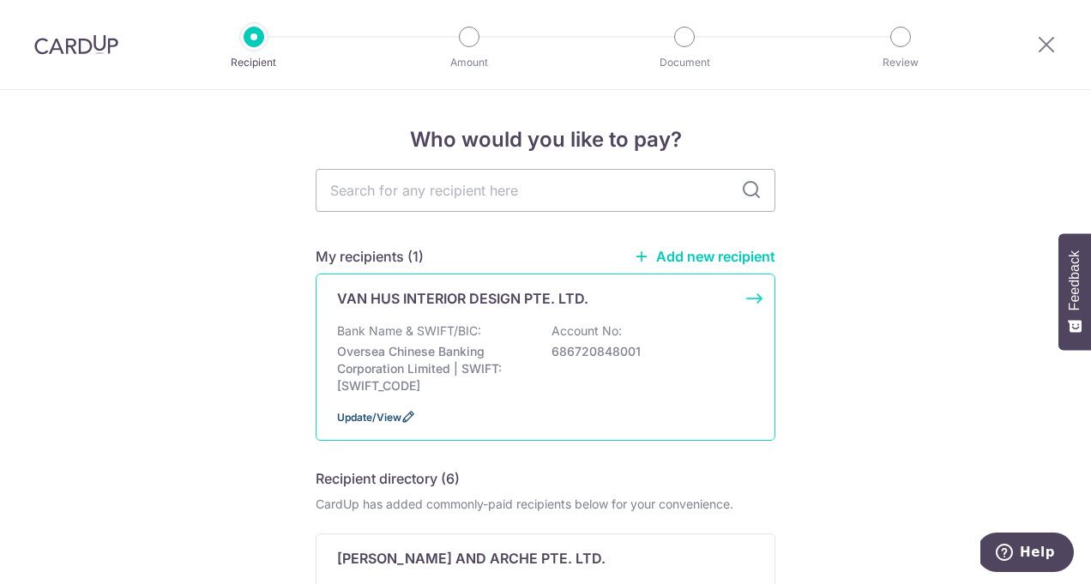
click at [402, 419] on icon at bounding box center [408, 417] width 14 height 14
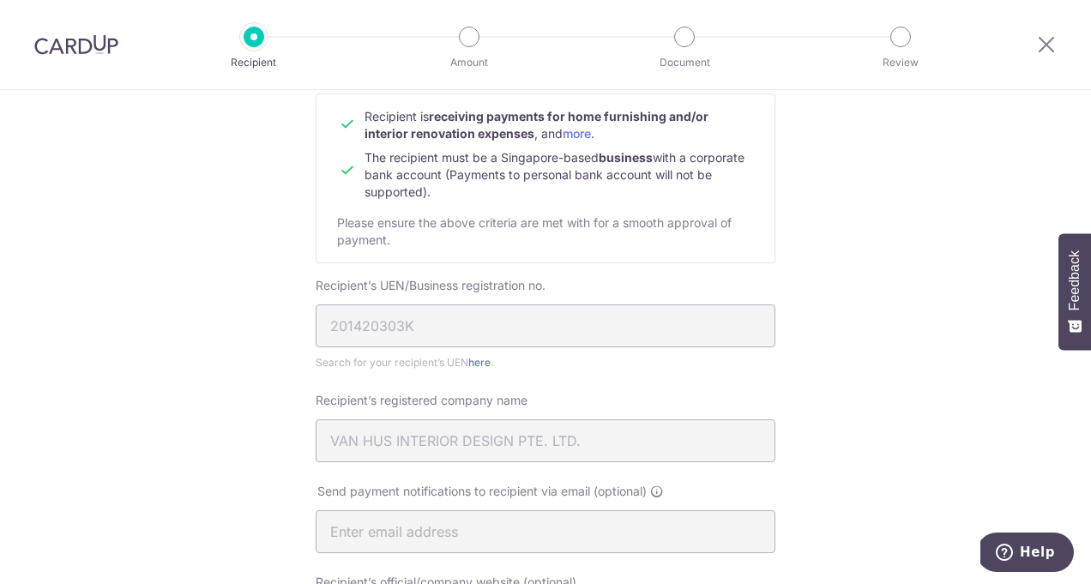
scroll to position [185, 0]
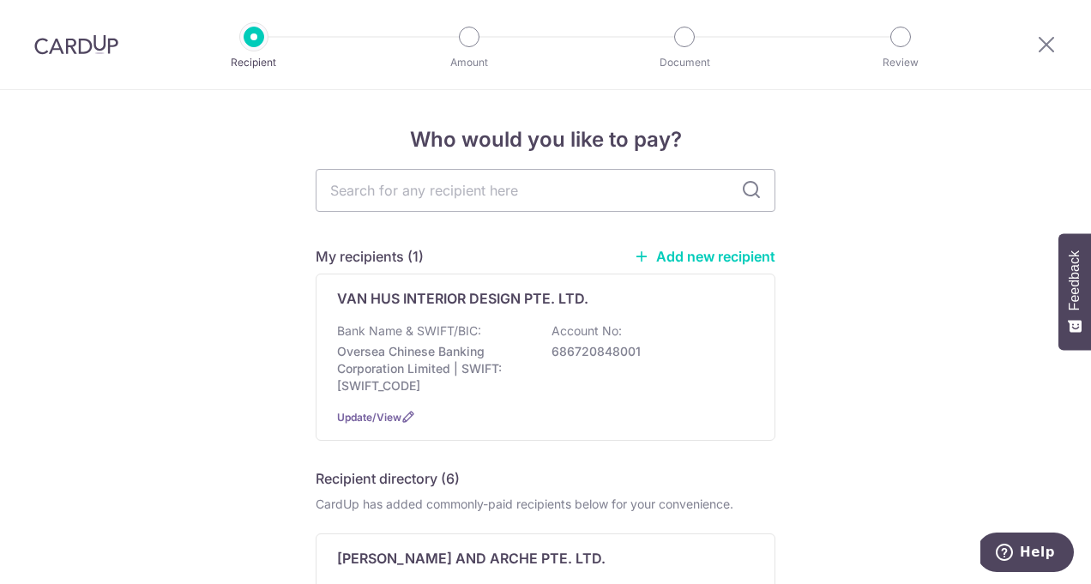
click at [748, 250] on link "Add new recipient" at bounding box center [705, 256] width 142 height 17
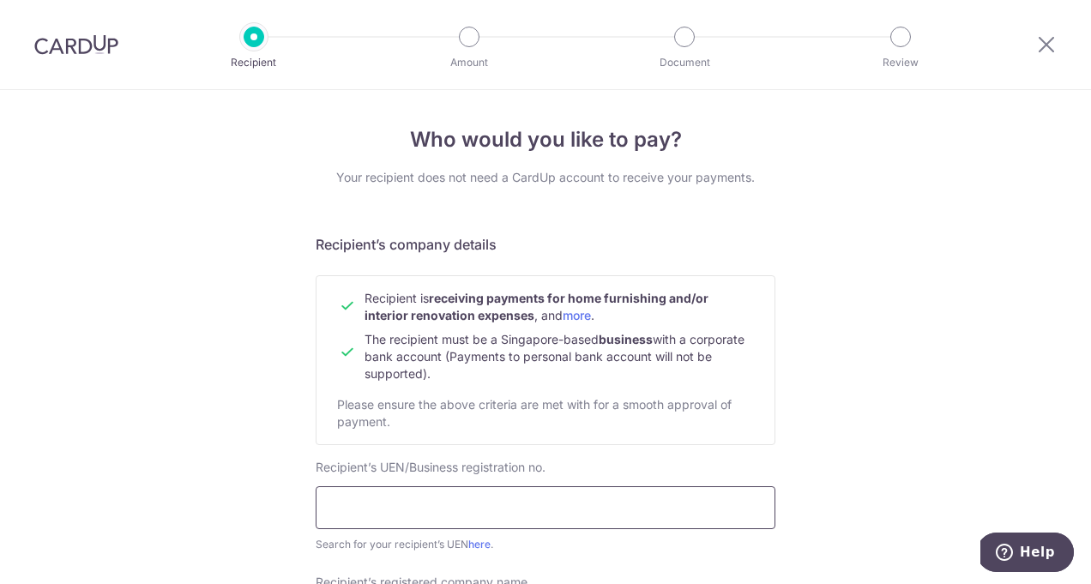
click at [467, 510] on input "text" at bounding box center [546, 507] width 460 height 43
paste input "201420303K"
type input "201420303K303"
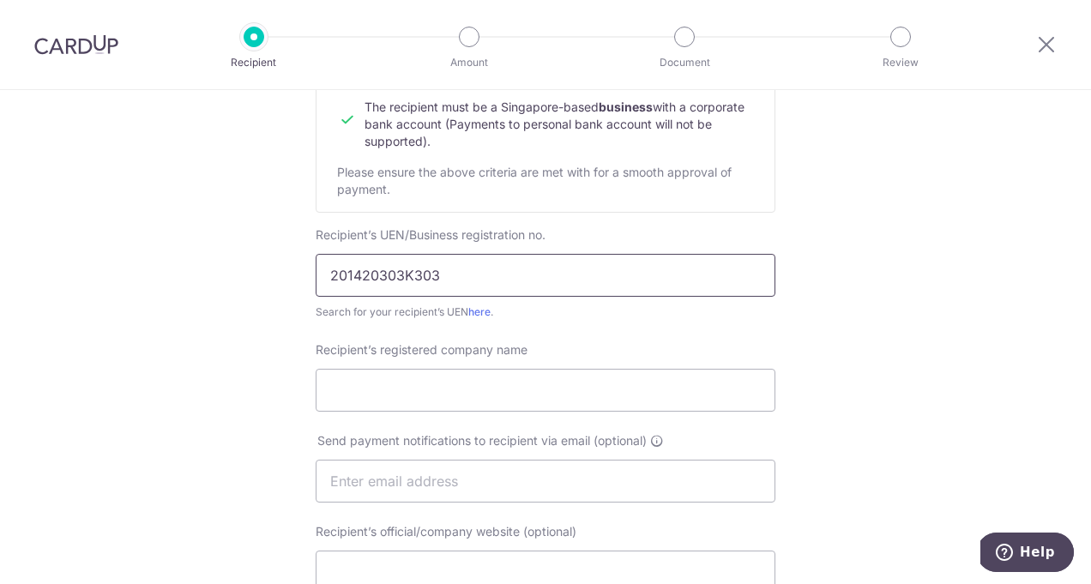
scroll to position [235, 0]
click at [426, 383] on input "Recipient’s registered company name" at bounding box center [546, 387] width 460 height 43
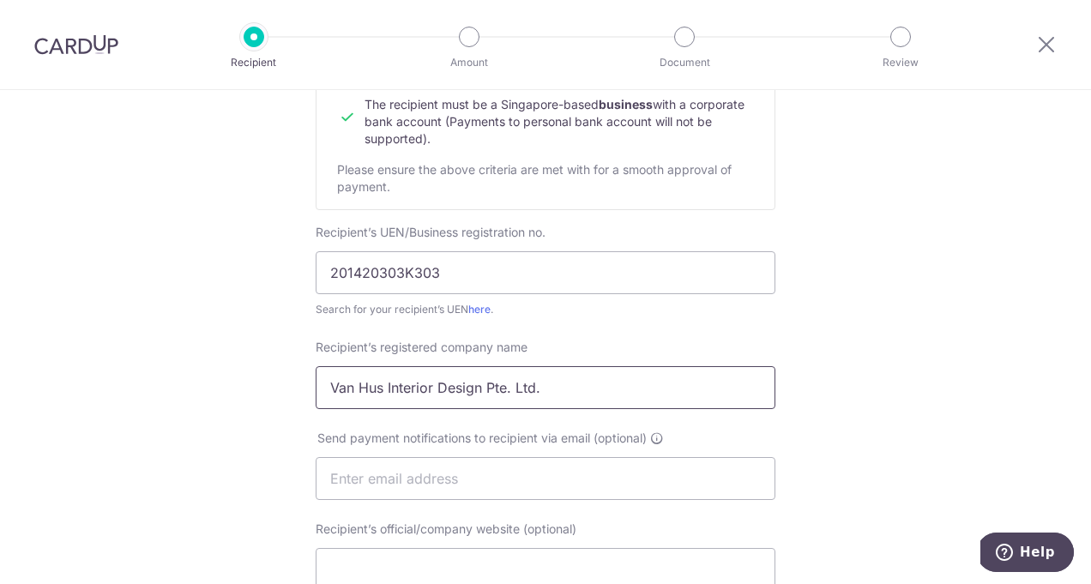
type input "Van Hus Interior Design Pte. Ltd."
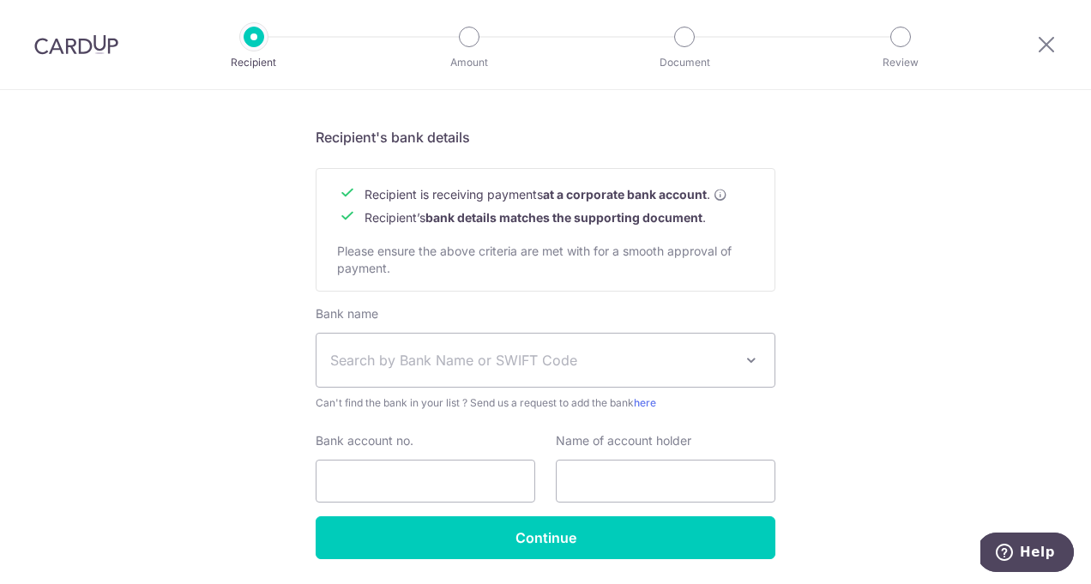
scroll to position [797, 0]
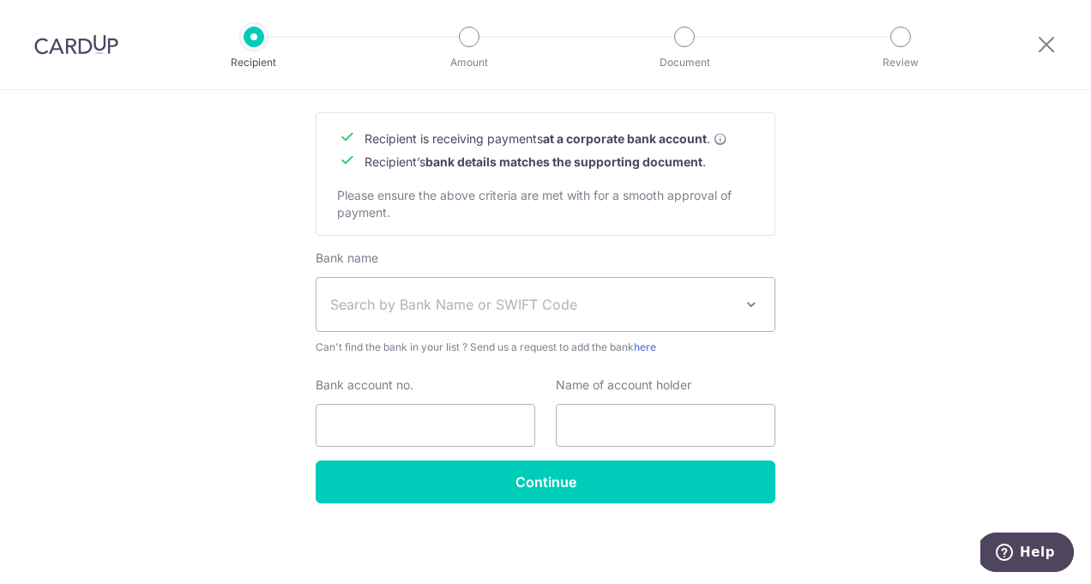
click at [747, 305] on span at bounding box center [751, 304] width 21 height 21
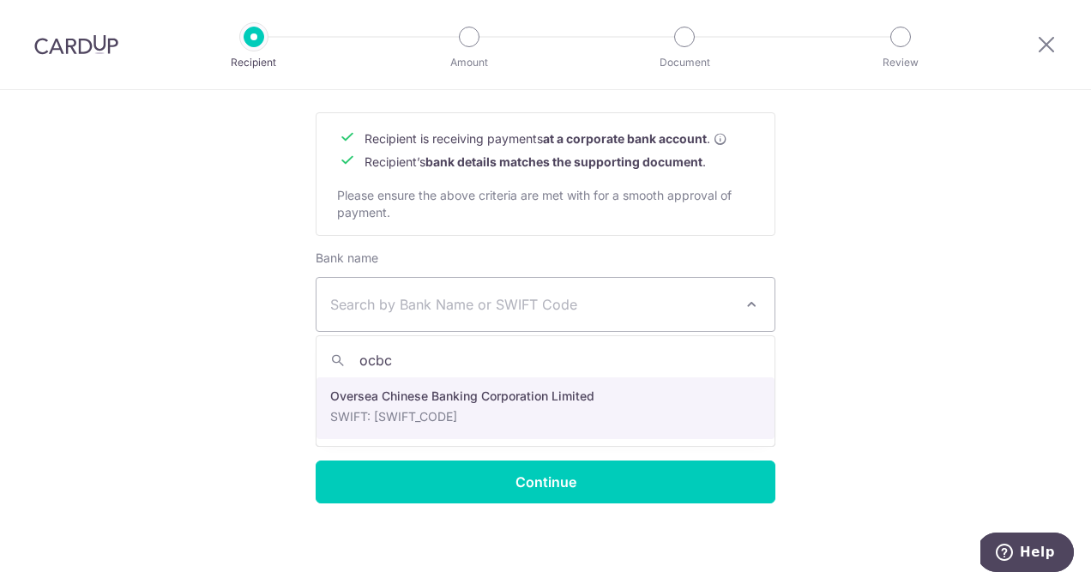
type input "ocbc"
select select "12"
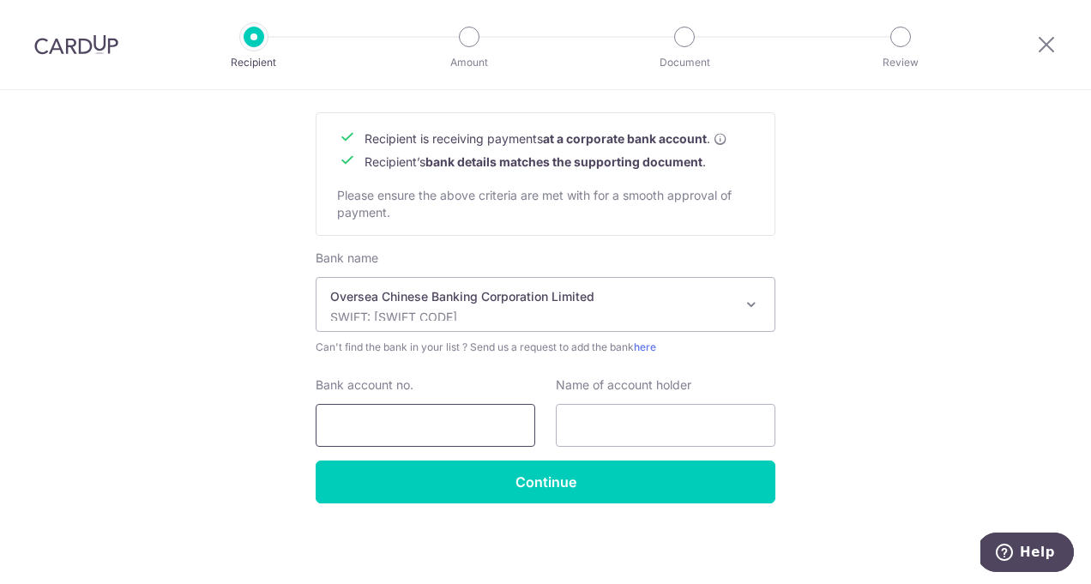
click at [469, 433] on input "Bank account no." at bounding box center [426, 425] width 220 height 43
type input "686720848001"
click at [612, 419] on input "text" at bounding box center [666, 425] width 220 height 43
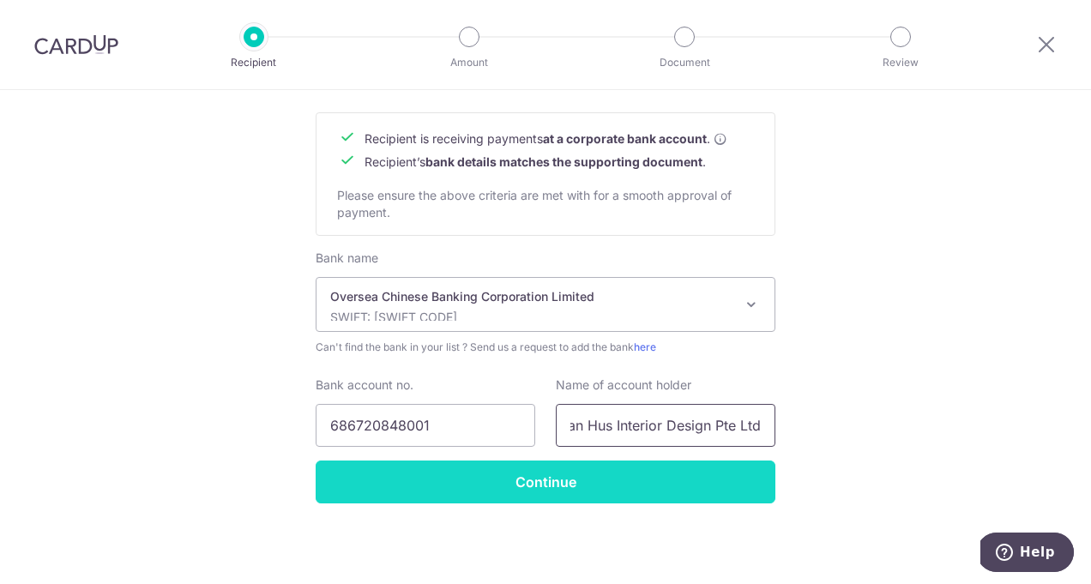
type input "Van Hus Interior Design Pte Ltd"
click at [548, 474] on input "Continue" at bounding box center [546, 482] width 460 height 43
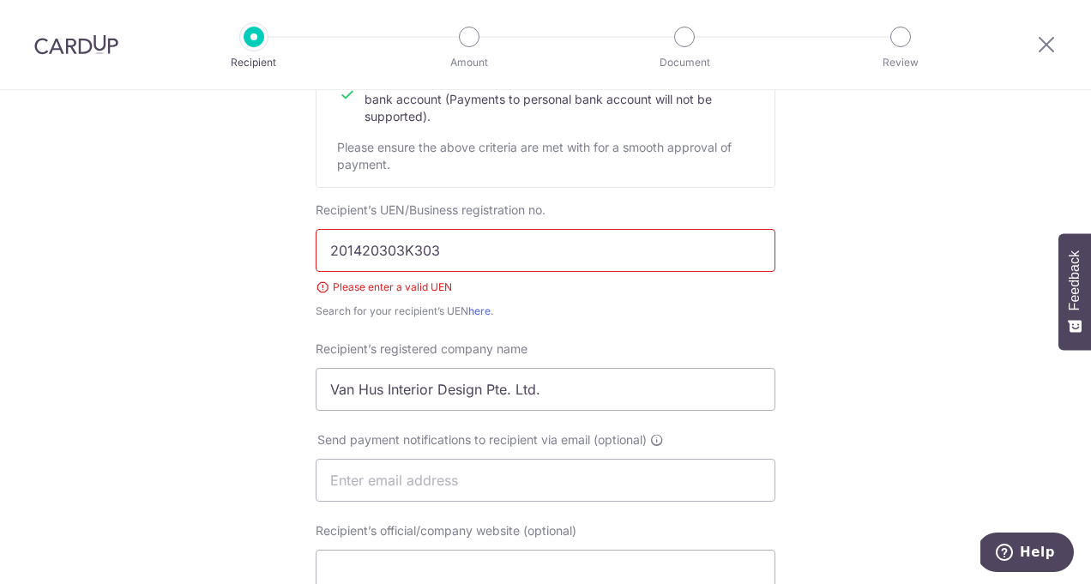
scroll to position [248, 0]
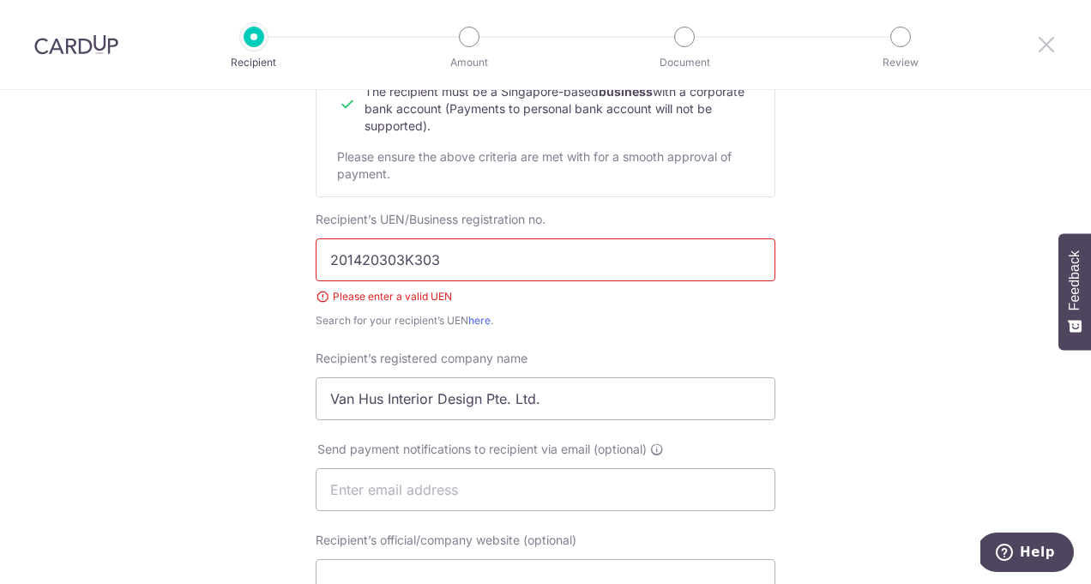
click at [1048, 53] on icon at bounding box center [1046, 43] width 21 height 21
click at [601, 256] on input "201420303K303" at bounding box center [546, 259] width 460 height 43
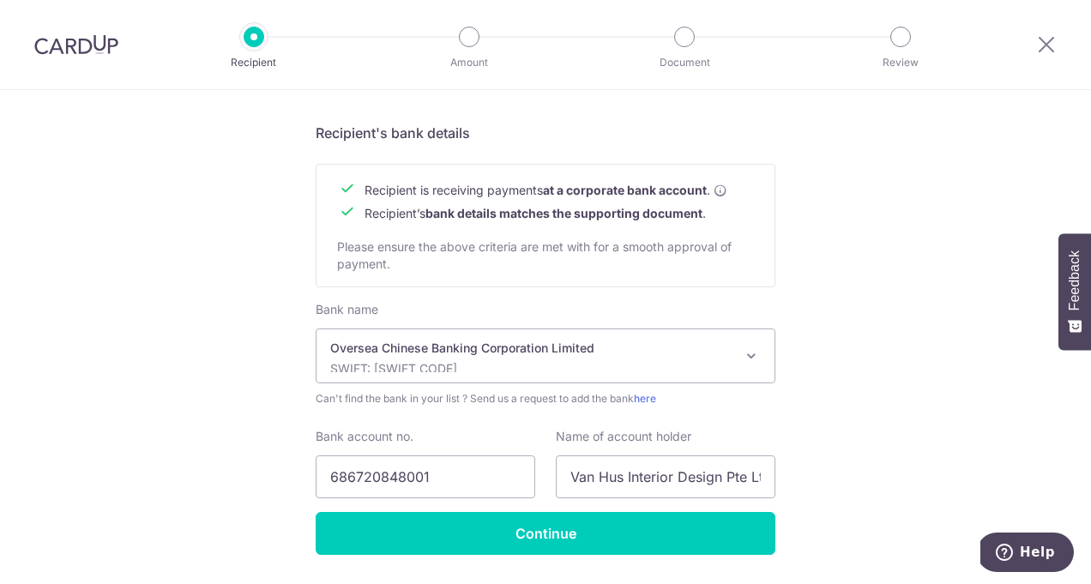
scroll to position [821, 0]
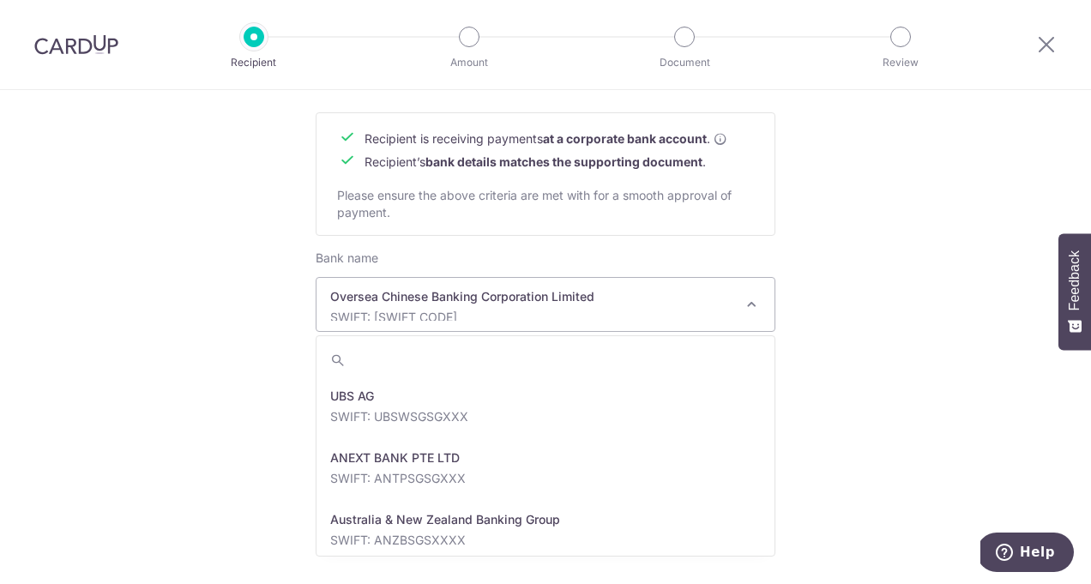
click at [590, 305] on div "Oversea Chinese Banking Corporation Limited SWIFT: OCBCSGSGXXX" at bounding box center [531, 304] width 403 height 33
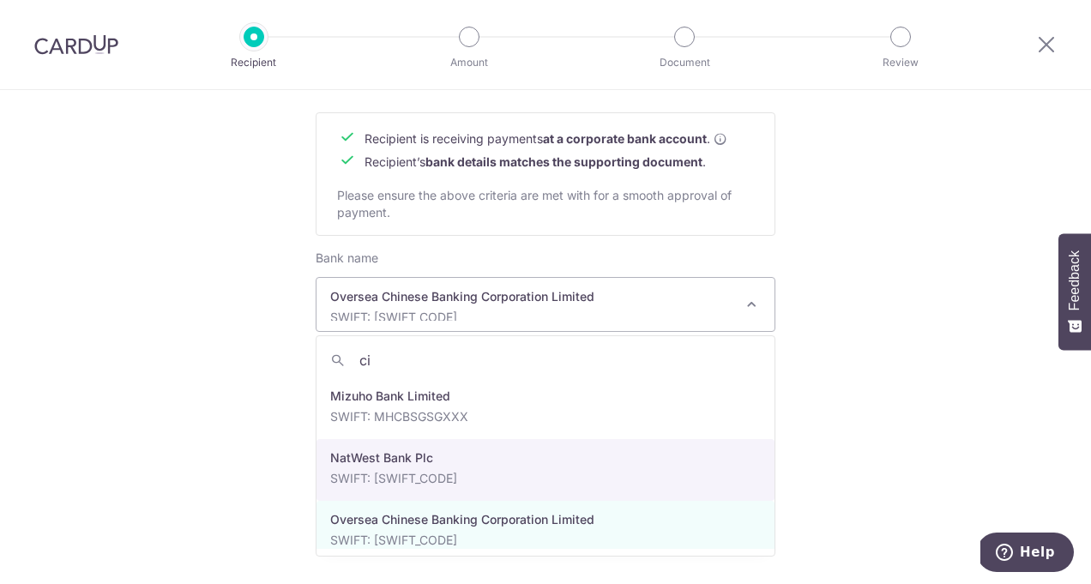
scroll to position [0, 0]
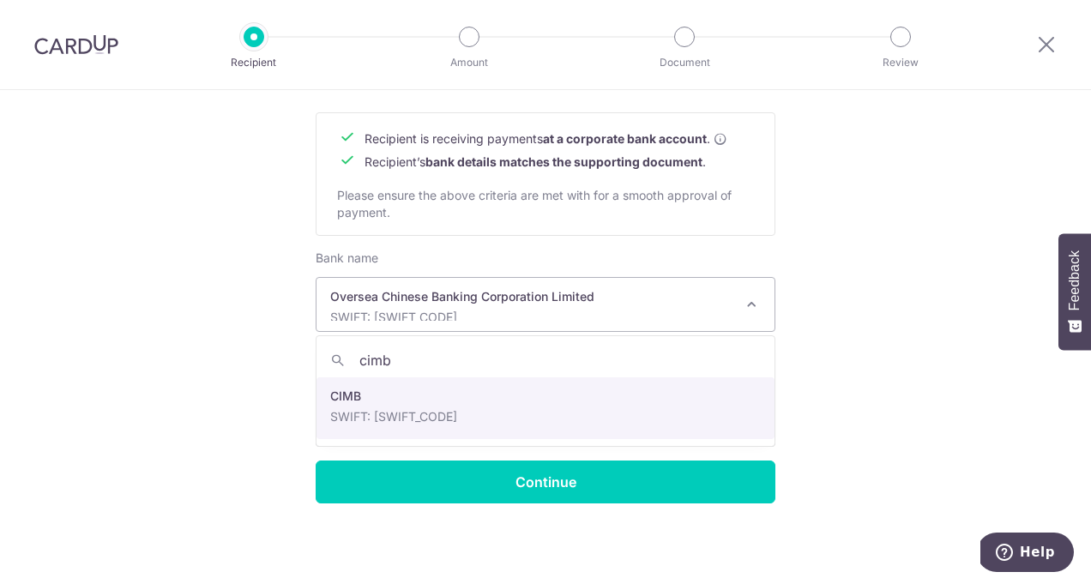
type input "cimb"
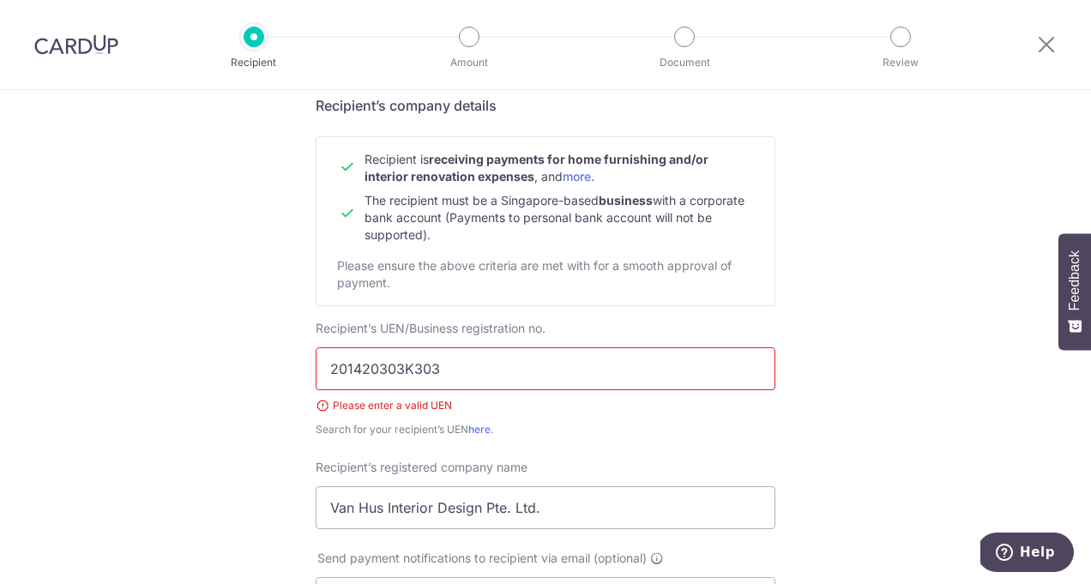
scroll to position [136, 0]
click at [556, 369] on input "201420303K303" at bounding box center [546, 371] width 460 height 43
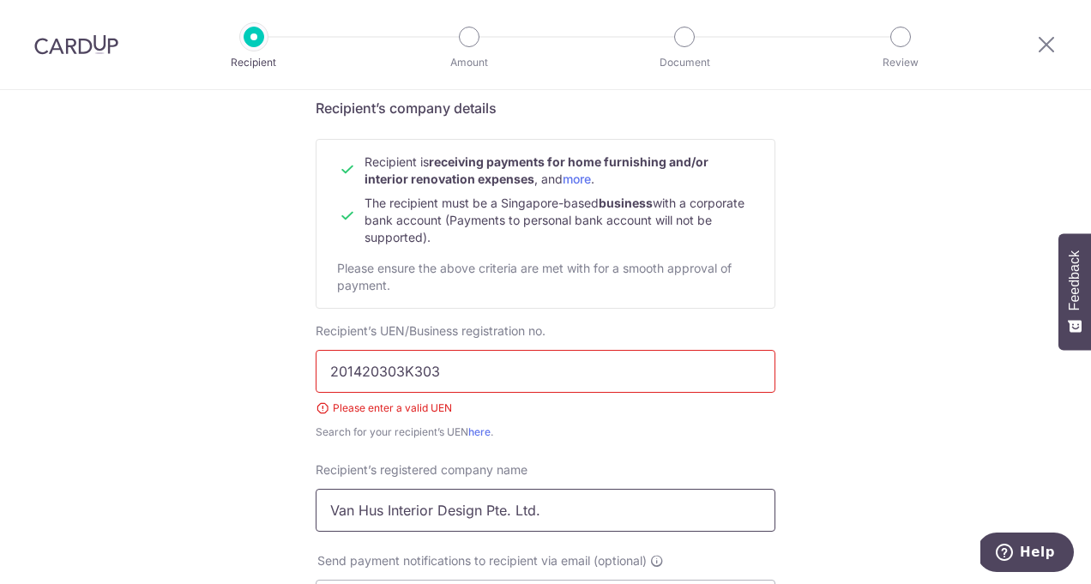
click at [555, 509] on input "Van Hus Interior Design Pte. Ltd." at bounding box center [546, 510] width 460 height 43
click at [608, 434] on div "Search for your recipient’s UEN here ." at bounding box center [546, 432] width 460 height 17
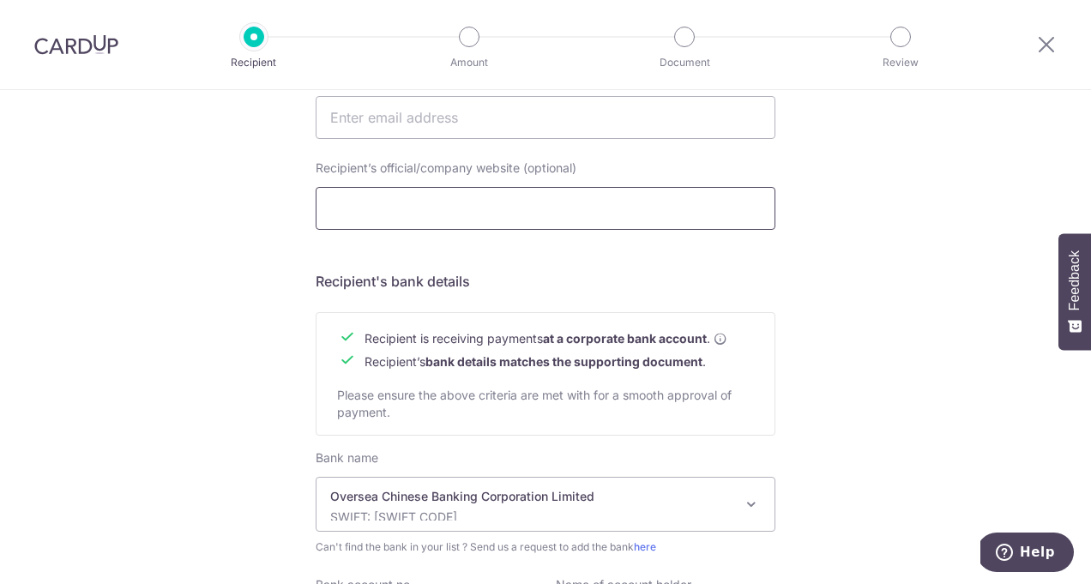
scroll to position [782, 0]
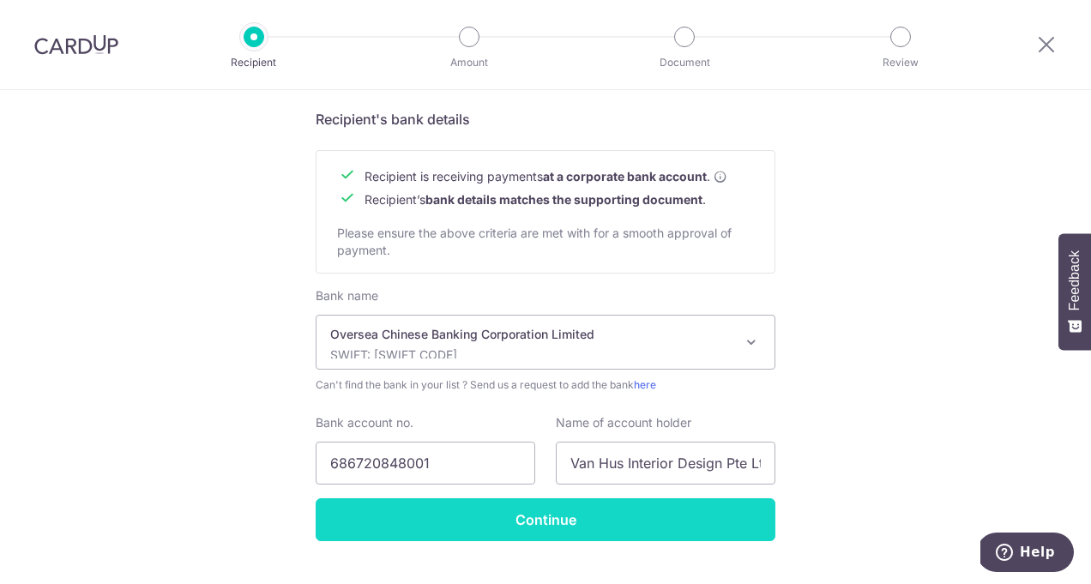
click at [594, 516] on input "Continue" at bounding box center [546, 519] width 460 height 43
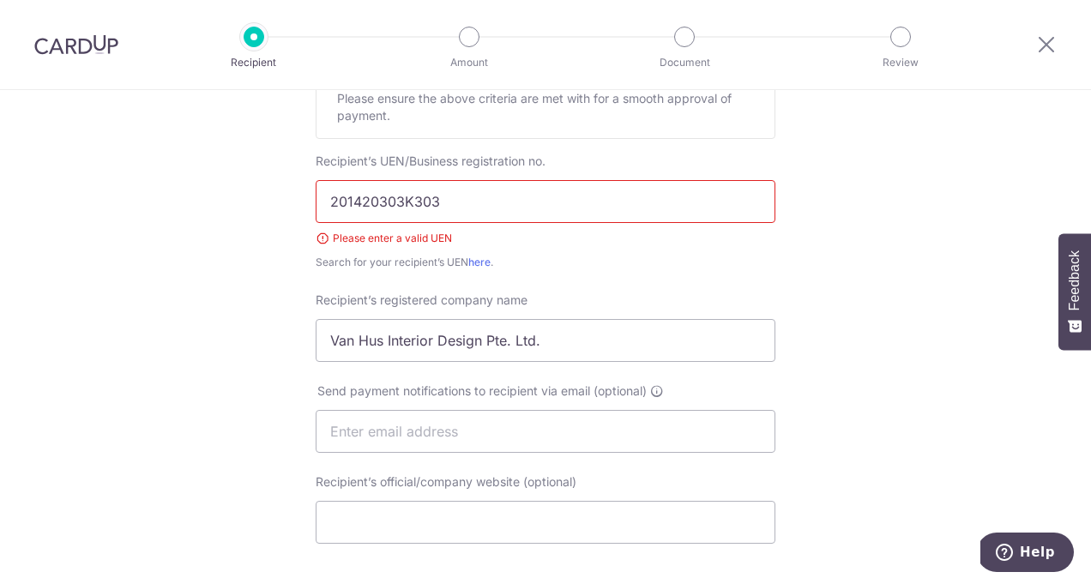
scroll to position [267, 0]
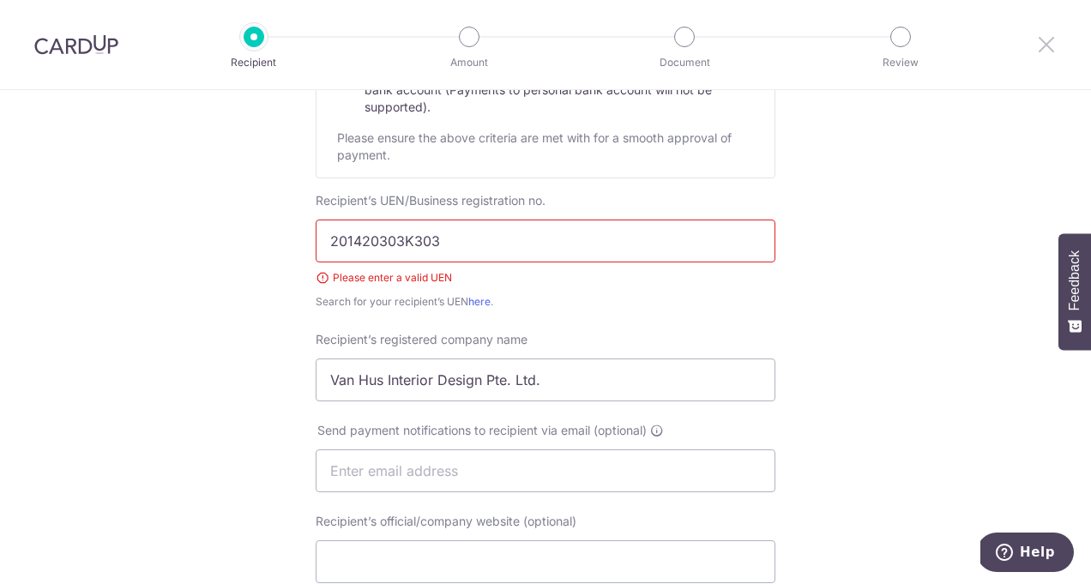
click at [1049, 43] on icon at bounding box center [1046, 43] width 21 height 21
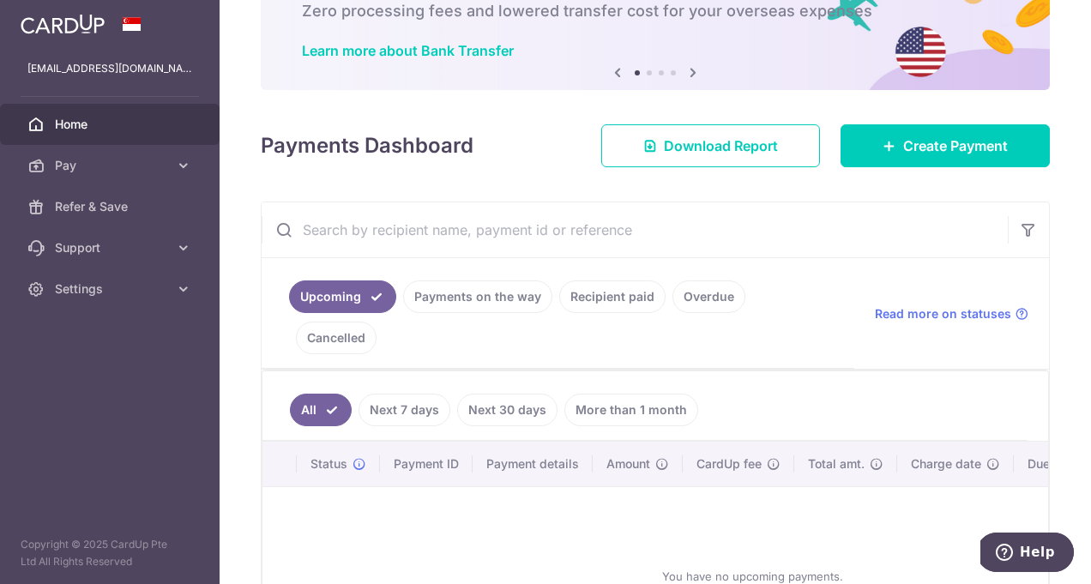
scroll to position [196, 0]
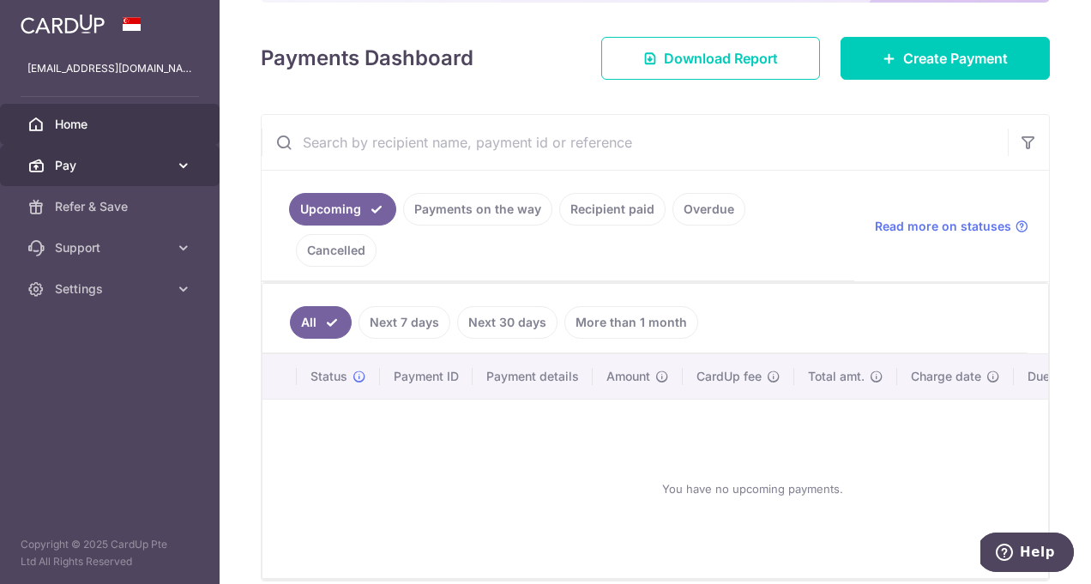
click at [118, 171] on span "Pay" at bounding box center [111, 165] width 113 height 17
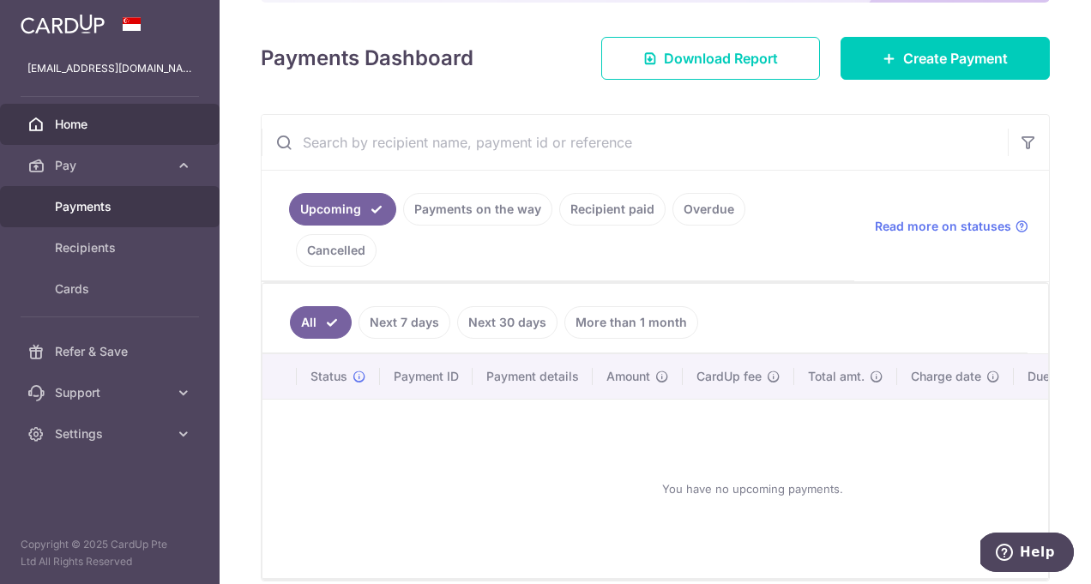
click at [121, 203] on span "Payments" at bounding box center [111, 206] width 113 height 17
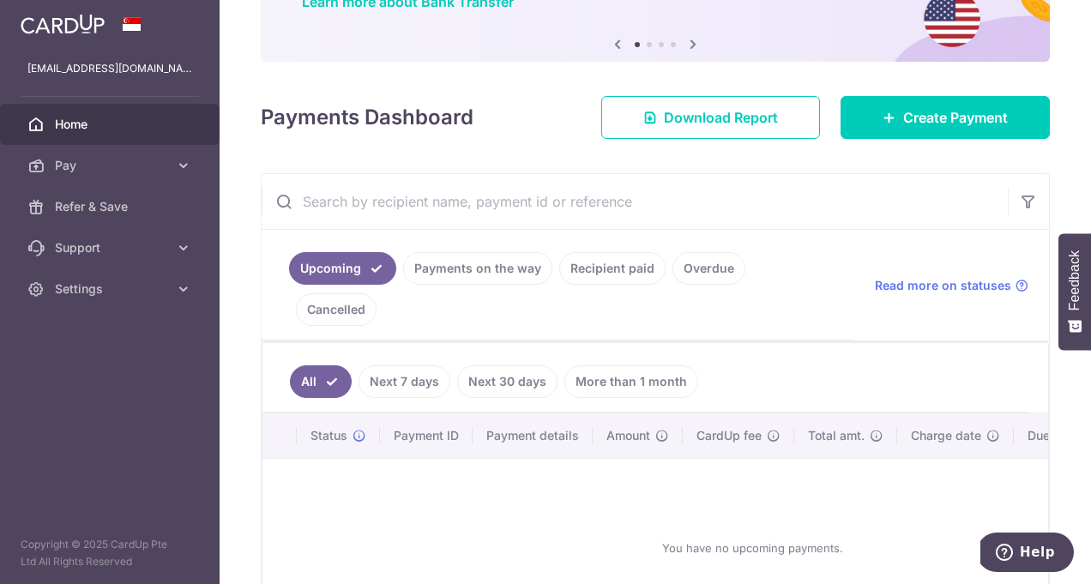
scroll to position [219, 0]
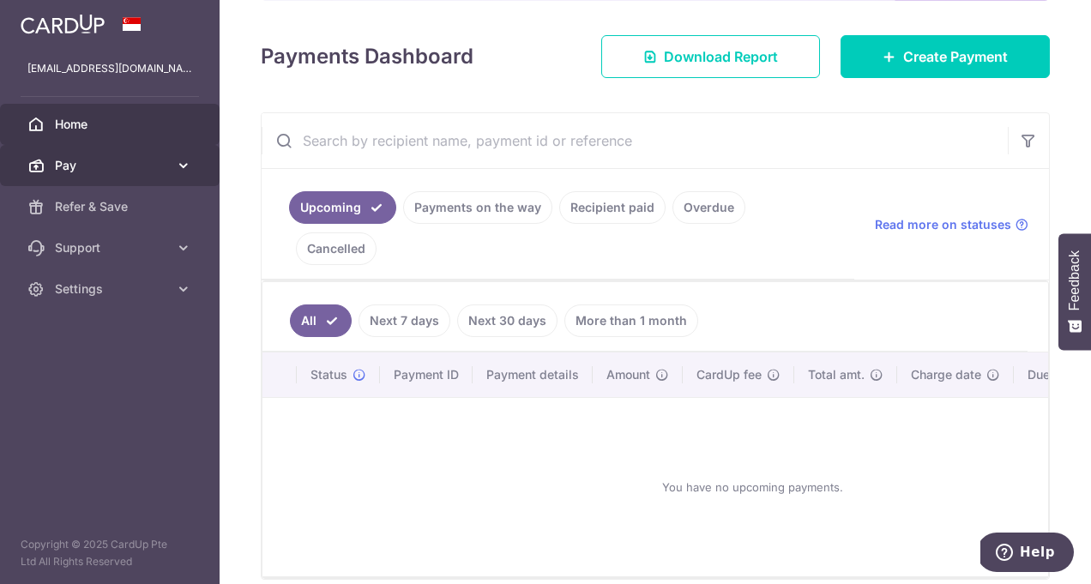
click at [162, 171] on span "Pay" at bounding box center [111, 165] width 113 height 17
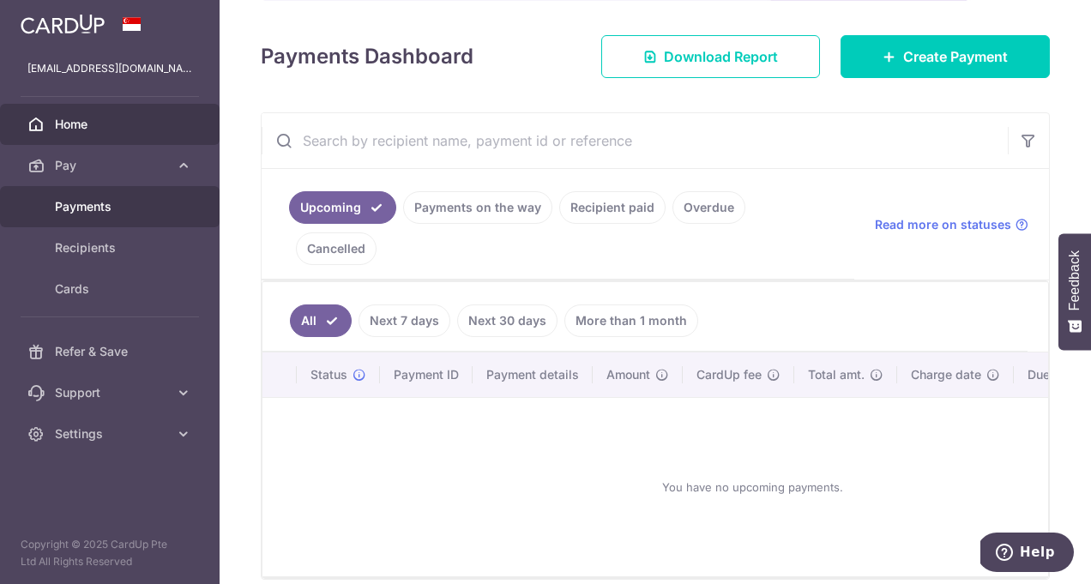
click at [107, 215] on link "Payments" at bounding box center [110, 206] width 220 height 41
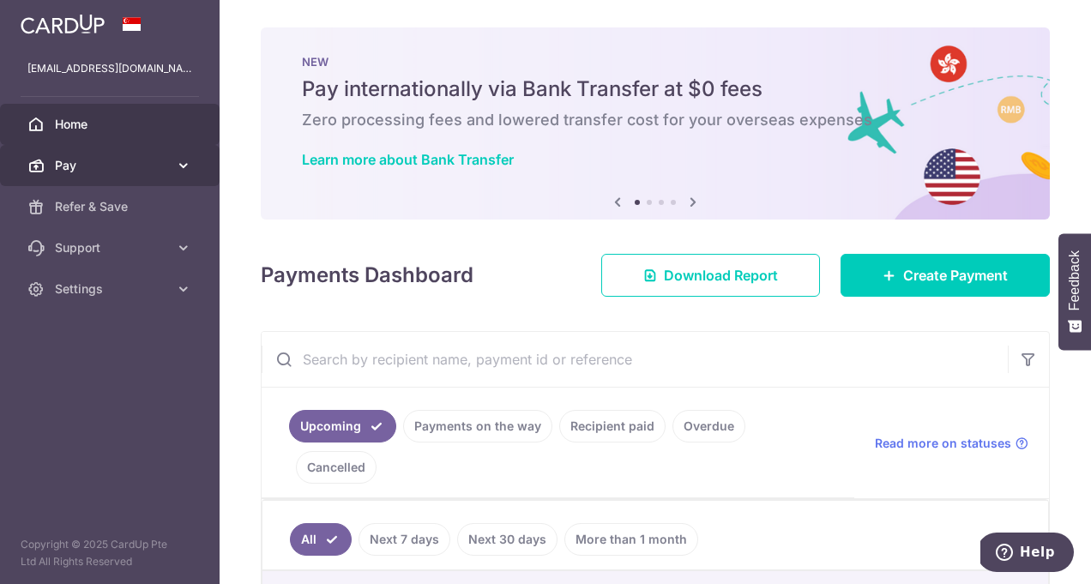
click at [116, 162] on span "Pay" at bounding box center [111, 165] width 113 height 17
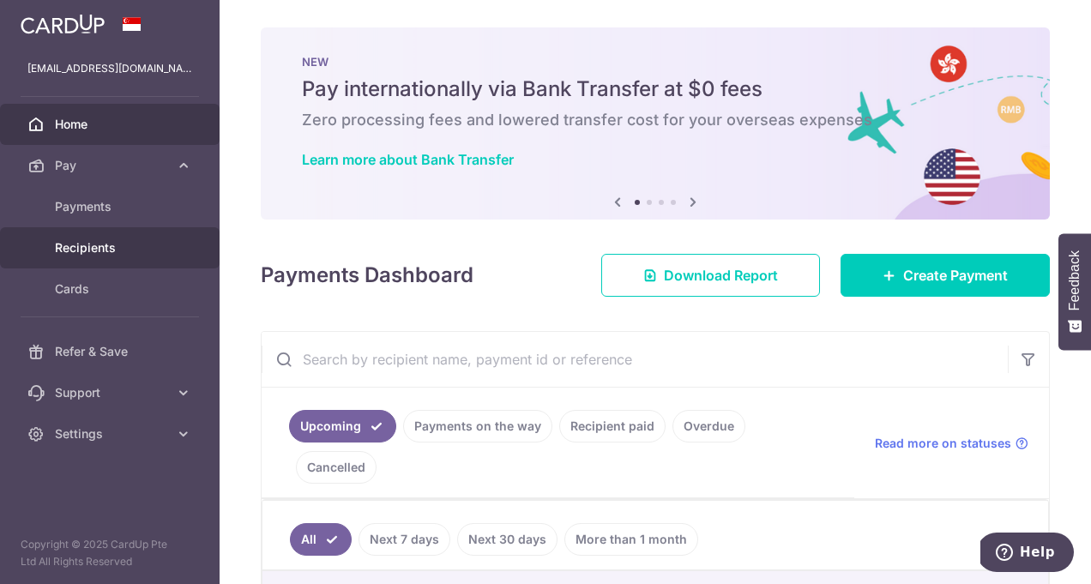
click at [105, 246] on span "Recipients" at bounding box center [111, 247] width 113 height 17
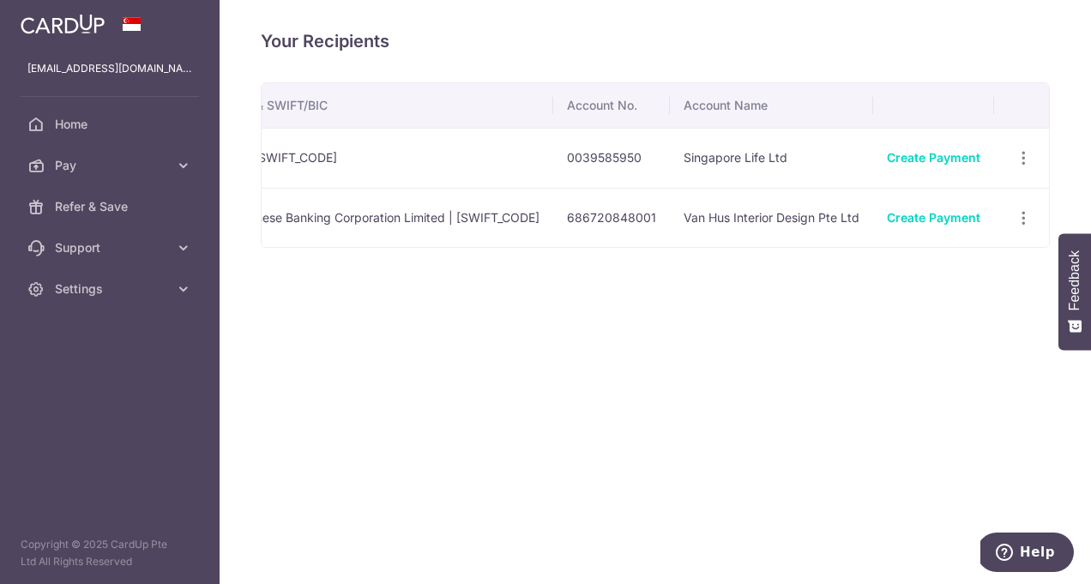
scroll to position [0, 470]
click at [944, 215] on link "Create Payment" at bounding box center [922, 217] width 93 height 15
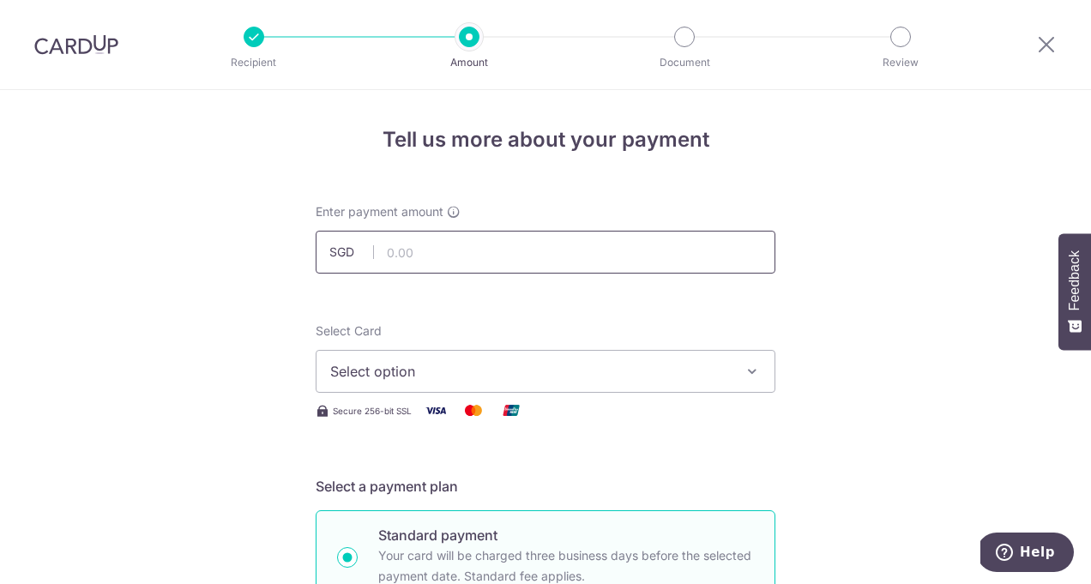
click at [434, 262] on input "text" at bounding box center [546, 252] width 460 height 43
type input "6,600.00"
click at [373, 359] on button "Select option" at bounding box center [546, 371] width 460 height 43
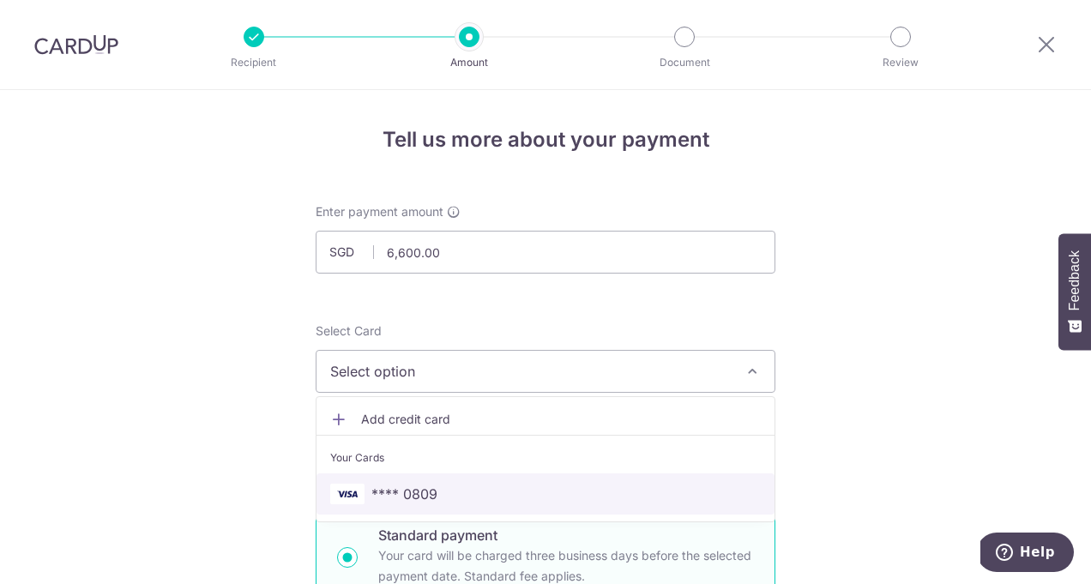
click at [388, 487] on span "**** 0809" at bounding box center [404, 494] width 66 height 21
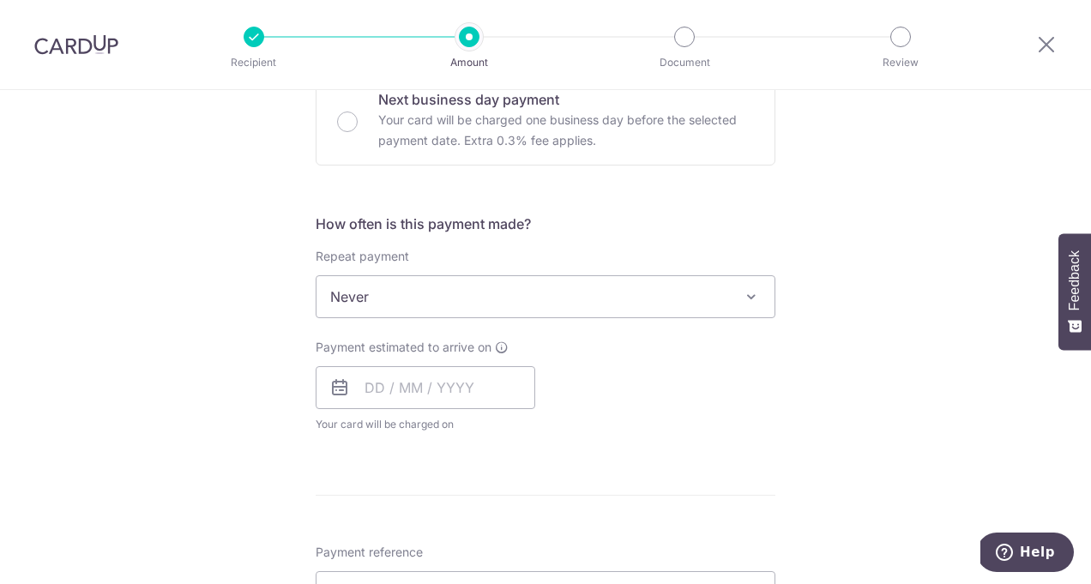
scroll to position [541, 0]
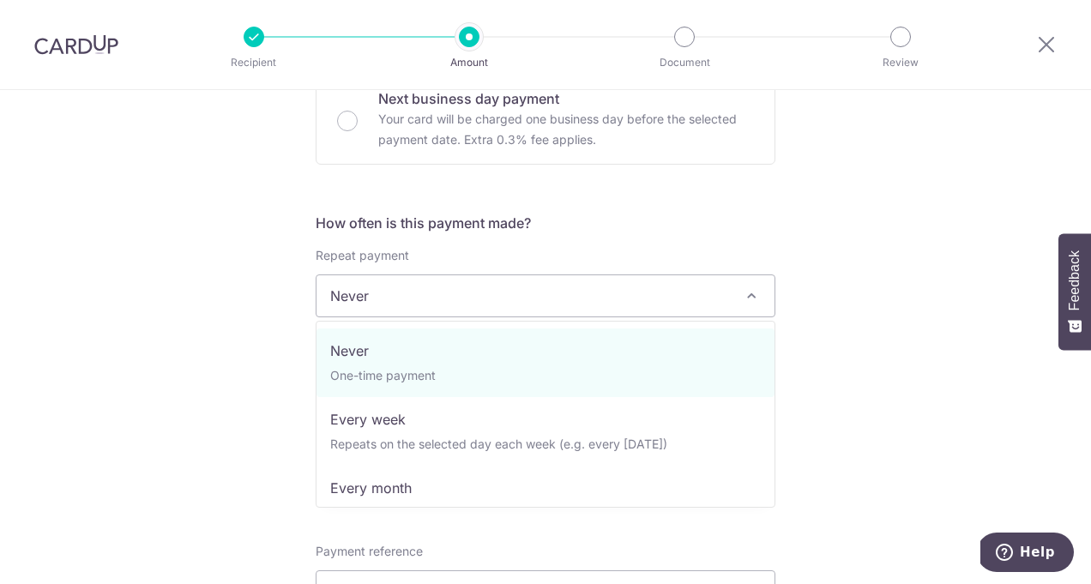
click at [539, 300] on span "Never" at bounding box center [546, 295] width 458 height 41
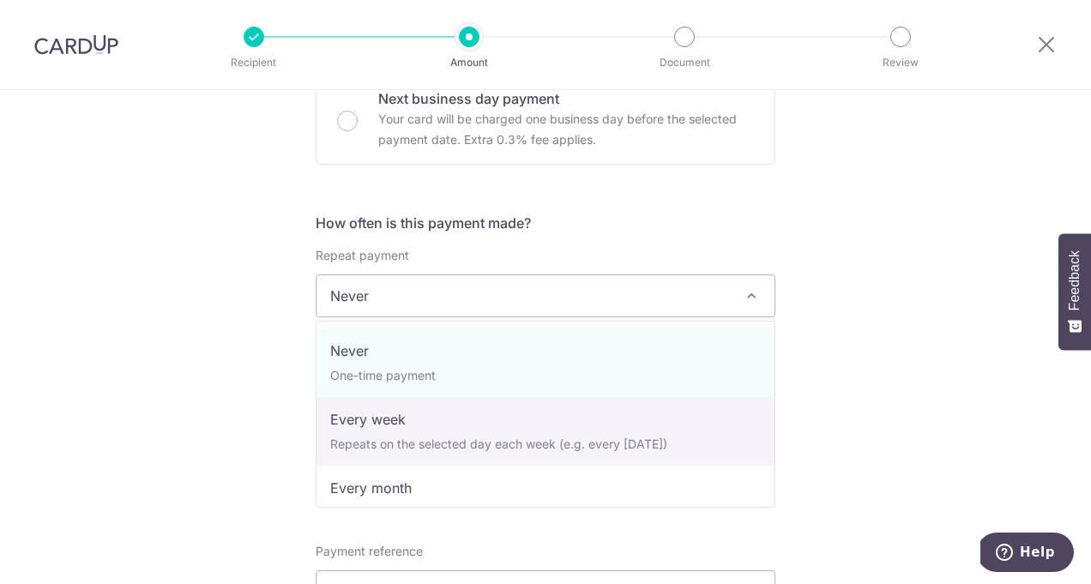
select select "2"
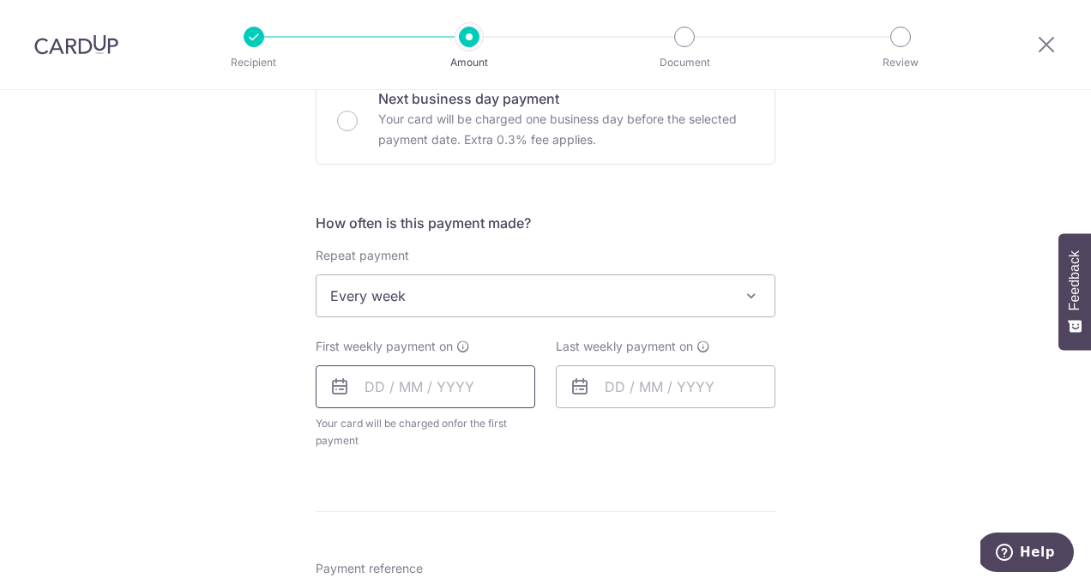
click at [403, 397] on input "text" at bounding box center [426, 386] width 220 height 43
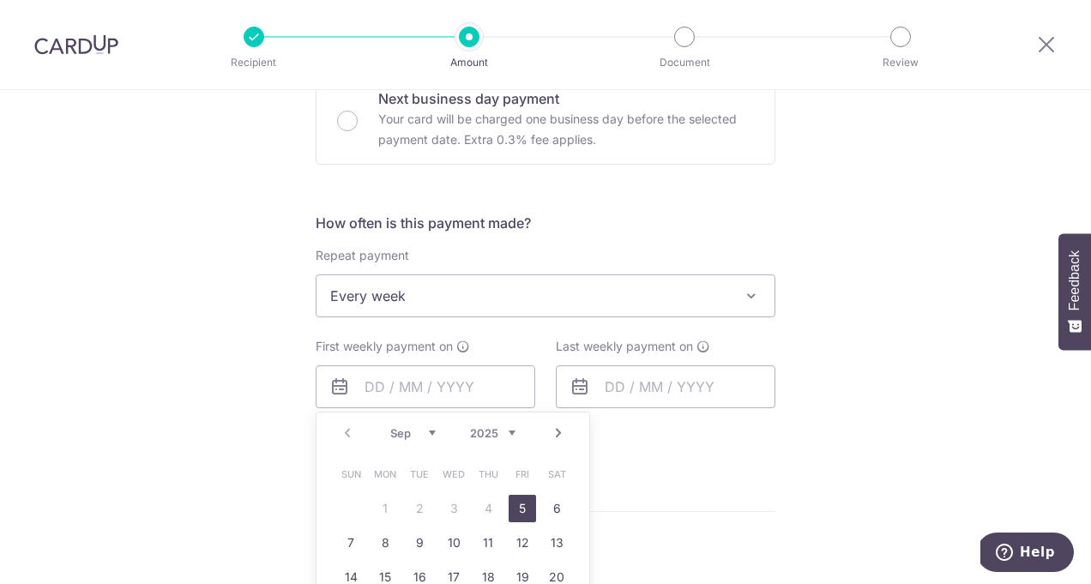
click at [523, 509] on link "5" at bounding box center [522, 508] width 27 height 27
type input "[DATE]"
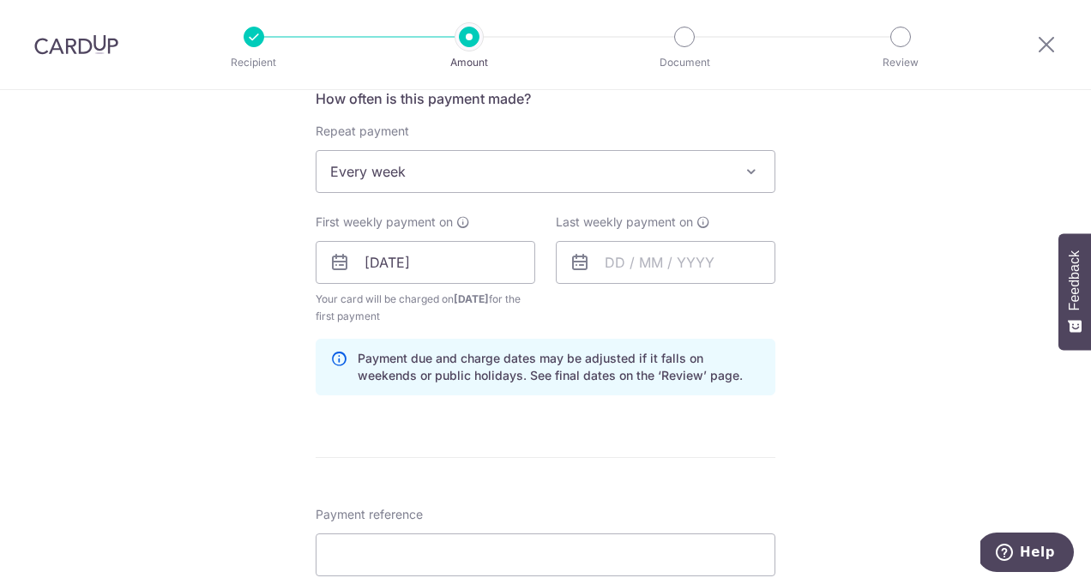
scroll to position [669, 0]
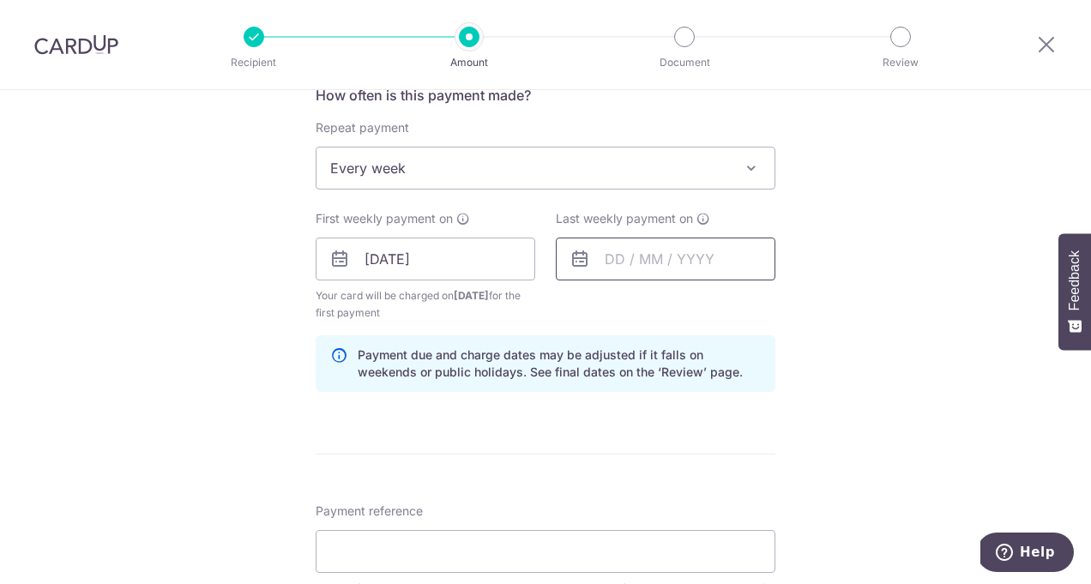
click at [668, 262] on input "text" at bounding box center [666, 259] width 220 height 43
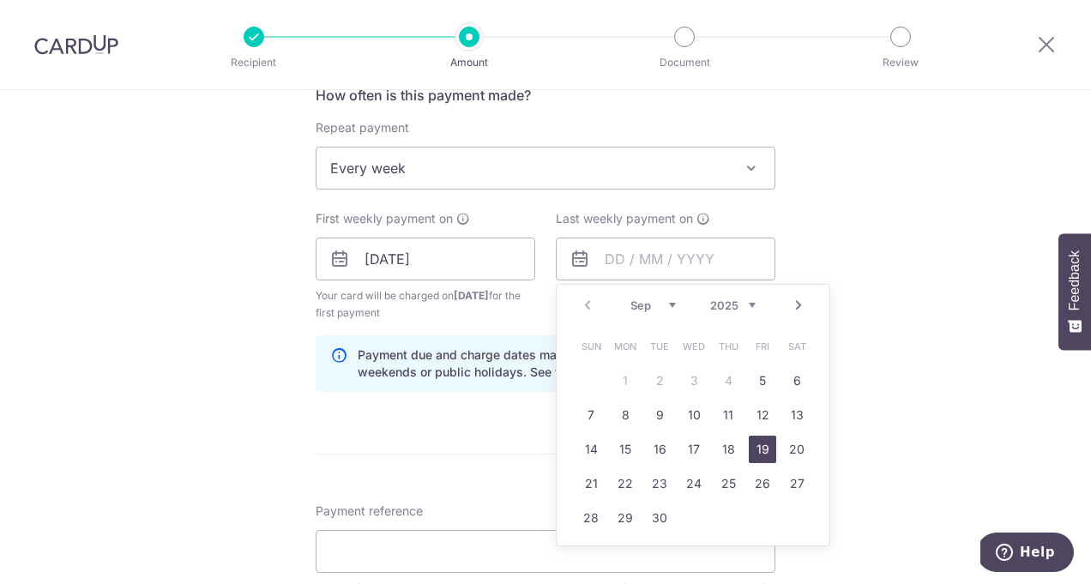
click at [765, 451] on link "19" at bounding box center [762, 449] width 27 height 27
type input "[DATE]"
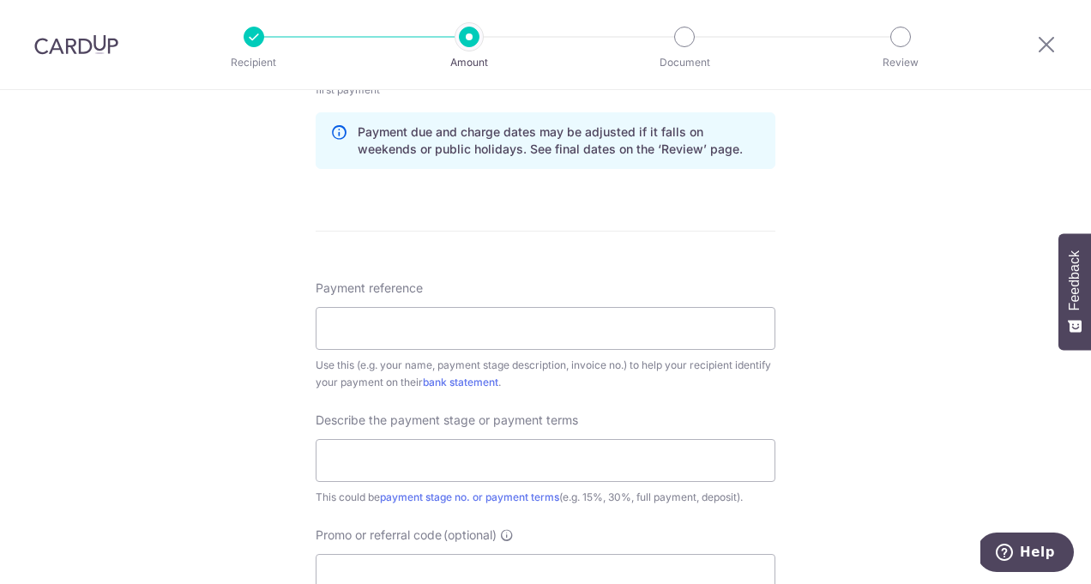
scroll to position [893, 0]
click at [551, 328] on input "Payment reference" at bounding box center [546, 327] width 460 height 43
type input "Benjamin Yap"
click at [478, 465] on input "text" at bounding box center [546, 459] width 460 height 43
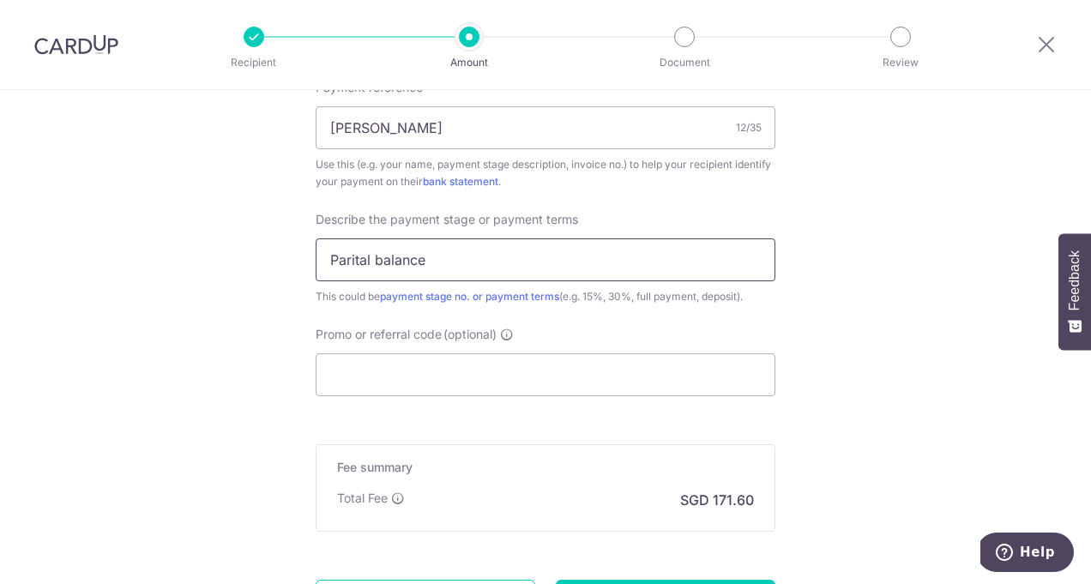
scroll to position [1112, 0]
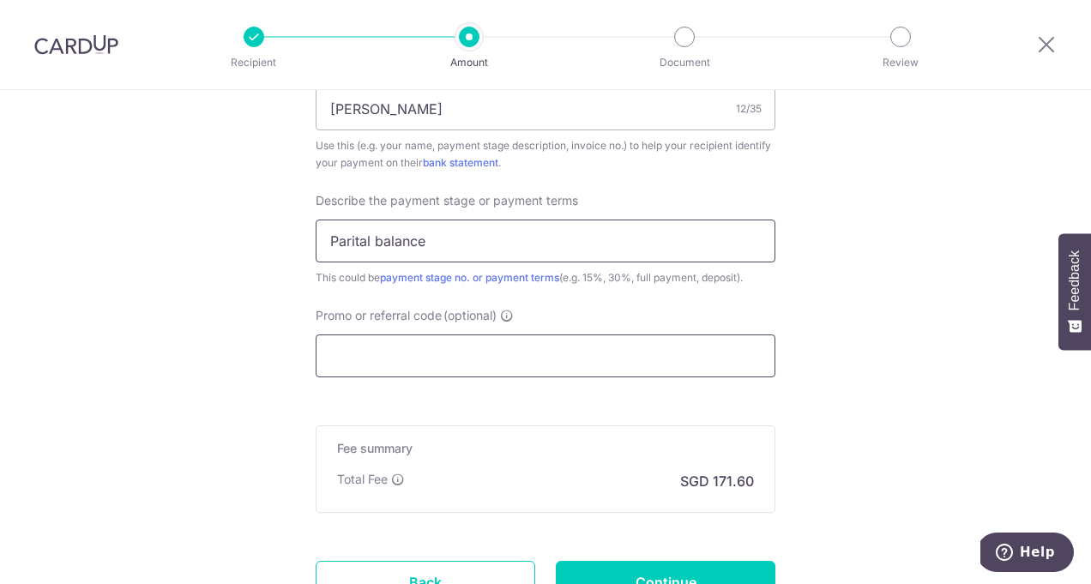
type input "Parital balance"
click at [413, 355] on input "Promo or referral code (optional)" at bounding box center [546, 356] width 460 height 43
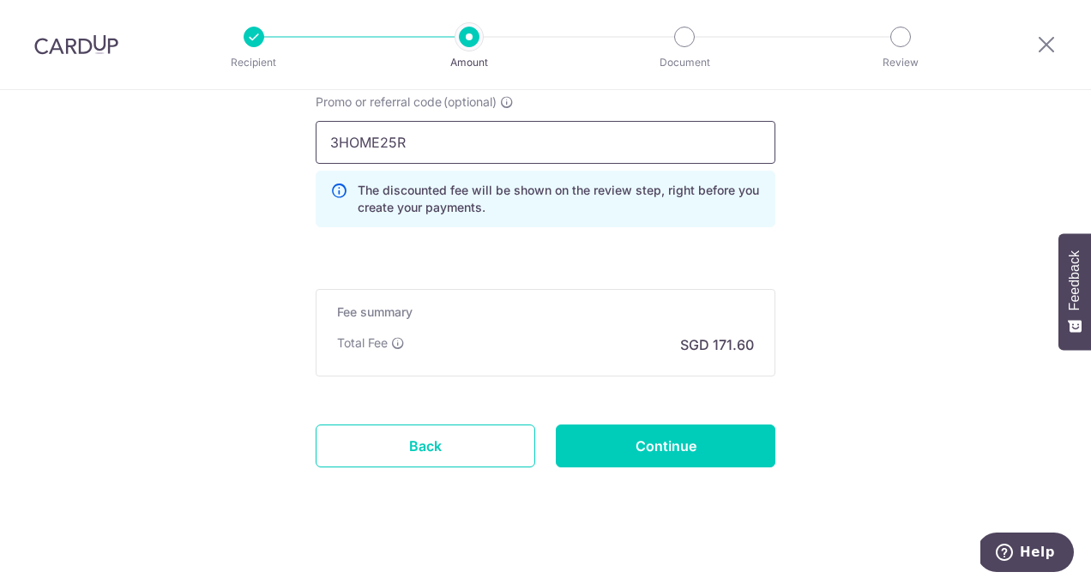
scroll to position [1337, 0]
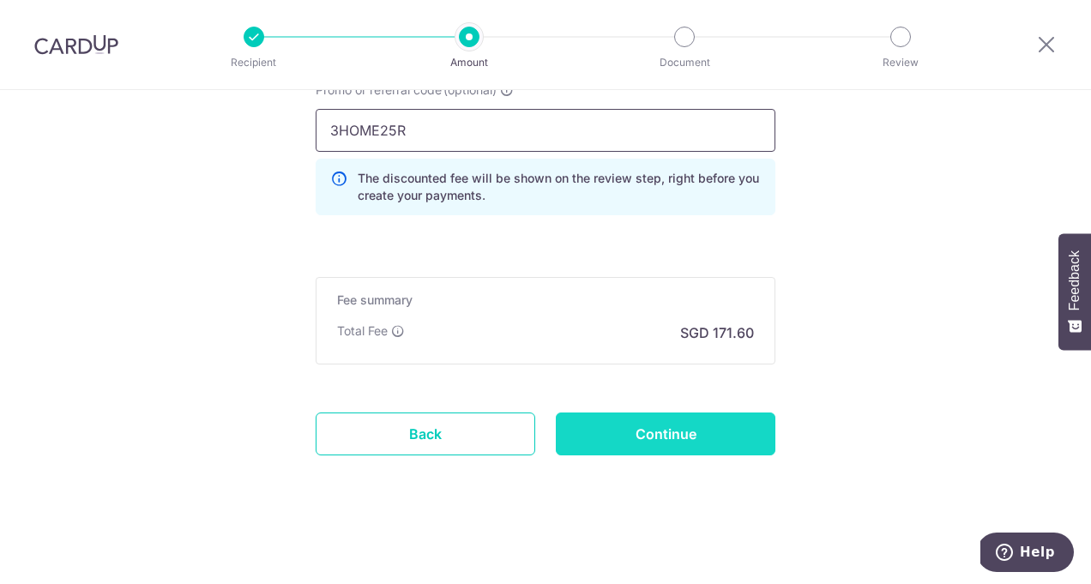
type input "3HOME25R"
click at [671, 450] on input "Continue" at bounding box center [666, 434] width 220 height 43
type input "Create Schedule"
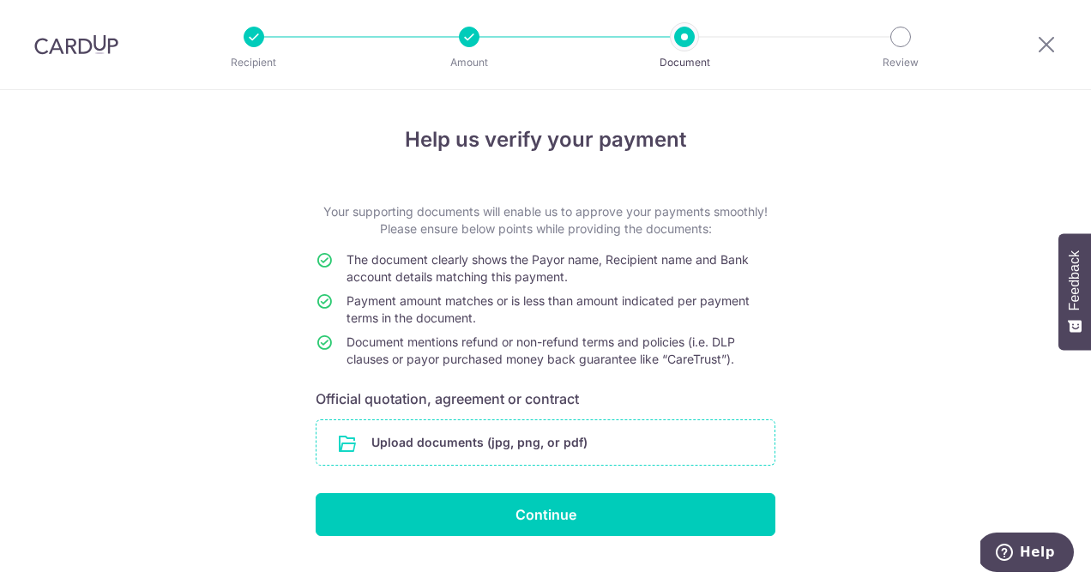
click at [612, 443] on input "file" at bounding box center [546, 442] width 458 height 45
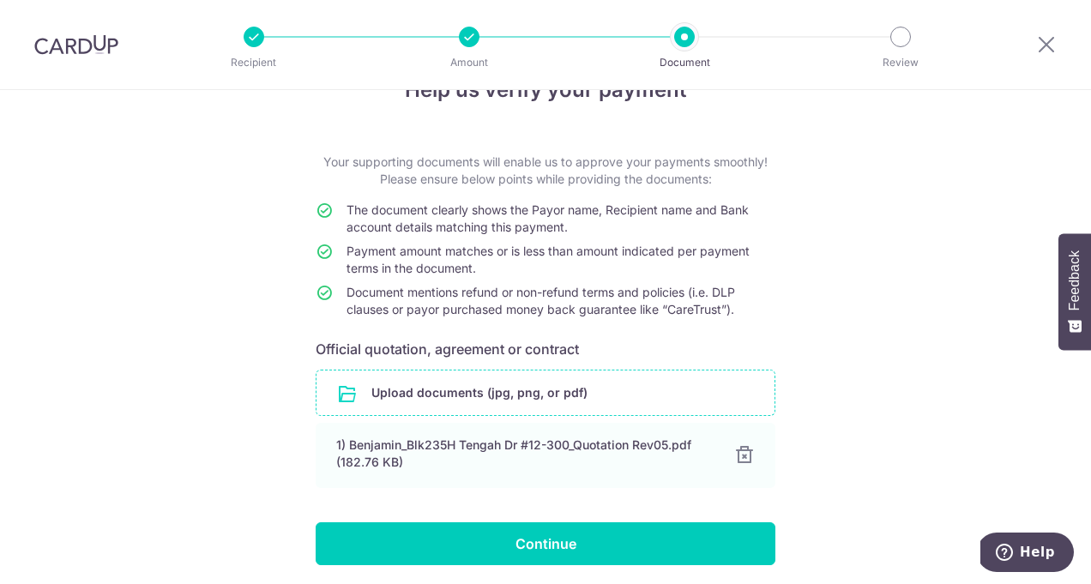
scroll to position [112, 0]
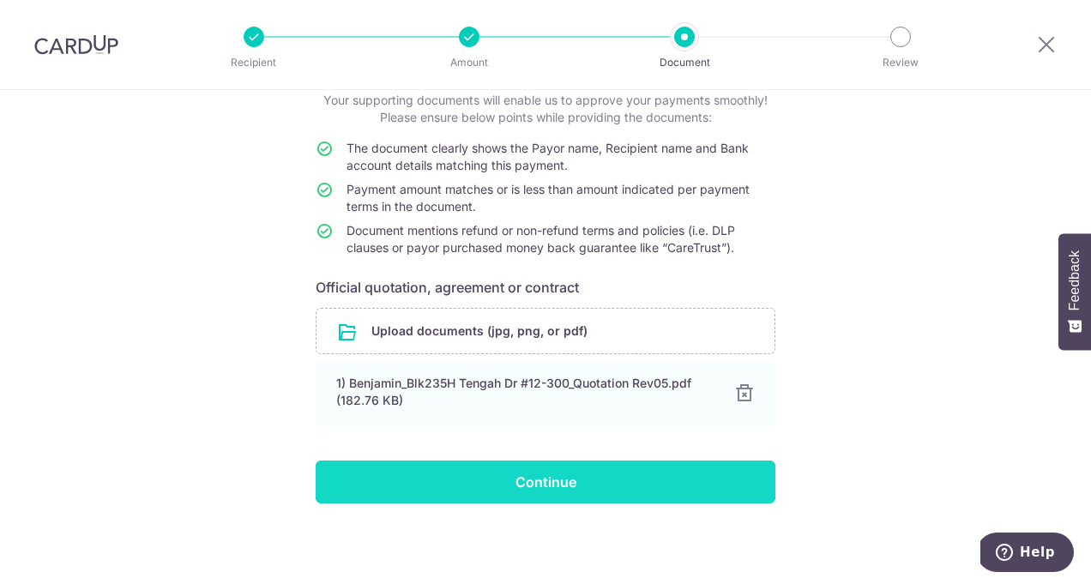
click at [562, 475] on input "Continue" at bounding box center [546, 482] width 460 height 43
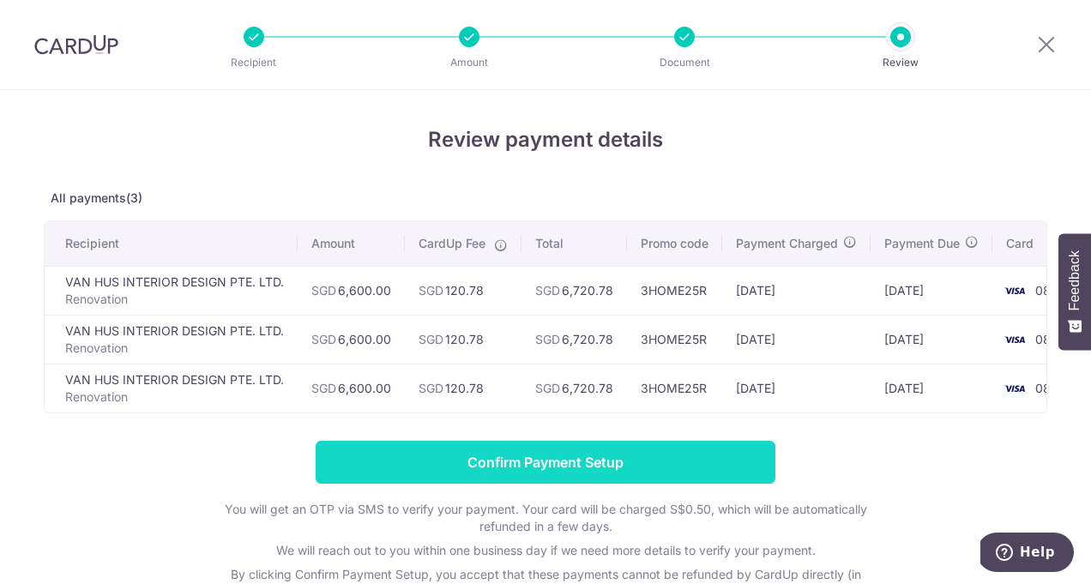
click at [517, 471] on input "Confirm Payment Setup" at bounding box center [546, 462] width 460 height 43
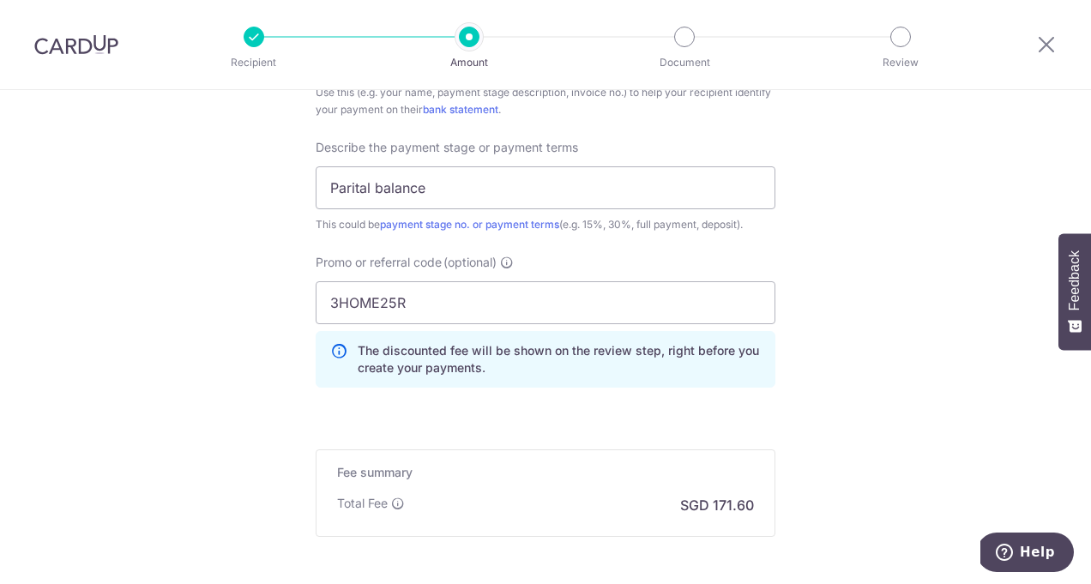
scroll to position [1243, 0]
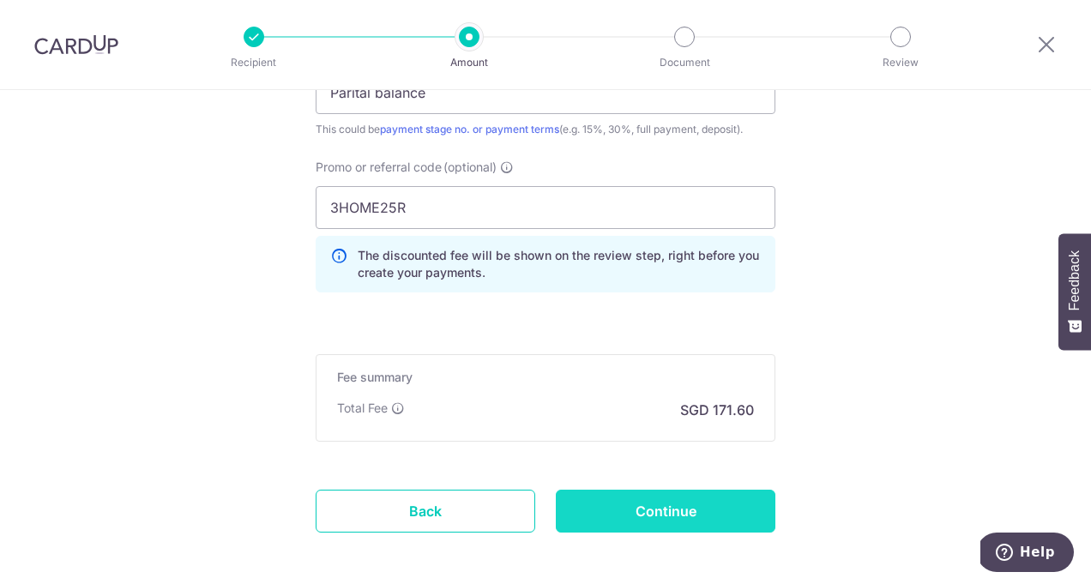
click at [660, 523] on input "Continue" at bounding box center [666, 511] width 220 height 43
type input "Update Schedule"
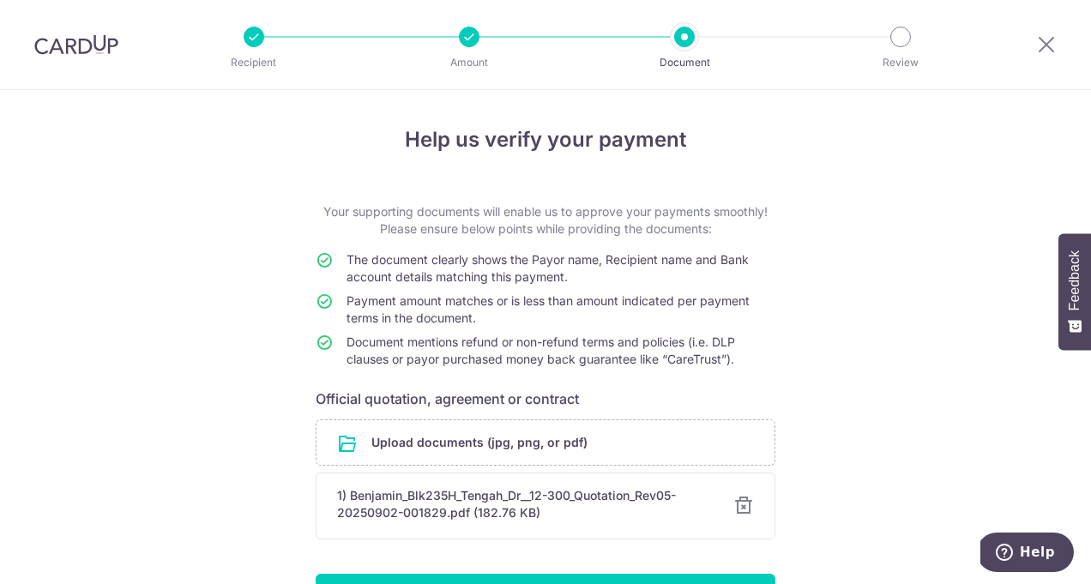
scroll to position [113, 0]
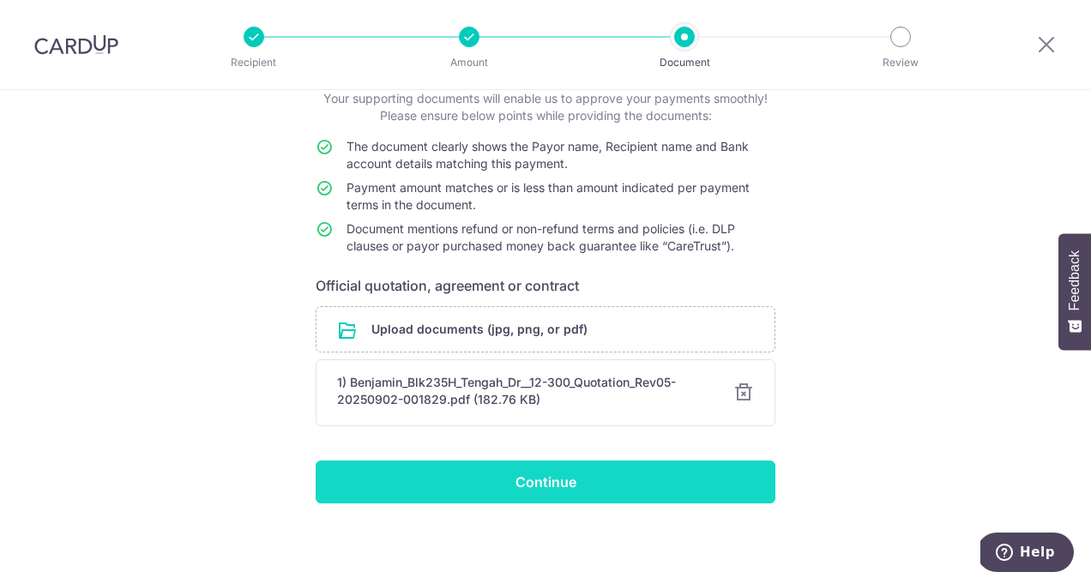
click at [599, 487] on input "Continue" at bounding box center [546, 482] width 460 height 43
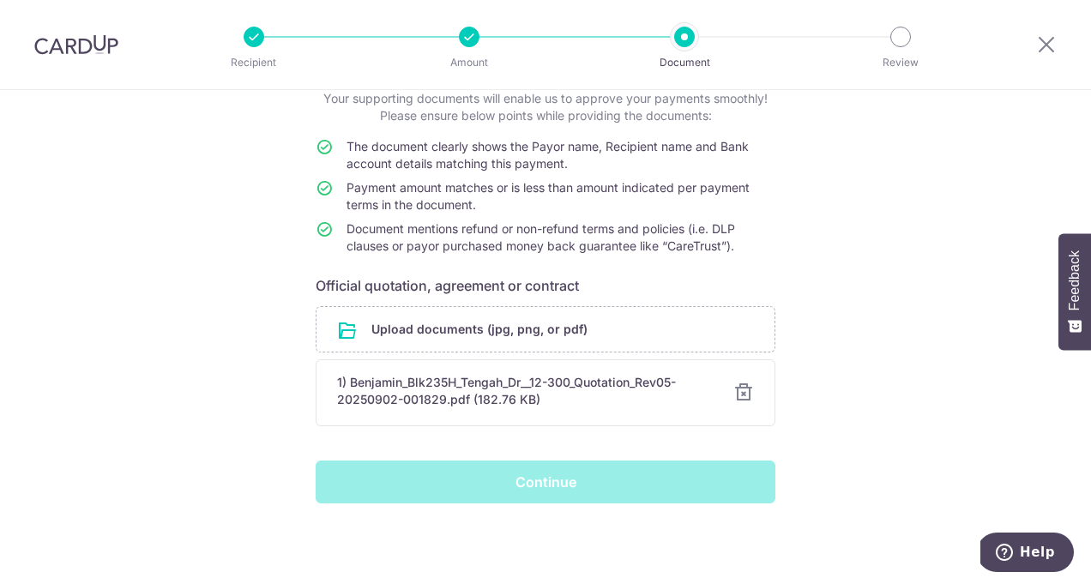
scroll to position [0, 0]
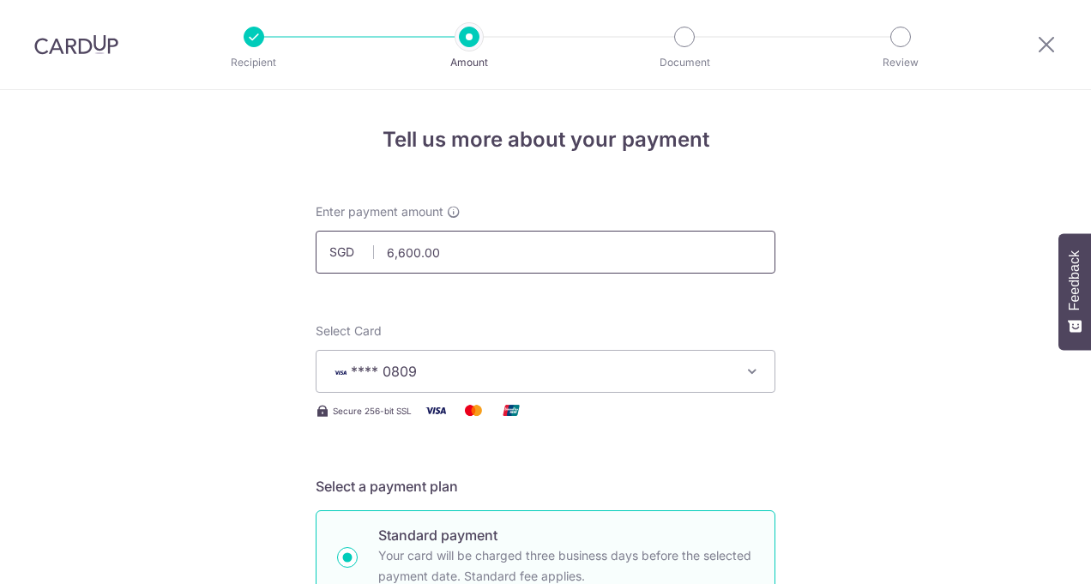
click at [486, 256] on input "6,600.00" at bounding box center [546, 252] width 460 height 43
type input "6"
type input "7,000.00"
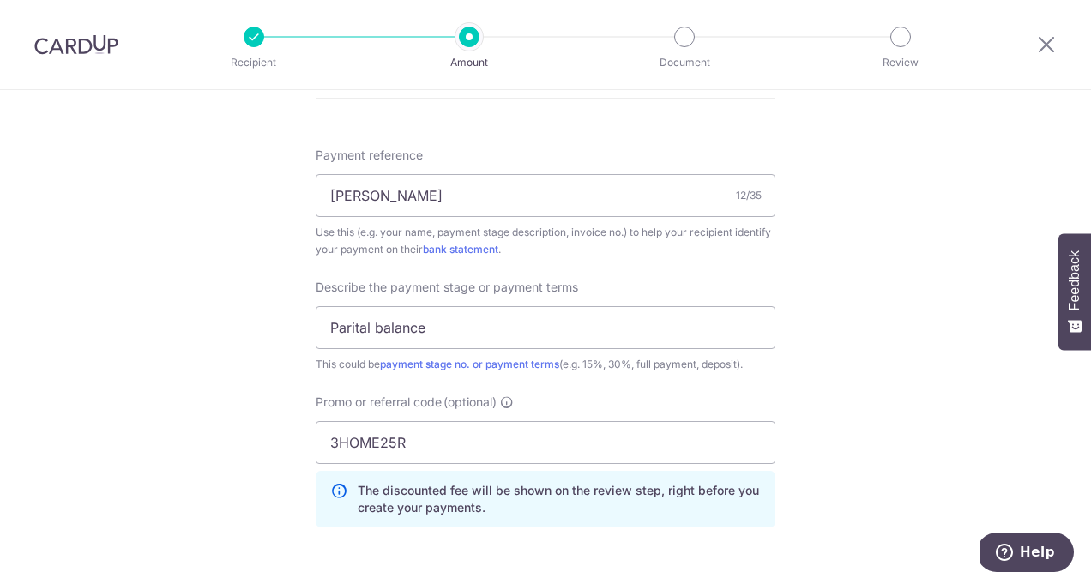
scroll to position [934, 0]
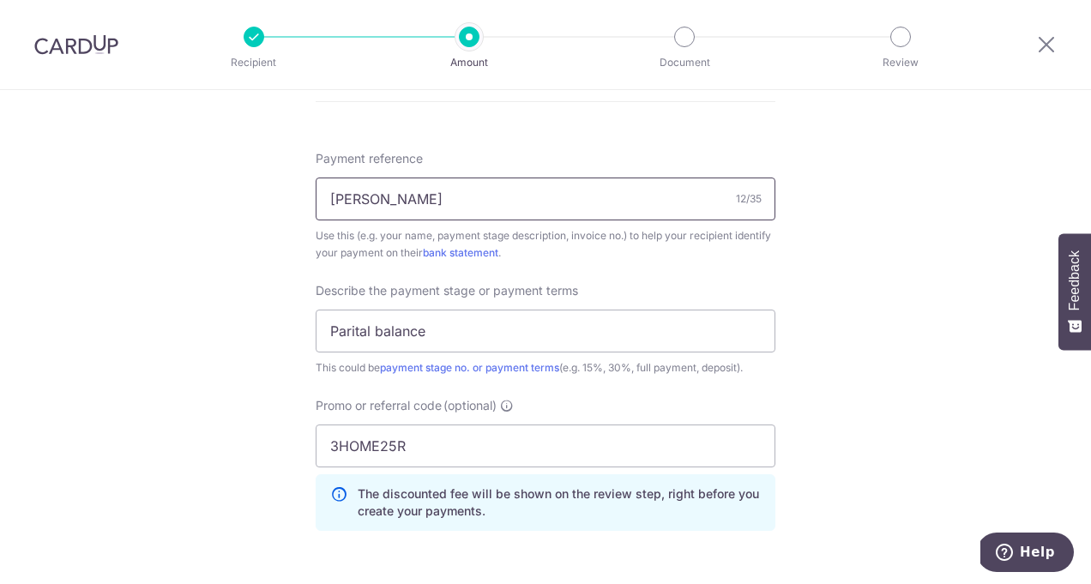
click at [485, 205] on input "[PERSON_NAME]" at bounding box center [546, 199] width 460 height 43
type input "[PERSON_NAME]"
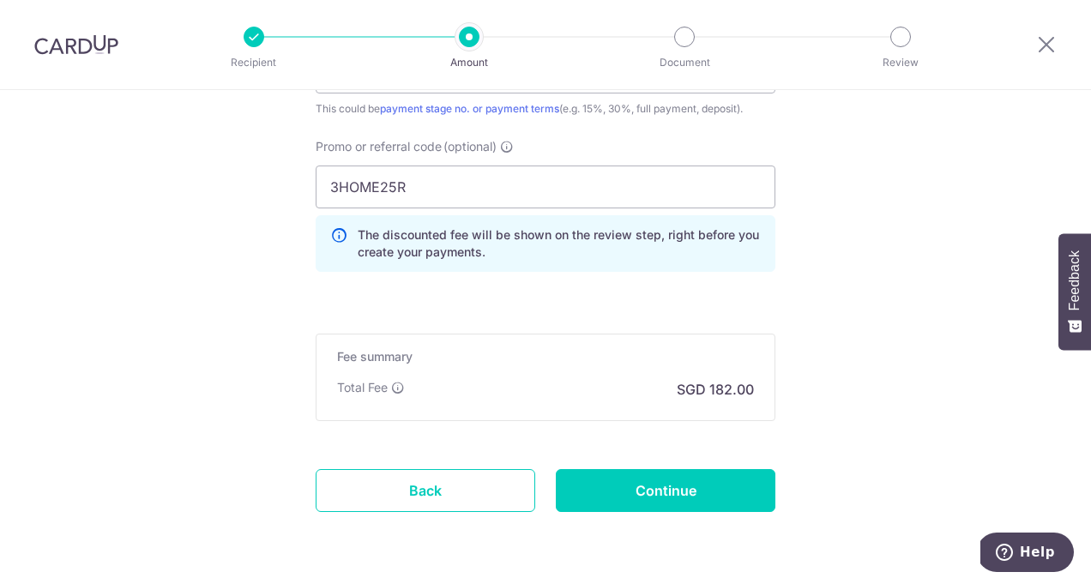
scroll to position [1207, 0]
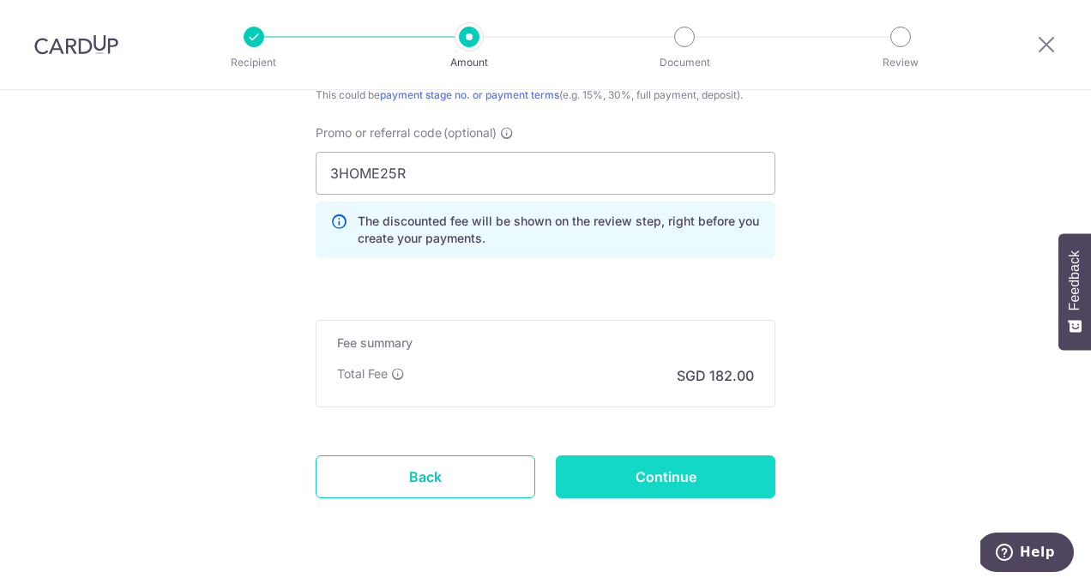
click at [696, 486] on input "Continue" at bounding box center [666, 476] width 220 height 43
type input "Update Schedule"
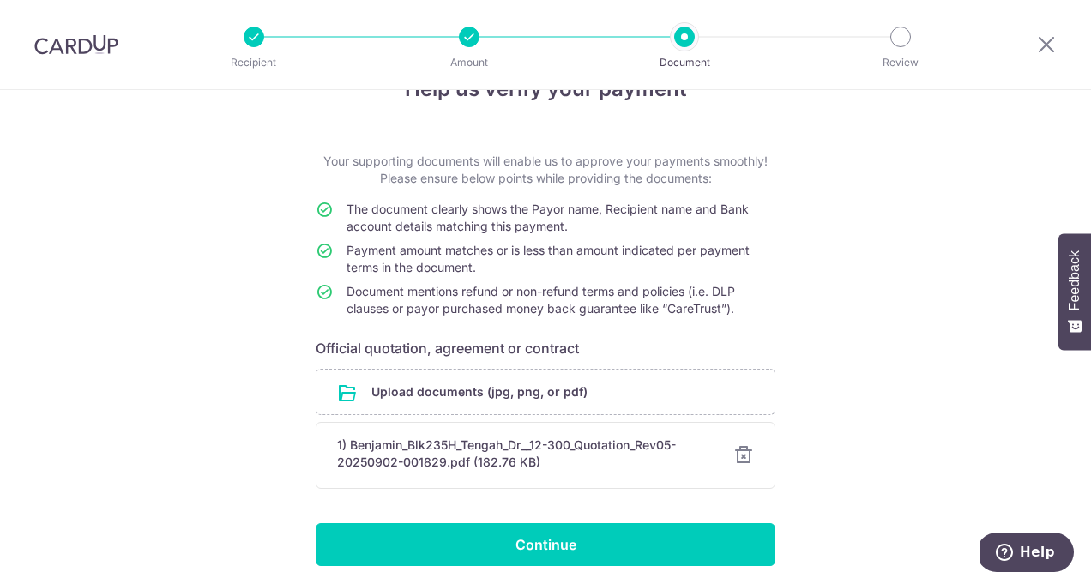
scroll to position [113, 0]
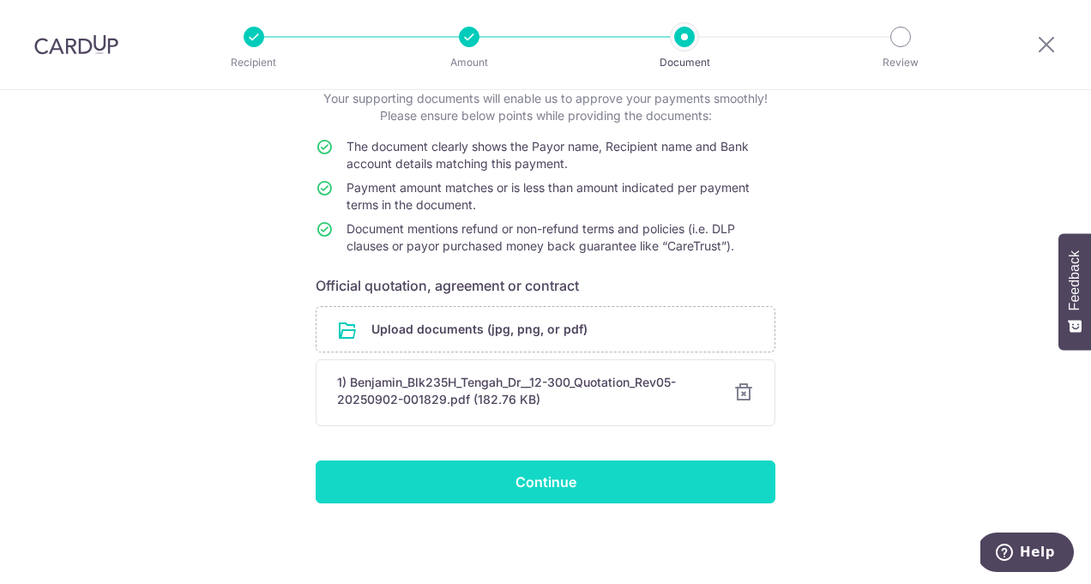
click at [634, 485] on input "Continue" at bounding box center [546, 482] width 460 height 43
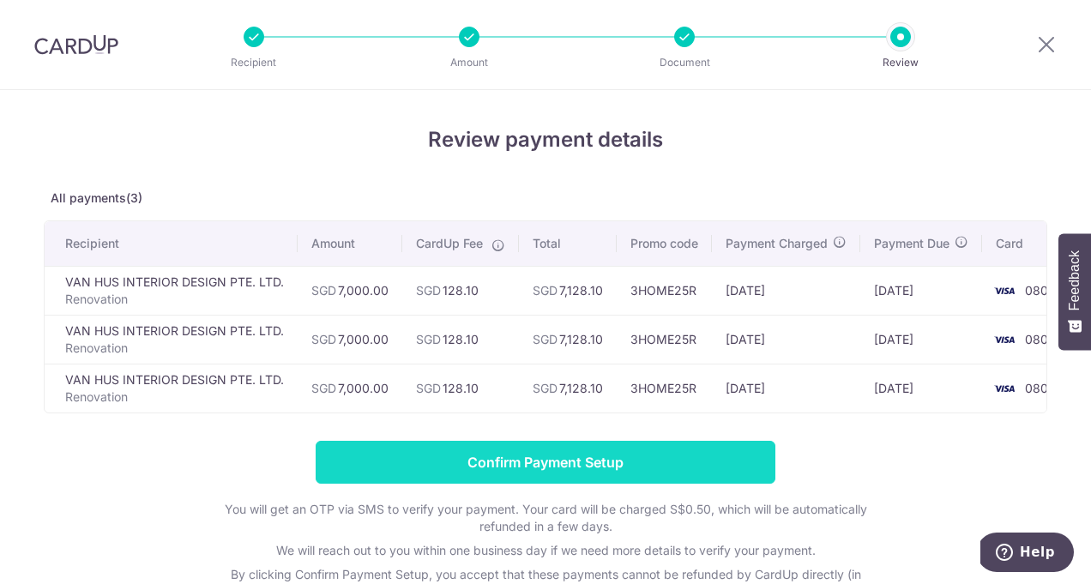
click at [689, 457] on input "Confirm Payment Setup" at bounding box center [546, 462] width 460 height 43
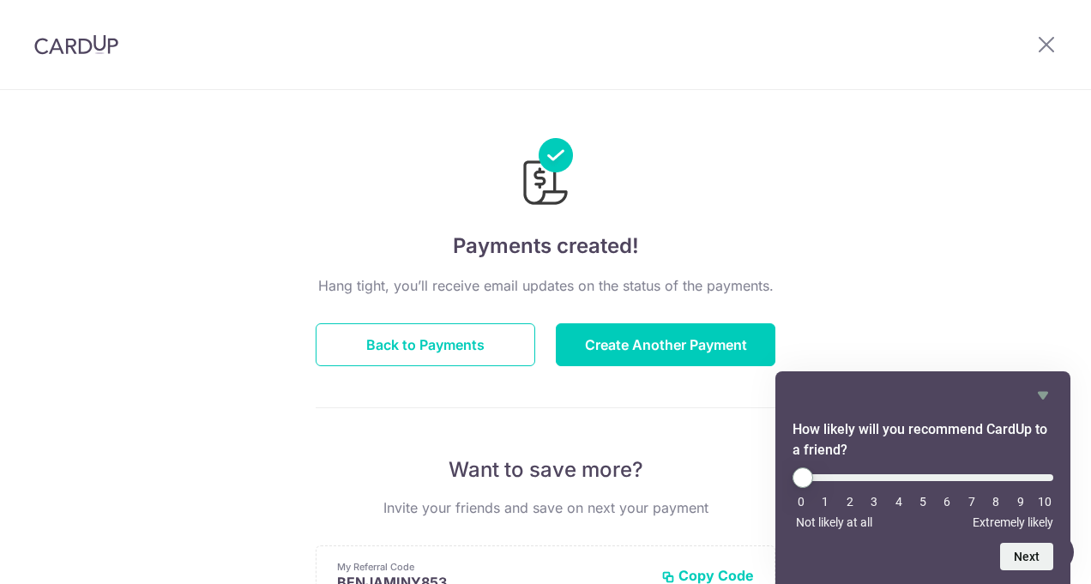
click at [790, 229] on div "Payments created! Hang tight, you’ll receive email updates on the status of the…" at bounding box center [545, 548] width 1091 height 916
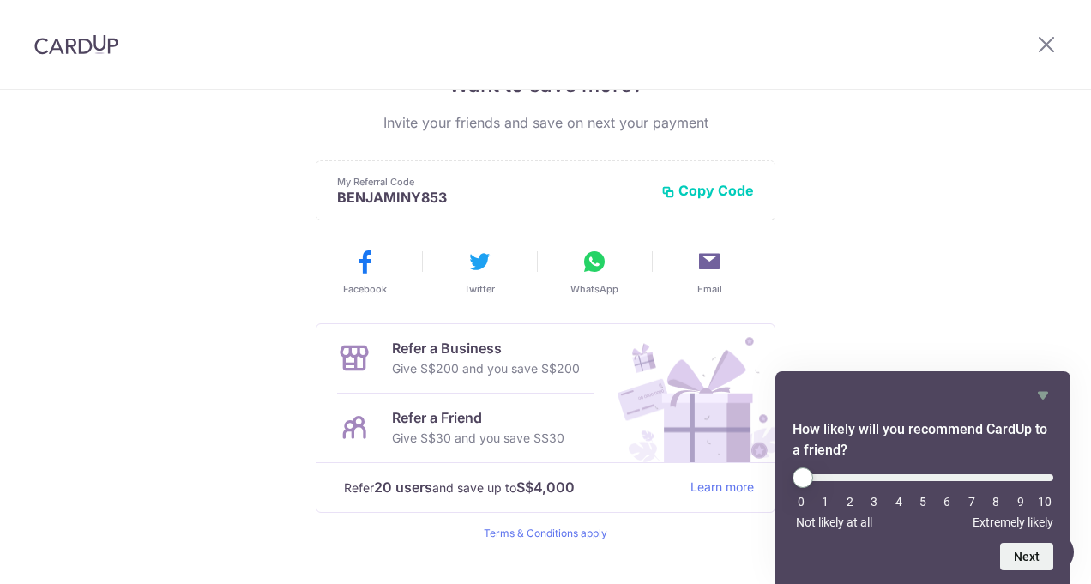
scroll to position [422, 0]
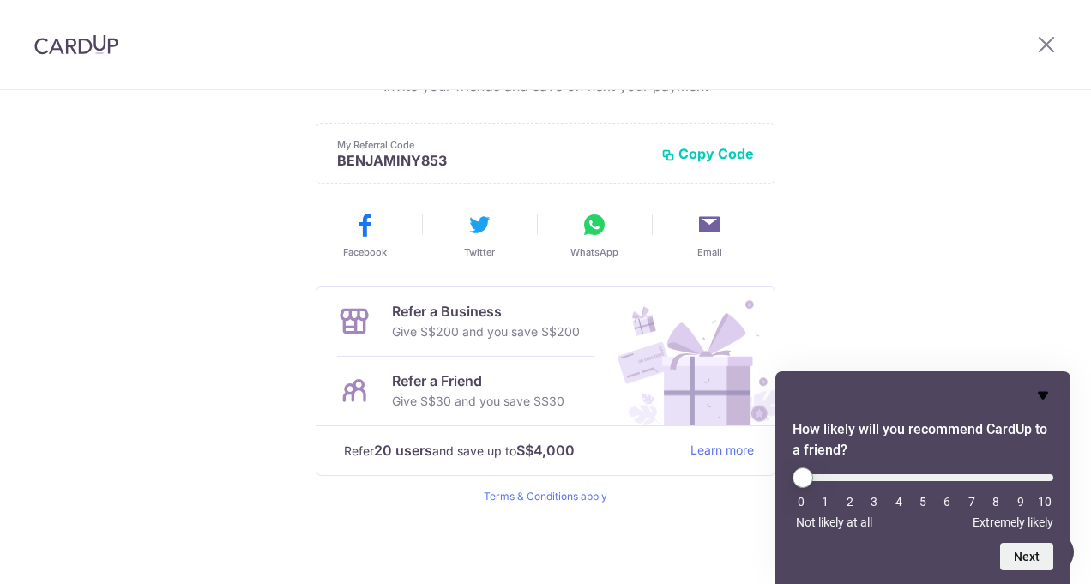
click at [1040, 398] on icon "Hide survey" at bounding box center [1043, 395] width 21 height 21
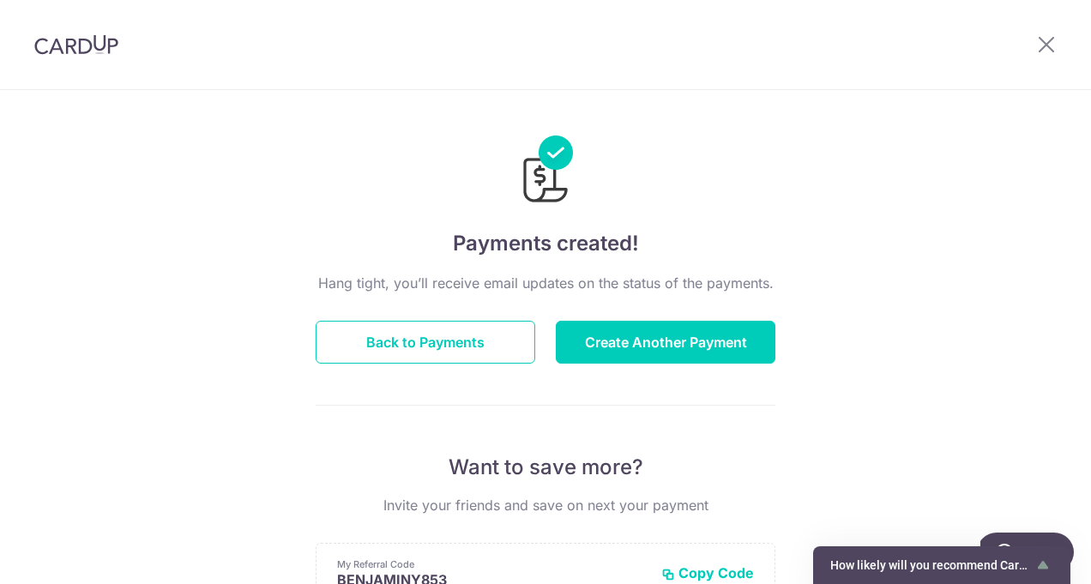
scroll to position [0, 0]
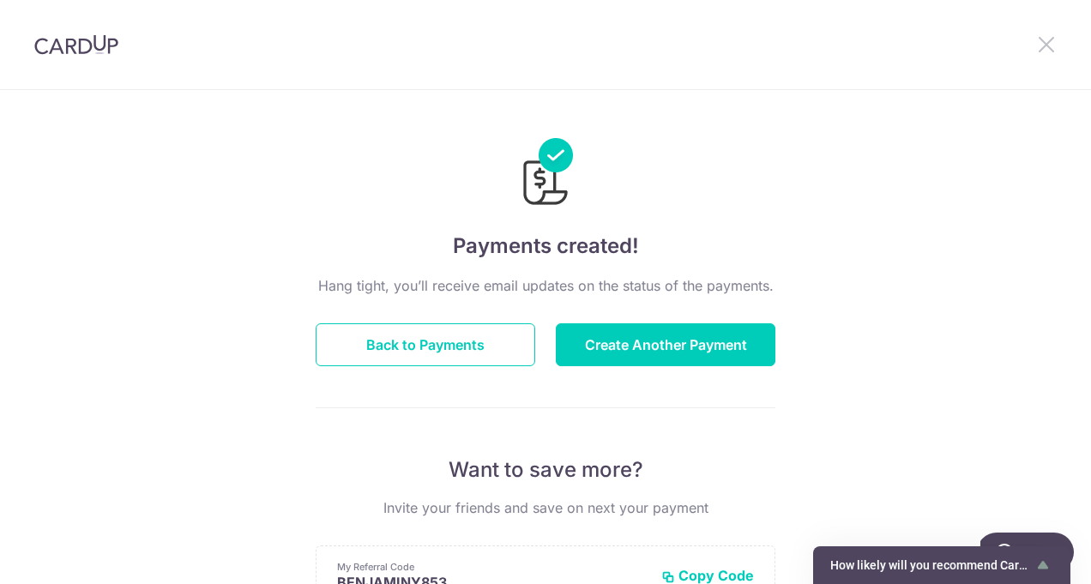
click at [1046, 48] on icon at bounding box center [1046, 43] width 21 height 21
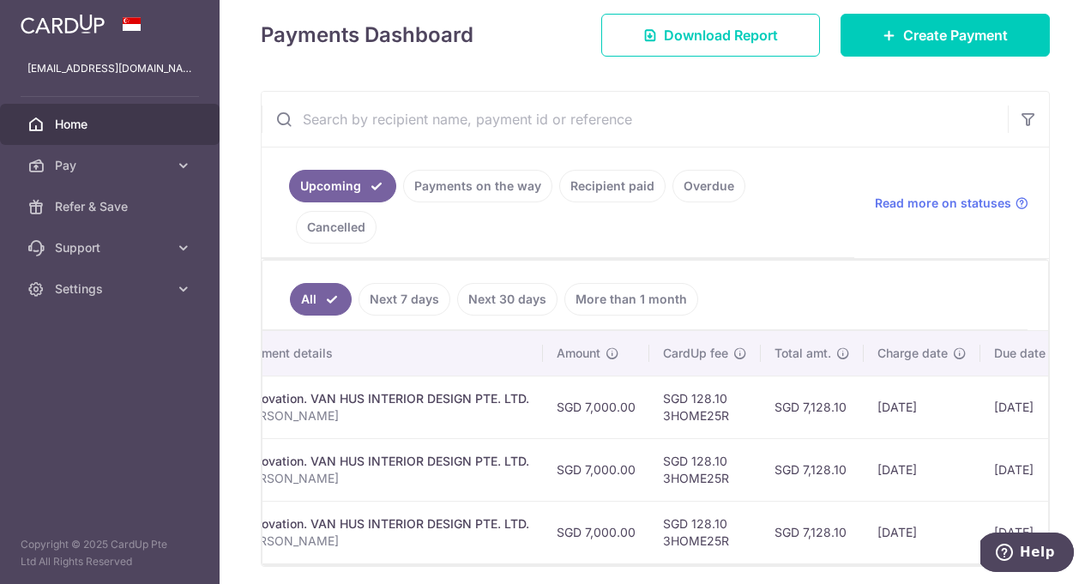
scroll to position [0, 461]
